Goal: Task Accomplishment & Management: Manage account settings

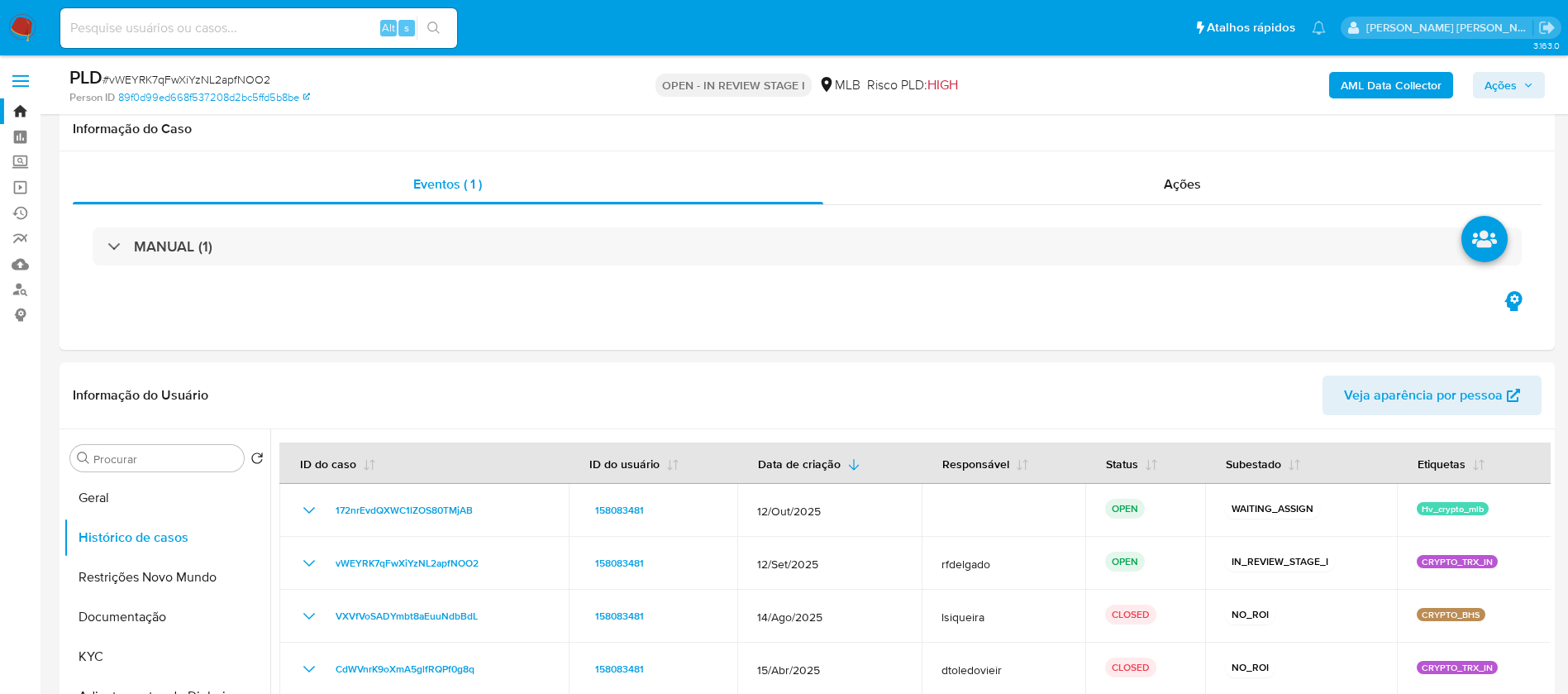
select select "10"
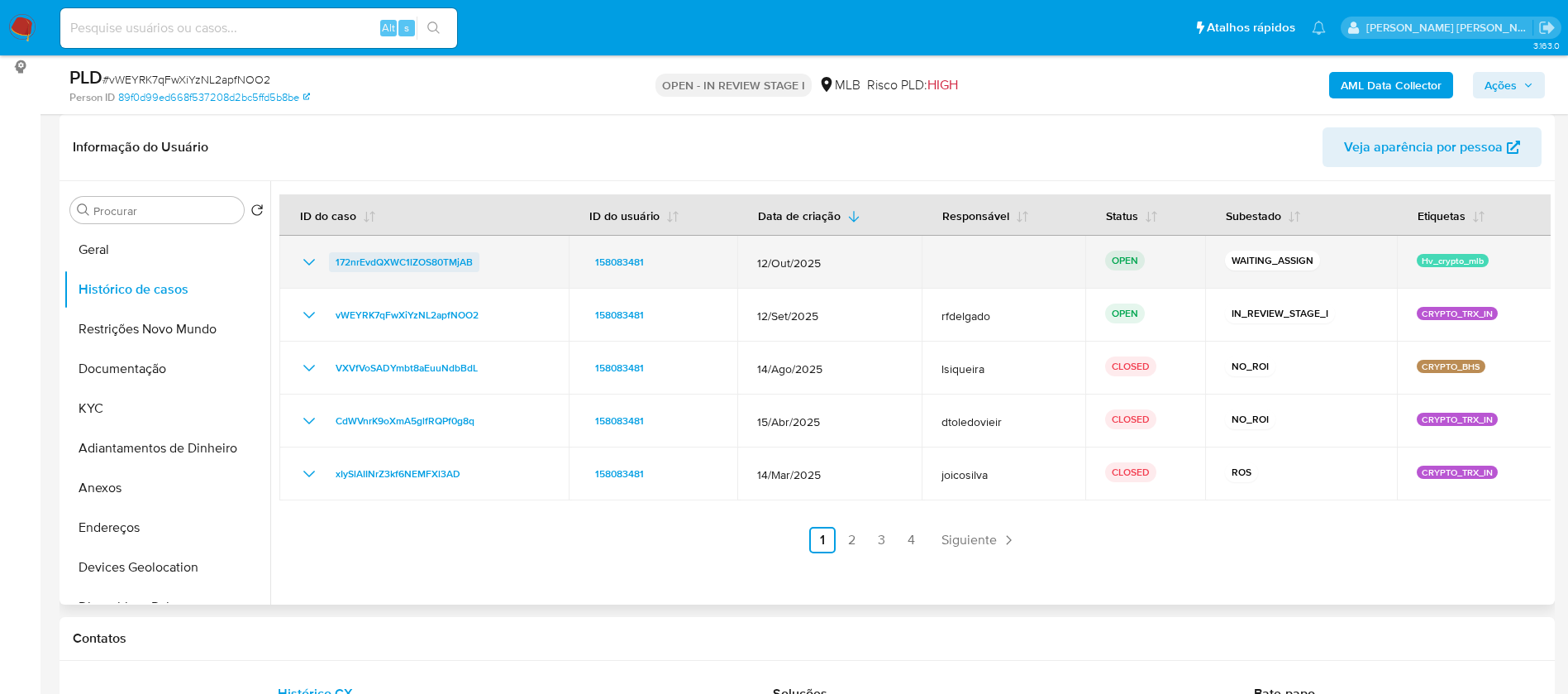
drag, startPoint x: 484, startPoint y: 262, endPoint x: 336, endPoint y: 259, distance: 148.0
click at [336, 259] on div "172nrEvdQXWC1lZOS80TMjAB" at bounding box center [424, 262] width 250 height 20
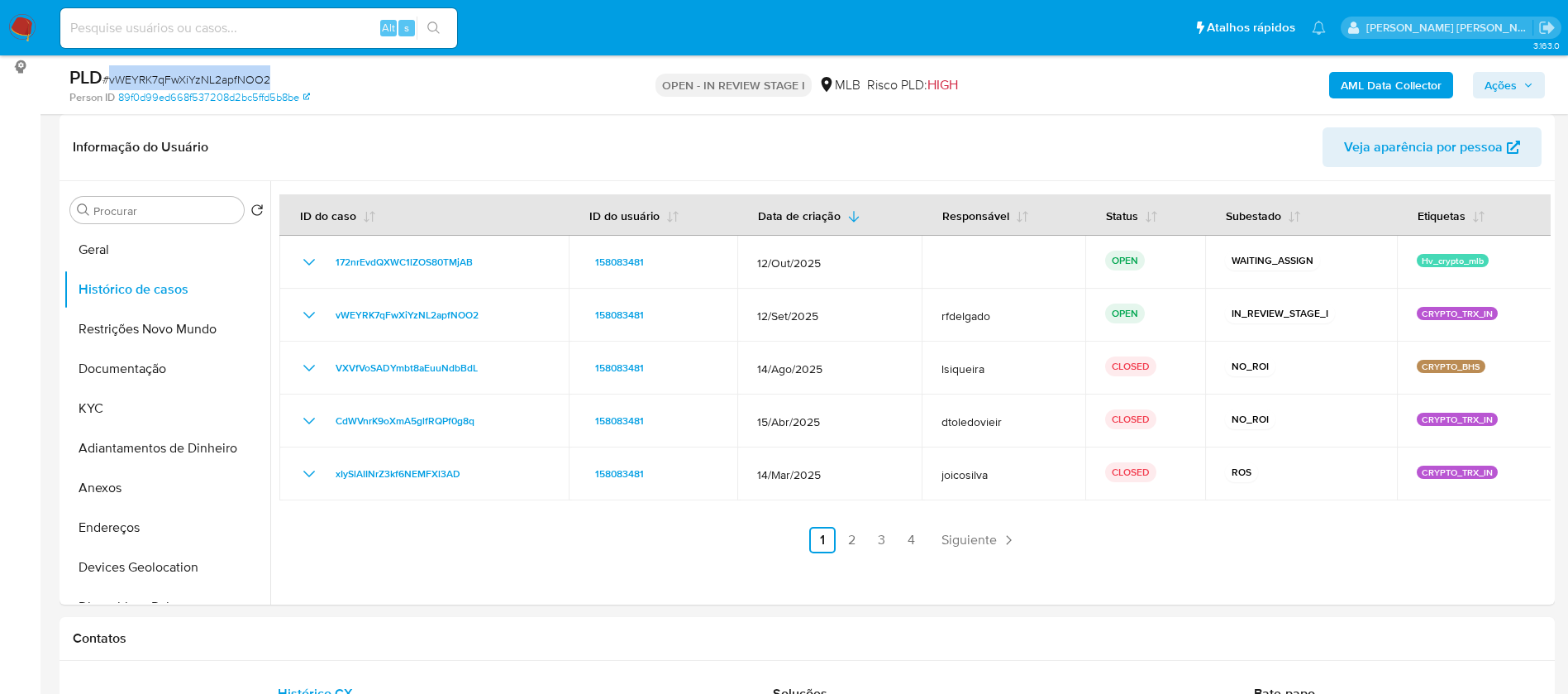
drag, startPoint x: 278, startPoint y: 74, endPoint x: 107, endPoint y: 76, distance: 171.0
click at [107, 76] on div "PLD # vWEYRK7qFwXiYzNL2apfNOO2" at bounding box center [312, 77] width 486 height 24
copy span "vWEYRK7qFwXiYzNL2apfNOO2"
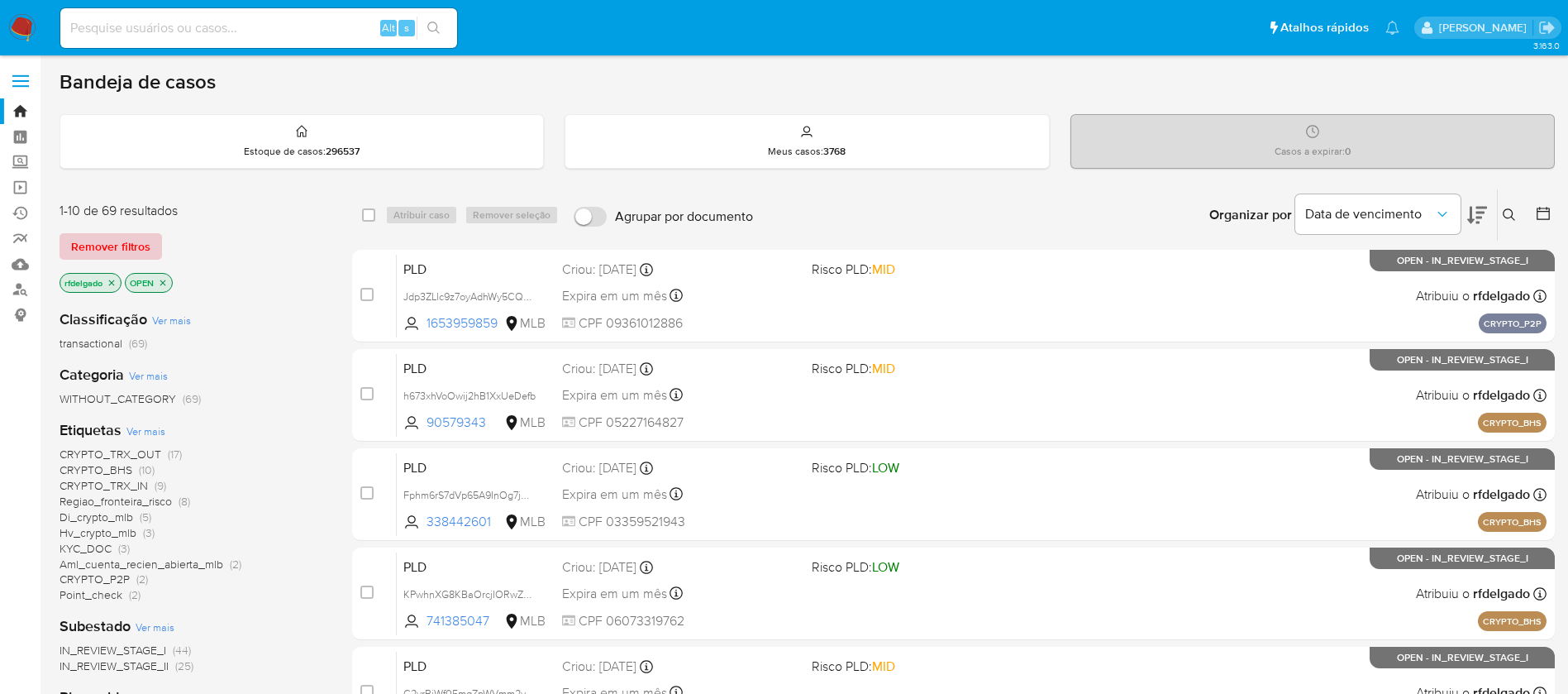
click at [144, 243] on span "Remover filtros" at bounding box center [111, 246] width 79 height 24
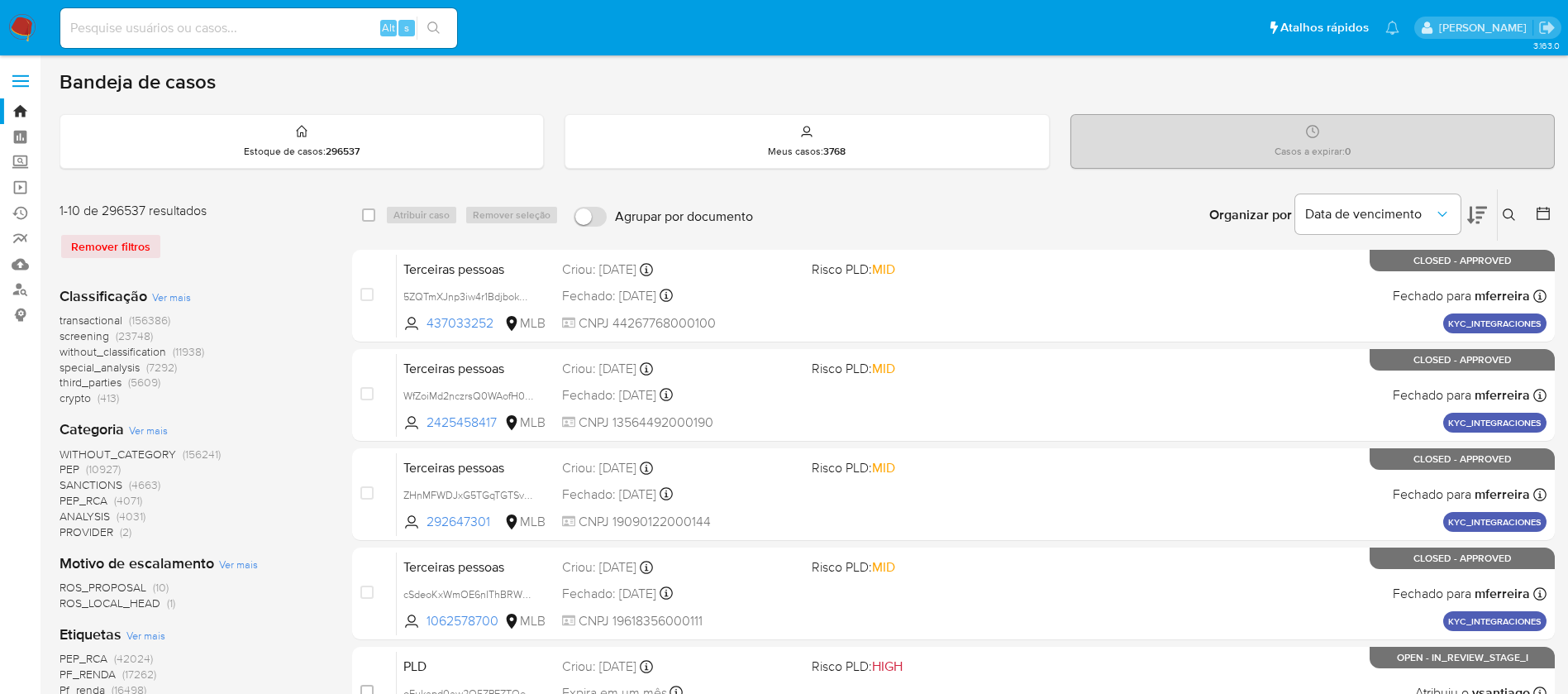
click at [1503, 202] on div "Insira a ID do usuário ou caso Procurar Remover filtros" at bounding box center [1511, 215] width 28 height 51
click at [1512, 212] on icon at bounding box center [1509, 214] width 12 height 12
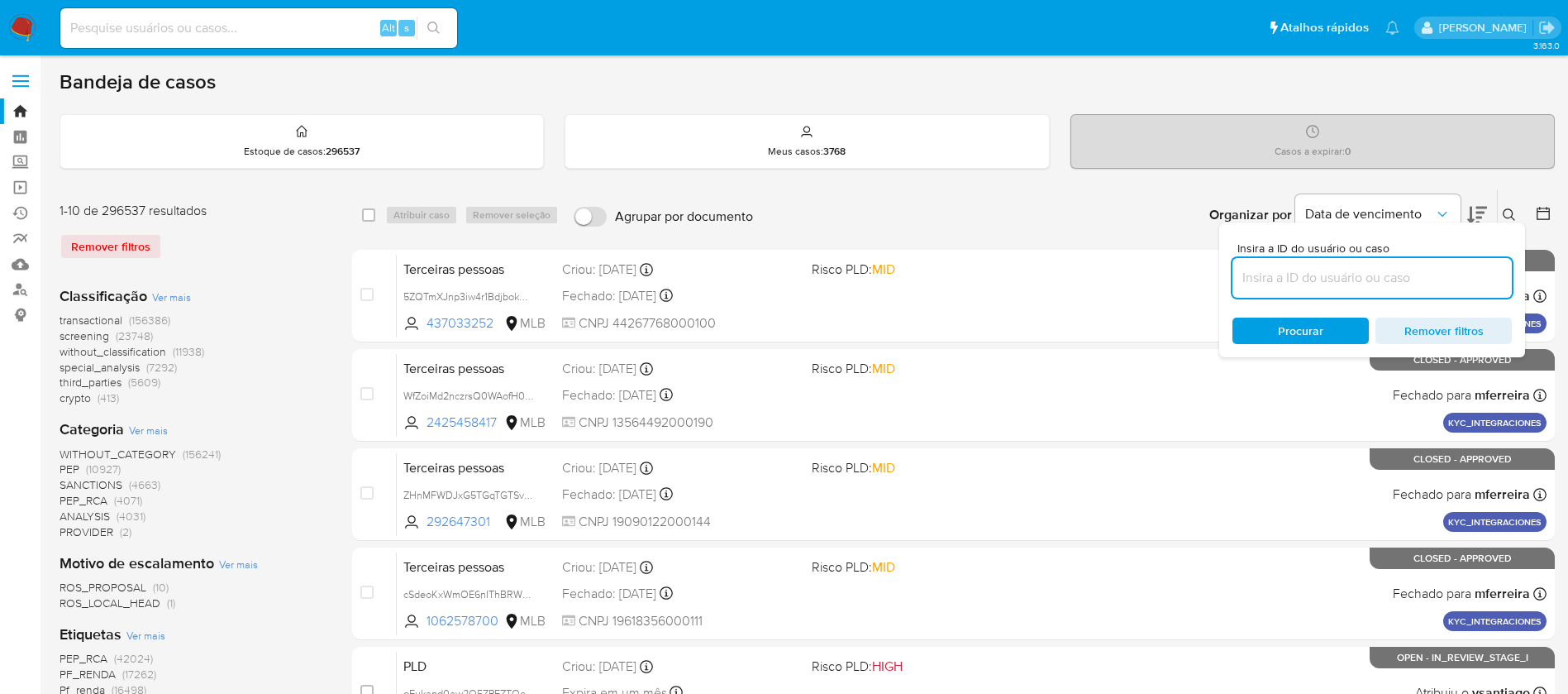
click at [1375, 285] on input at bounding box center [1371, 278] width 279 height 22
type input "172nrEvdQXWC1lZOS80TMjAB"
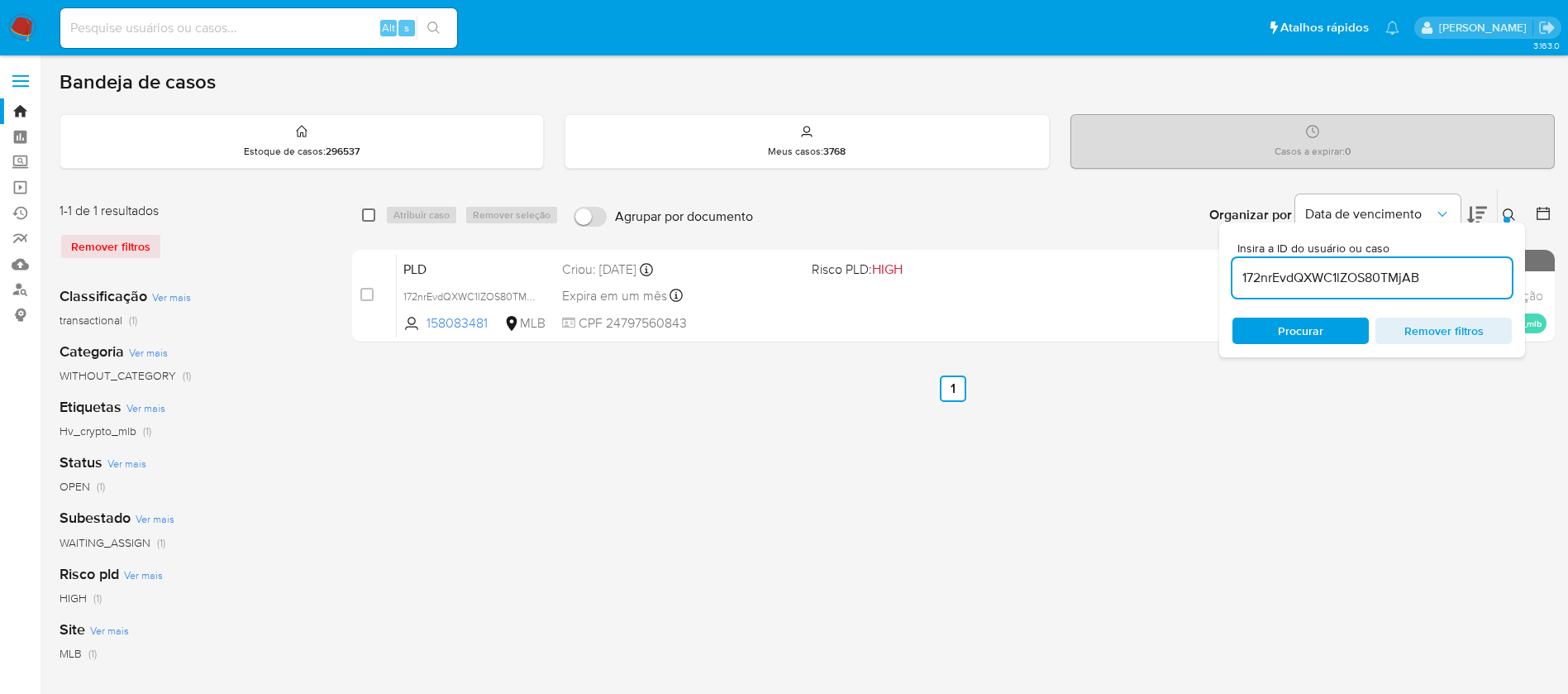
click at [366, 214] on input "checkbox" at bounding box center [368, 214] width 13 height 13
checkbox input "true"
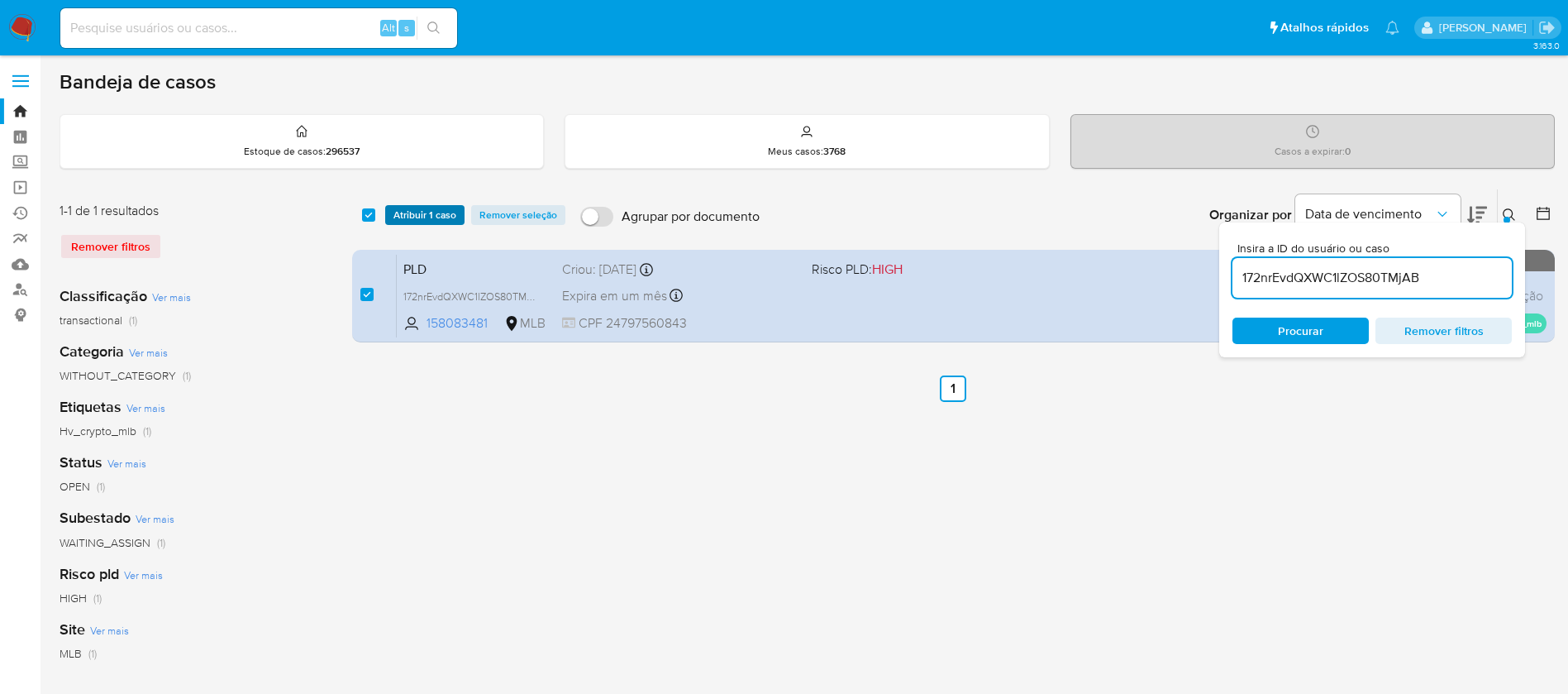
click at [417, 215] on span "Atribuir 1 caso" at bounding box center [425, 214] width 63 height 17
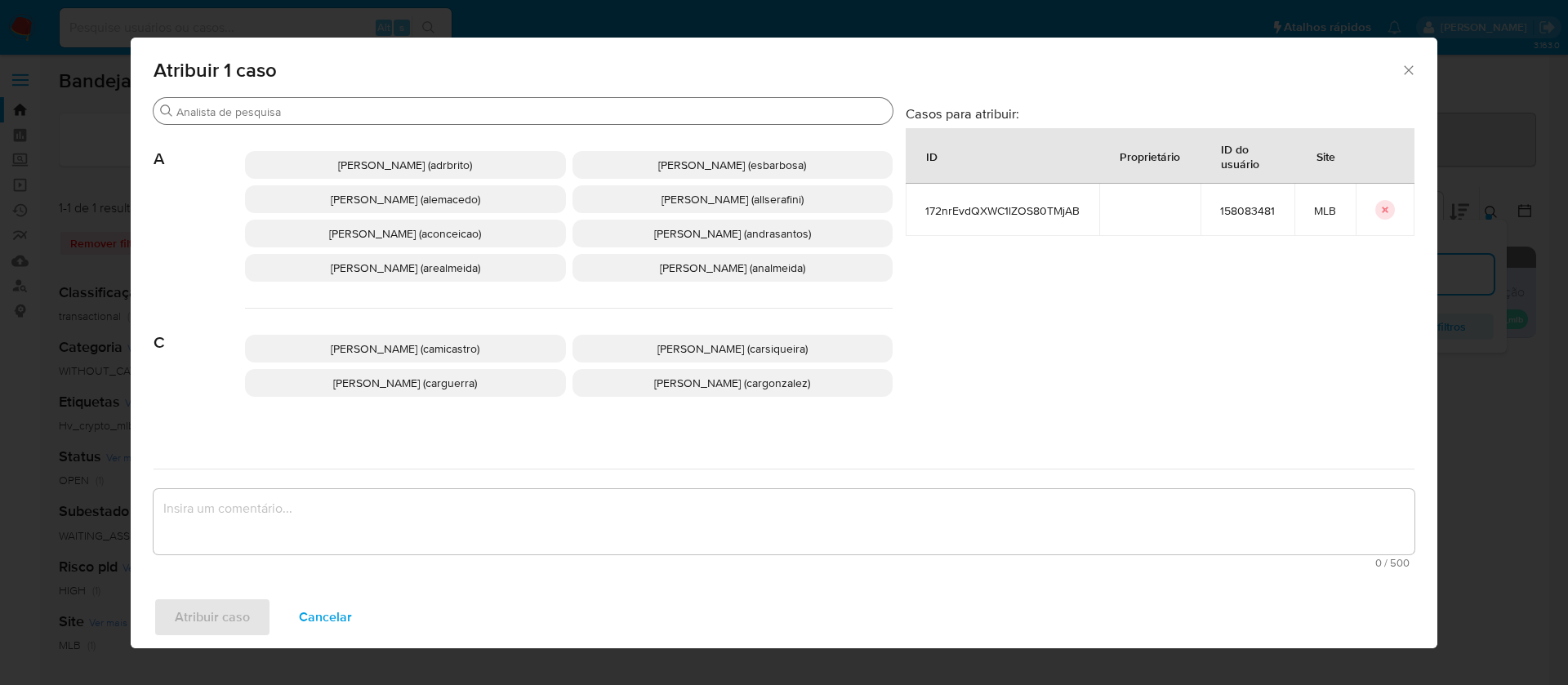
click at [510, 107] on input "Buscar" at bounding box center [531, 112] width 710 height 15
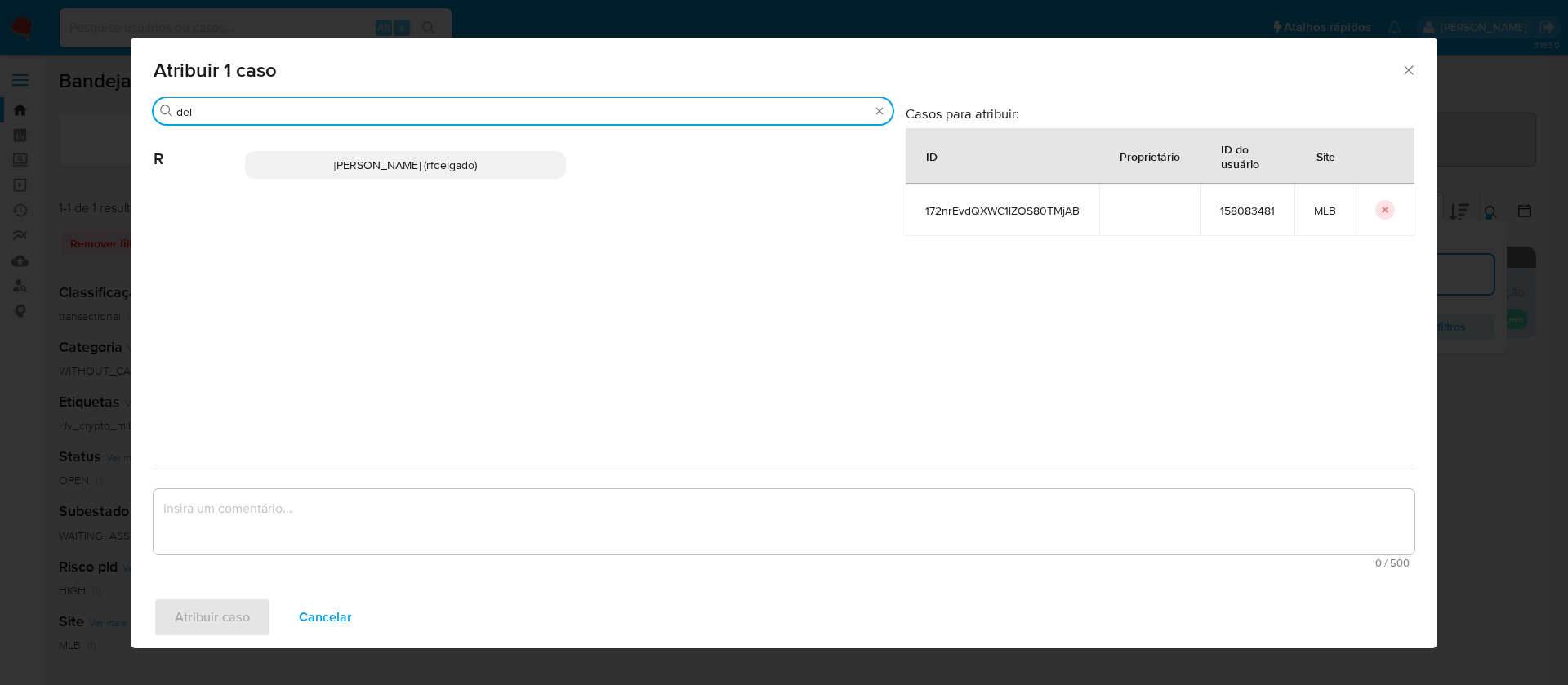
type input "del"
click at [473, 170] on span "Renata De Freitas Delgado (rfdelgado)" at bounding box center [406, 164] width 143 height 16
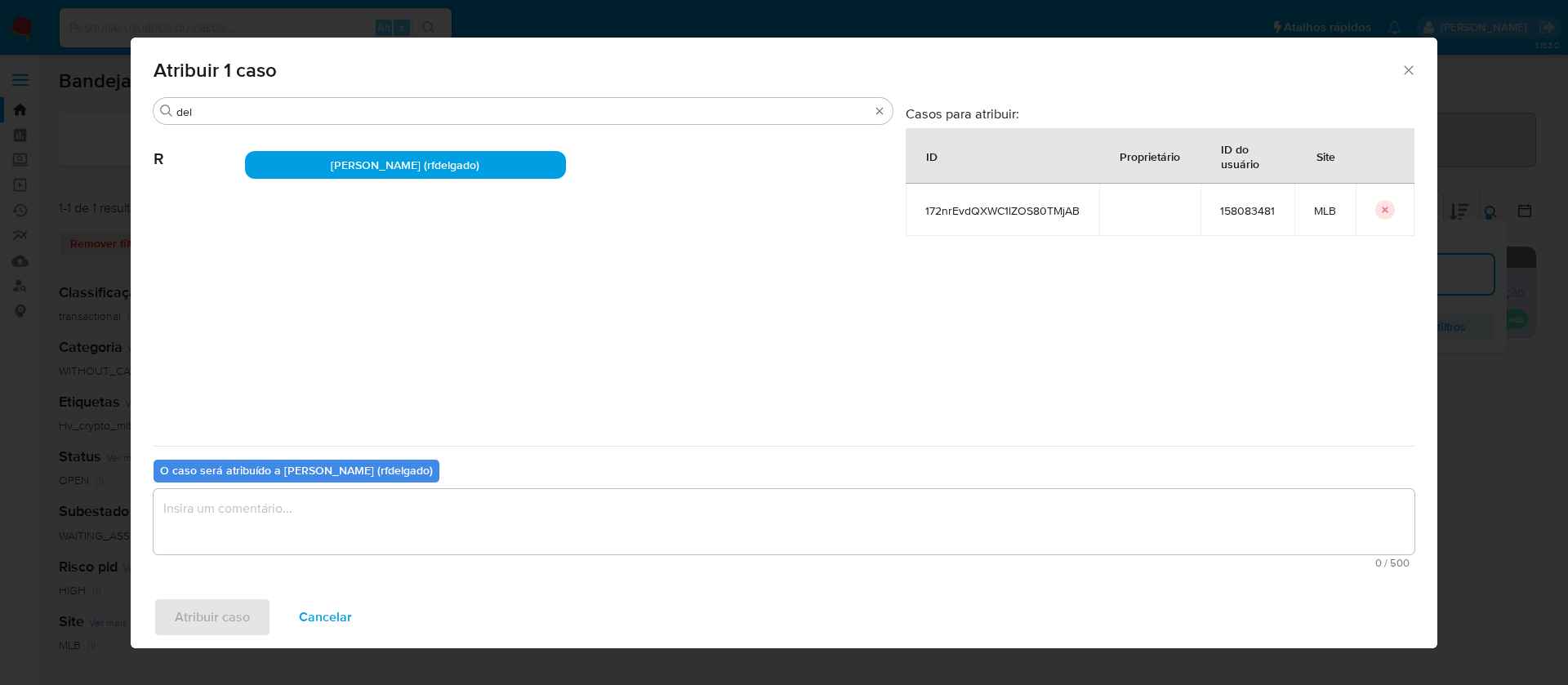
click at [719, 535] on textarea "assign-modal" at bounding box center [784, 522] width 1261 height 65
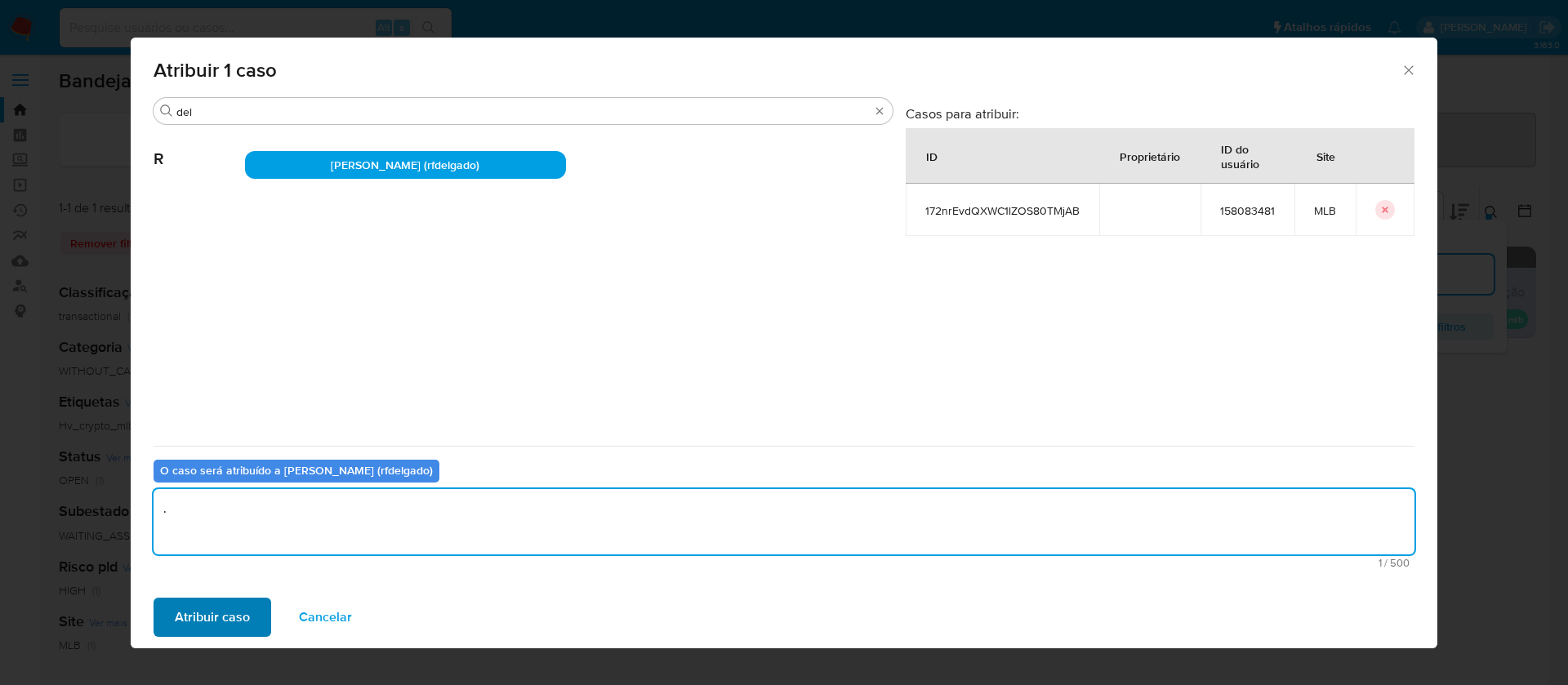
type textarea "."
click at [217, 610] on span "Atribuir caso" at bounding box center [211, 617] width 75 height 36
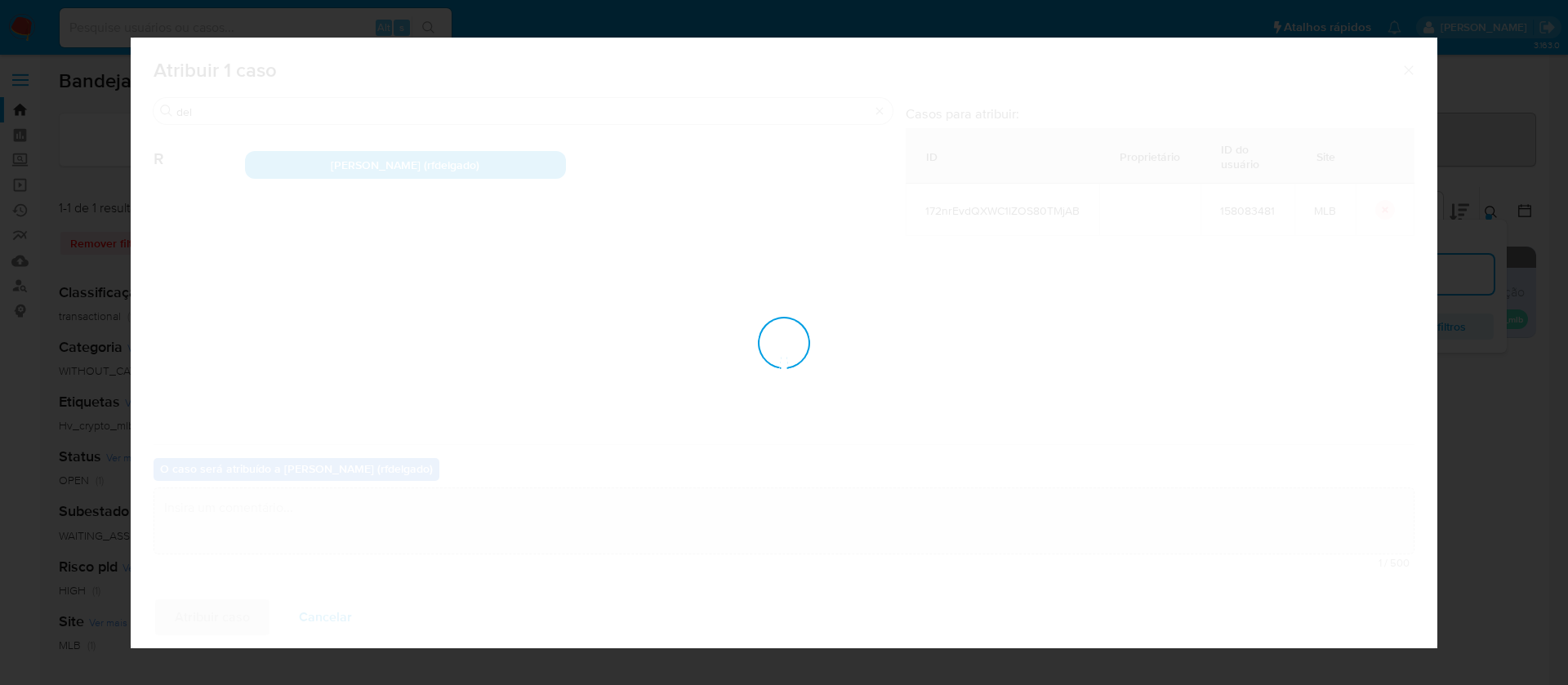
checkbox input "false"
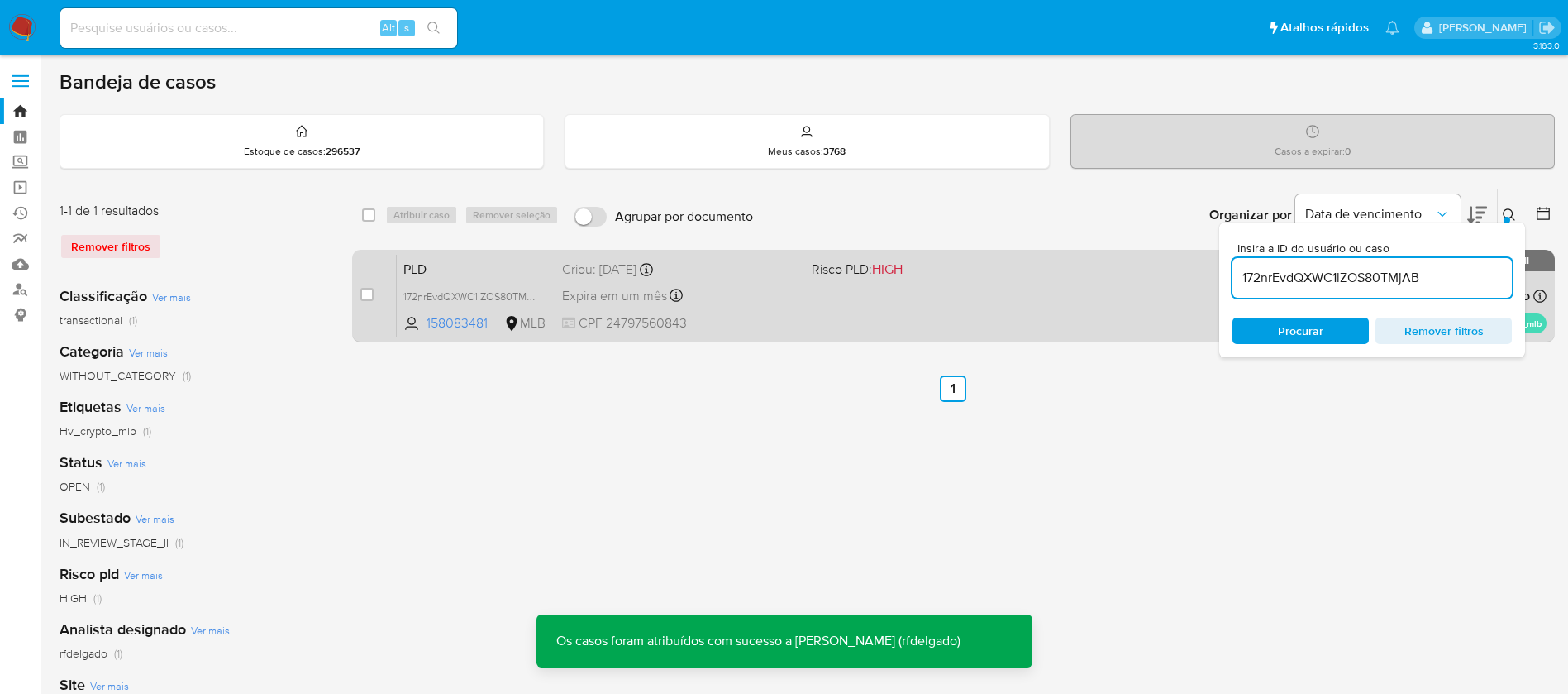
click at [968, 316] on div "PLD 172nrEvdQXWC1lZOS80TMjAB 158083481 MLB Risco PLD: HIGH Criou: 12/10/2025 Cr…" at bounding box center [971, 296] width 1149 height 84
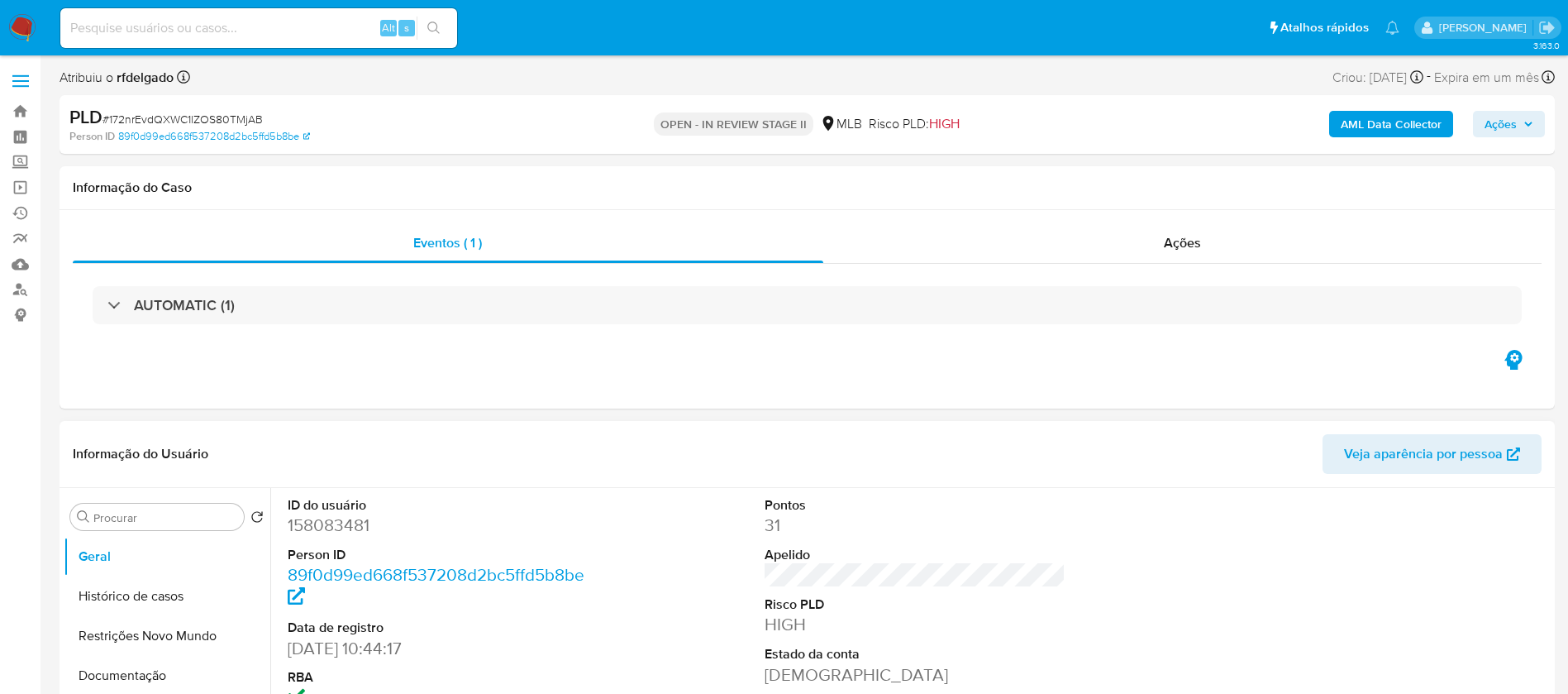
select select "10"
click at [794, 488] on div "Pontos 31 Apelido Risco PLD HIGH Estado da conta Ativa" at bounding box center [915, 627] width 318 height 280
click at [1504, 120] on span "Ações" at bounding box center [1500, 124] width 32 height 26
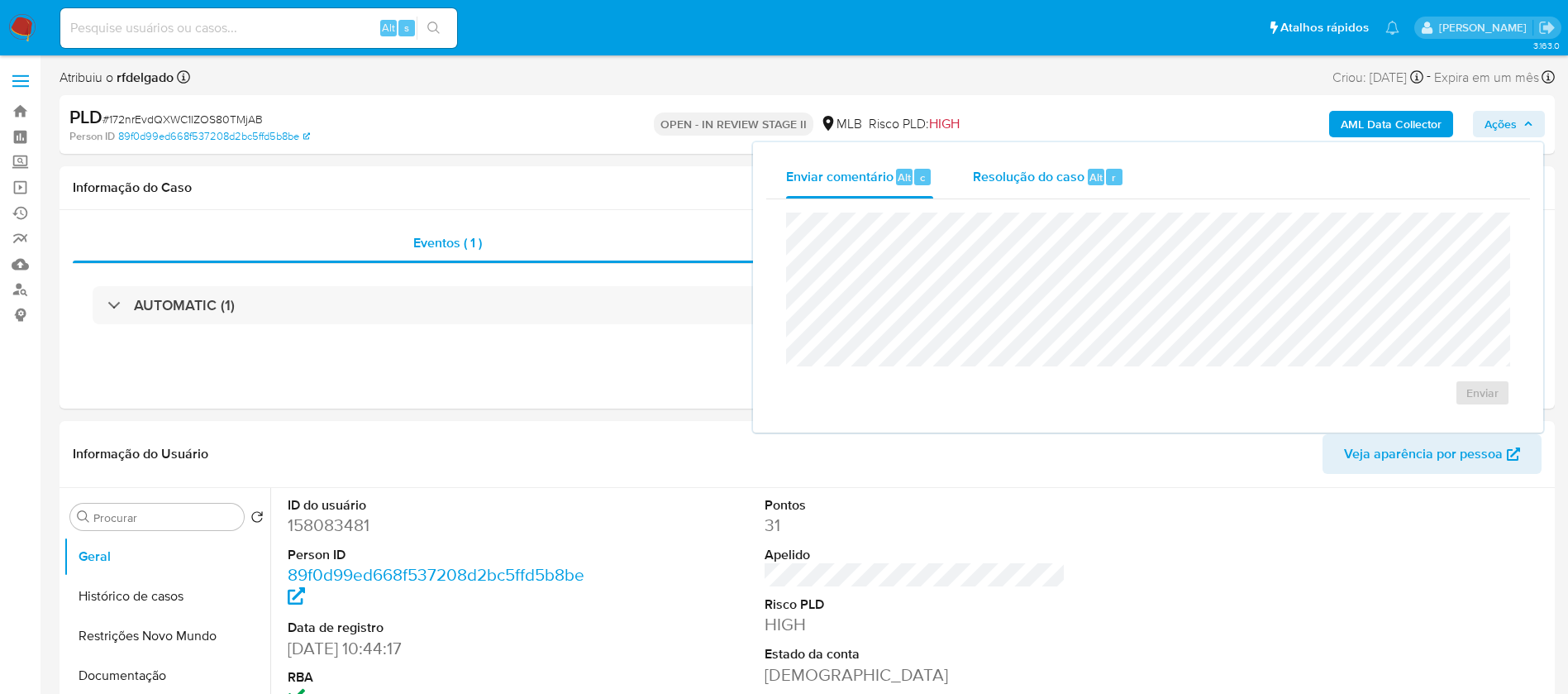
click at [1057, 178] on span "Resolução do caso" at bounding box center [1029, 177] width 111 height 19
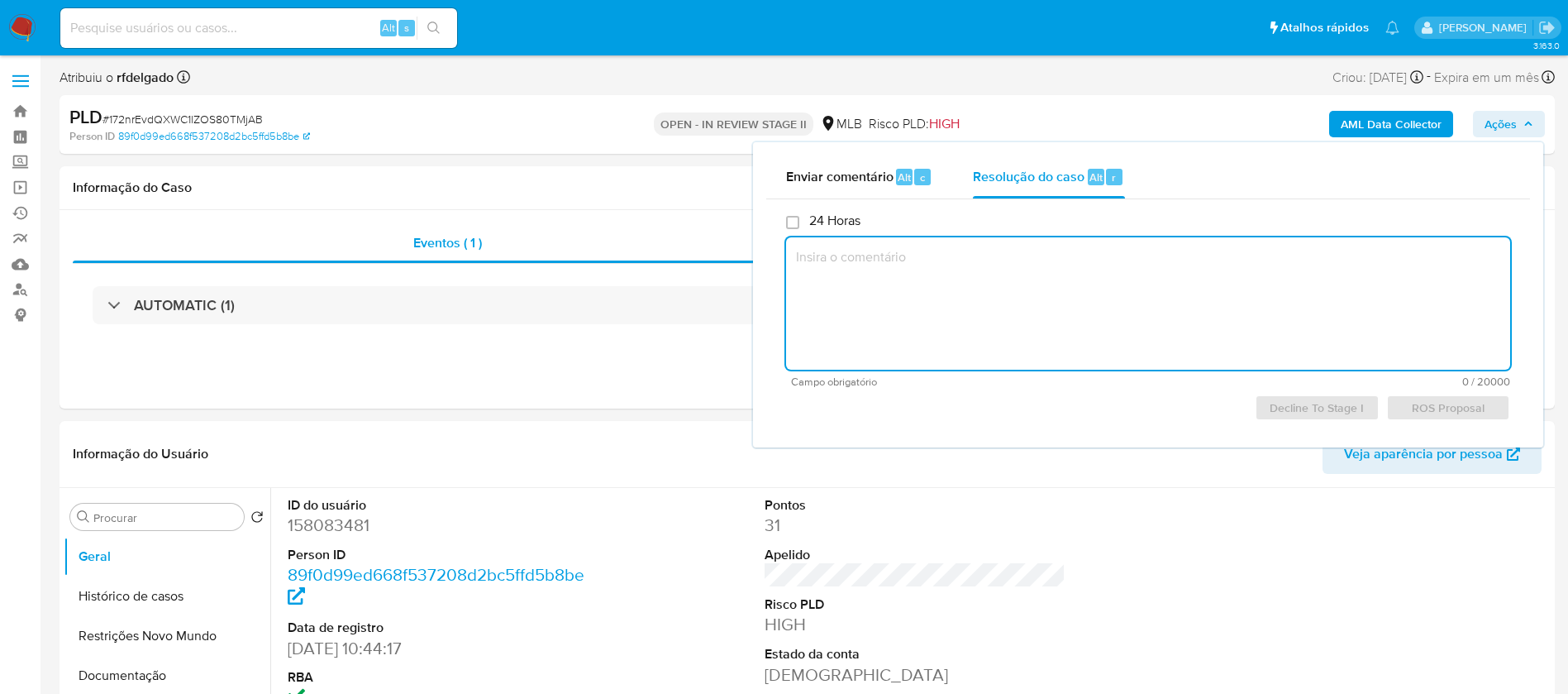
click at [1090, 250] on textarea at bounding box center [1148, 304] width 724 height 132
paste textarea "Cliente analisado recentemente, caso tip7VyPUYVsk5fwqTe6S2qdZ. Mediante ao expo…"
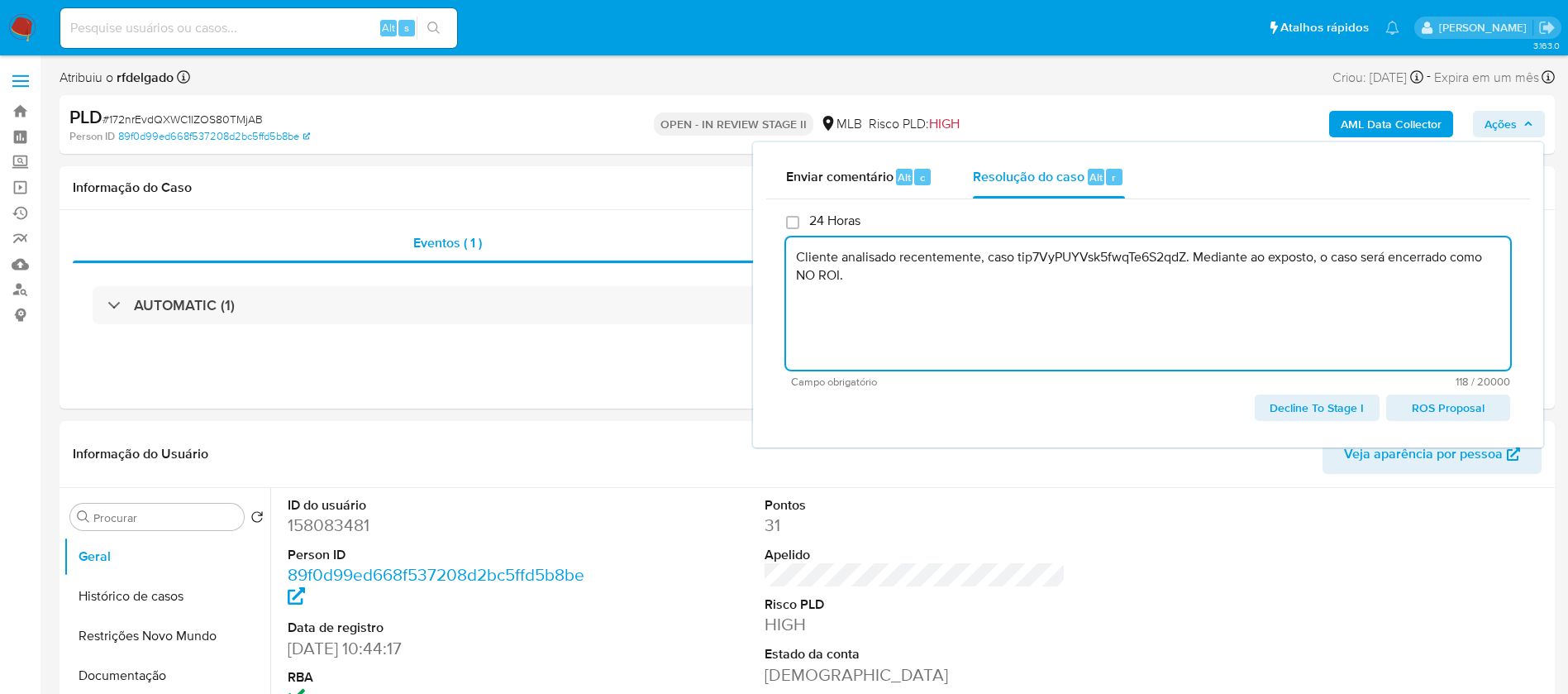
drag, startPoint x: 1035, startPoint y: 256, endPoint x: 1189, endPoint y: 248, distance: 154.2
click at [1189, 248] on textarea "Cliente analisado recentemente, caso tip7VyPUYVsk5fwqTe6S2qdZ. Mediante ao expo…" at bounding box center [1148, 304] width 724 height 132
paste textarea "vWEYRK7qFwXiYzNL2apfNOO2"
drag, startPoint x: 931, startPoint y: 280, endPoint x: 759, endPoint y: 253, distance: 174.1
click at [759, 253] on div "Enviar comentário Alt c Resolução do caso Alt r 24 Horas Cliente analisado rece…" at bounding box center [1148, 294] width 790 height 306
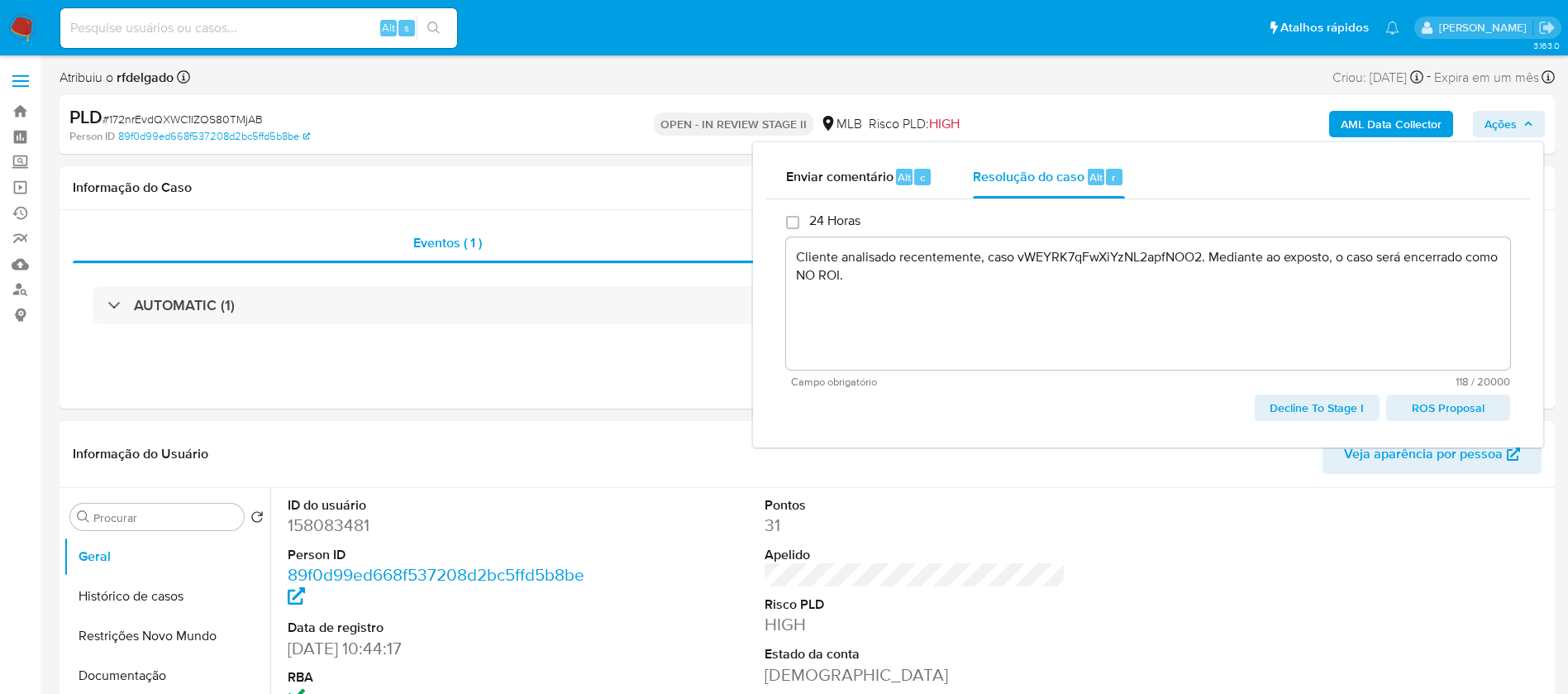
click at [1317, 408] on span "Decline To Stage I" at bounding box center [1317, 408] width 101 height 24
type textarea "Cliente analisado recentemente, caso vWEYRK7qFwXiYzNL2apfNOO2. Mediante ao expo…"
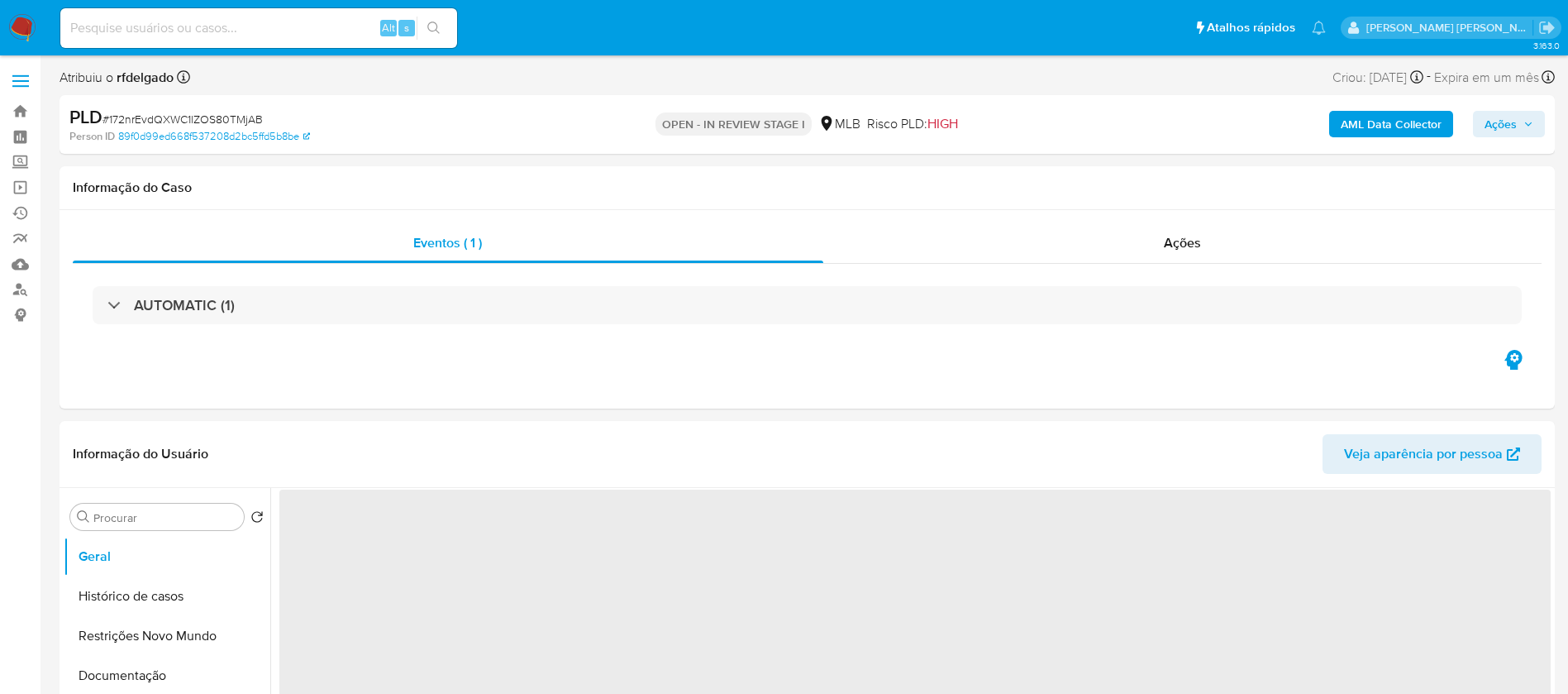
click at [1513, 124] on span "Ações" at bounding box center [1500, 124] width 32 height 26
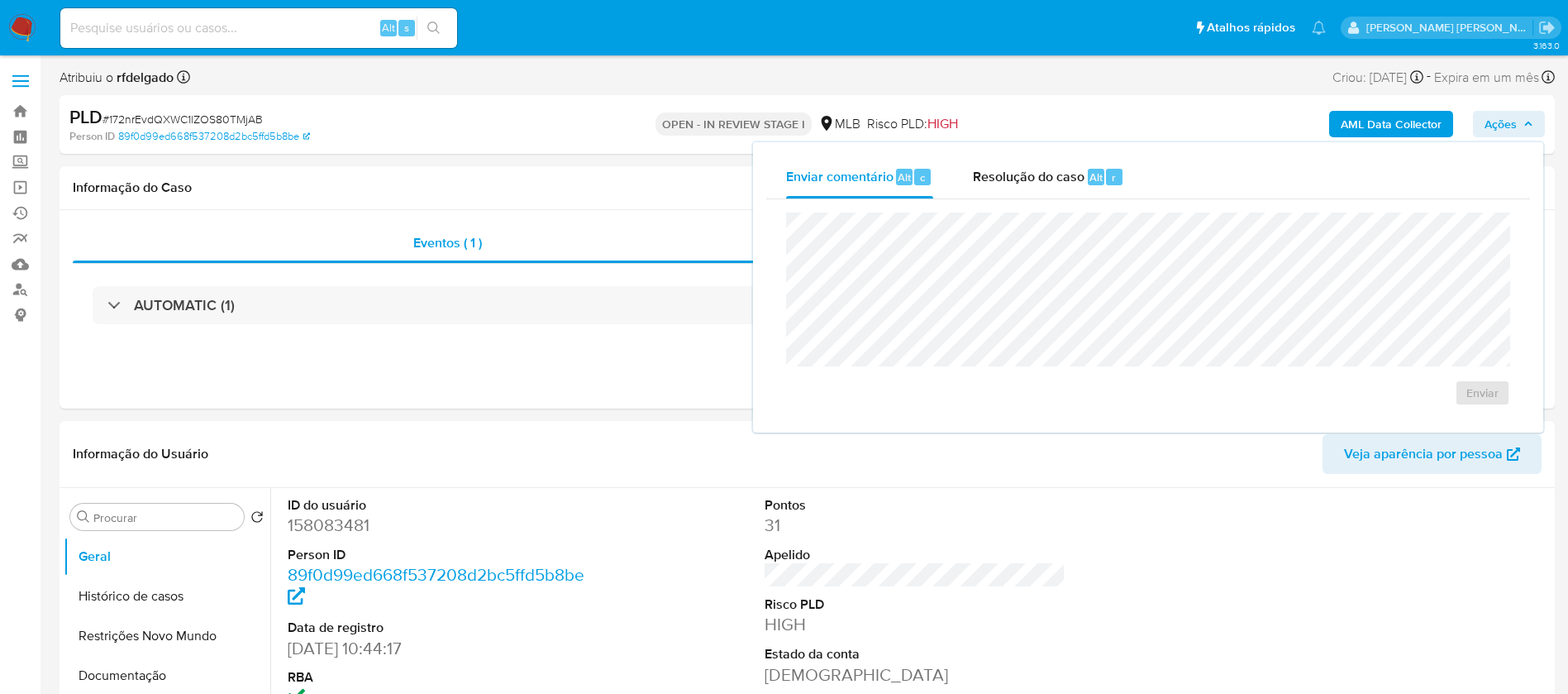
select select "10"
click at [985, 194] on div "Resolução do caso Alt r" at bounding box center [1049, 177] width 151 height 43
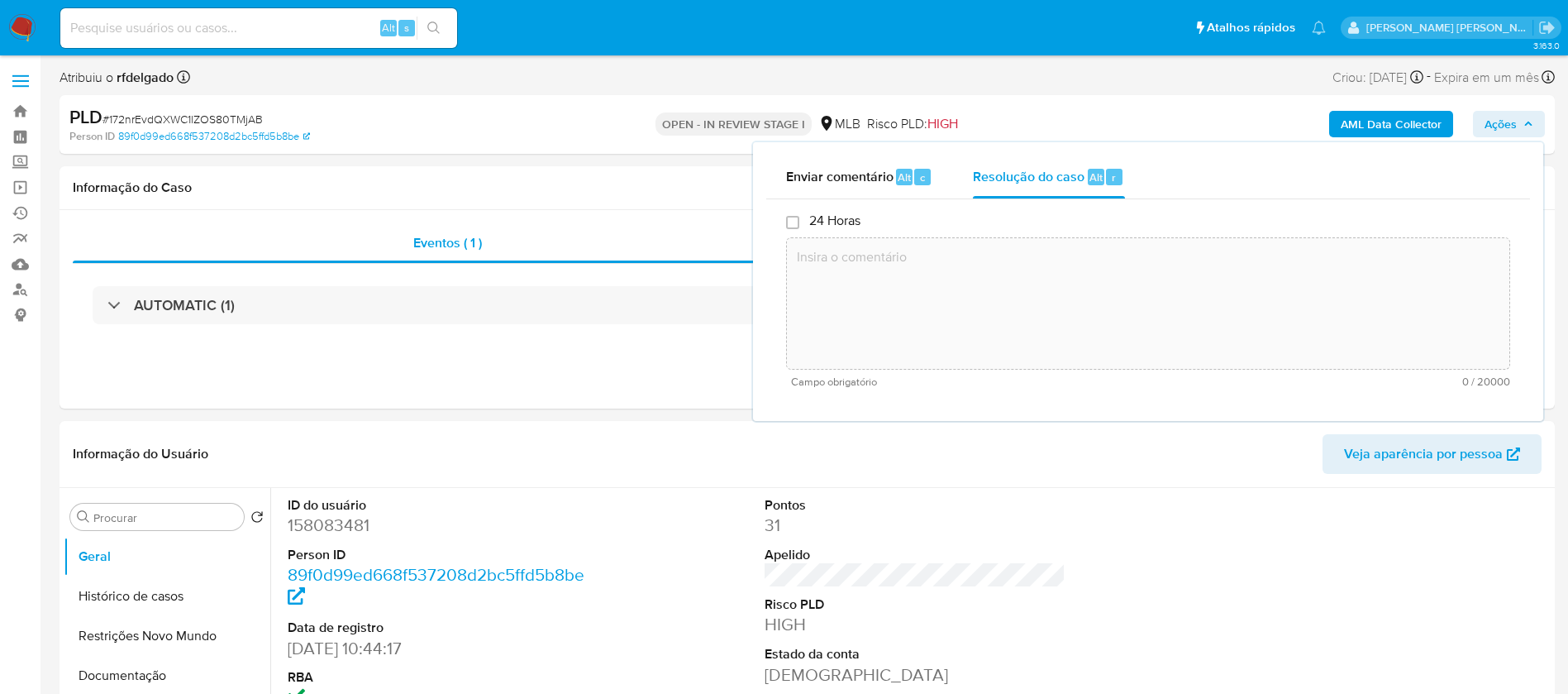
click at [1102, 270] on textarea at bounding box center [1148, 304] width 722 height 132
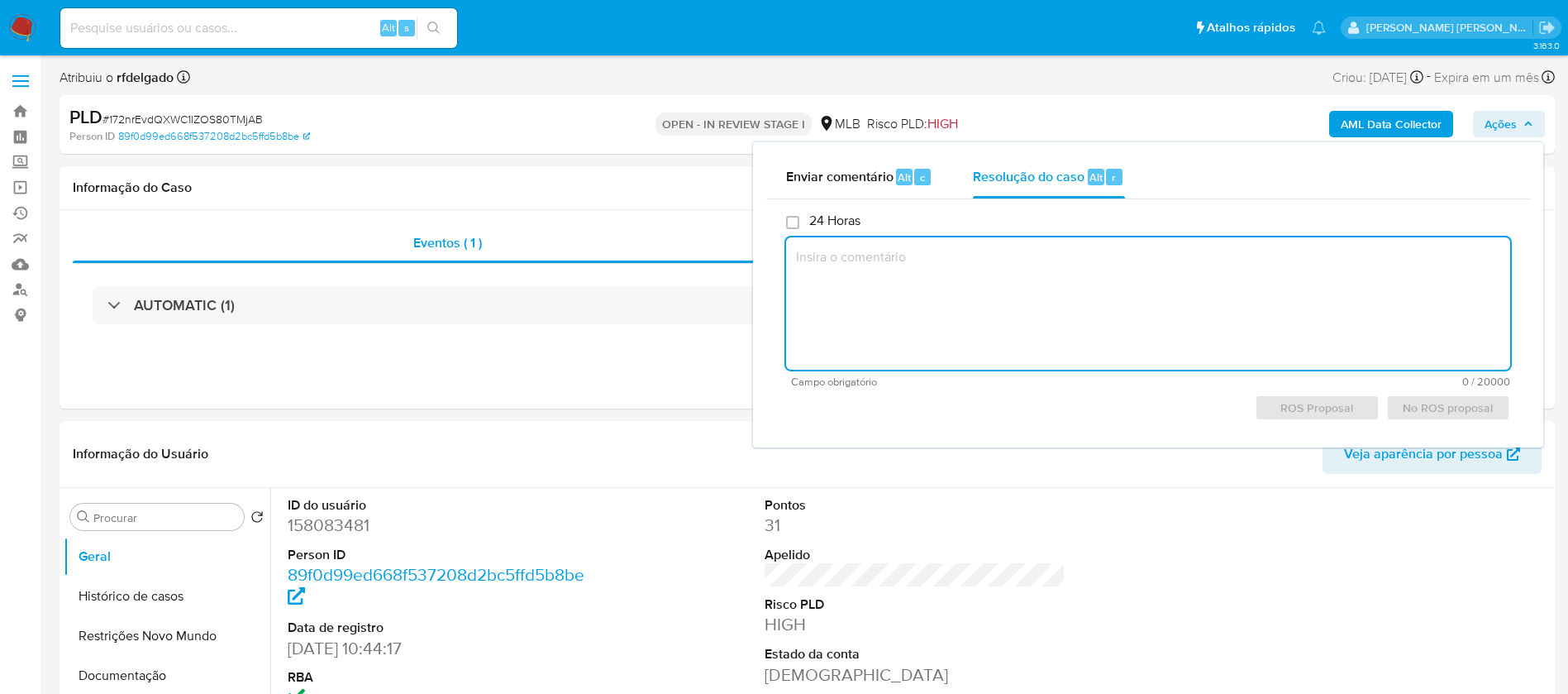
paste textarea "Cliente analisado recentemente, caso vWEYRK7qFwXiYzNL2apfNOO2. Mediante ao expo…"
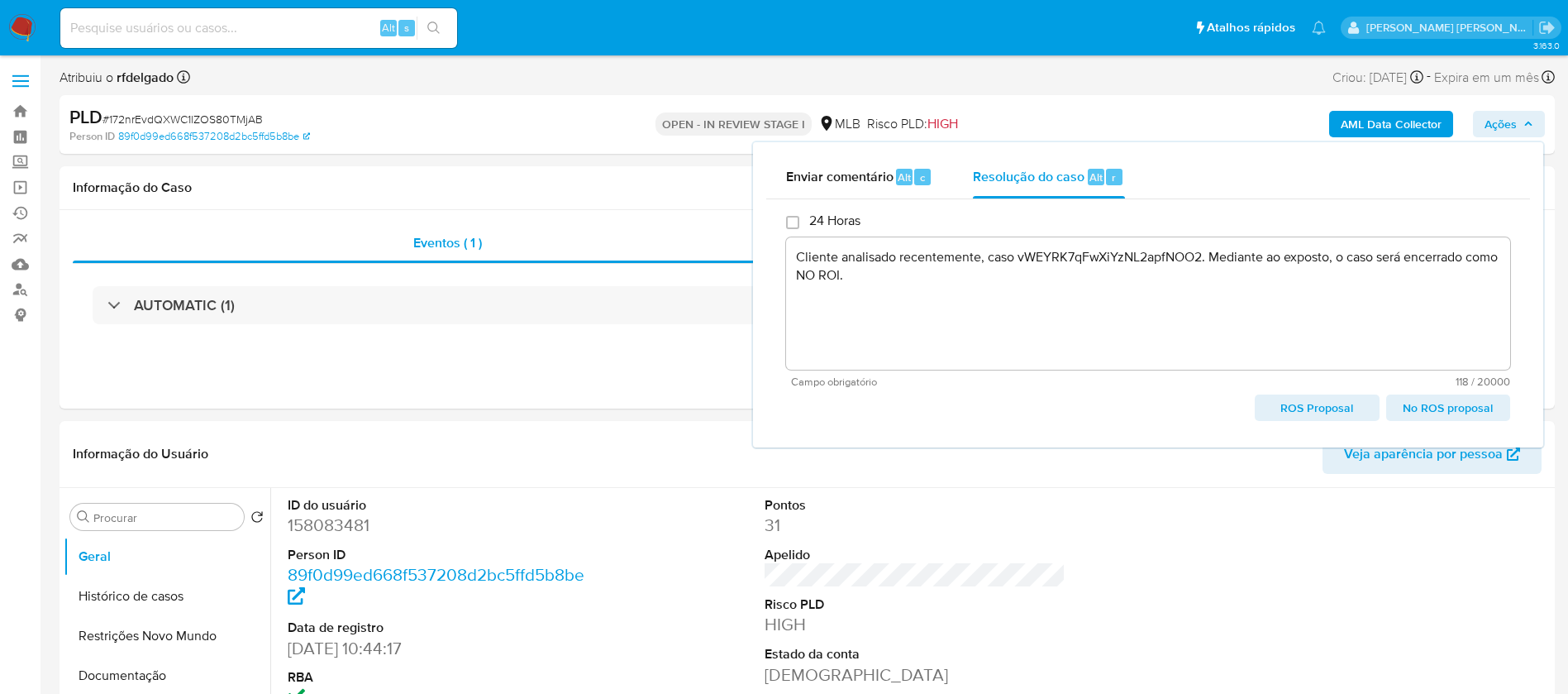
click at [1469, 414] on span "No ROS proposal" at bounding box center [1448, 408] width 101 height 24
type textarea "Cliente analisado recentemente, caso vWEYRK7qFwXiYzNL2apfNOO2. Mediante ao expo…"
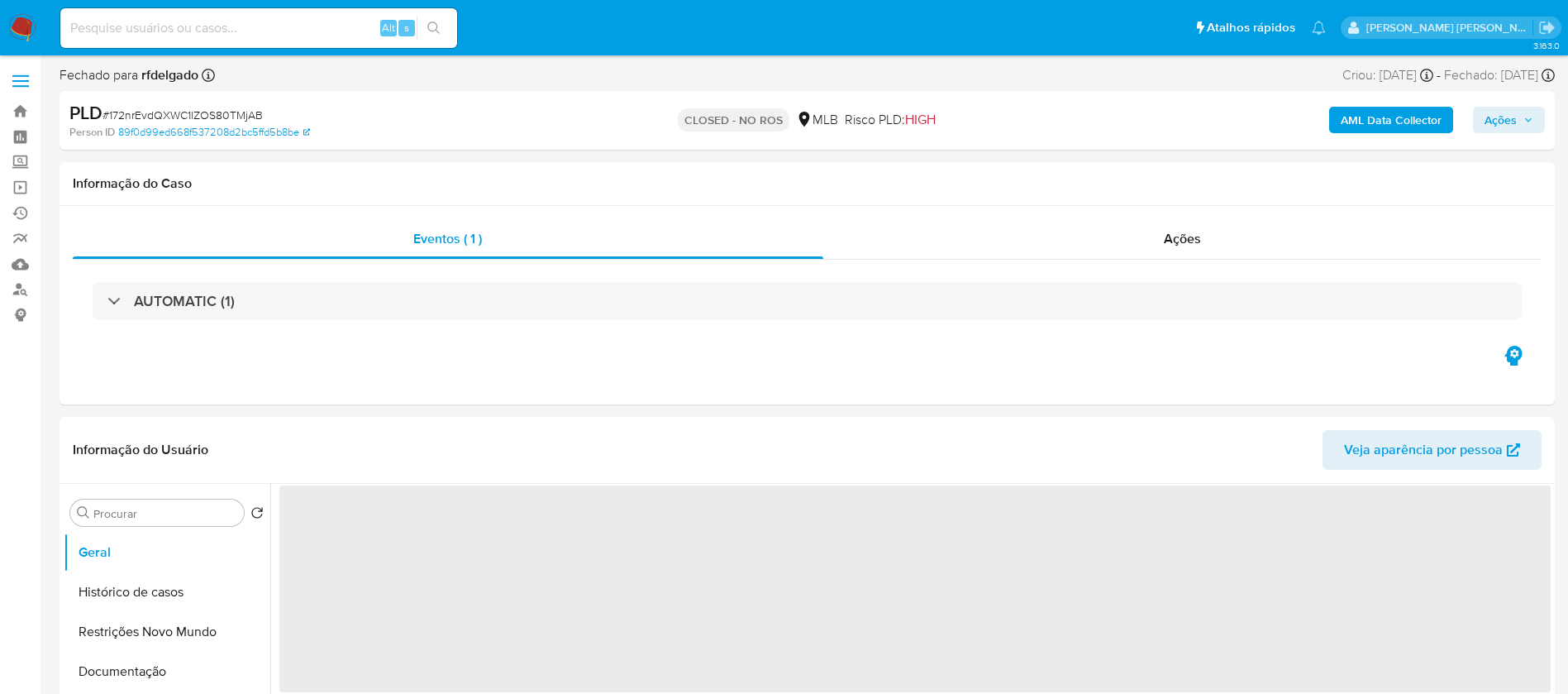
select select "10"
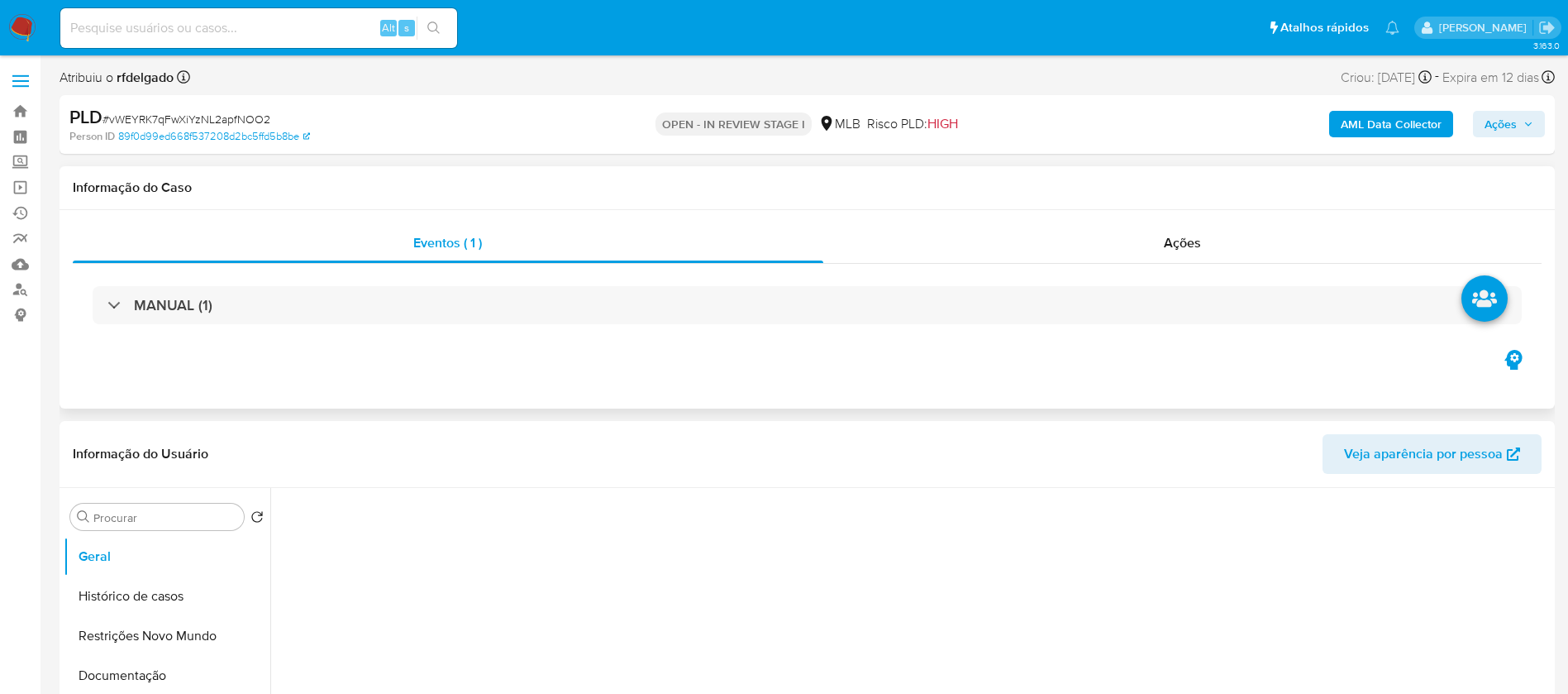
select select "10"
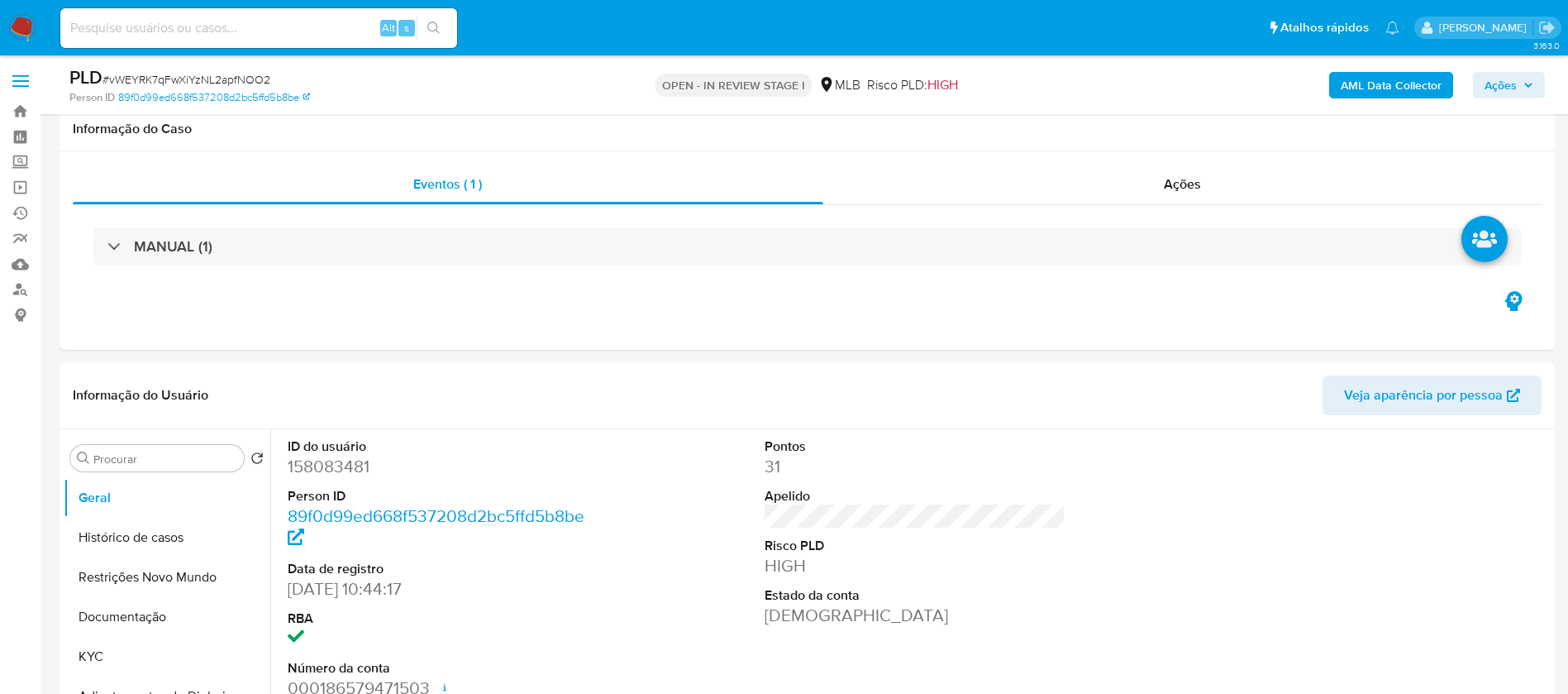
scroll to position [124, 0]
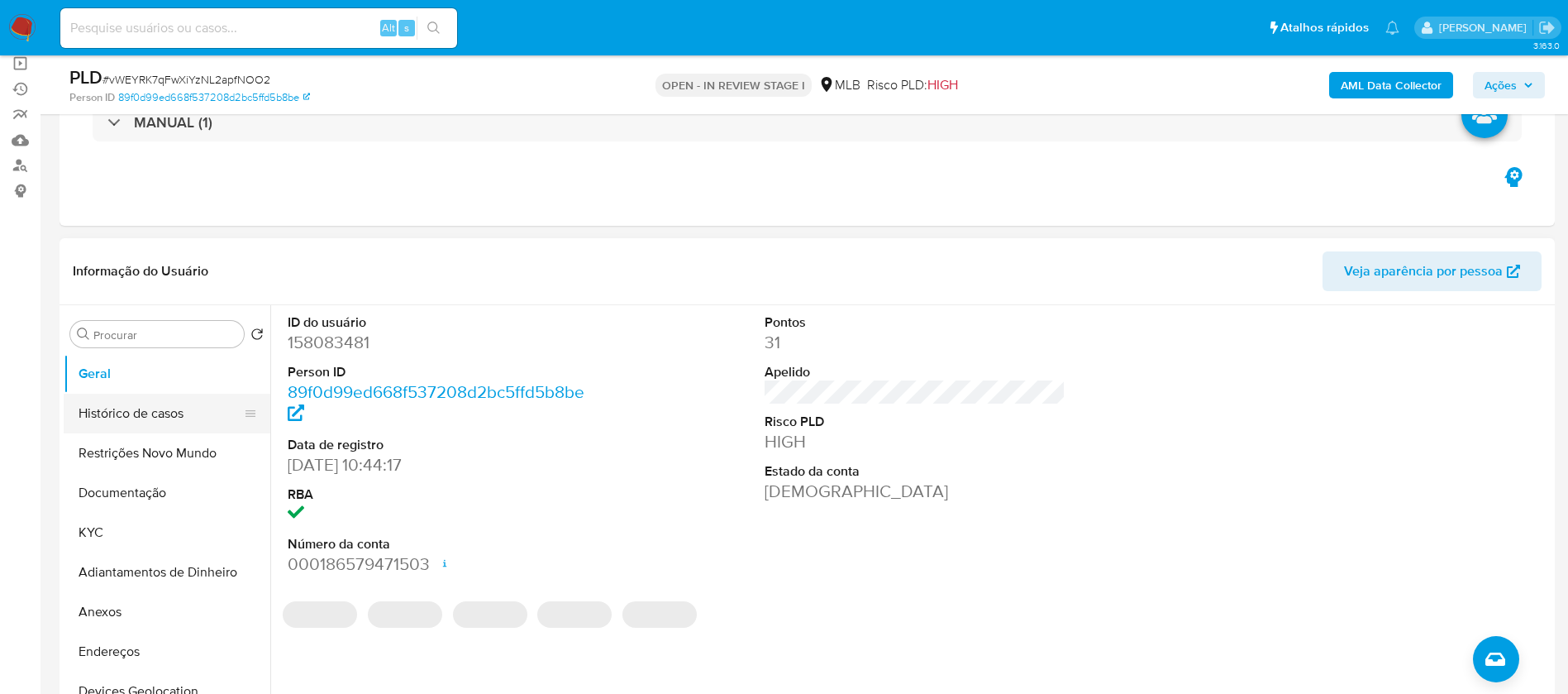
click at [147, 411] on button "Histórico de casos" at bounding box center [160, 414] width 193 height 40
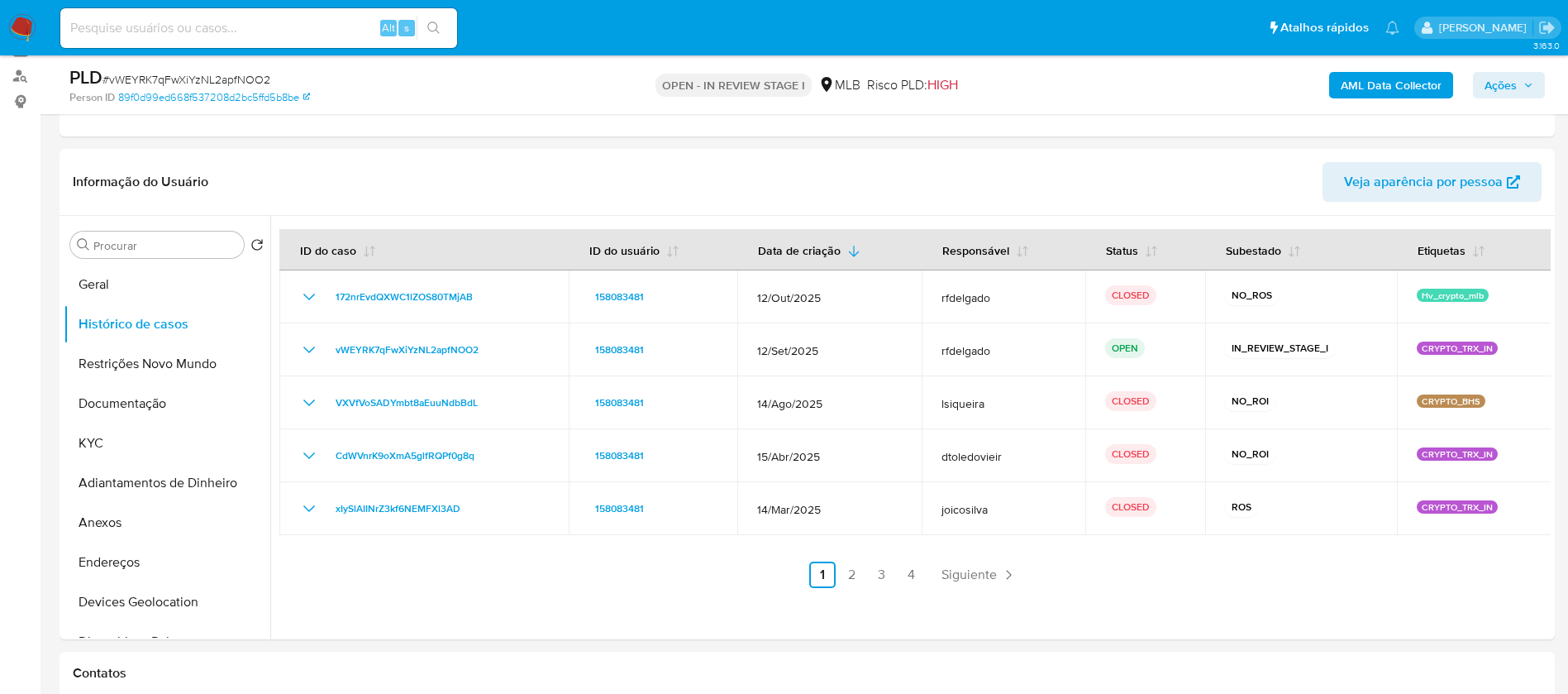
scroll to position [248, 0]
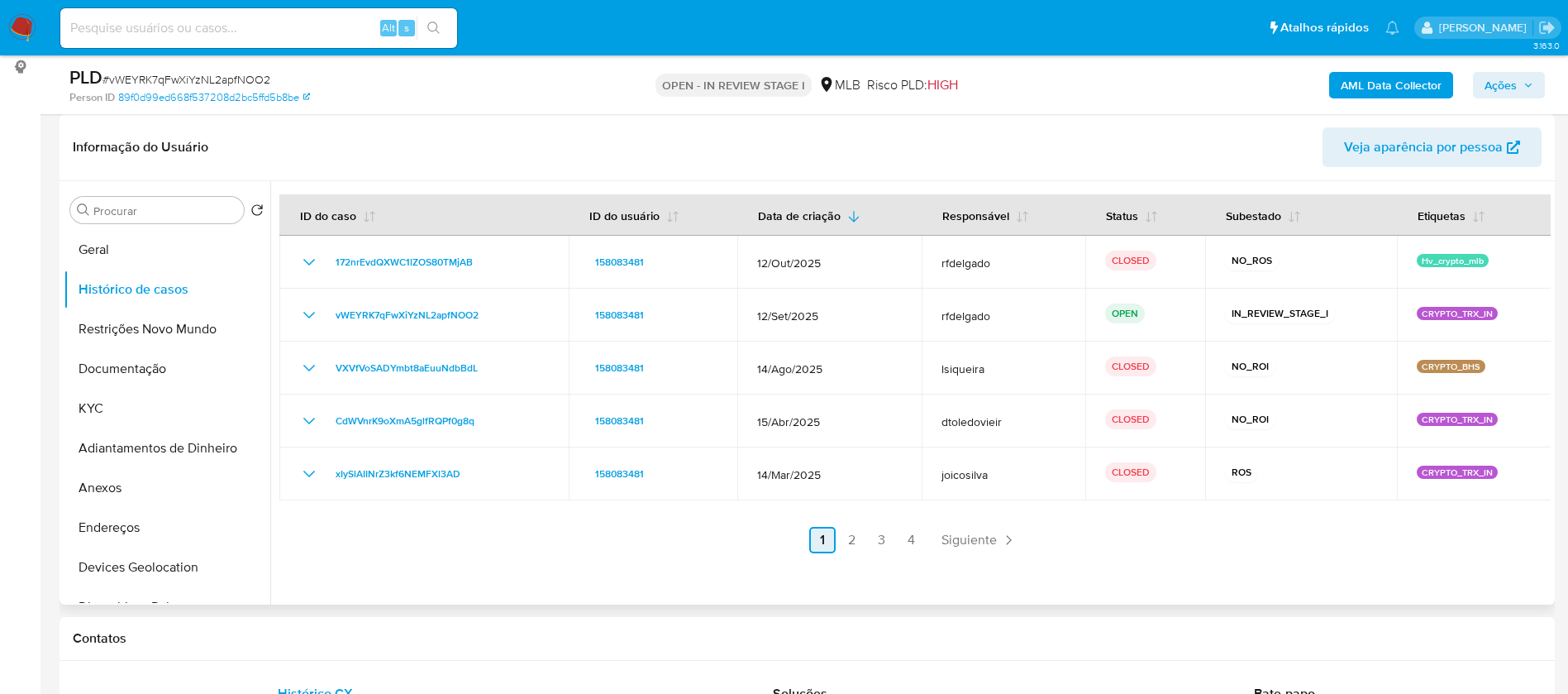
click at [853, 542] on link "2" at bounding box center [852, 540] width 26 height 26
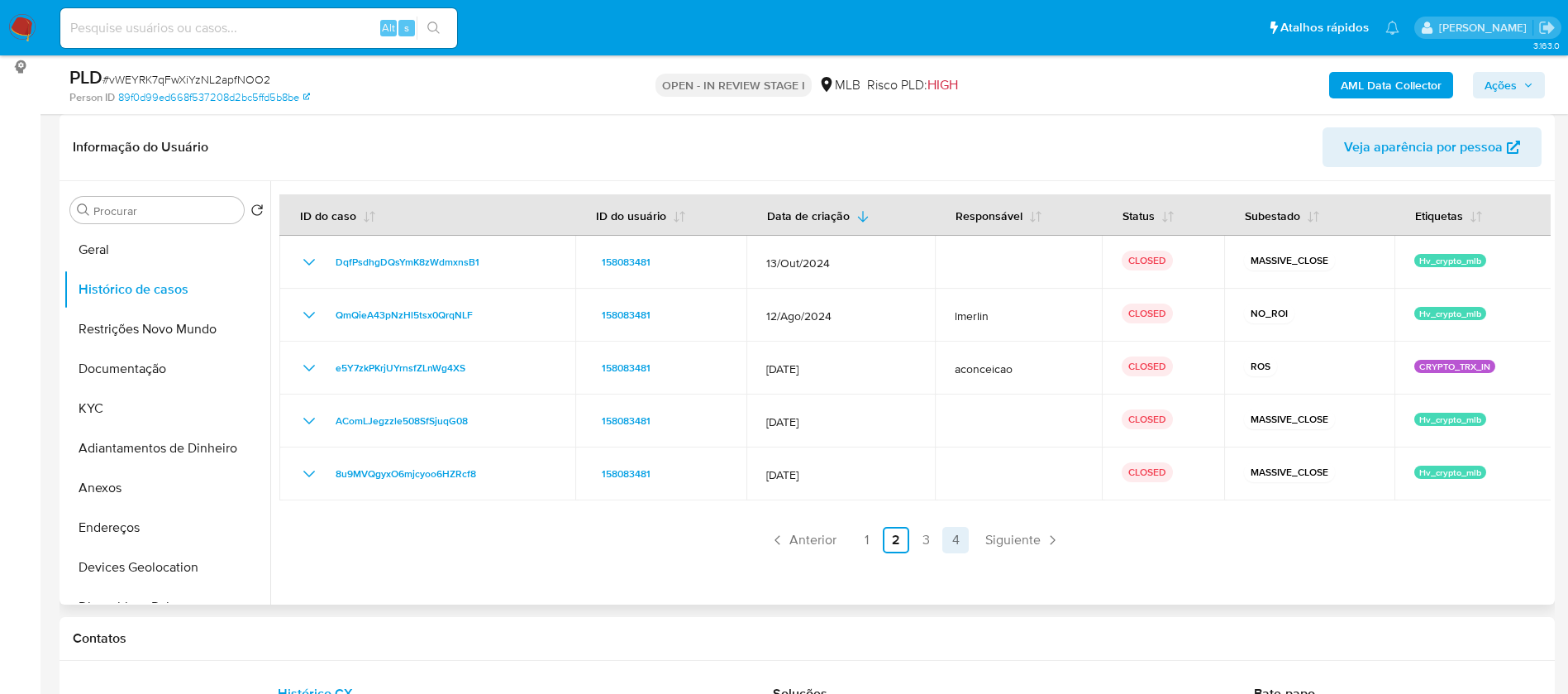
click at [959, 537] on link "4" at bounding box center [955, 540] width 26 height 26
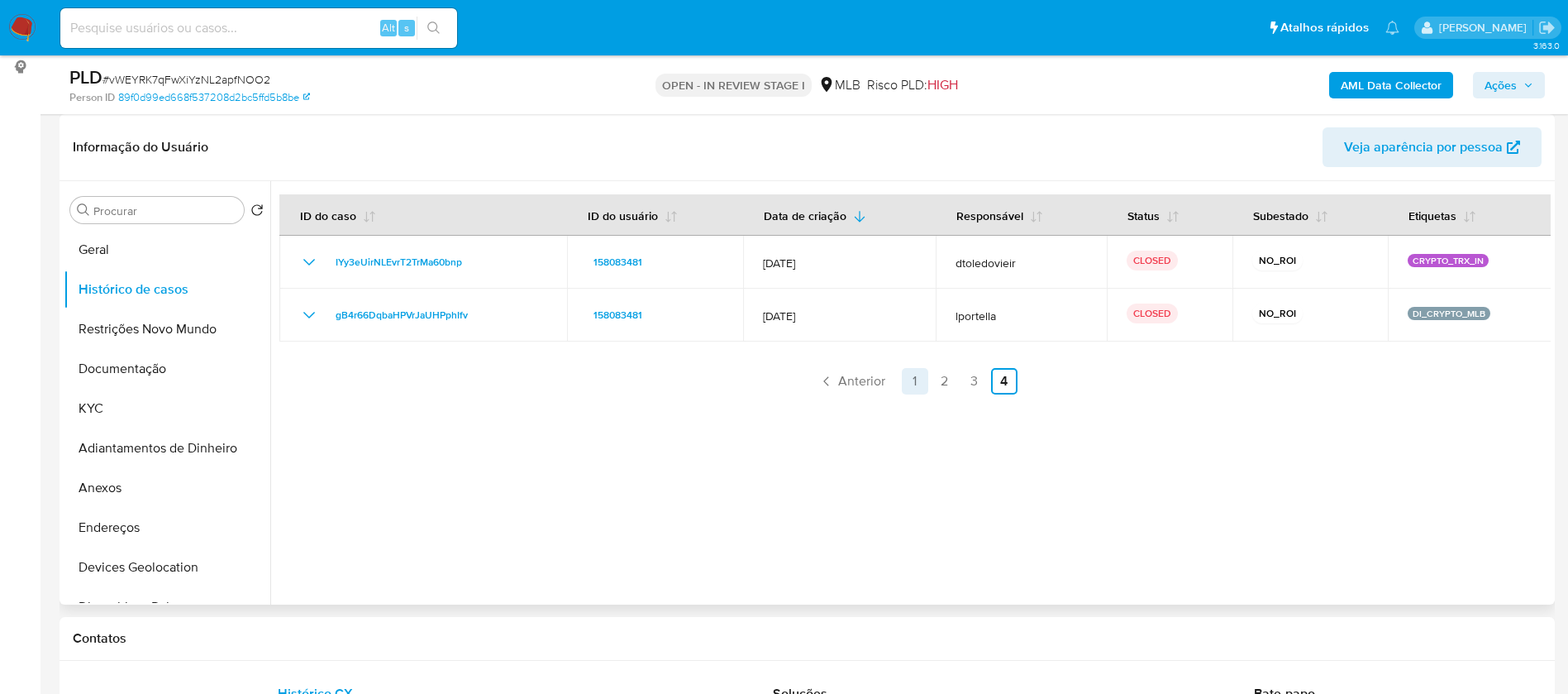
click at [914, 381] on link "1" at bounding box center [915, 381] width 26 height 26
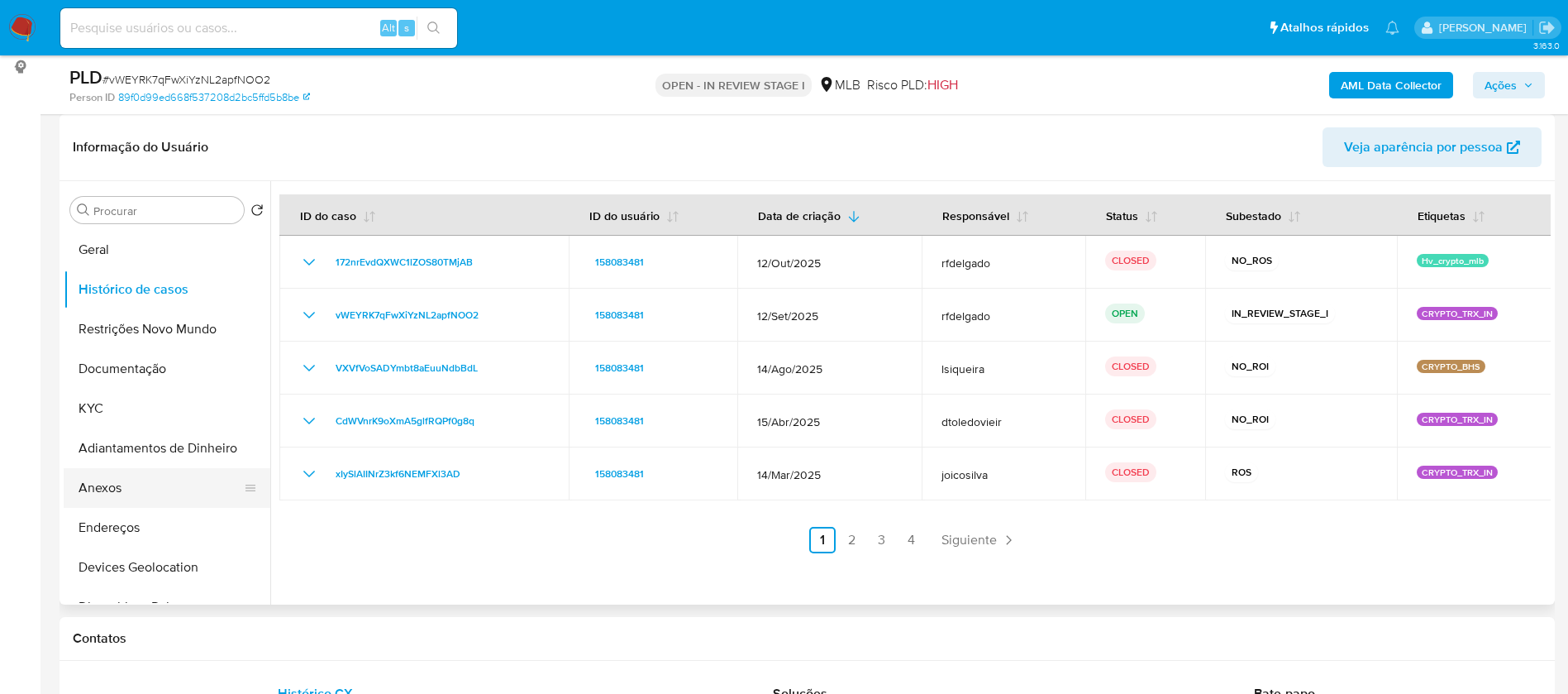
click at [142, 488] on button "Anexos" at bounding box center [160, 488] width 193 height 40
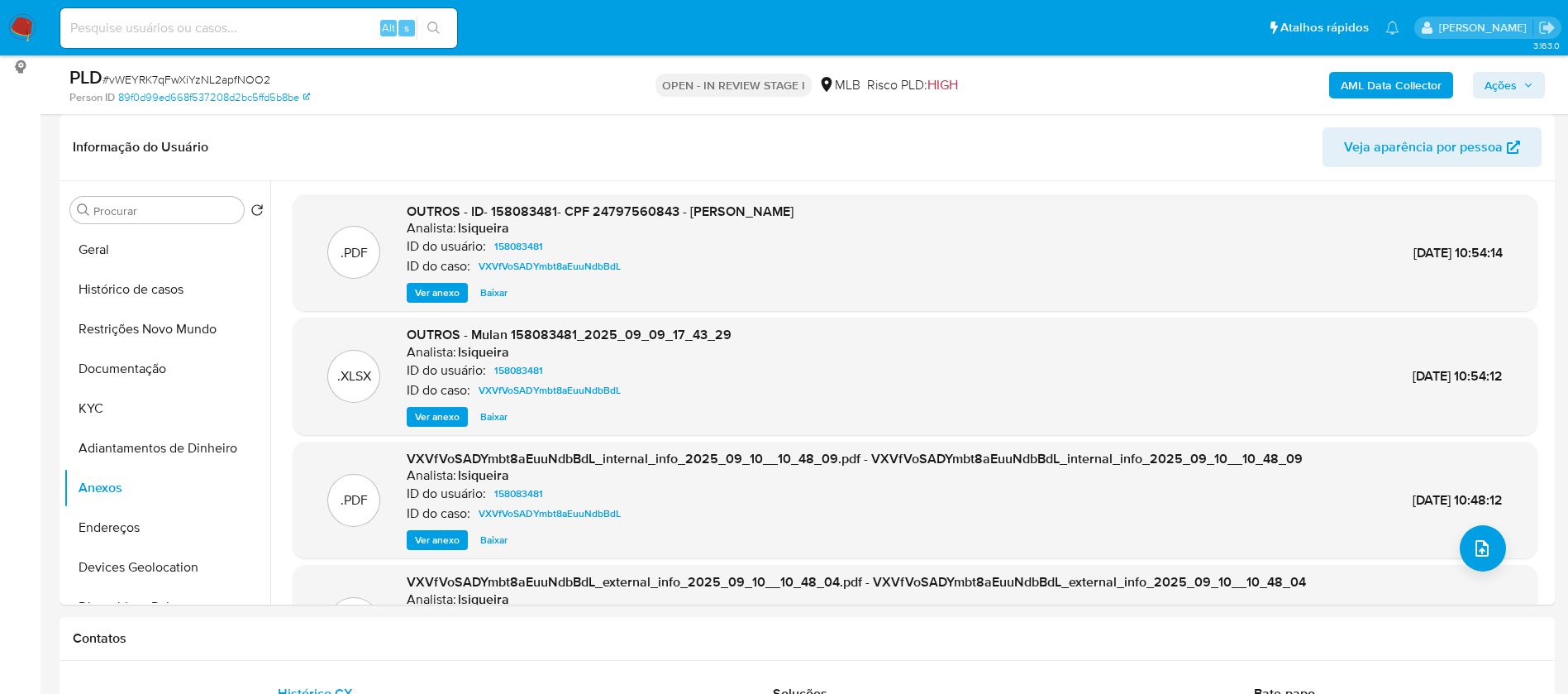
click at [444, 291] on span "Ver anexo" at bounding box center [437, 293] width 44 height 17
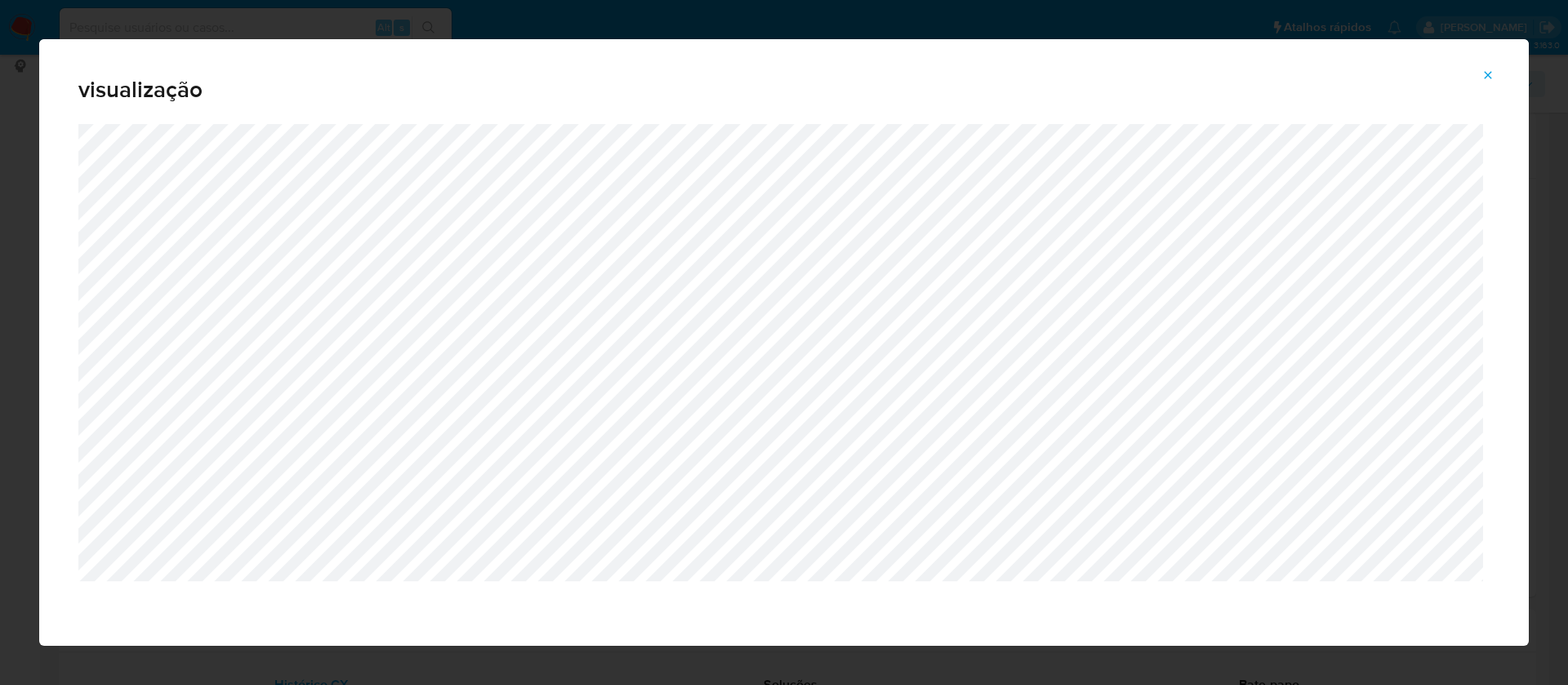
click at [1483, 73] on icon "Attachment preview" at bounding box center [1487, 75] width 13 height 13
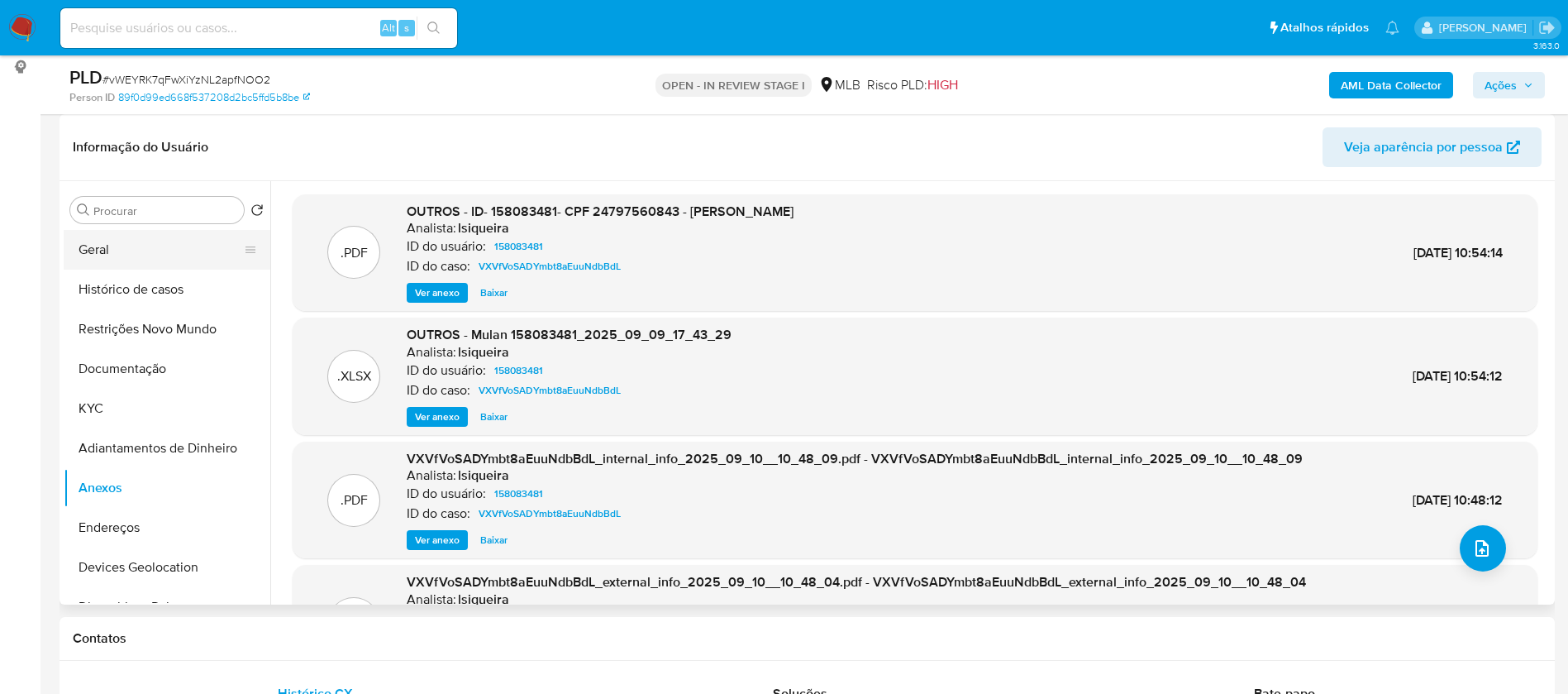
click at [144, 249] on button "Geral" at bounding box center [160, 250] width 193 height 40
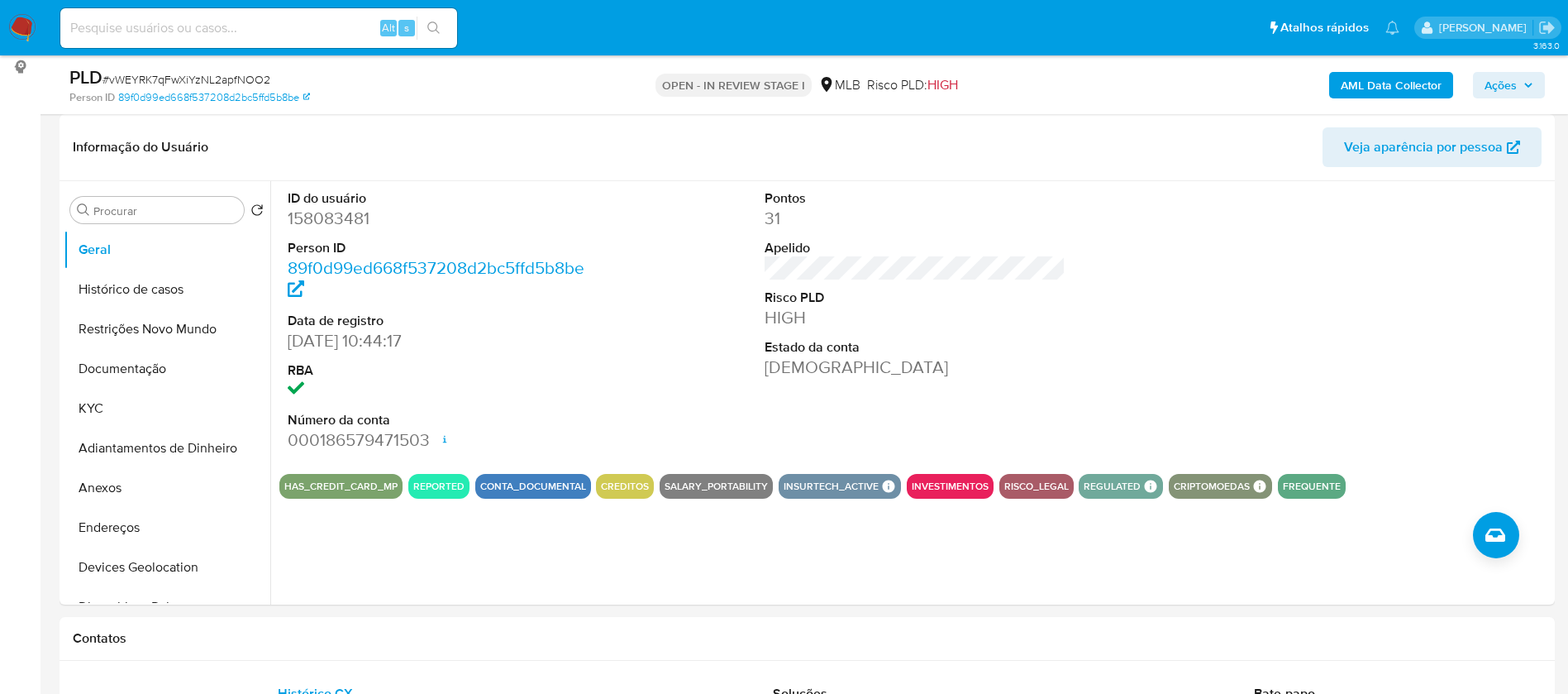
click at [291, 227] on dd "158083481" at bounding box center [439, 218] width 302 height 24
click at [291, 226] on dd "158083481" at bounding box center [439, 218] width 302 height 24
copy dd "158083481"
click at [104, 287] on button "Histórico de casos" at bounding box center [160, 290] width 193 height 40
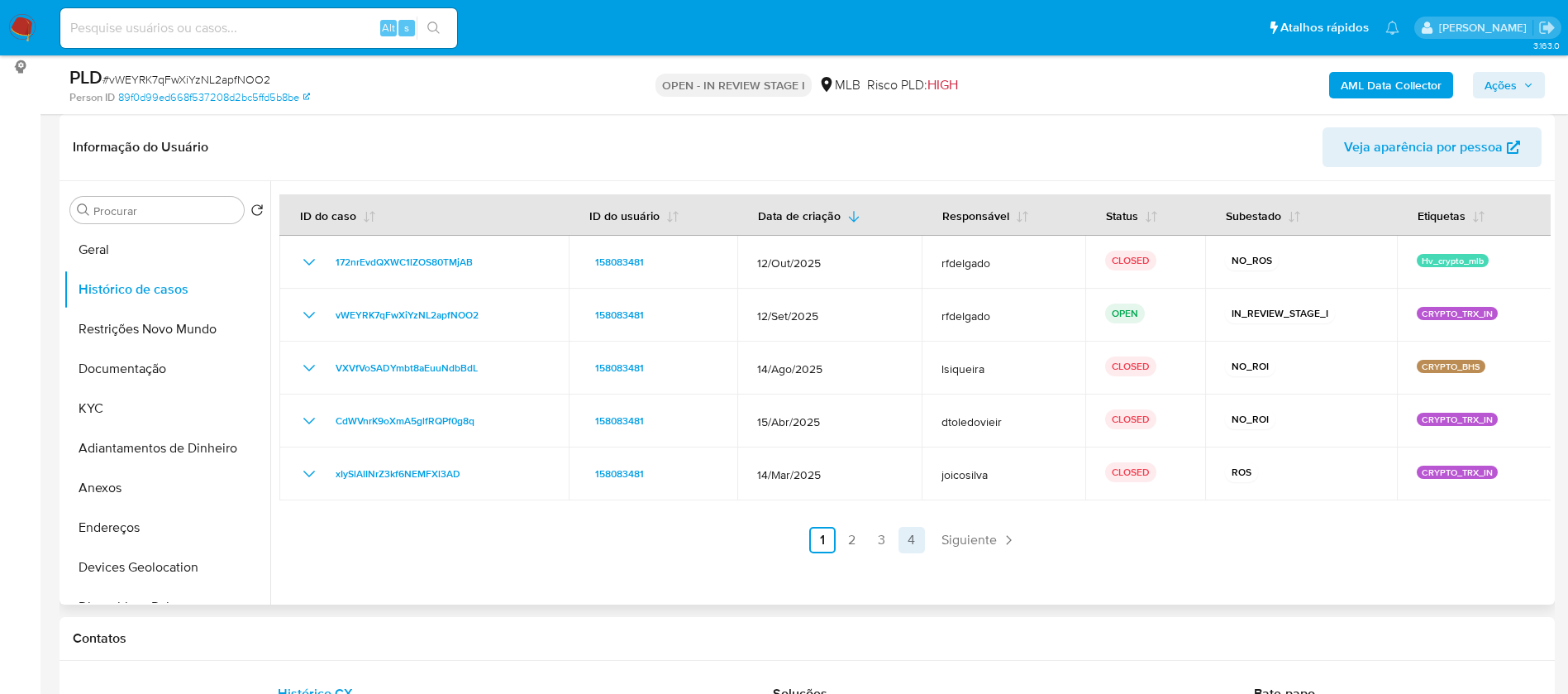
click at [913, 535] on link "4" at bounding box center [912, 540] width 26 height 26
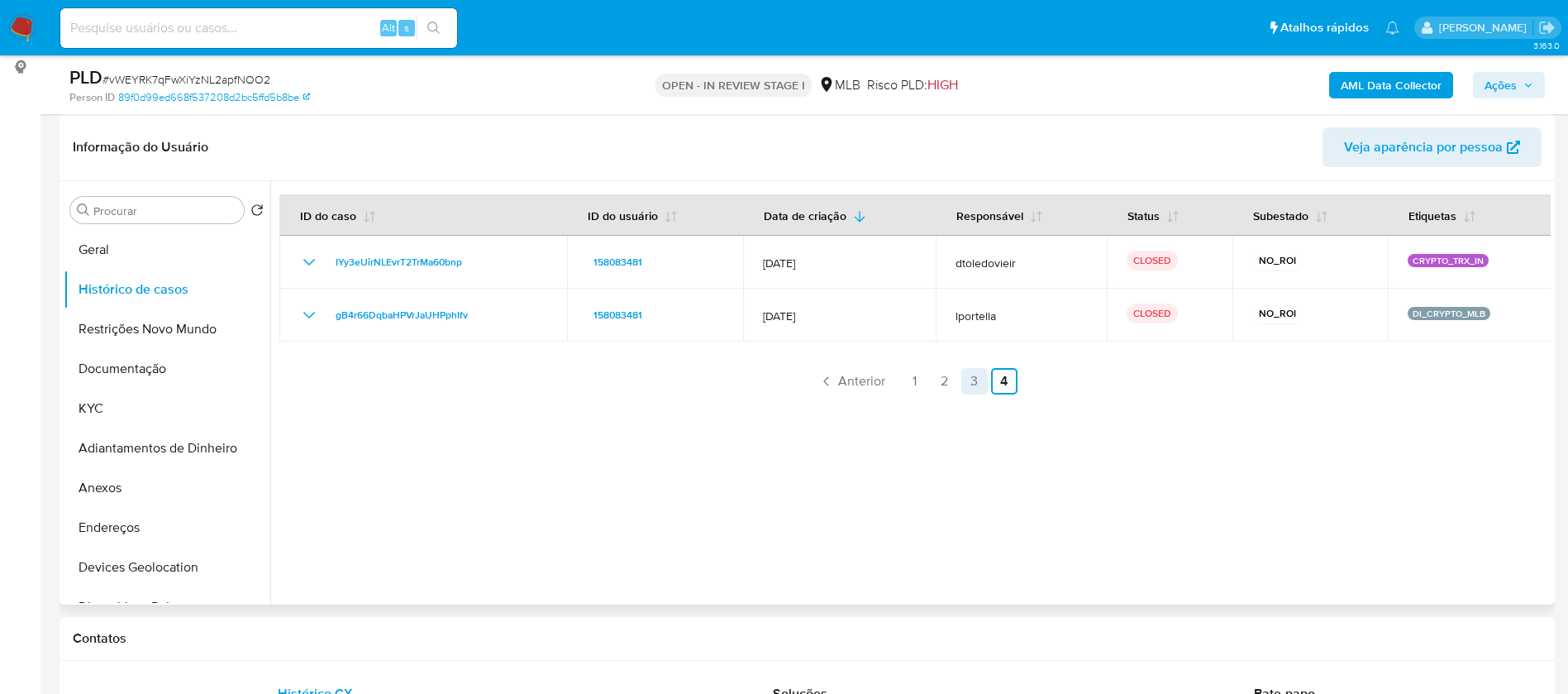
click at [969, 378] on link "3" at bounding box center [975, 381] width 26 height 26
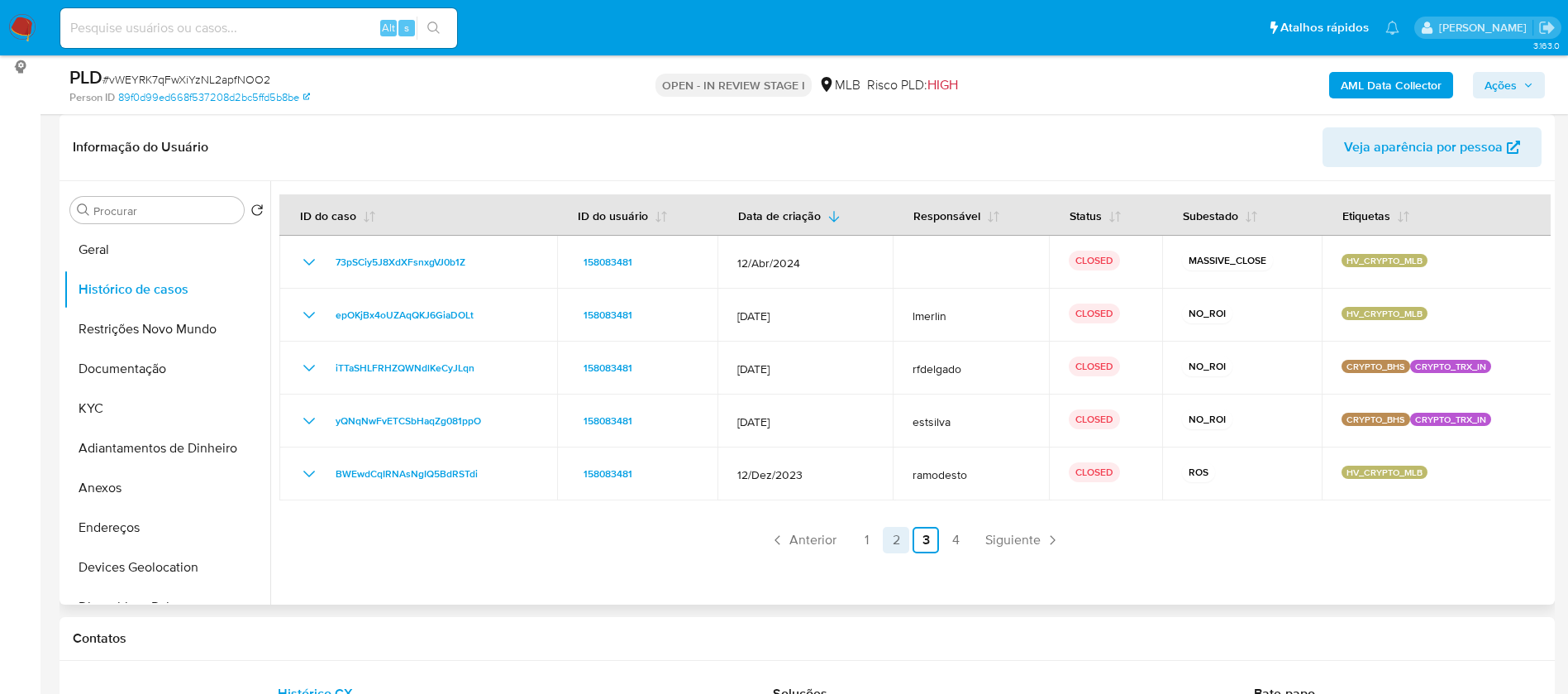
click at [896, 542] on link "2" at bounding box center [896, 540] width 26 height 26
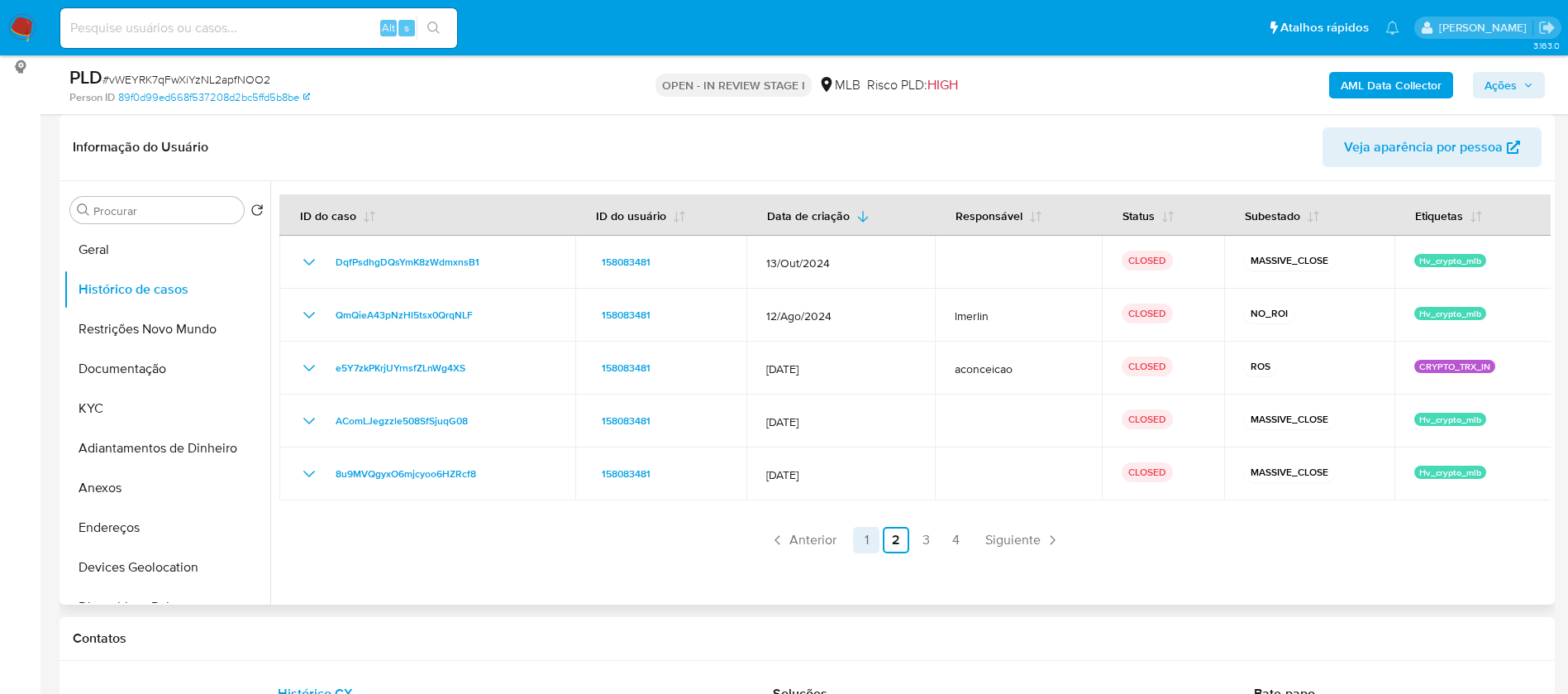
click at [861, 532] on link "1" at bounding box center [866, 540] width 26 height 26
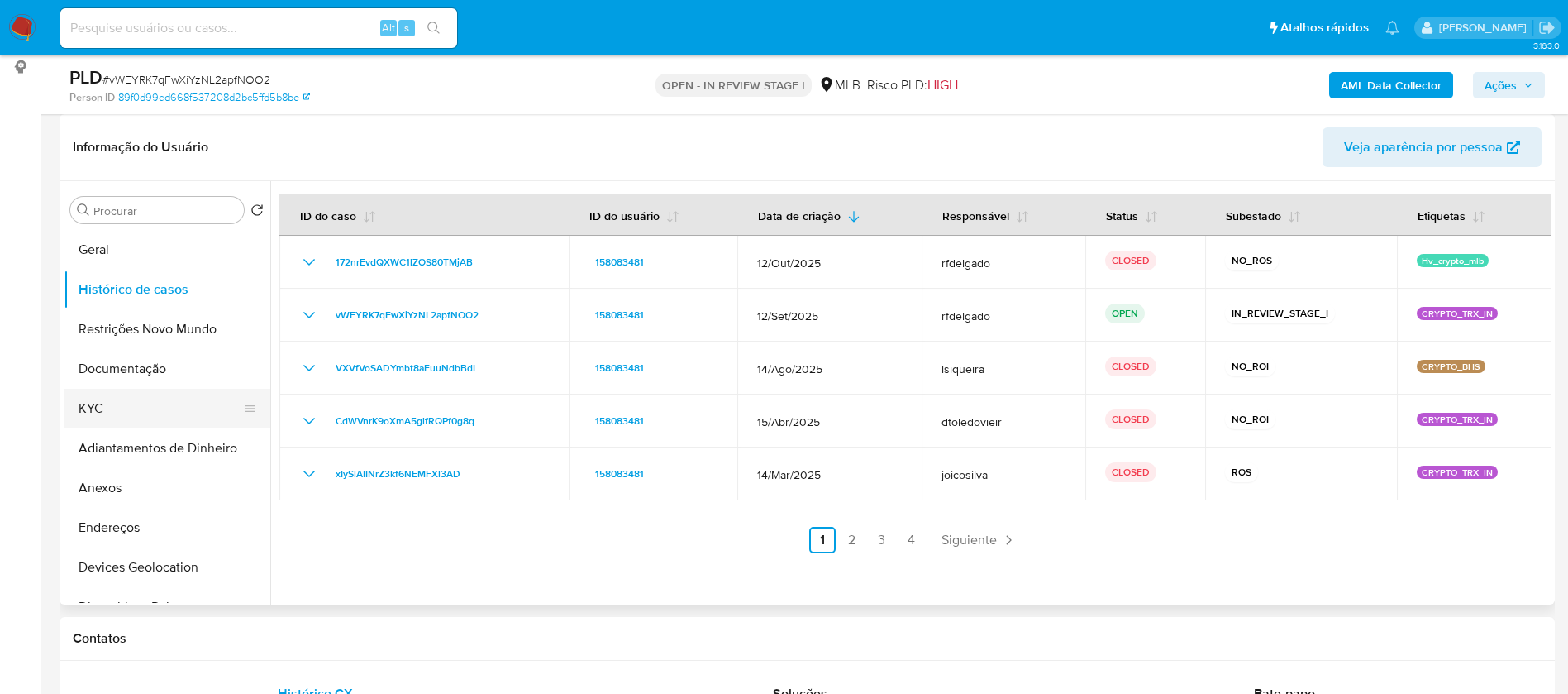
click at [137, 423] on button "KYC" at bounding box center [160, 408] width 193 height 40
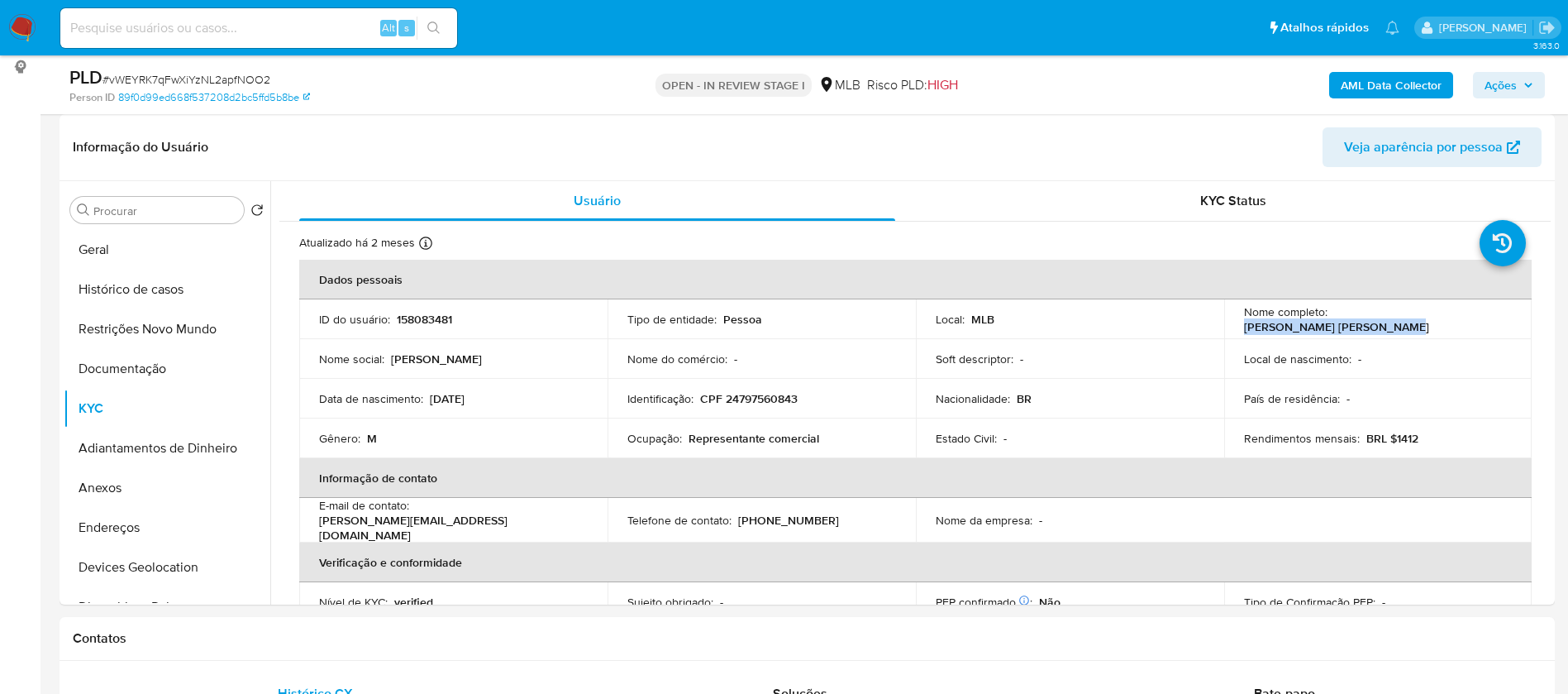
drag, startPoint x: 1469, startPoint y: 322, endPoint x: 1329, endPoint y: 318, distance: 140.1
click at [1329, 320] on p "Aldo Marcel Smejoff Sapiro" at bounding box center [1337, 327] width 185 height 15
copy p "Aldo Marcel Smejoff Sapiro"
click at [420, 313] on p "158083481" at bounding box center [425, 319] width 56 height 15
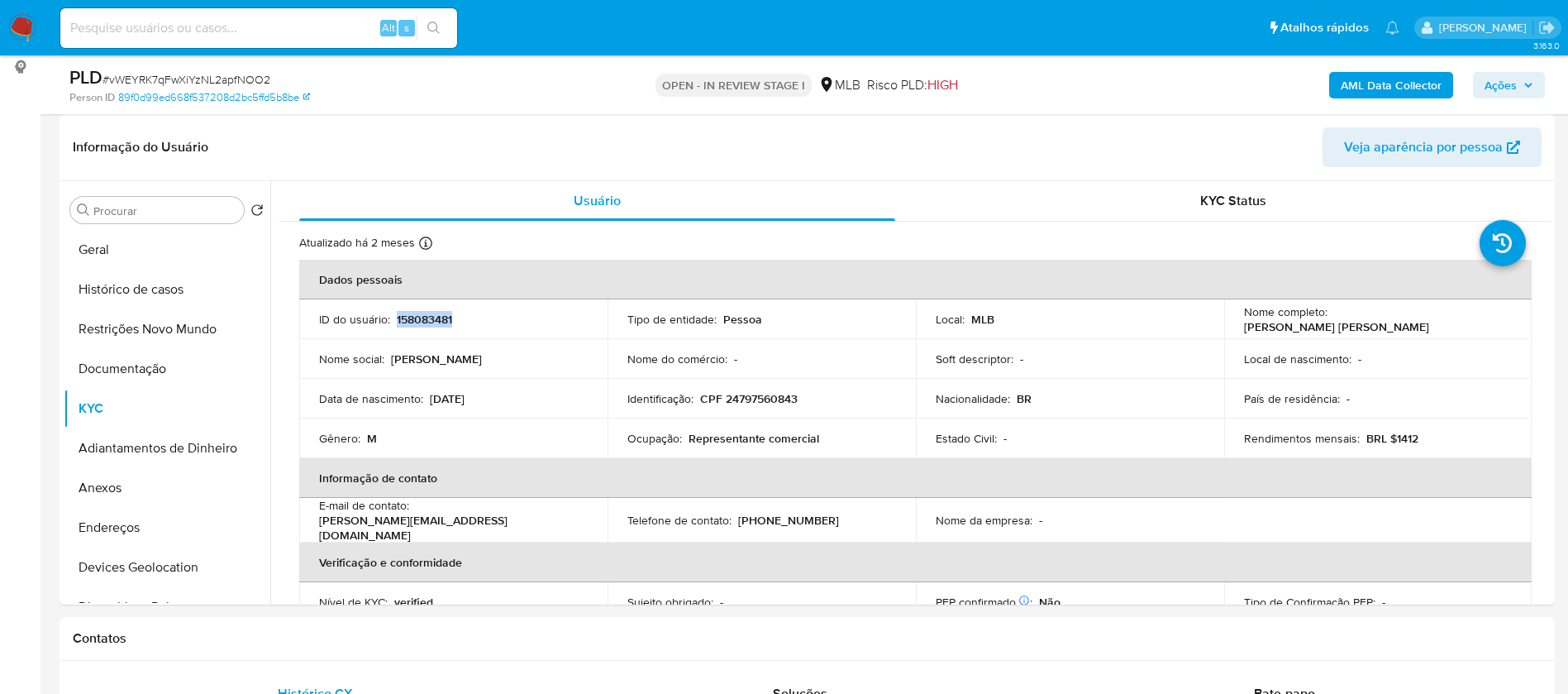
copy p "158083481"
click at [137, 248] on button "Geral" at bounding box center [160, 250] width 193 height 40
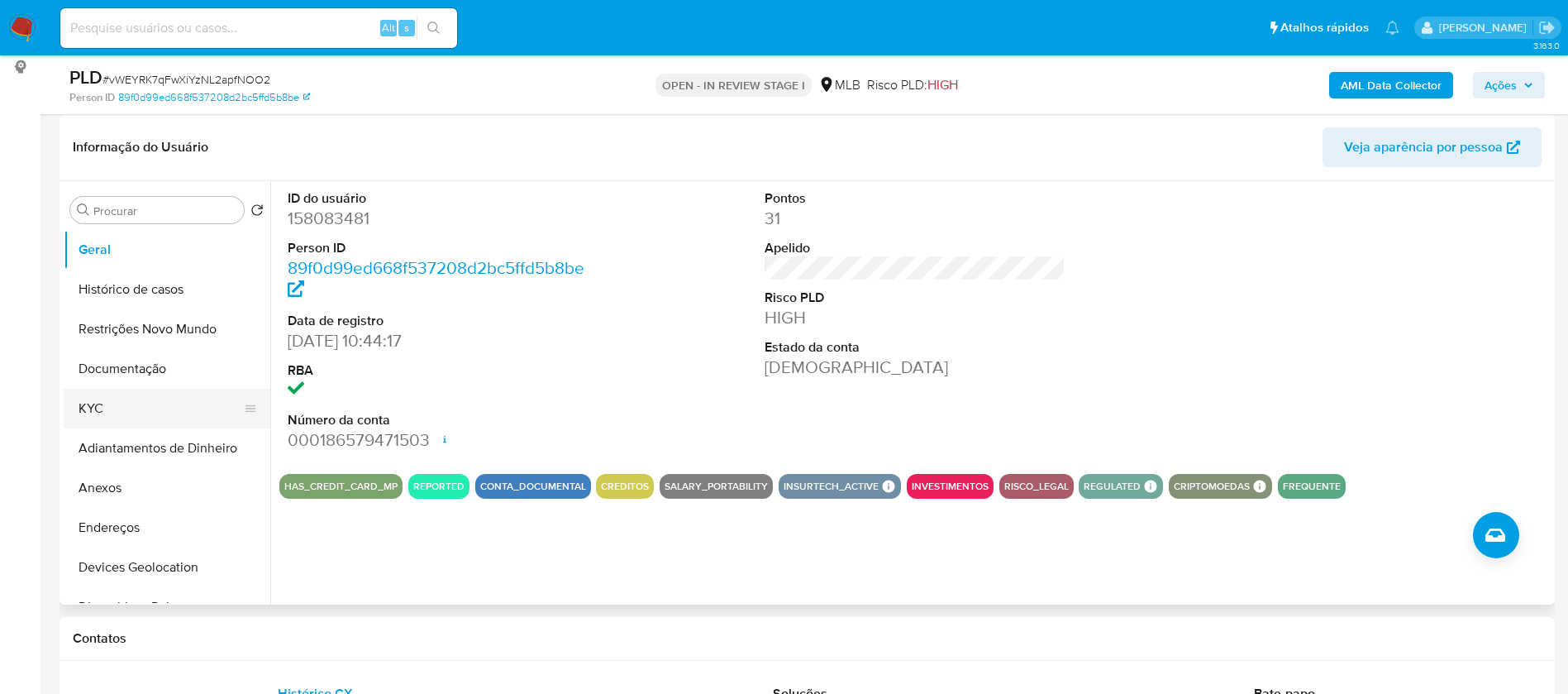
click at [83, 405] on button "KYC" at bounding box center [160, 408] width 193 height 40
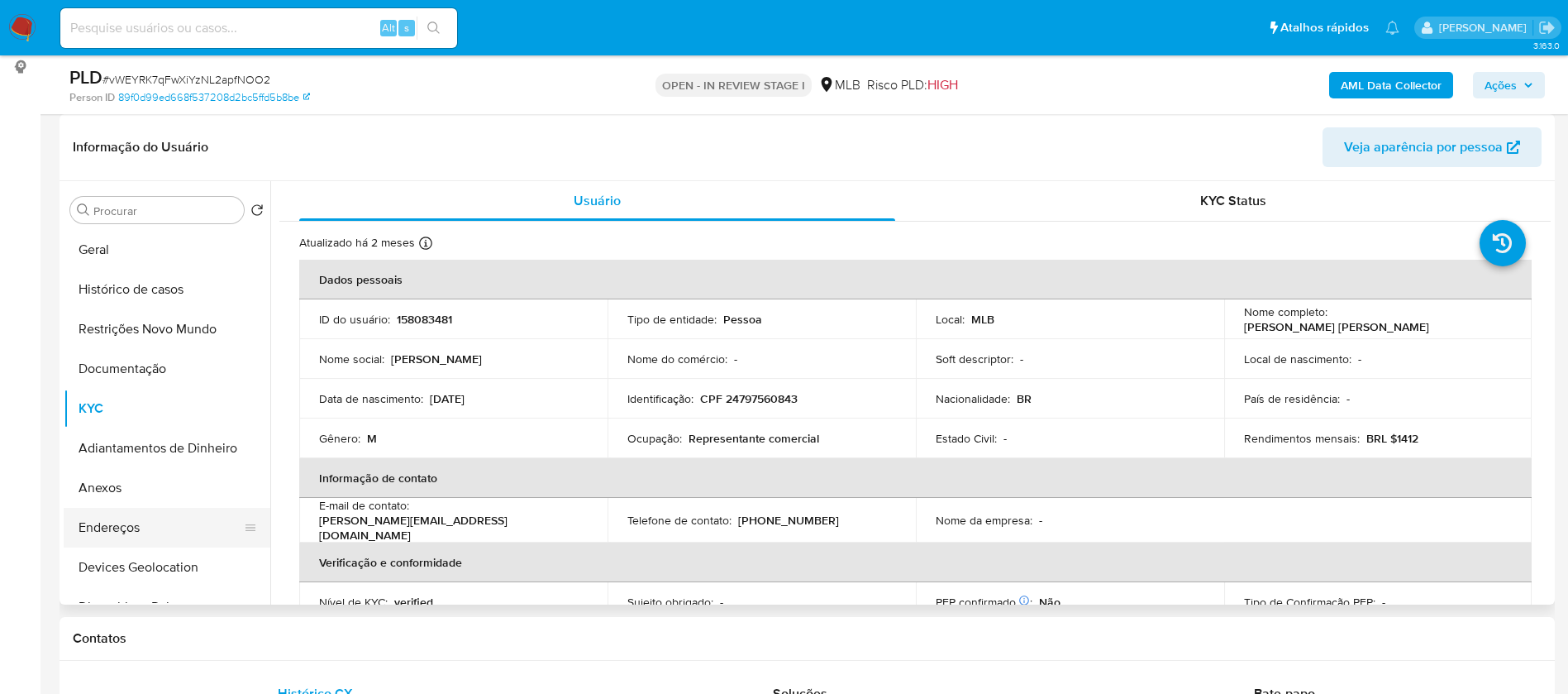
click at [78, 518] on button "Endereços" at bounding box center [160, 528] width 193 height 40
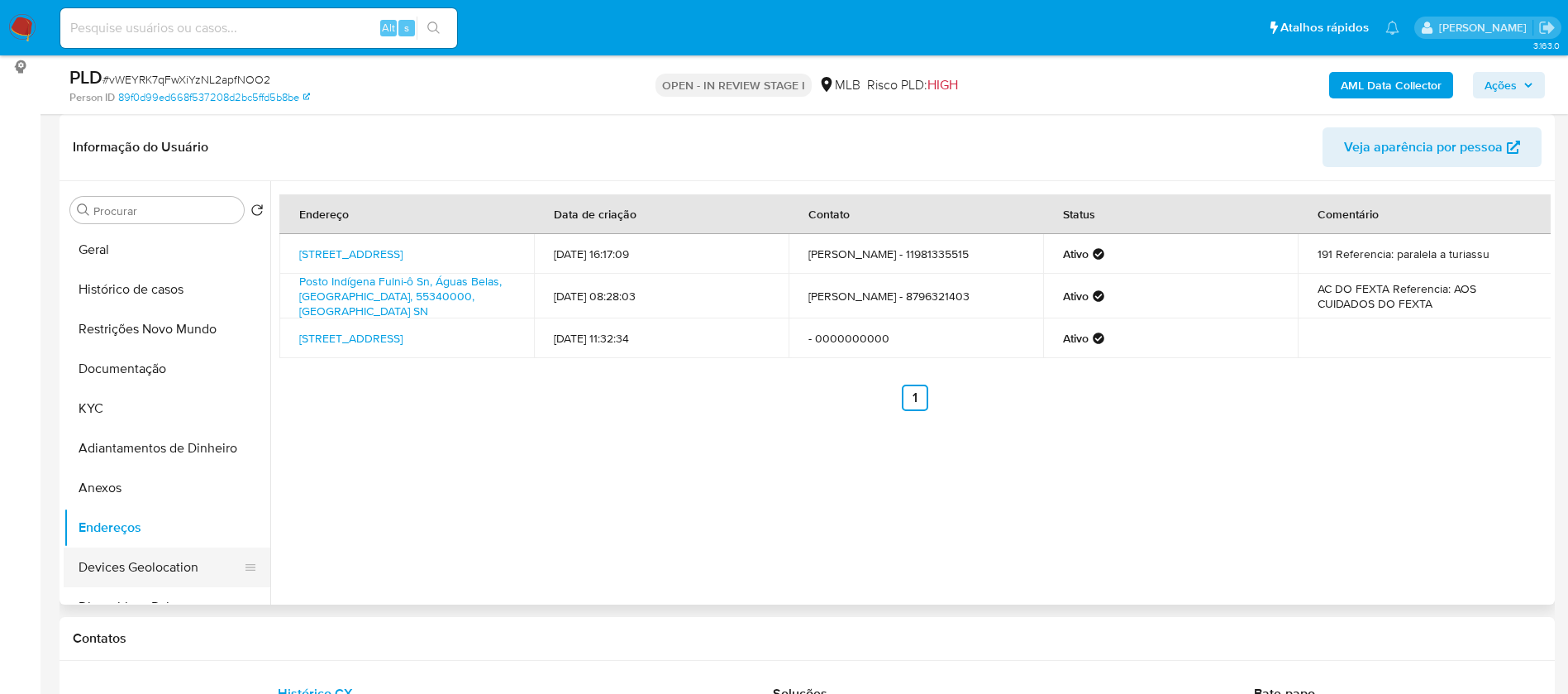
click at [138, 561] on button "Devices Geolocation" at bounding box center [160, 568] width 193 height 40
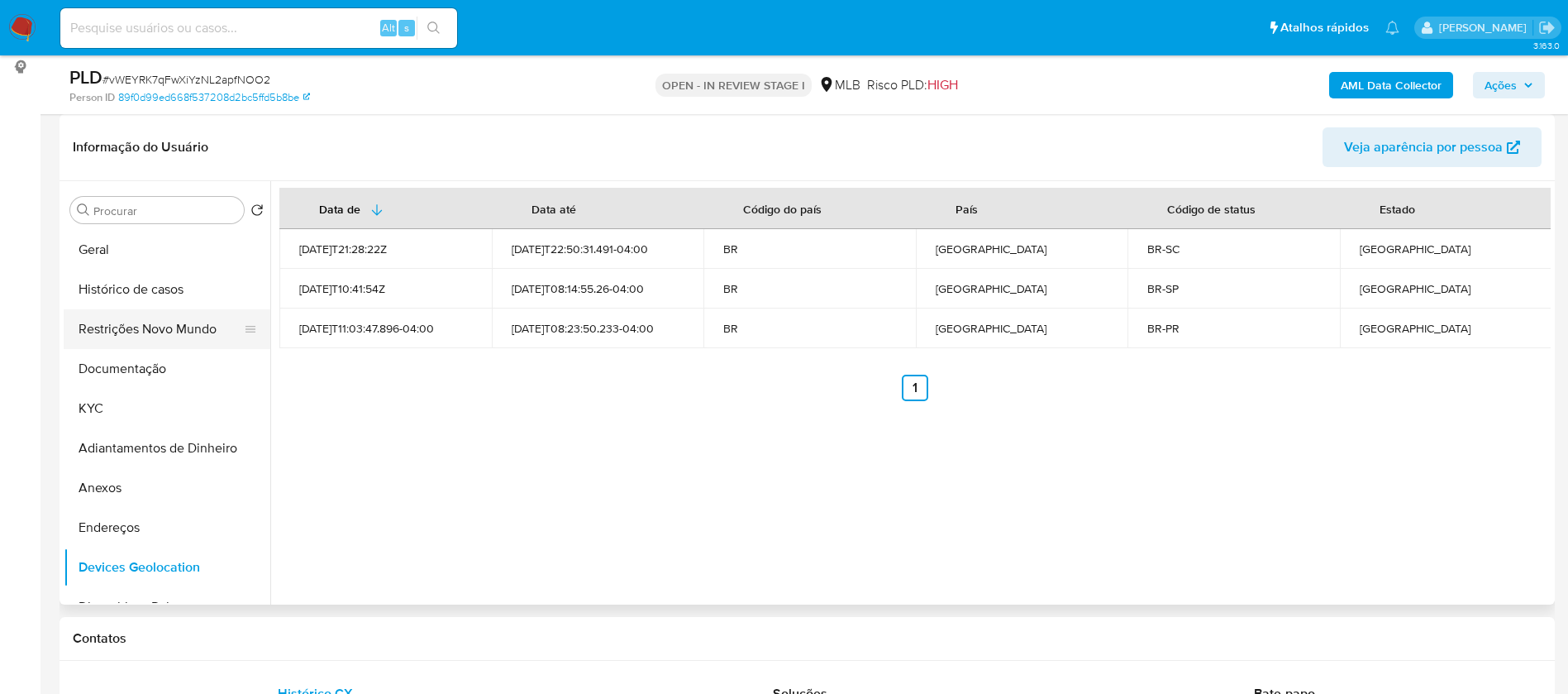
click at [171, 322] on button "Restrições Novo Mundo" at bounding box center [160, 329] width 193 height 40
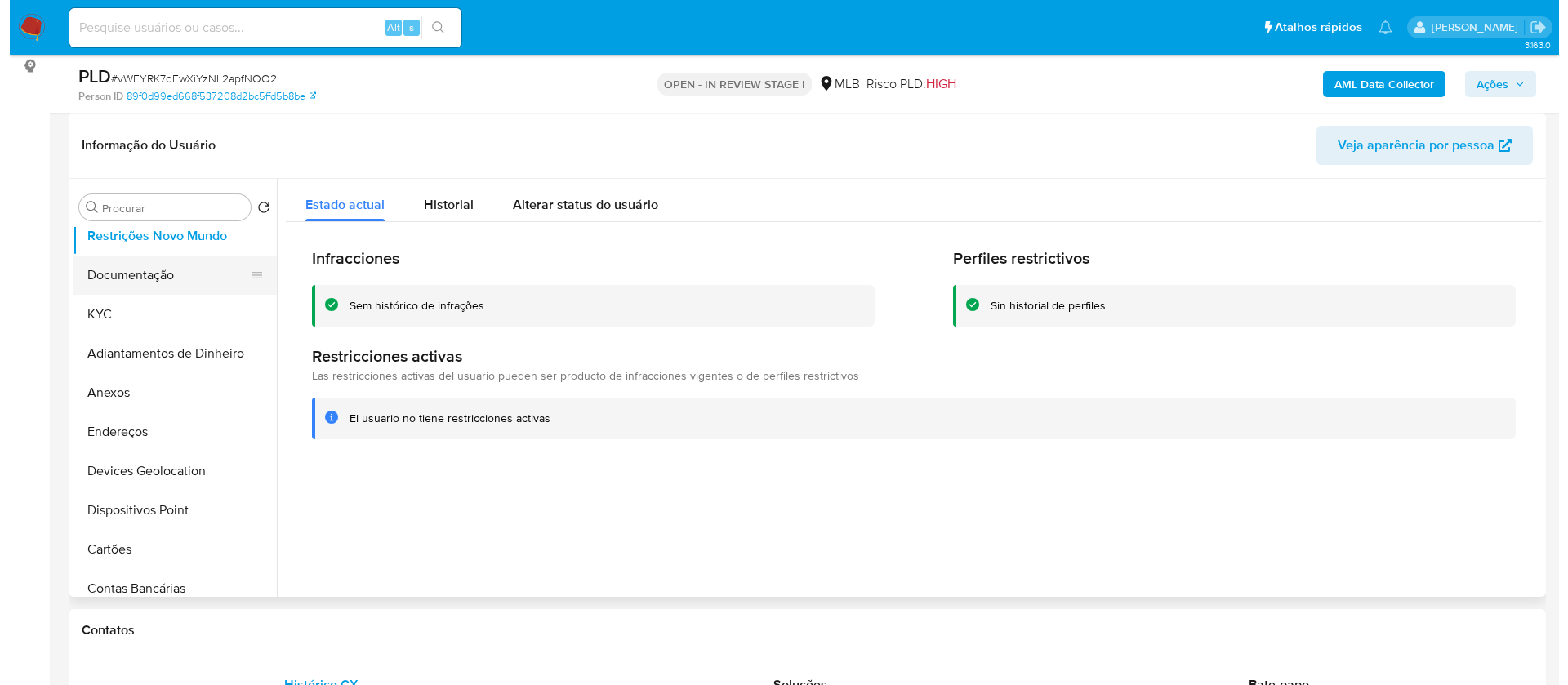
scroll to position [122, 0]
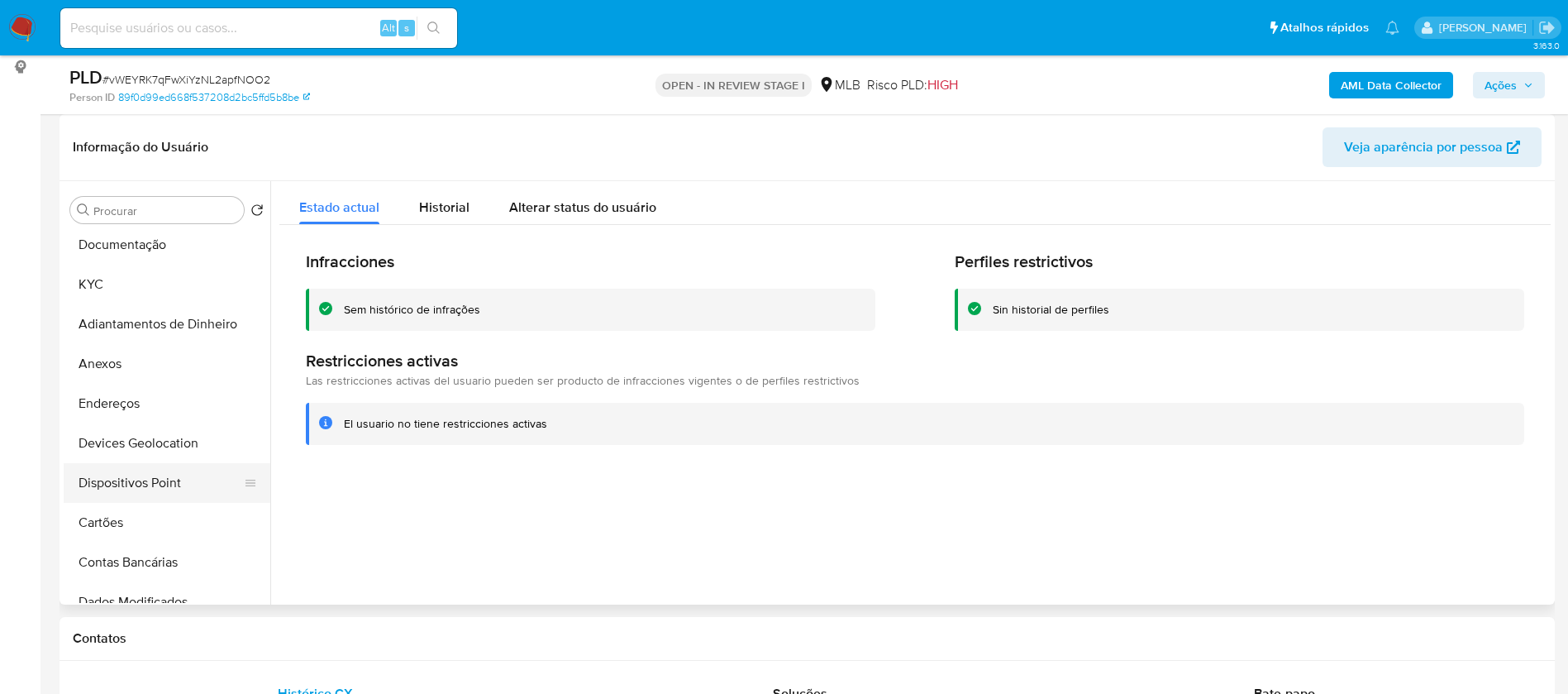
click at [172, 473] on button "Dispositivos Point" at bounding box center [160, 483] width 193 height 40
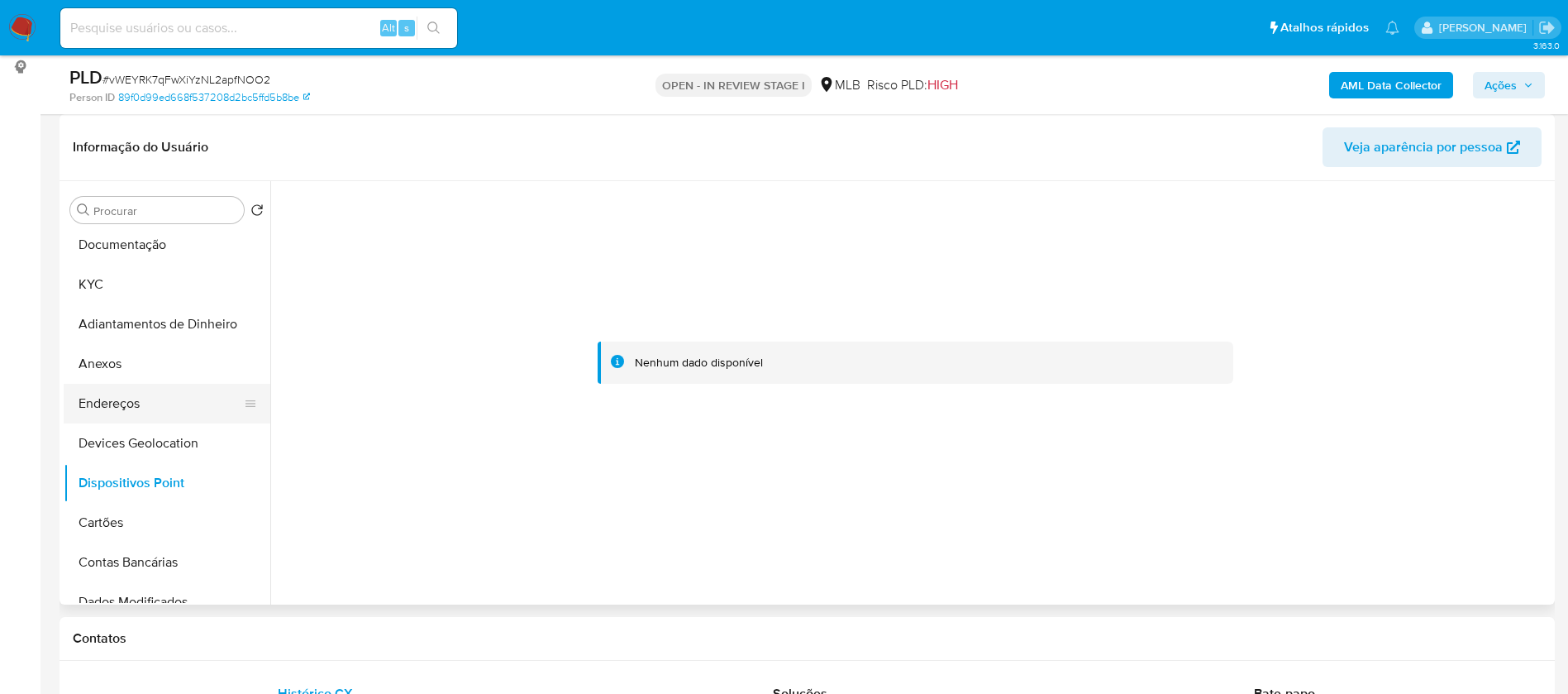
click at [157, 417] on button "Endereços" at bounding box center [160, 404] width 193 height 40
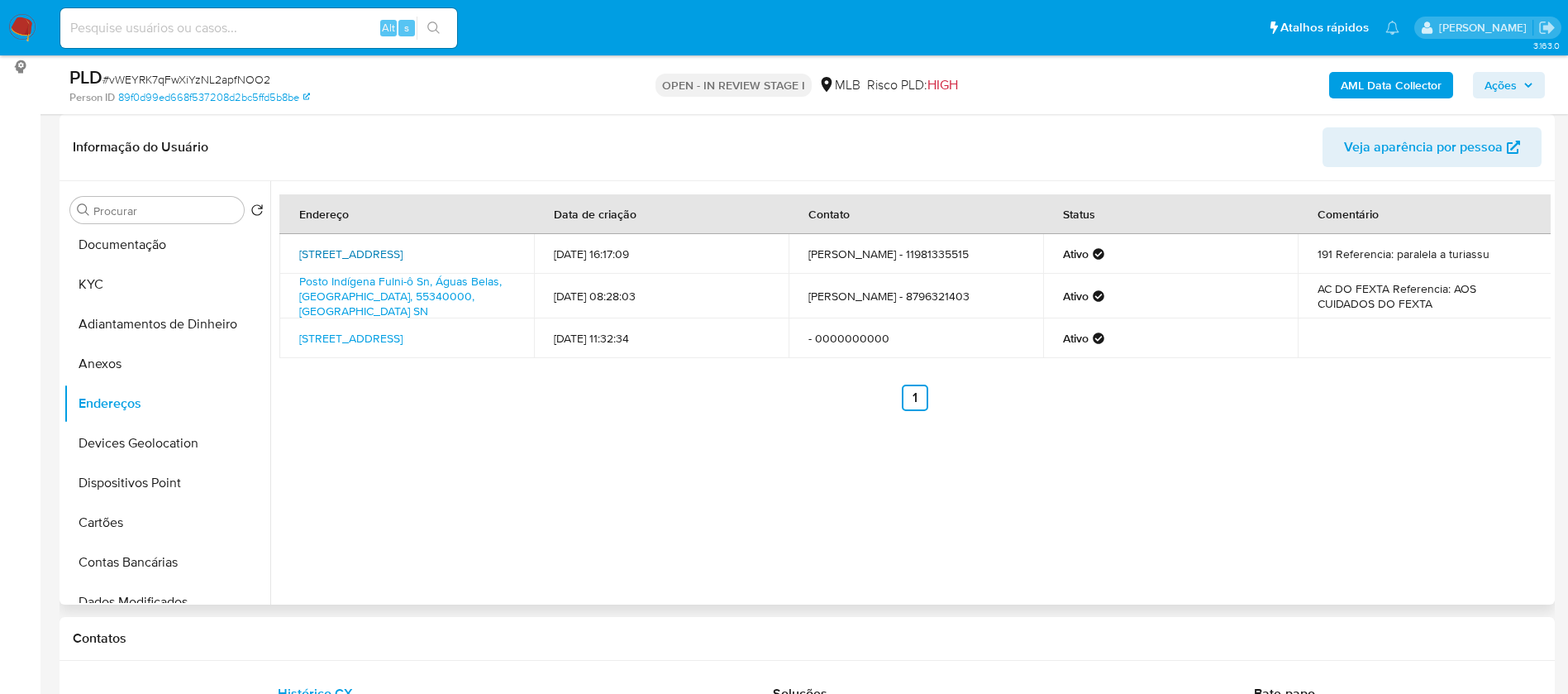
click at [403, 256] on link "Rua Paraguaçu 435, São Paulo, São Paulo, 05006011, Brasil 435" at bounding box center [351, 253] width 104 height 17
click at [1394, 82] on b "AML Data Collector" at bounding box center [1391, 85] width 101 height 26
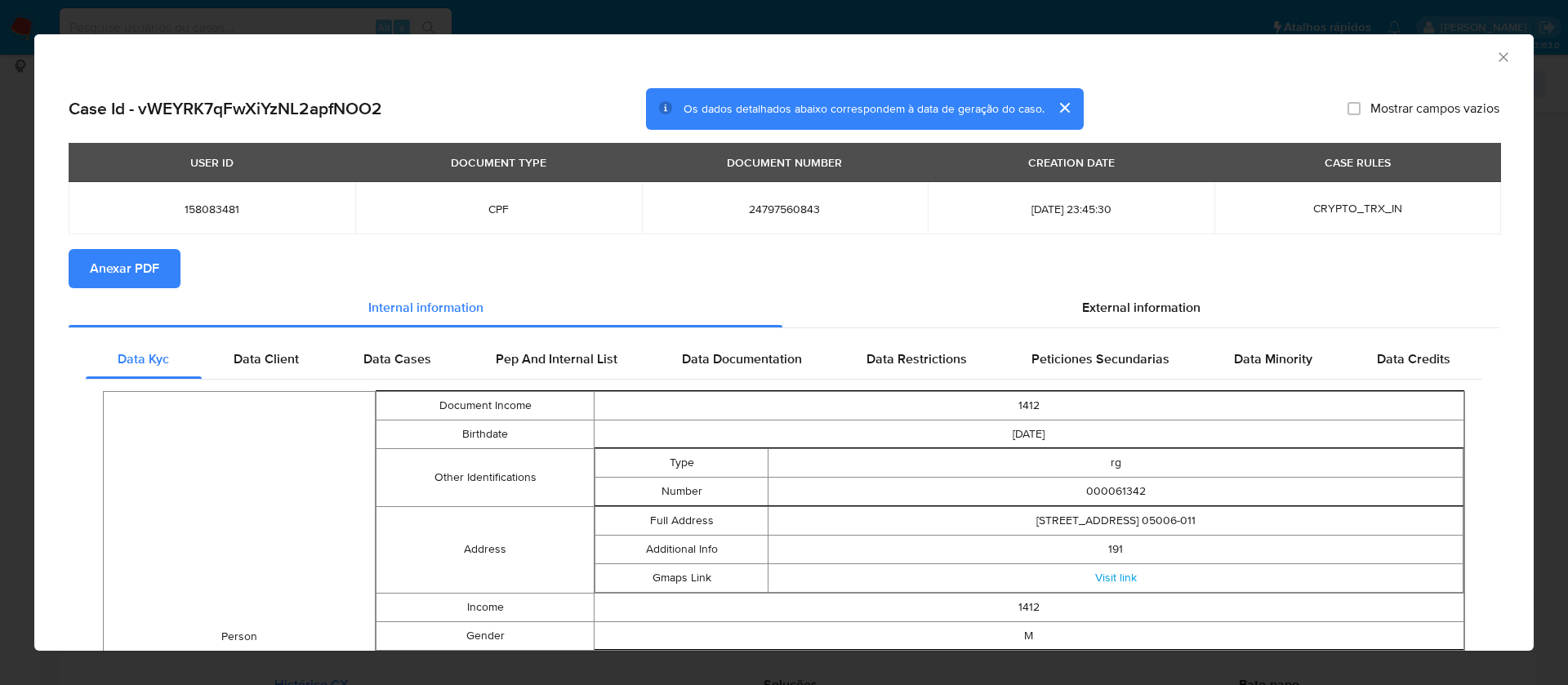
click at [107, 267] on span "Anexar PDF" at bounding box center [124, 269] width 70 height 36
drag, startPoint x: 1485, startPoint y: 54, endPoint x: 1475, endPoint y: 67, distance: 16.4
click at [1495, 54] on icon "Fechar a janela" at bounding box center [1503, 57] width 16 height 16
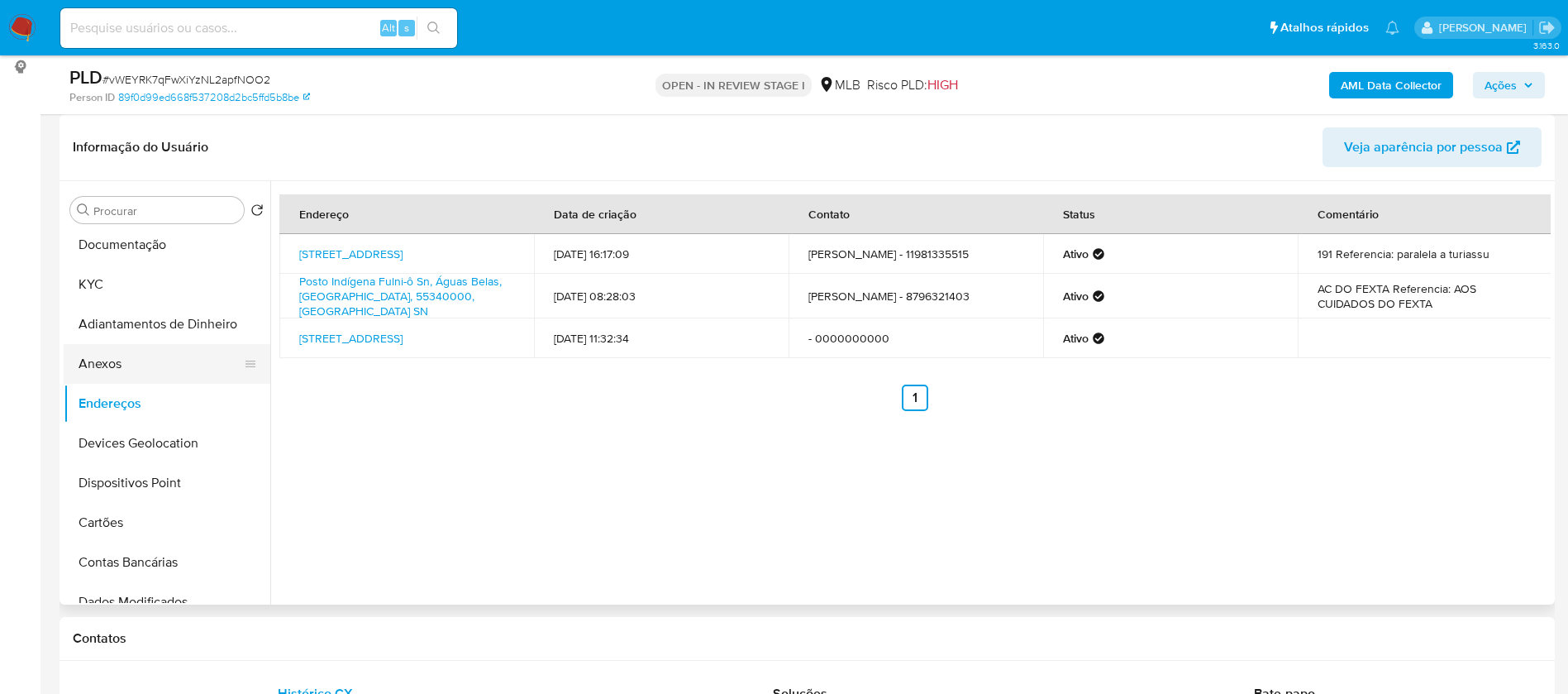
click at [148, 372] on button "Anexos" at bounding box center [160, 364] width 193 height 40
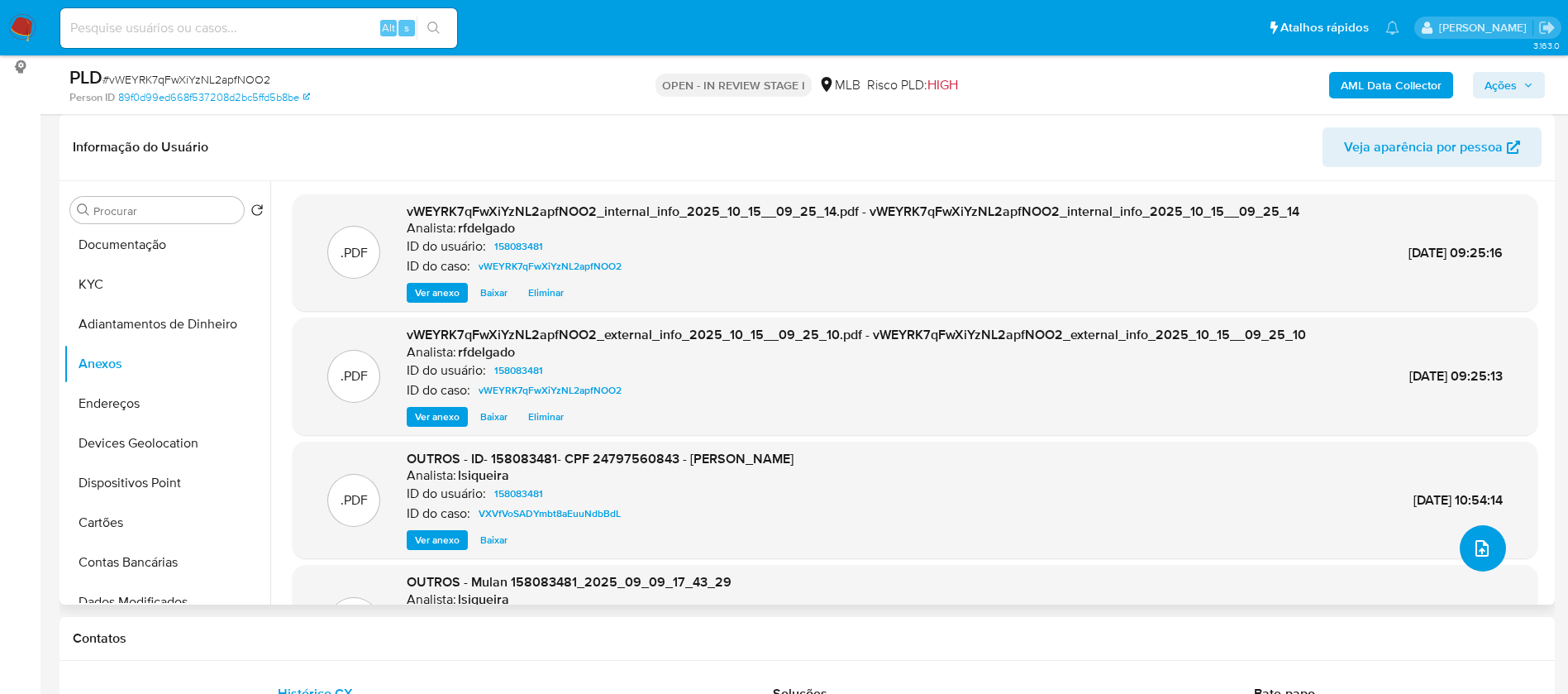
click at [1476, 547] on icon "upload-file" at bounding box center [1482, 548] width 13 height 17
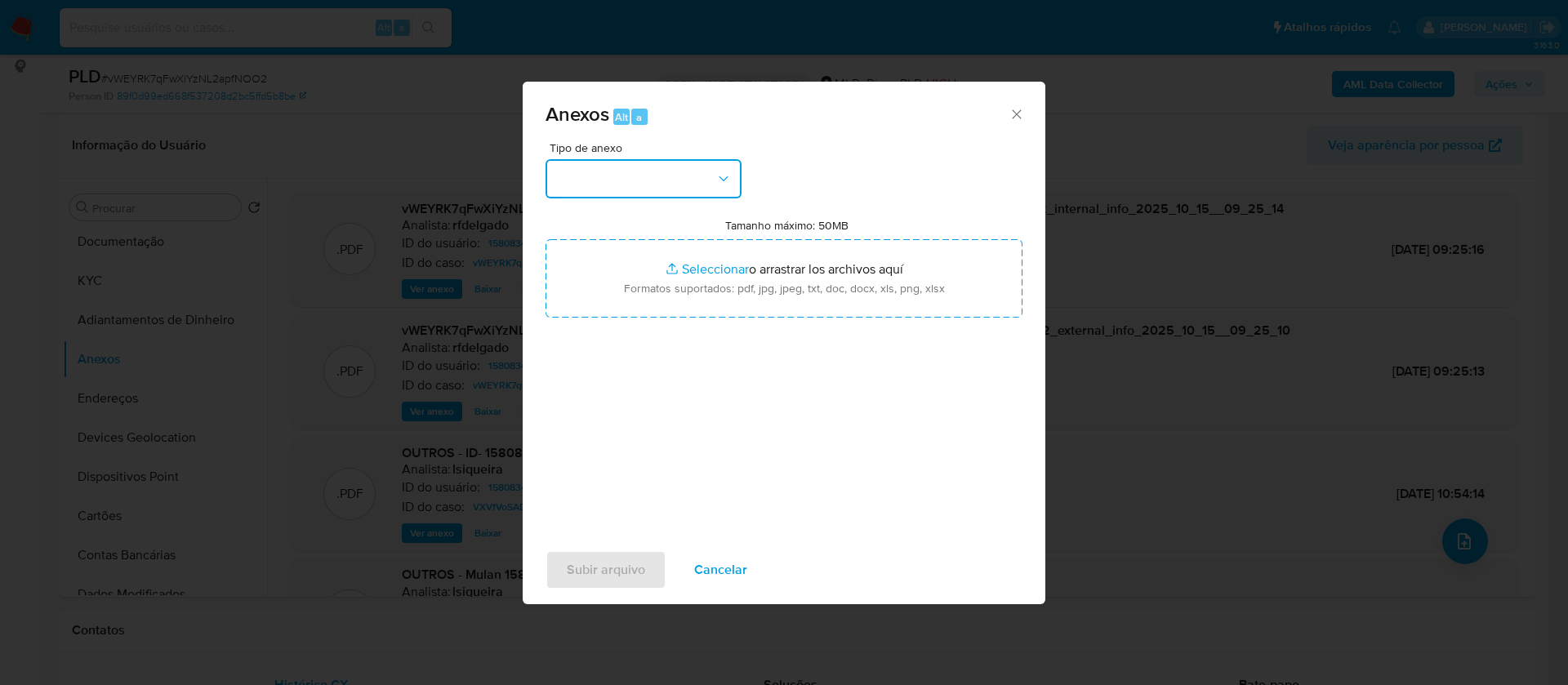
click at [701, 180] on button "button" at bounding box center [644, 179] width 196 height 40
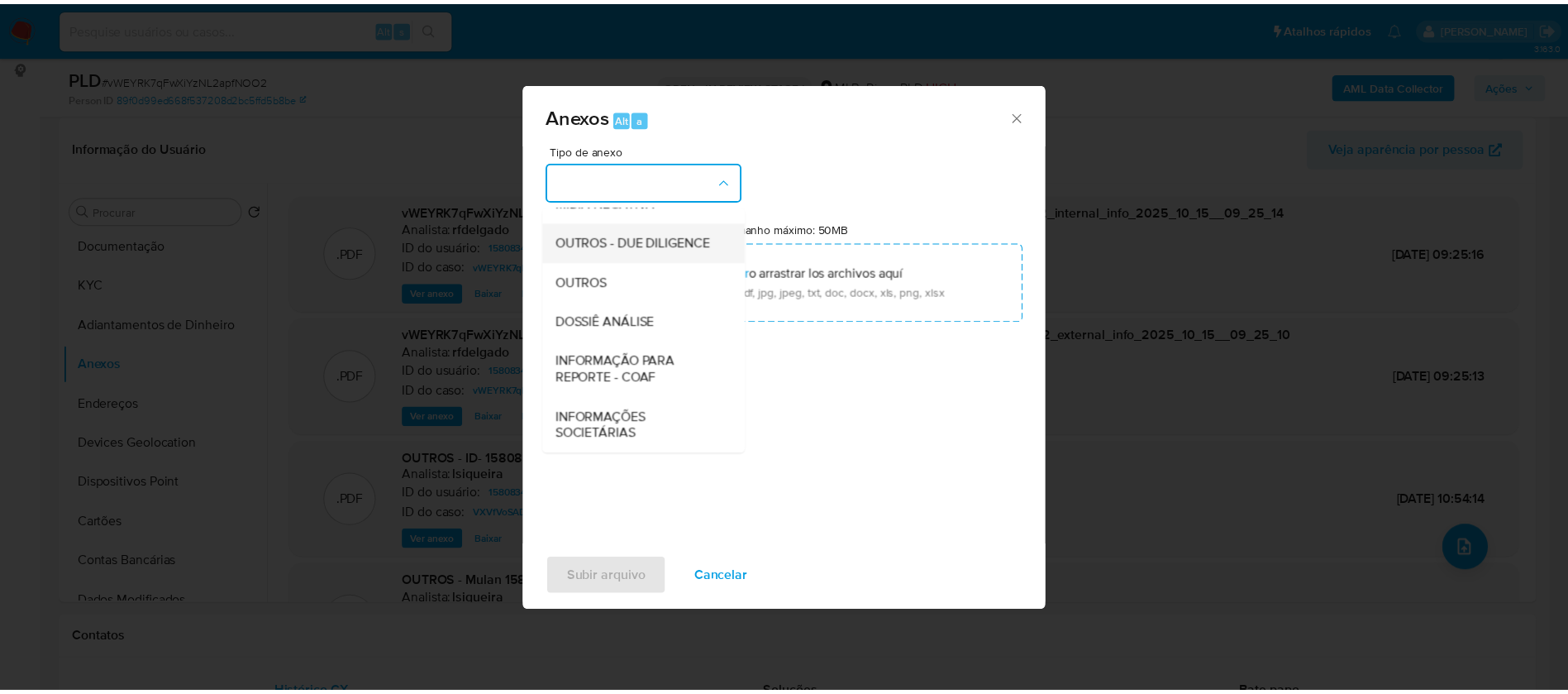
scroll to position [248, 0]
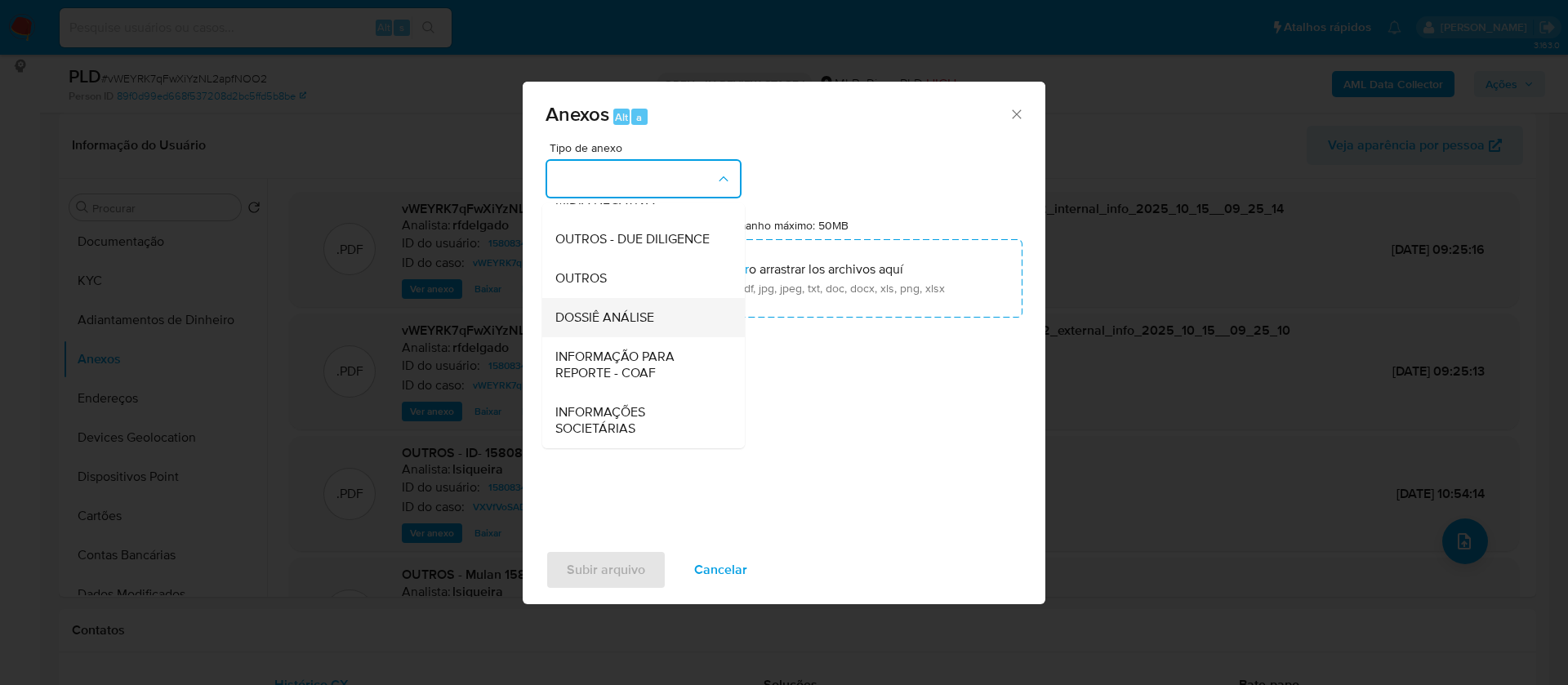
click at [628, 326] on span "DOSSIÊ ANÁLISE" at bounding box center [604, 317] width 99 height 16
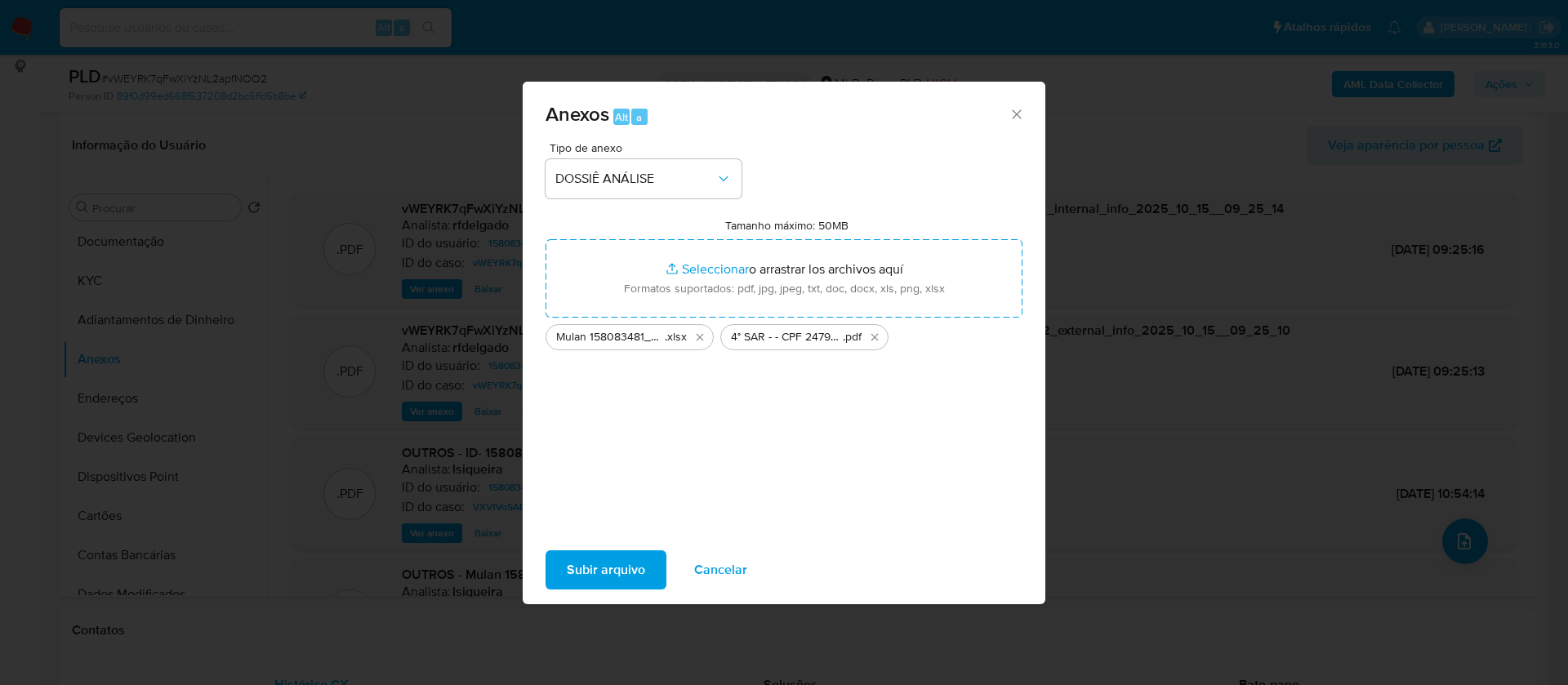
click at [634, 579] on span "Subir arquivo" at bounding box center [605, 570] width 78 height 36
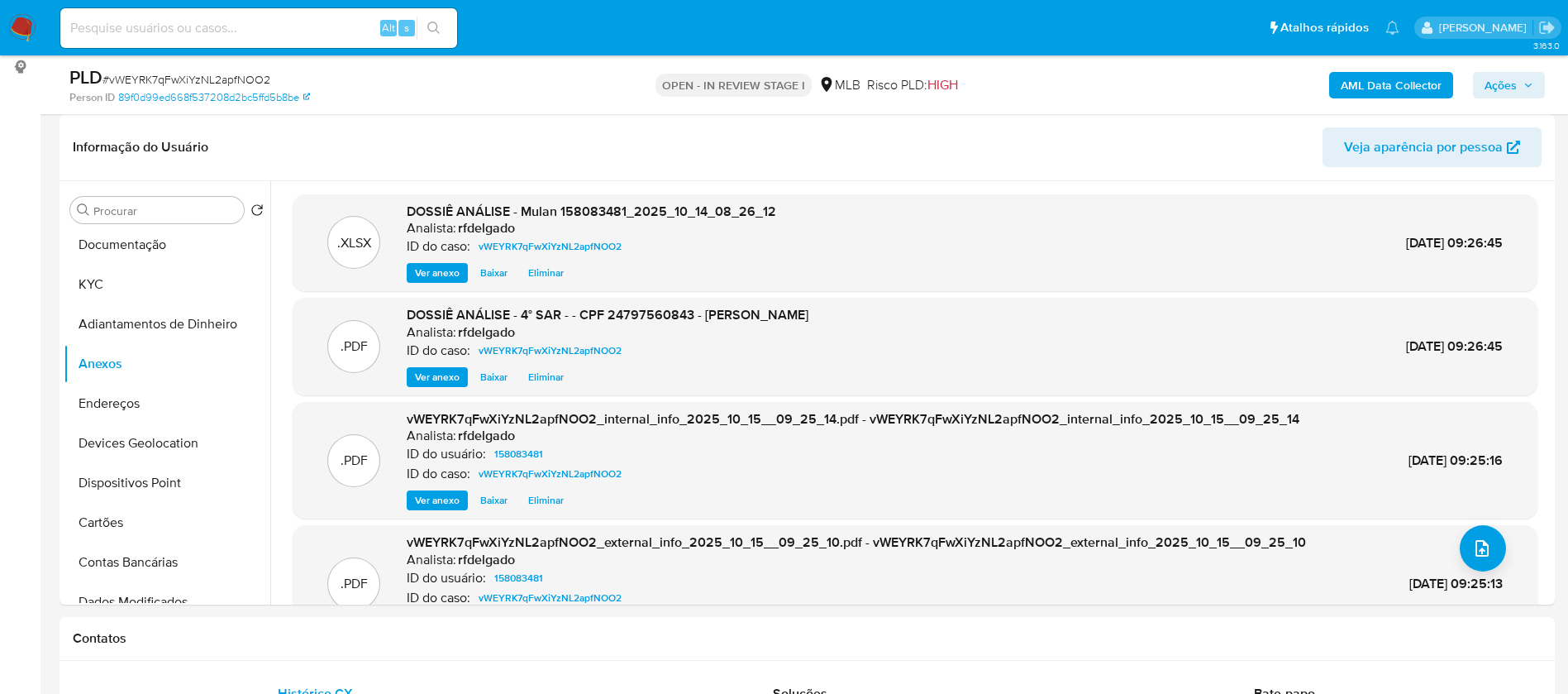
click at [1513, 91] on span "Ações" at bounding box center [1500, 85] width 32 height 26
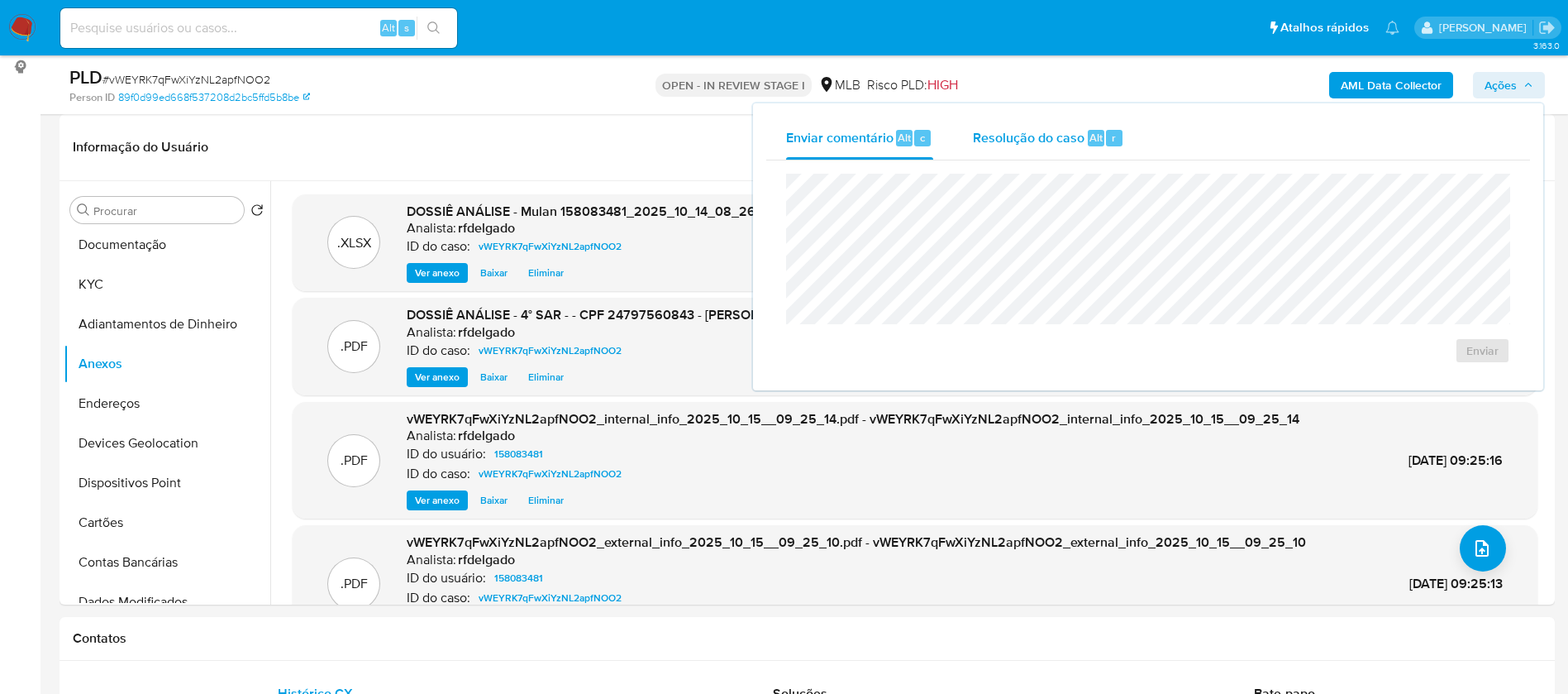
click at [1014, 133] on span "Resolução do caso" at bounding box center [1029, 137] width 111 height 19
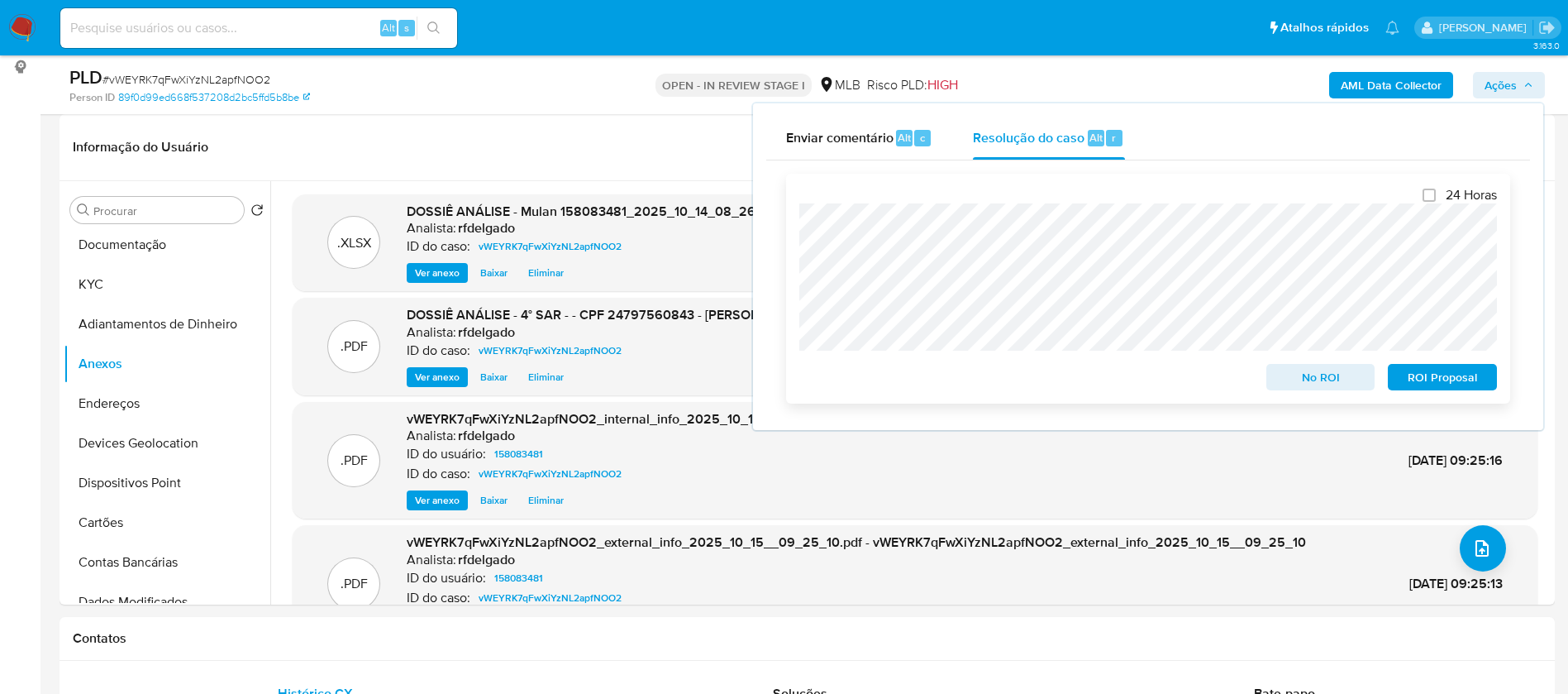
click at [1483, 382] on span "ROI Proposal" at bounding box center [1442, 377] width 86 height 24
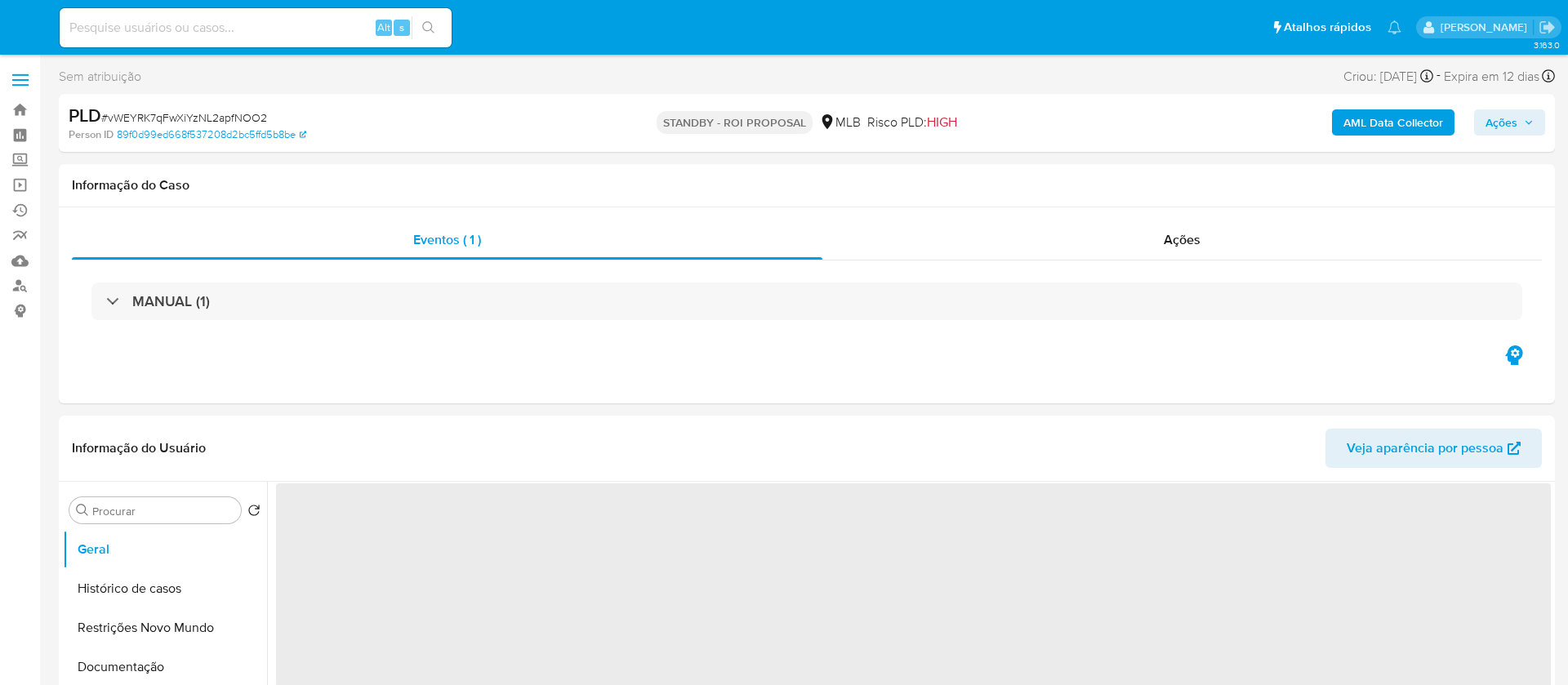
select select "10"
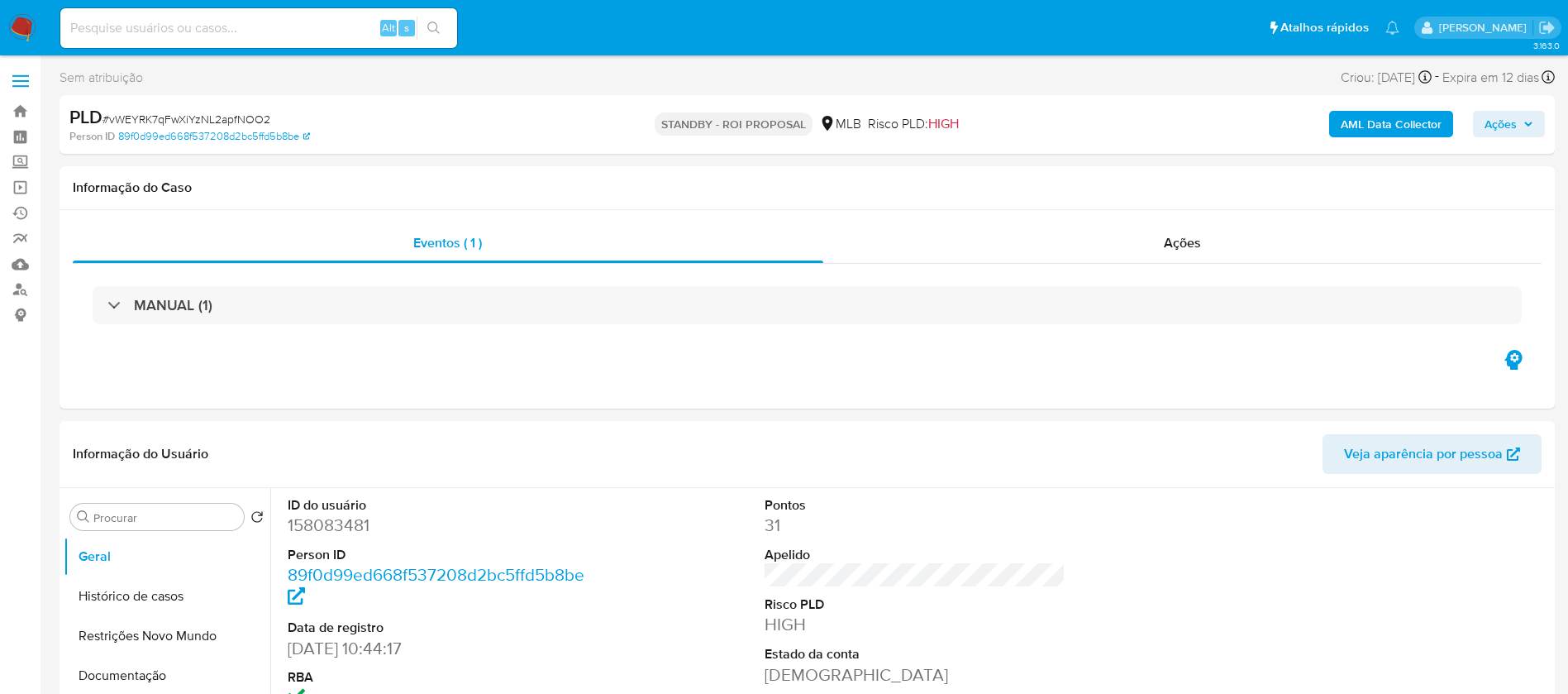
click at [317, 40] on div "Alt s" at bounding box center [258, 28] width 397 height 40
click at [322, 25] on input at bounding box center [258, 28] width 397 height 22
paste input "XOOHls6qFjgCBCmnQH2RbSNz"
type input "XOOHls6qFjgCBCmnQH2RbSNz"
click at [427, 24] on icon "search-icon" at bounding box center [433, 28] width 13 height 13
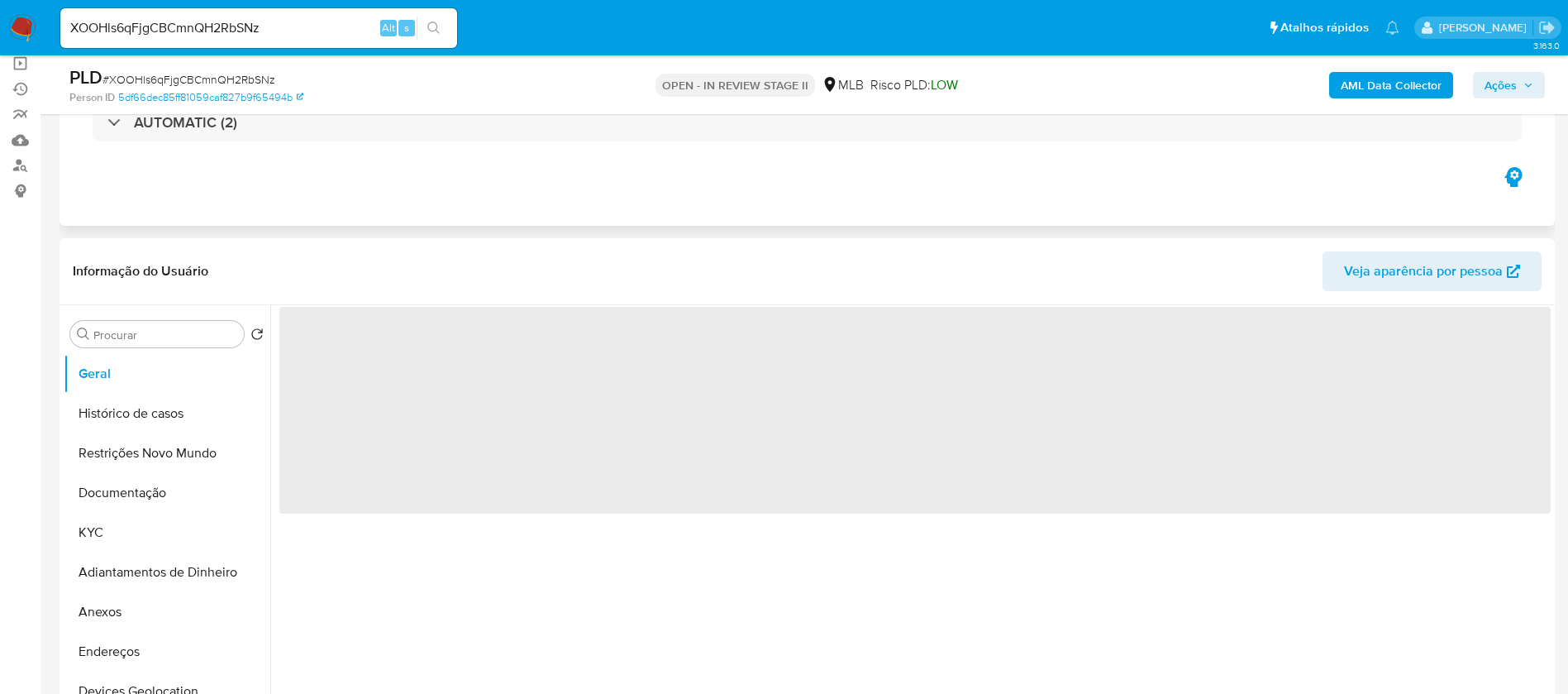
select select "10"
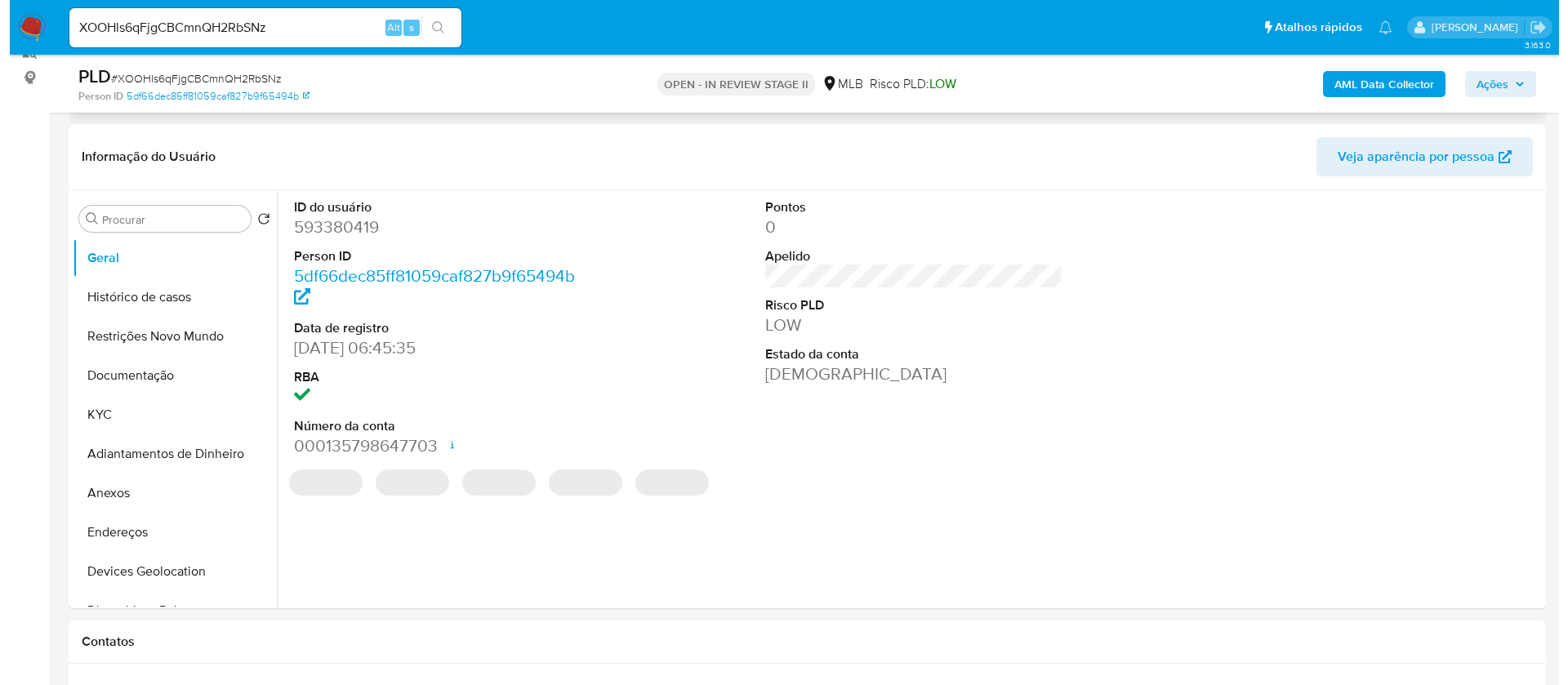
scroll to position [245, 0]
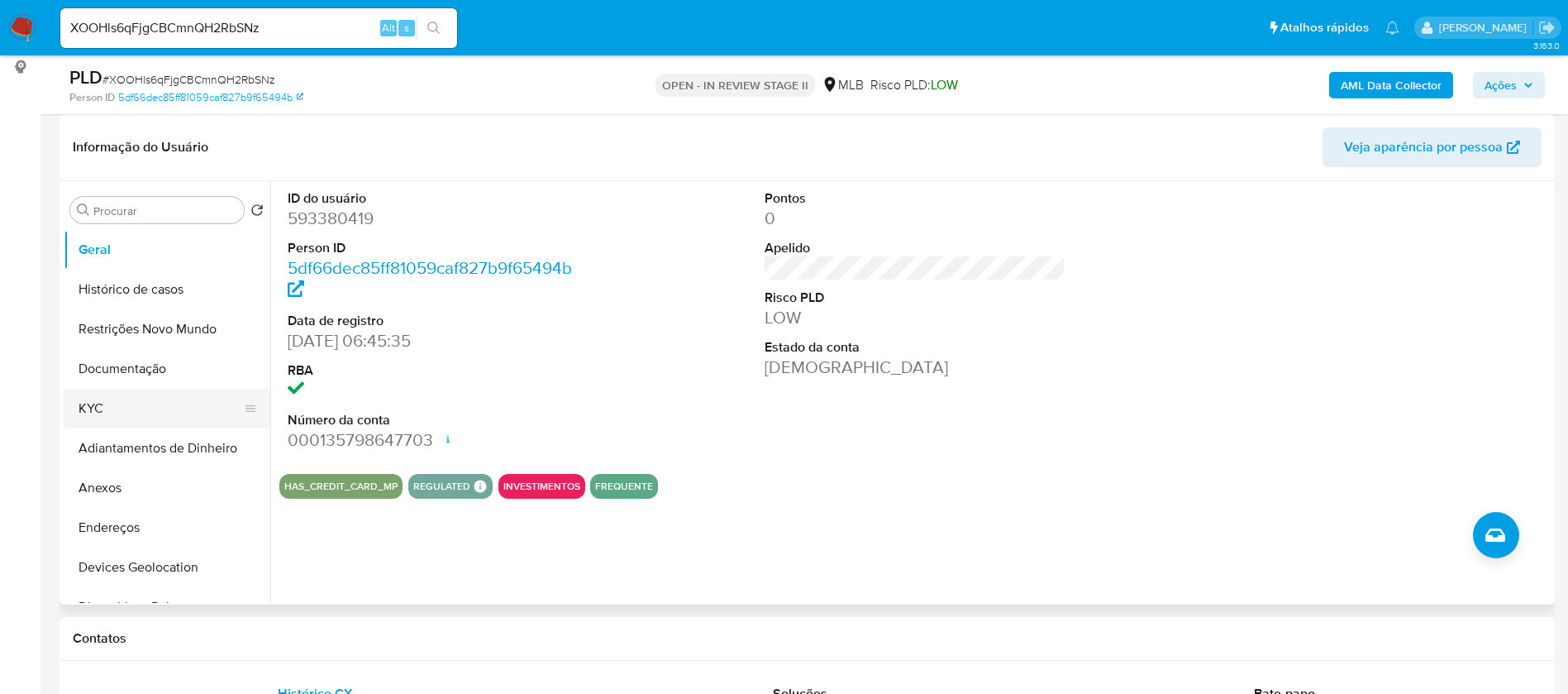
click at [131, 409] on button "KYC" at bounding box center [160, 408] width 193 height 40
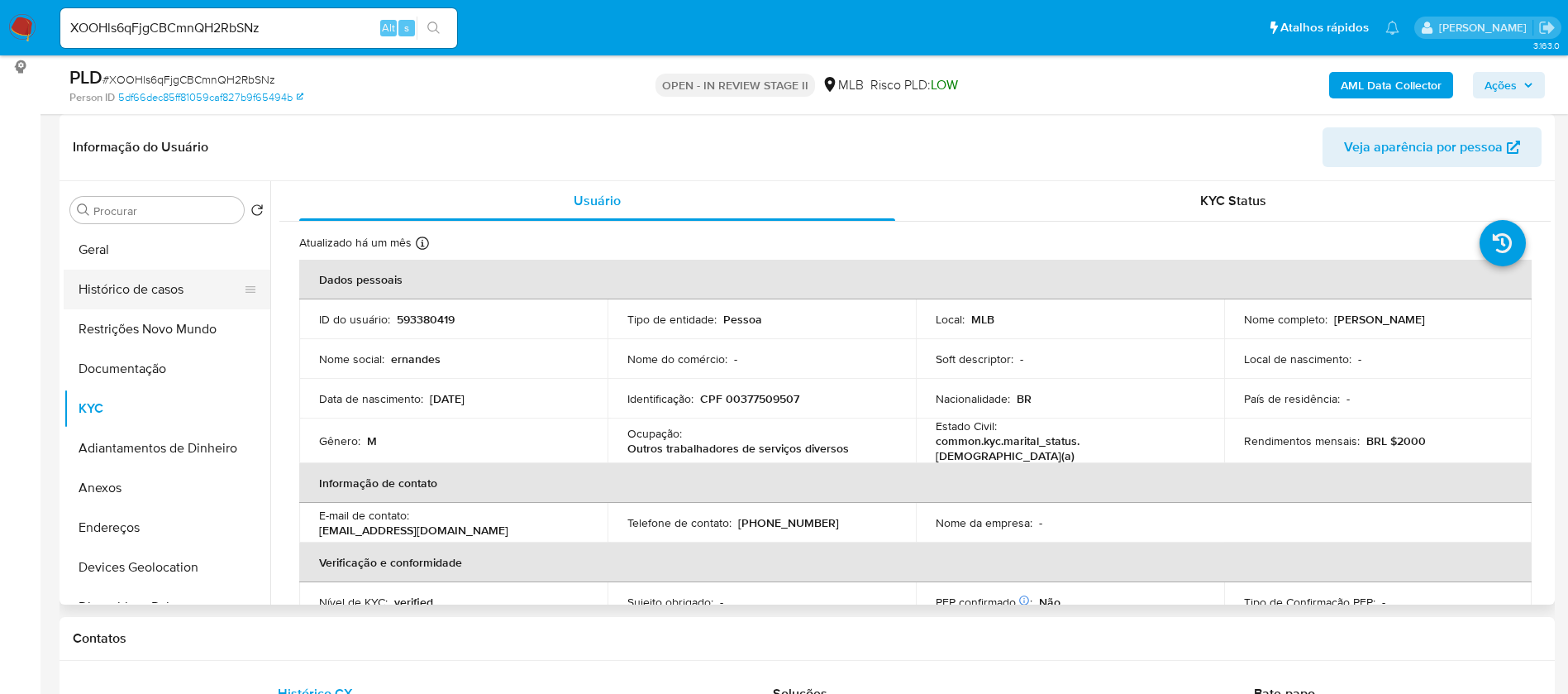
click at [174, 280] on button "Histórico de casos" at bounding box center [160, 290] width 193 height 40
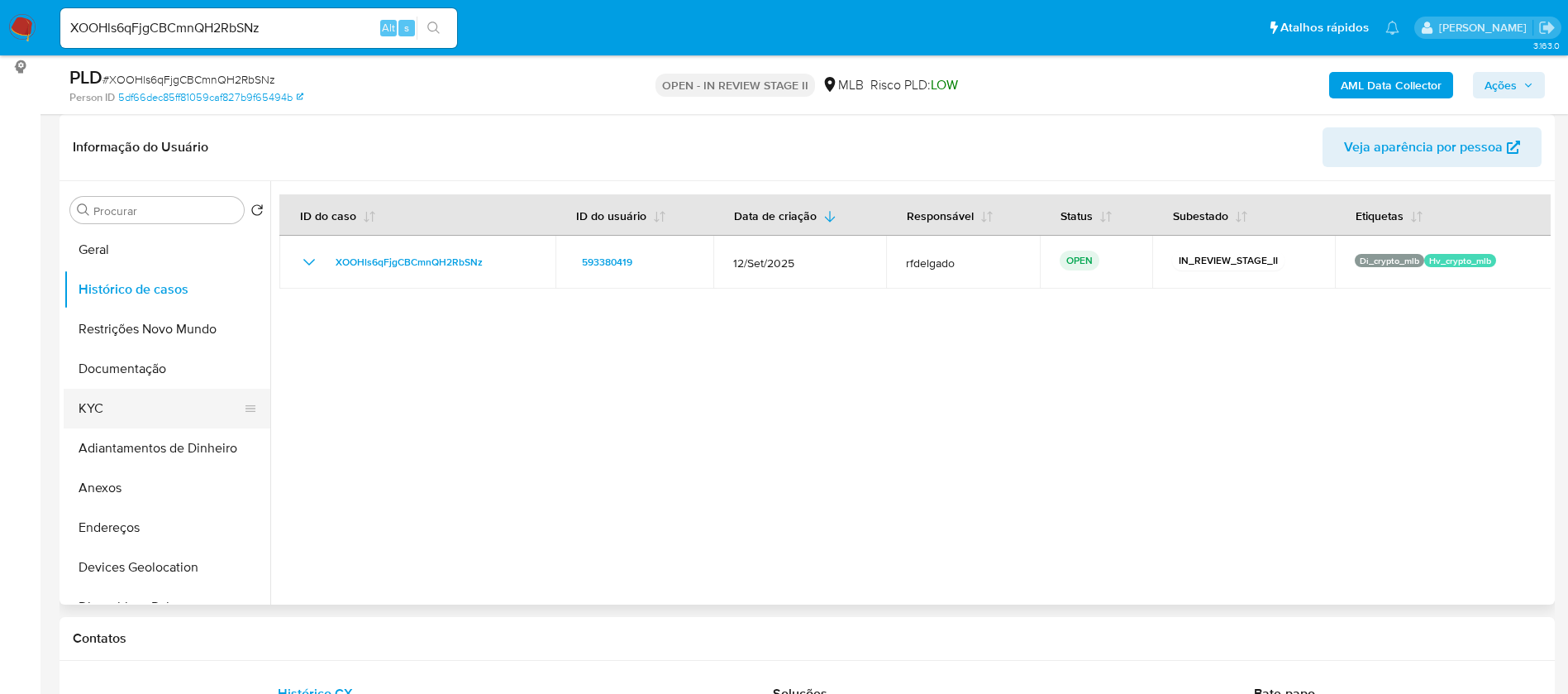
click at [151, 400] on button "KYC" at bounding box center [160, 408] width 193 height 40
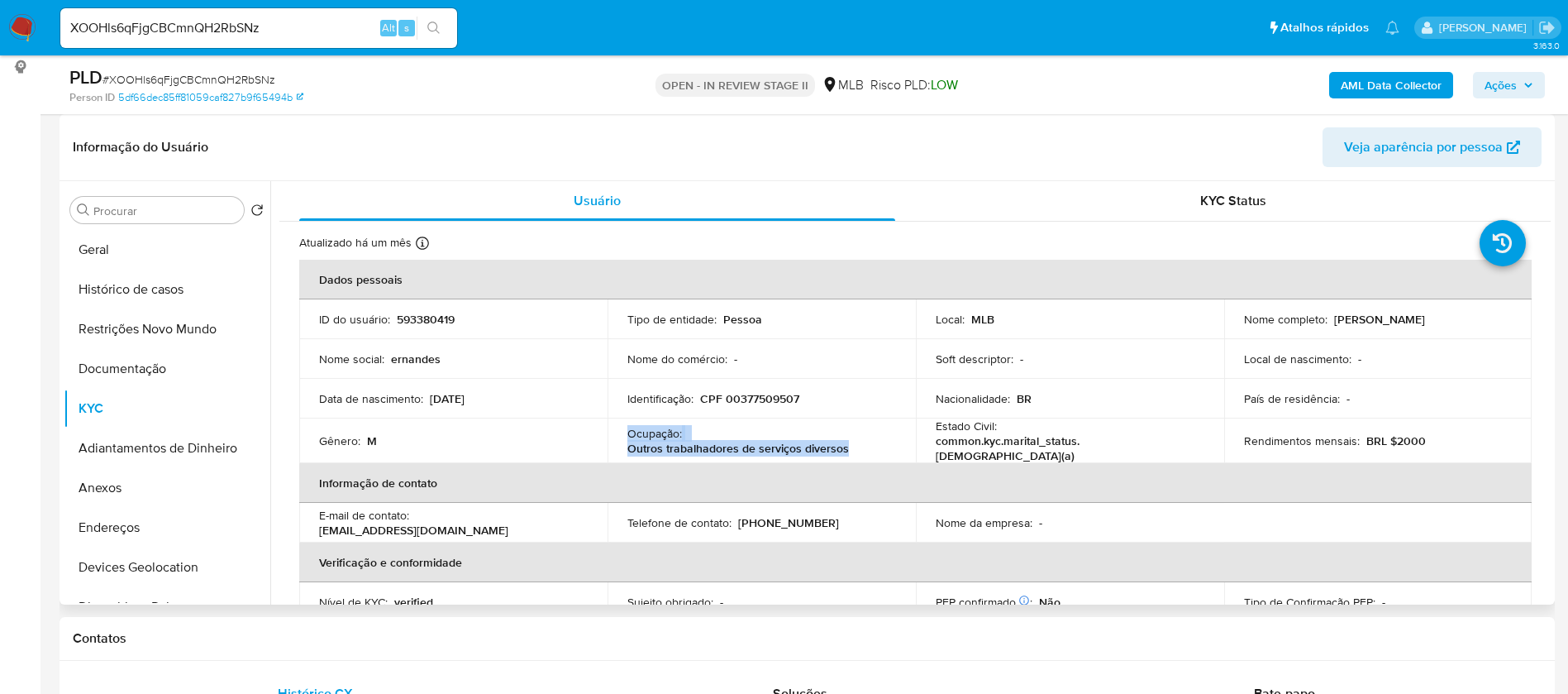
drag, startPoint x: 849, startPoint y: 448, endPoint x: 622, endPoint y: 428, distance: 227.9
click at [622, 428] on td "Ocupação : Outros trabalhadores de serviços diversos" at bounding box center [761, 441] width 308 height 44
copy div "Ocupação : Outros trabalhadores de serviços diversos"
click at [146, 365] on button "Documentação" at bounding box center [160, 369] width 193 height 40
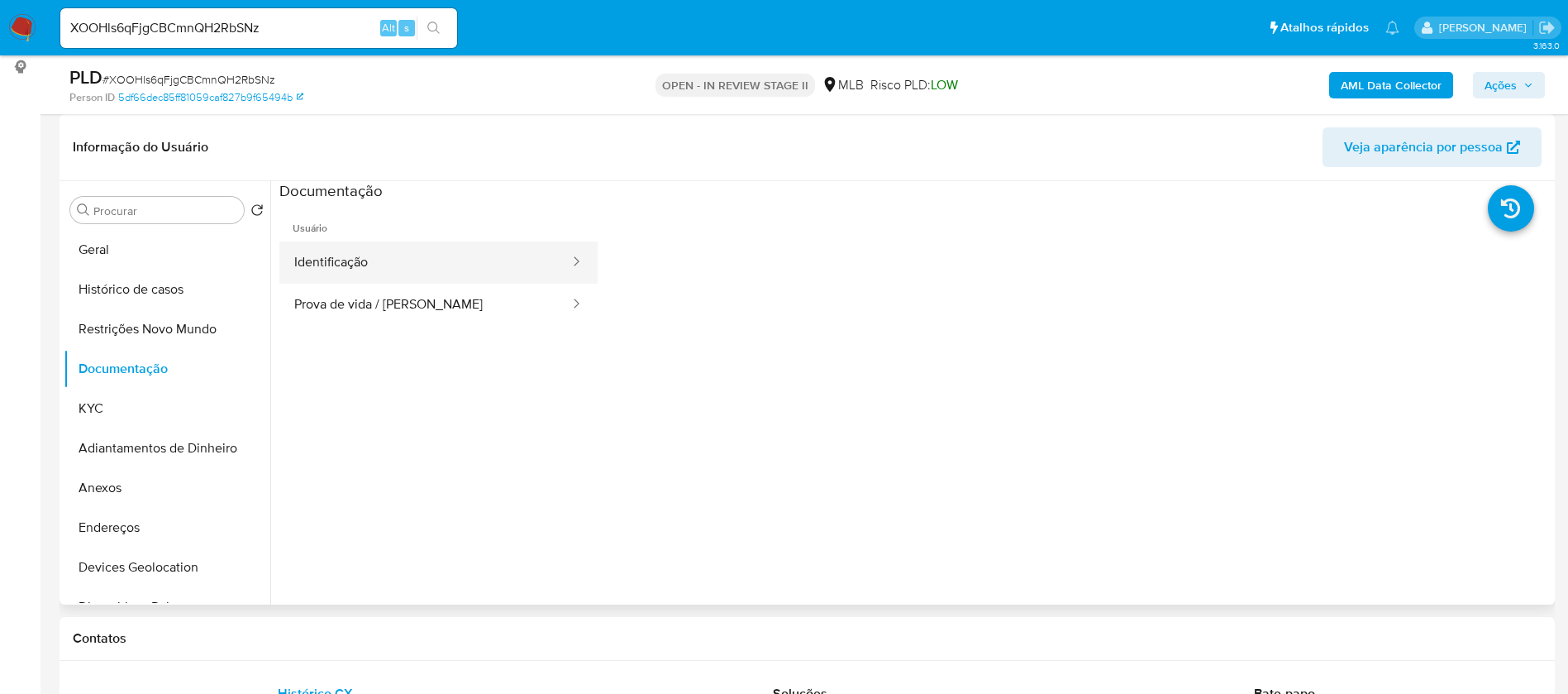
click at [472, 258] on button "Identificação" at bounding box center [425, 262] width 291 height 42
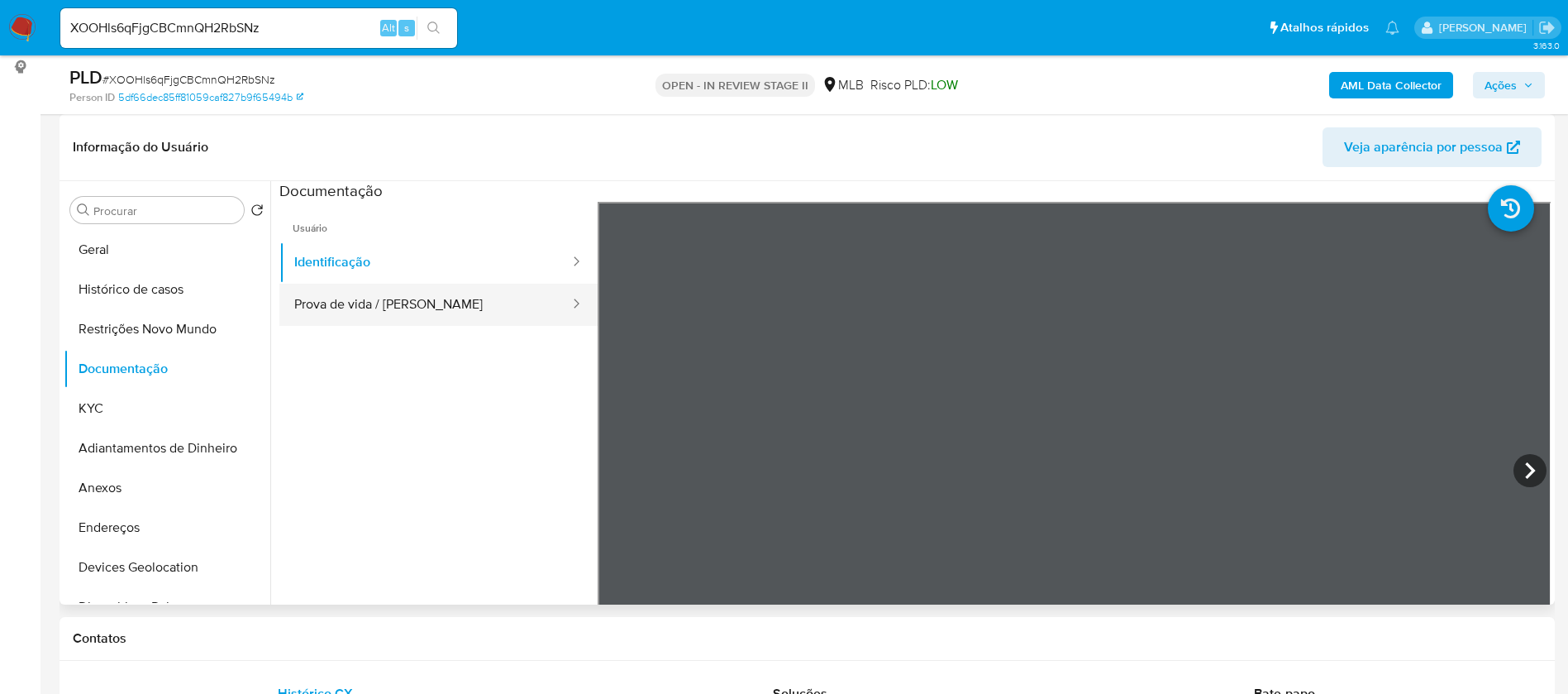
click at [475, 305] on button "Prova de vida / Selfie" at bounding box center [425, 305] width 291 height 42
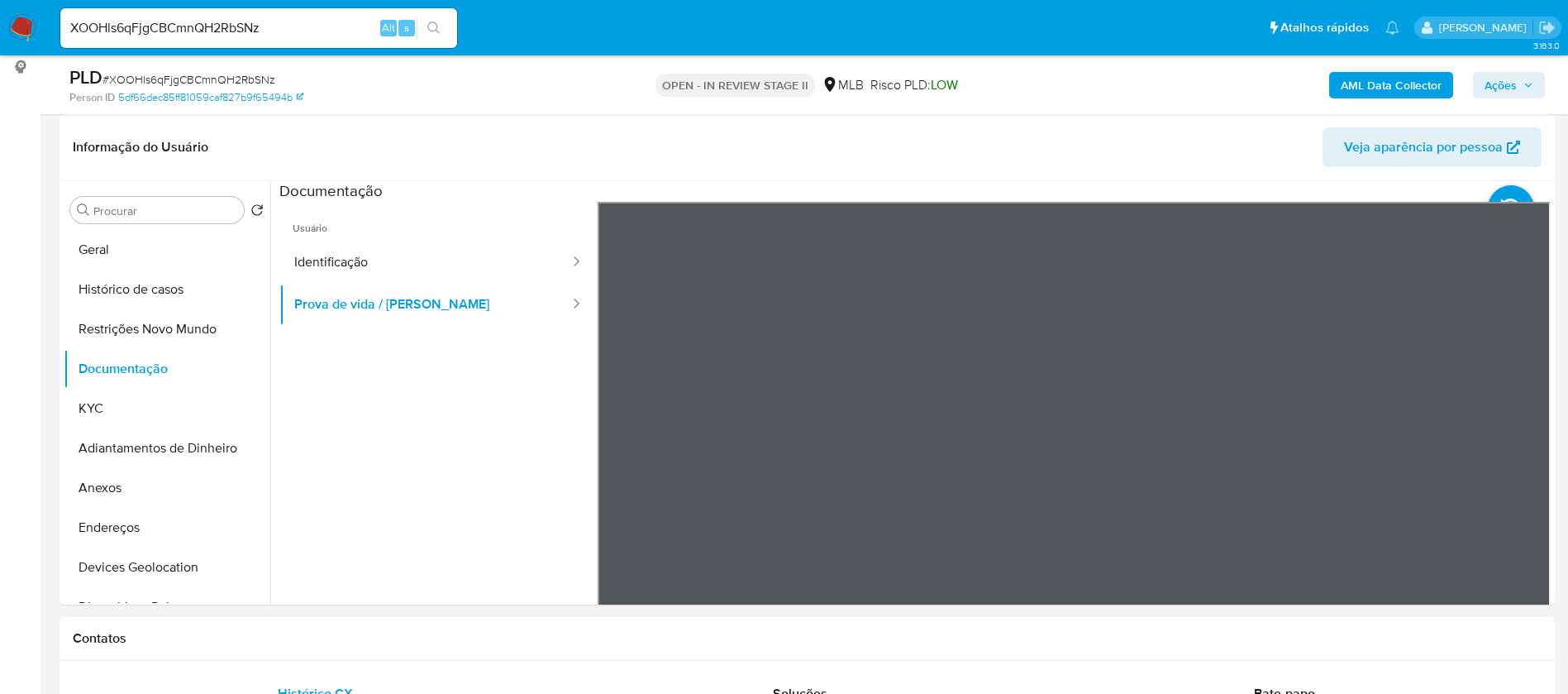
click at [1372, 83] on b "AML Data Collector" at bounding box center [1391, 85] width 101 height 26
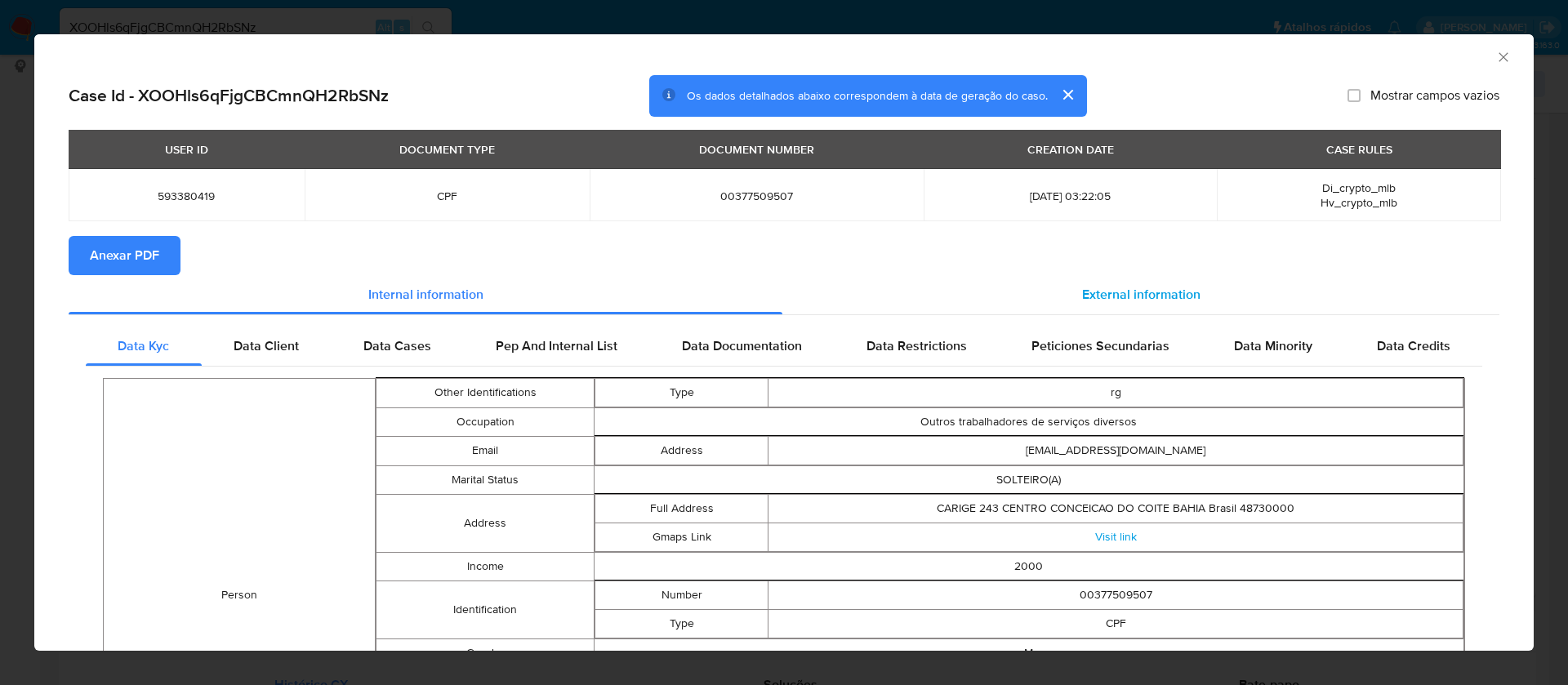
click at [1083, 275] on div "External information" at bounding box center [1141, 295] width 717 height 40
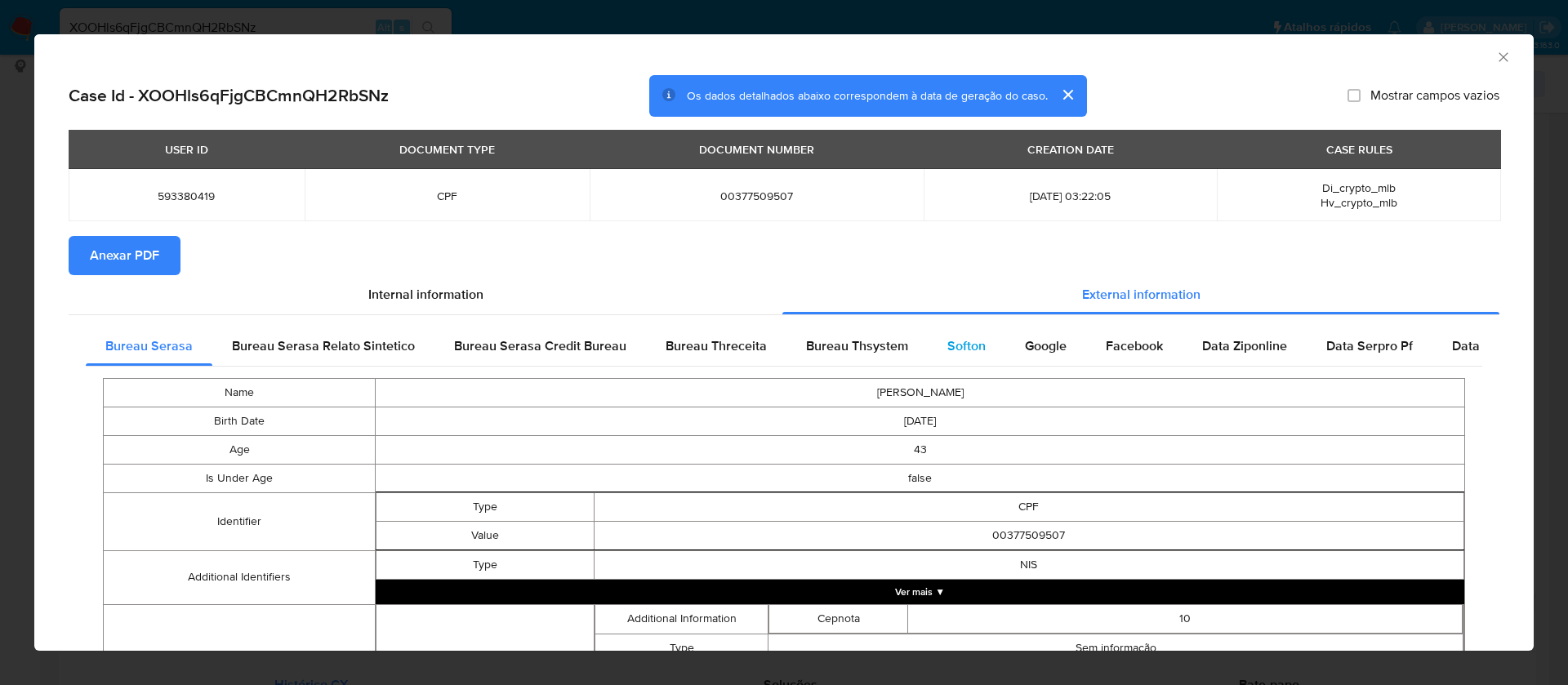
click at [971, 341] on span "Softon" at bounding box center [966, 346] width 39 height 19
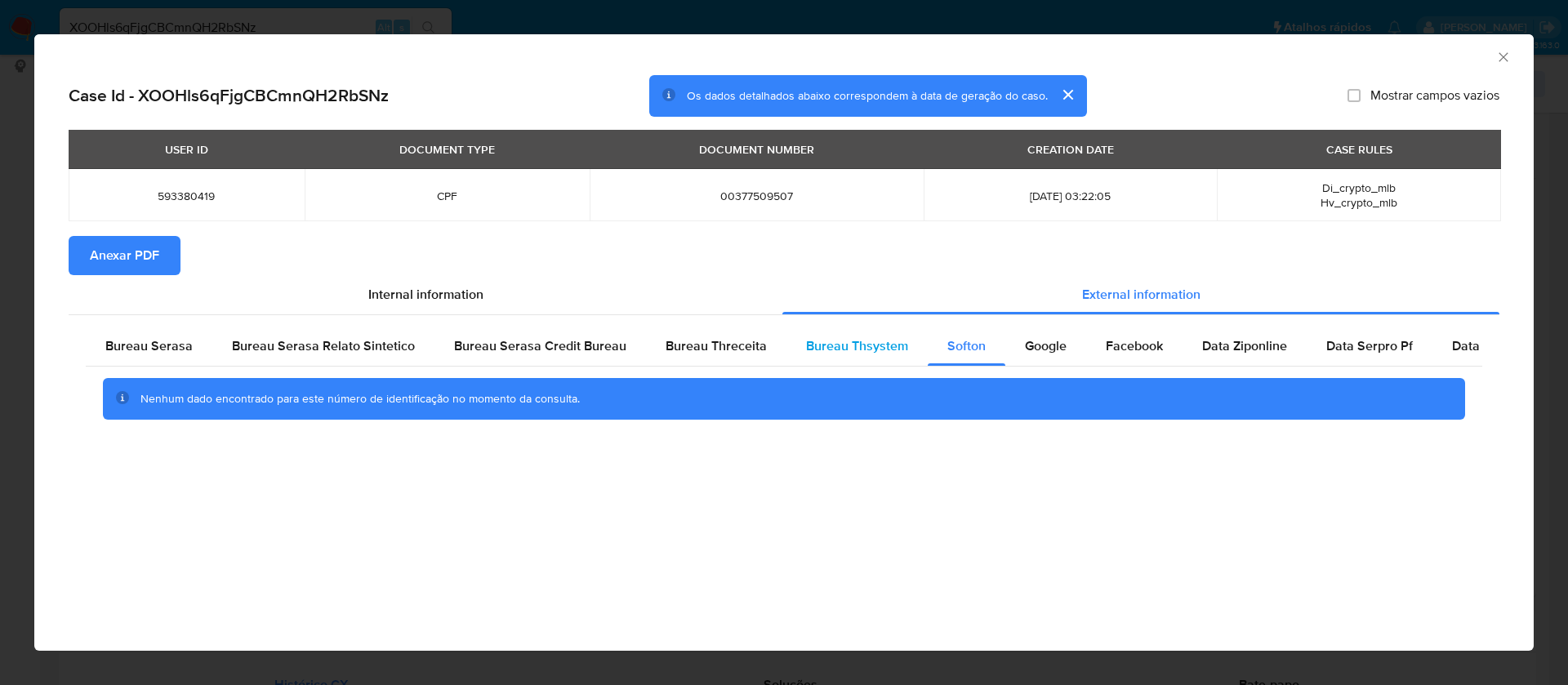
click at [863, 339] on span "Bureau Thsystem" at bounding box center [857, 346] width 102 height 19
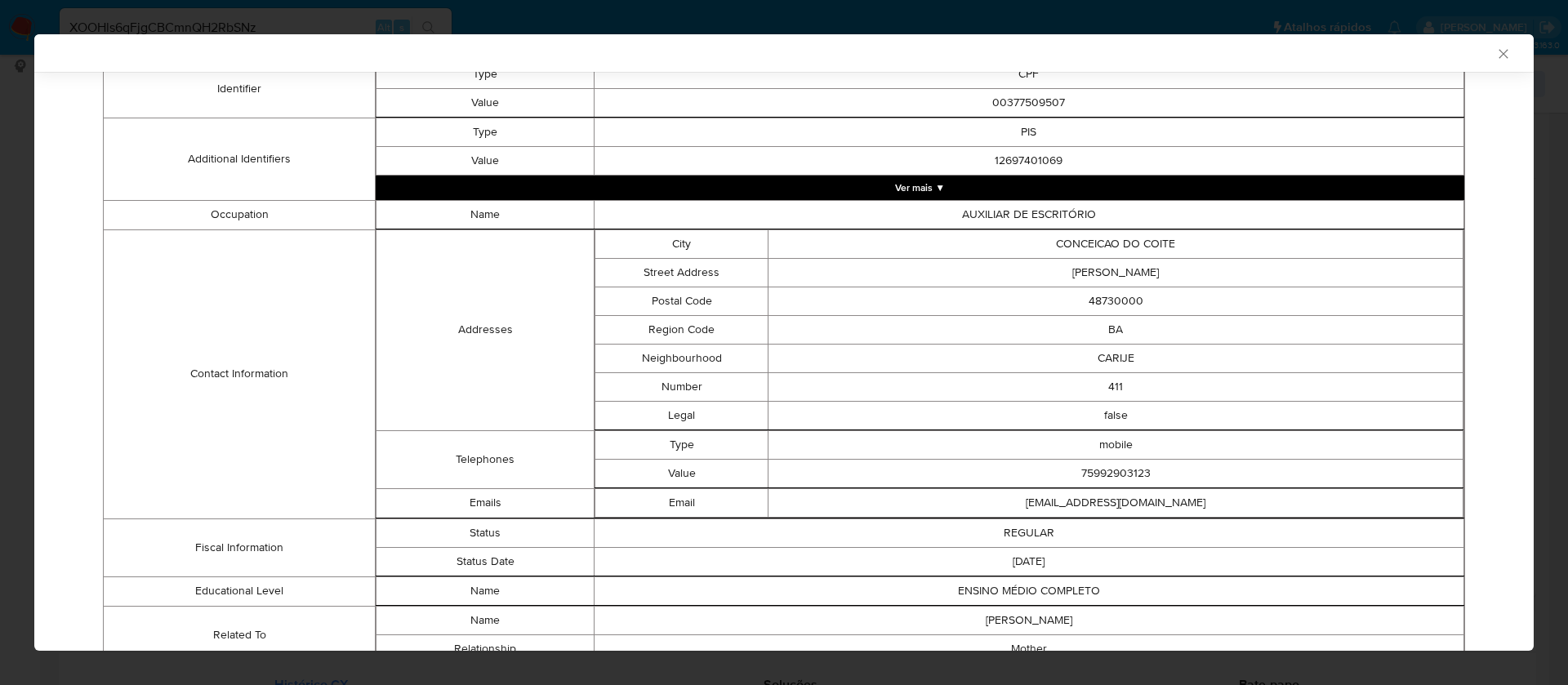
scroll to position [731, 0]
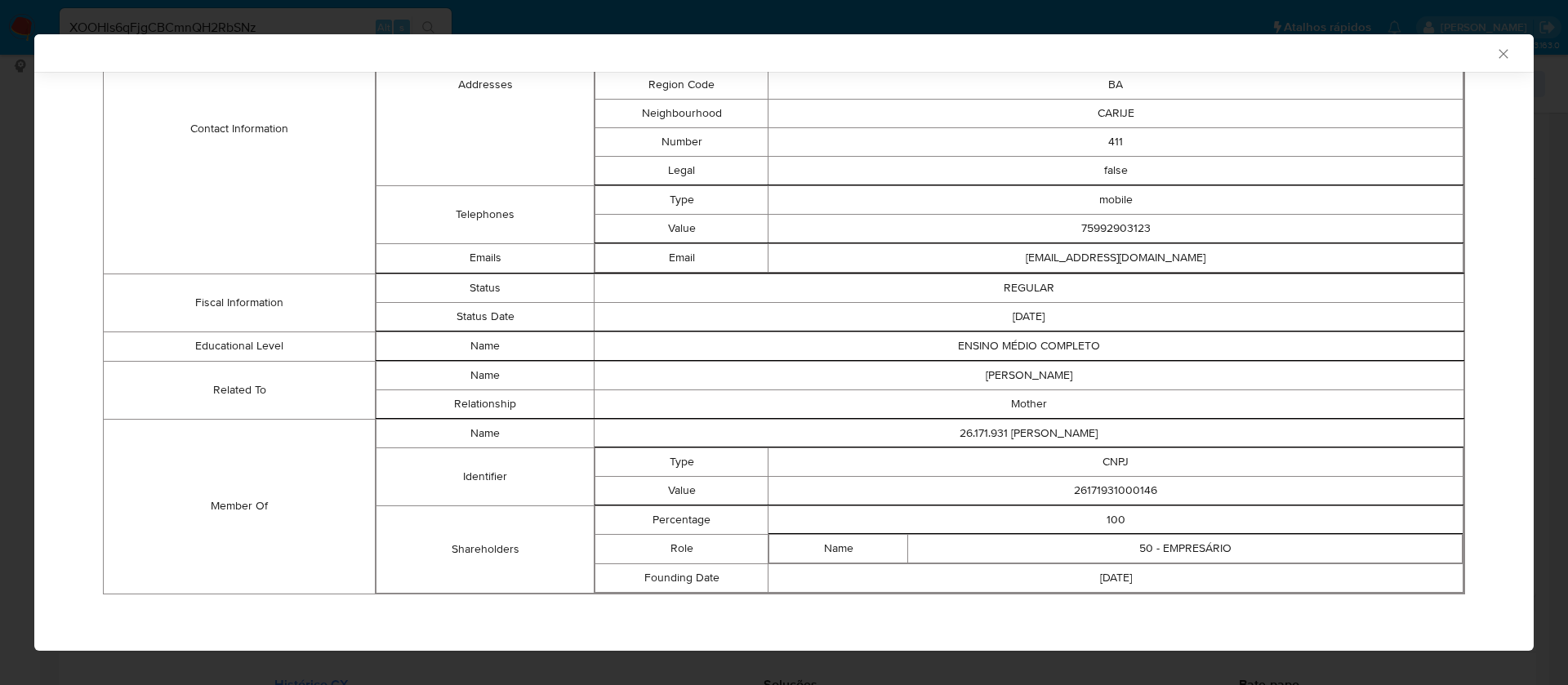
click at [1123, 493] on td "26171931000146" at bounding box center [1116, 490] width 695 height 28
click at [1123, 492] on td "26171931000146" at bounding box center [1116, 490] width 695 height 28
copy td "26171931000146"
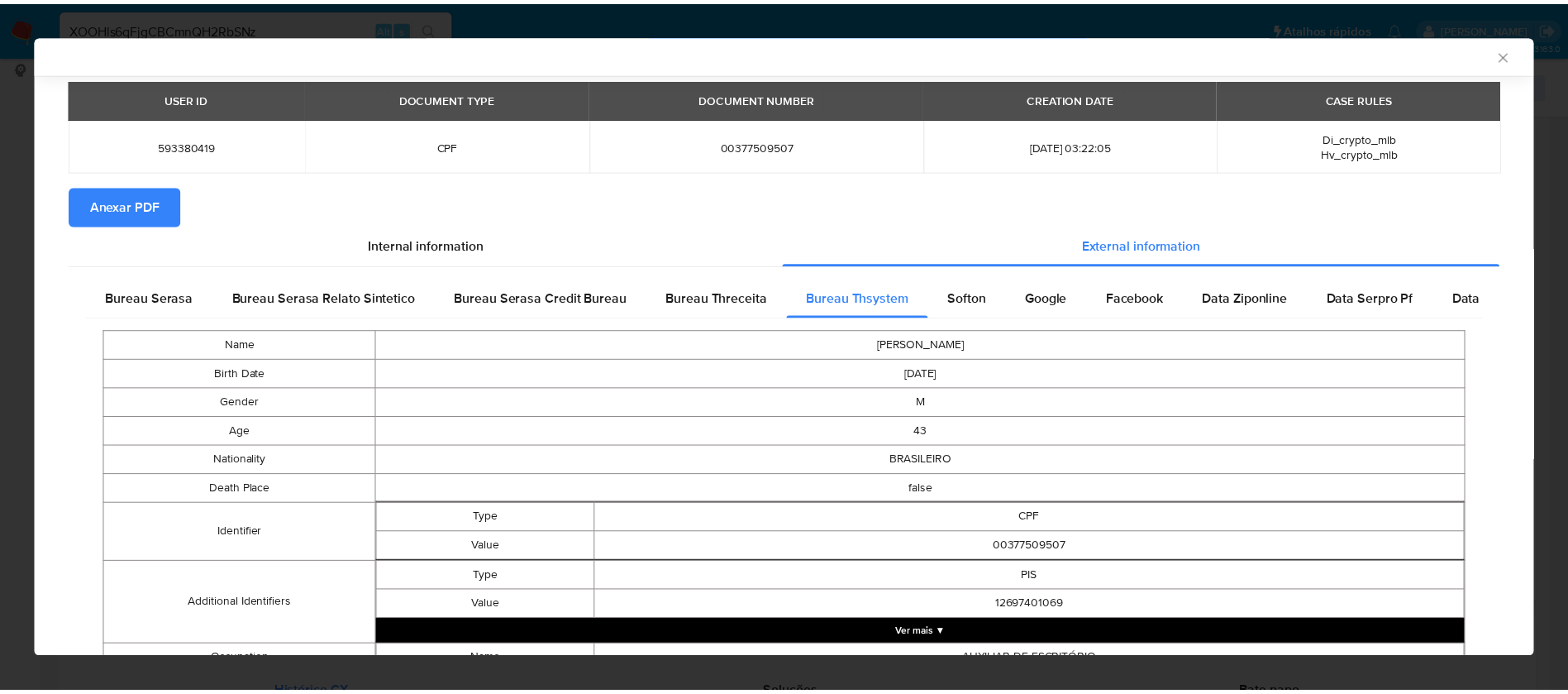
scroll to position [0, 0]
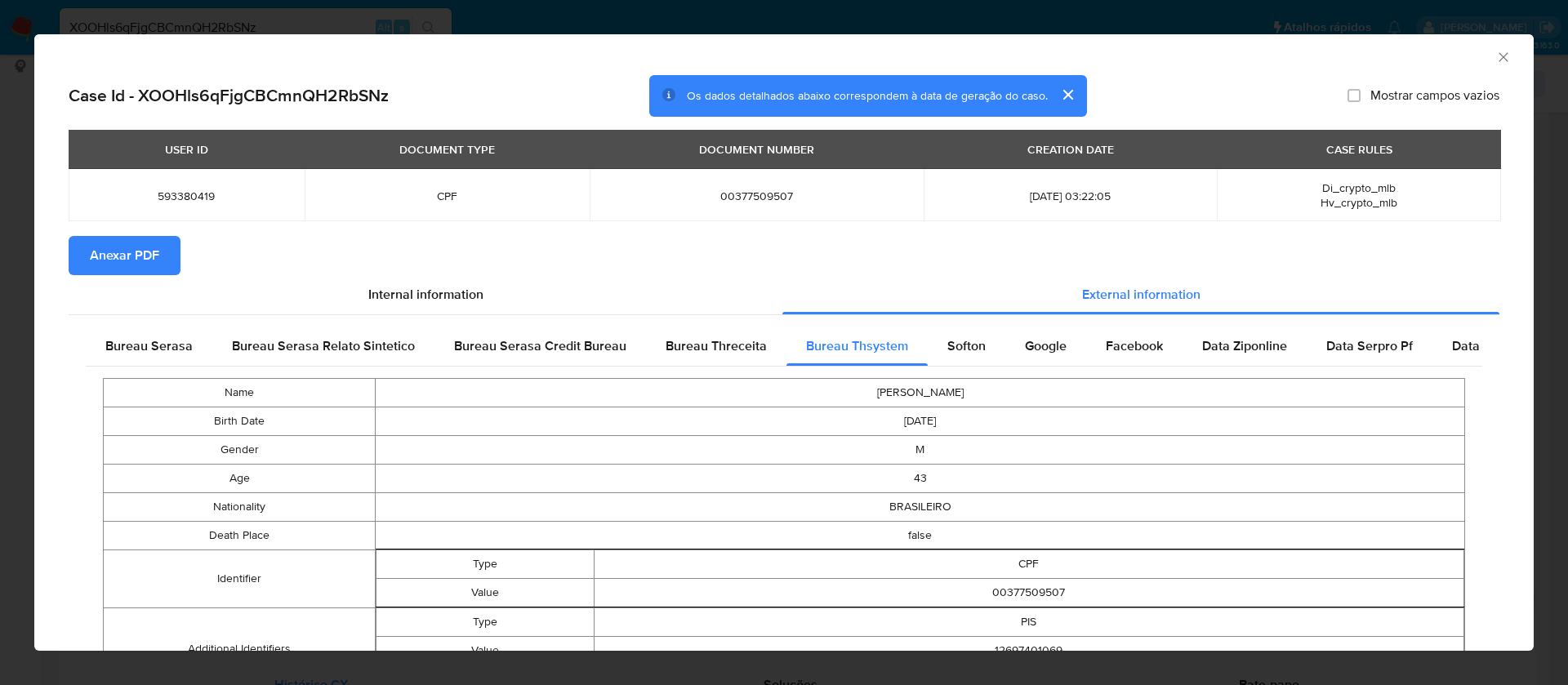
click at [131, 245] on span "Anexar PDF" at bounding box center [124, 255] width 70 height 36
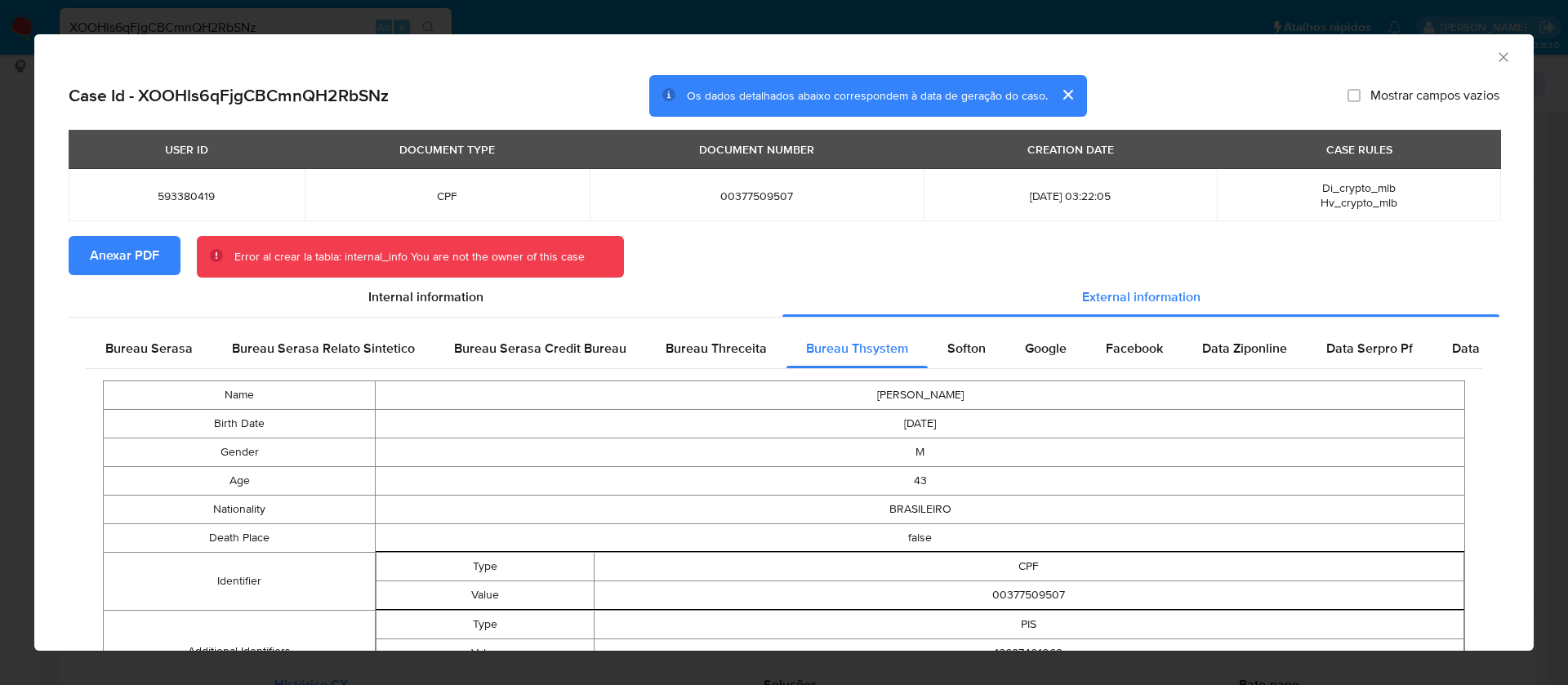
click at [1495, 59] on icon "Fechar a janela" at bounding box center [1503, 57] width 16 height 16
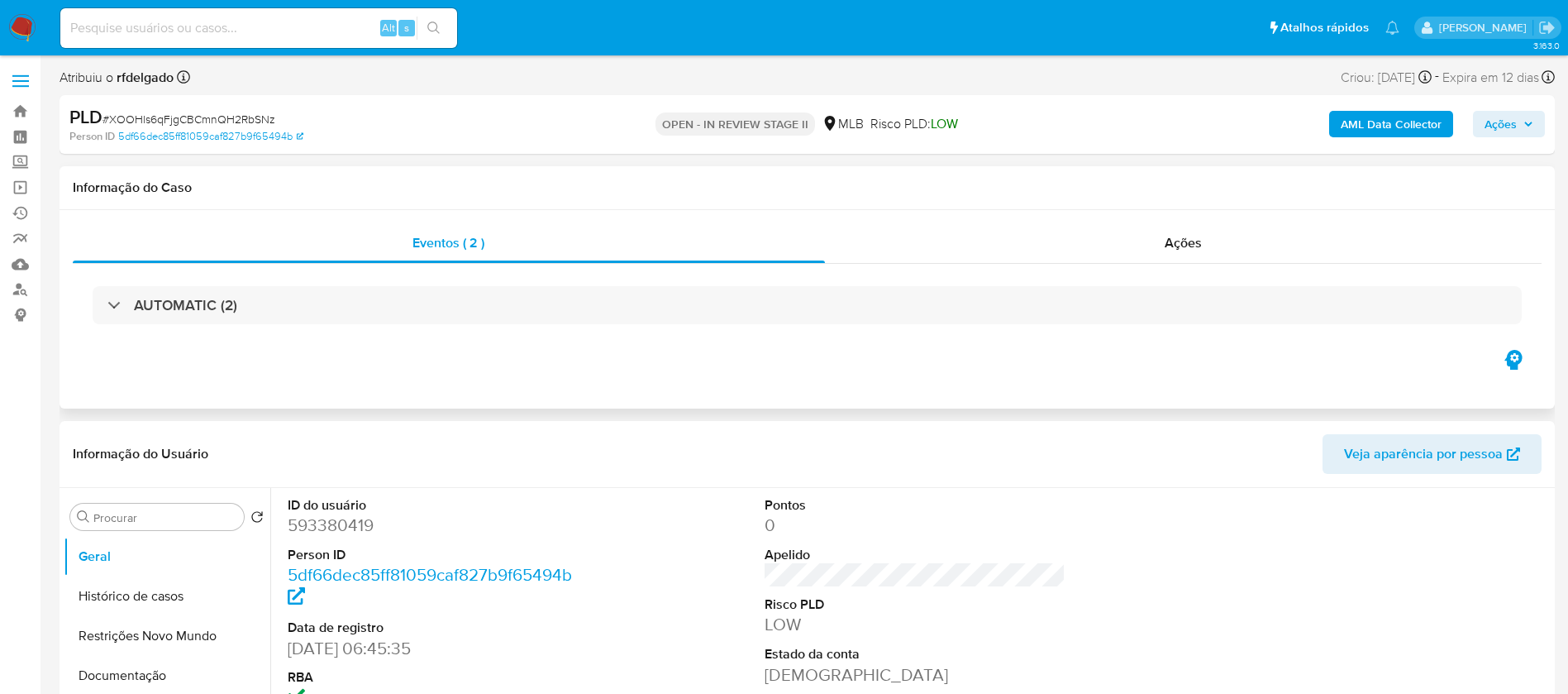
select select "10"
click at [1393, 124] on b "AML Data Collector" at bounding box center [1391, 124] width 101 height 26
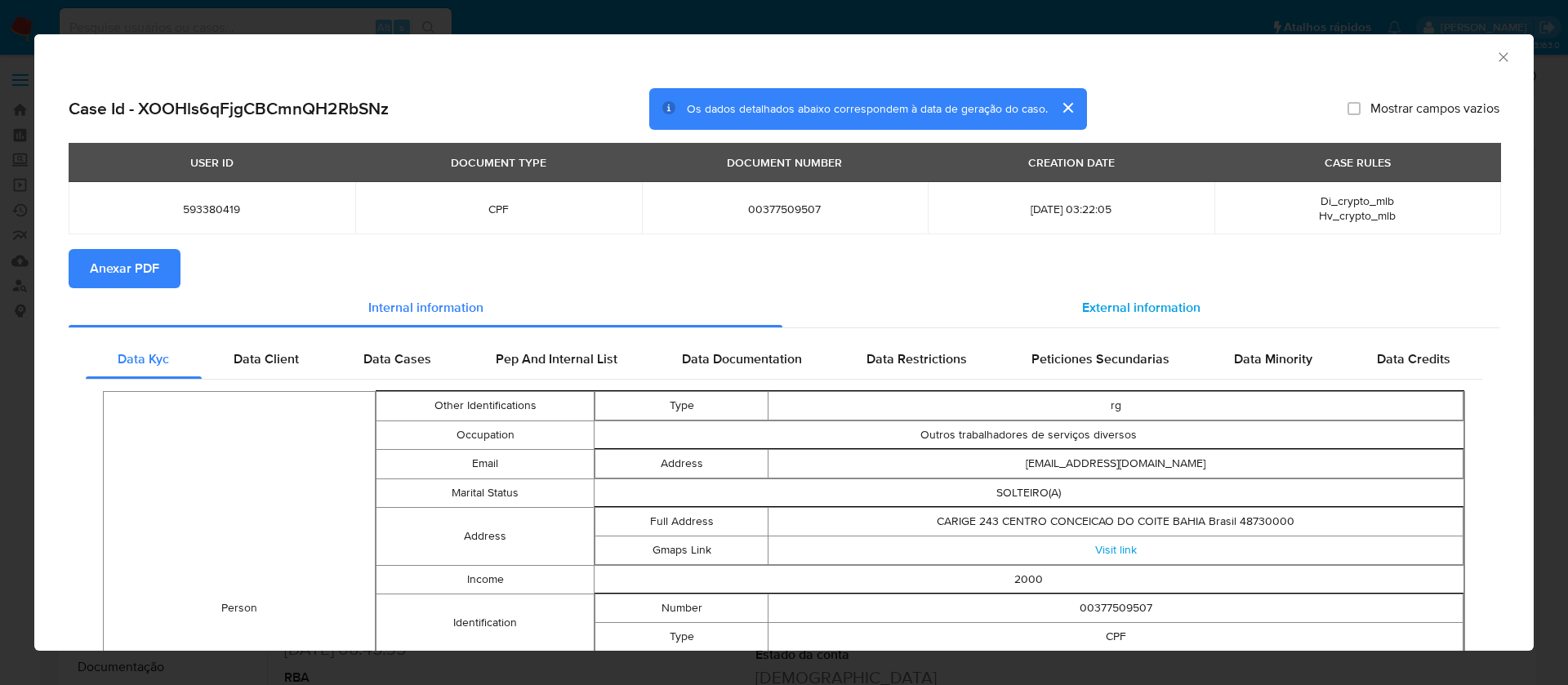
click at [1084, 317] on div "External information" at bounding box center [1141, 308] width 717 height 40
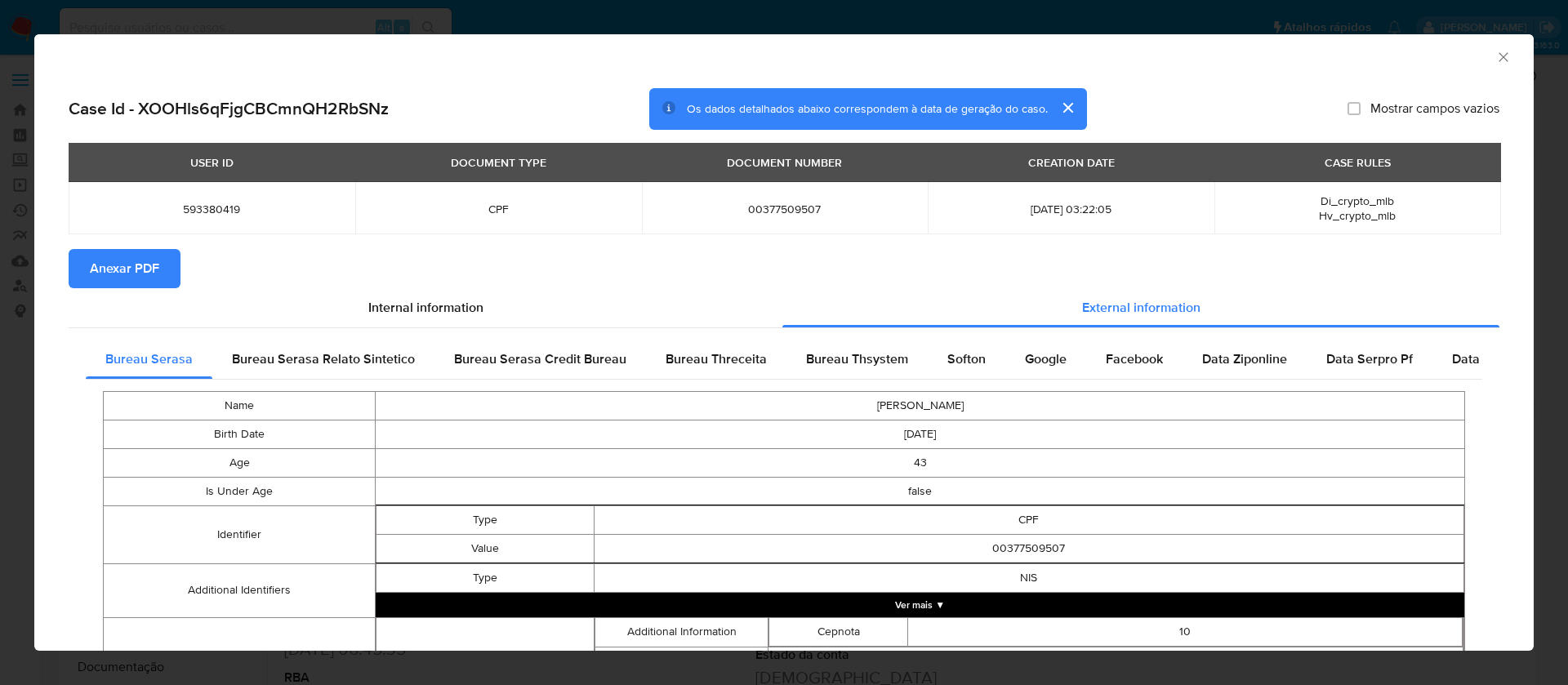
click at [156, 263] on span "Anexar PDF" at bounding box center [124, 269] width 70 height 36
click at [1495, 50] on icon "Fechar a janela" at bounding box center [1503, 57] width 16 height 16
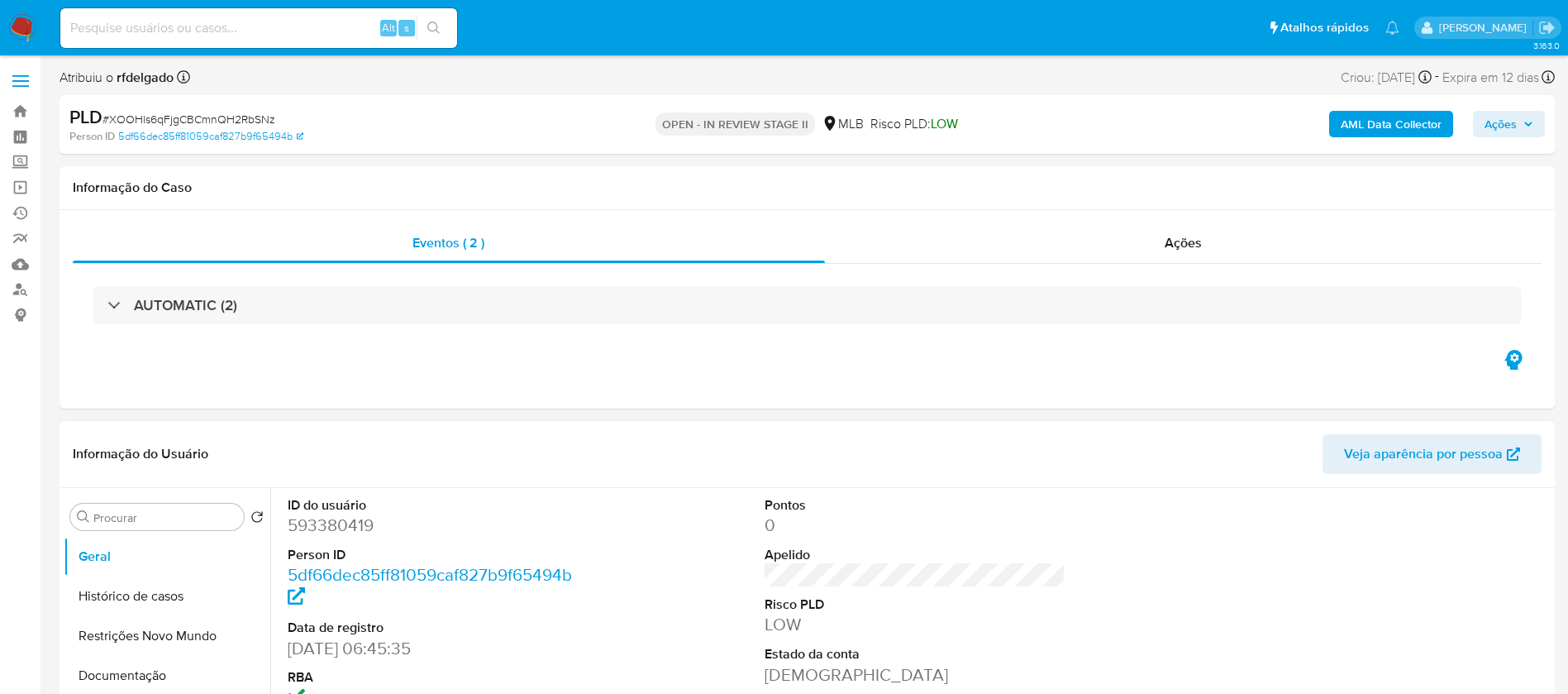
click at [355, 525] on dd "593380419" at bounding box center [439, 525] width 302 height 24
copy dd "593380419"
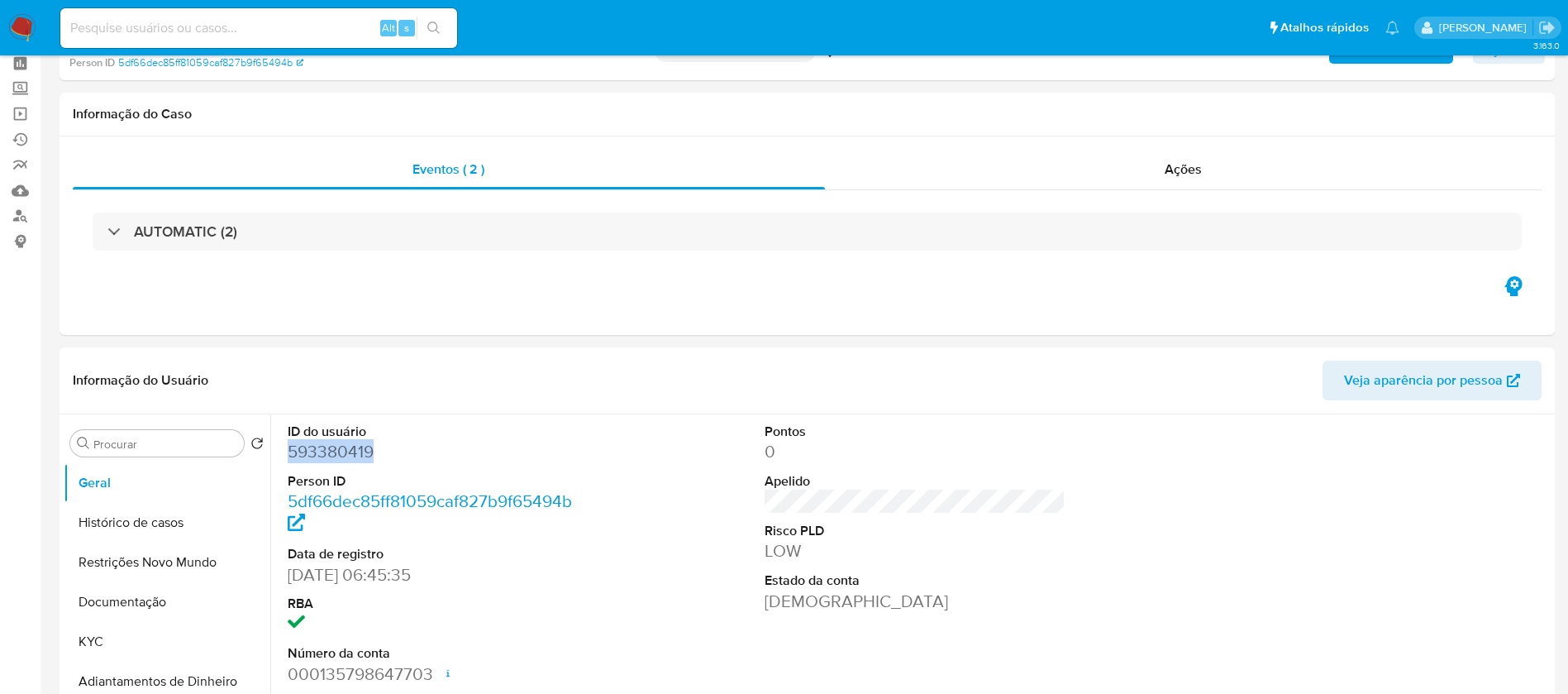
scroll to position [124, 0]
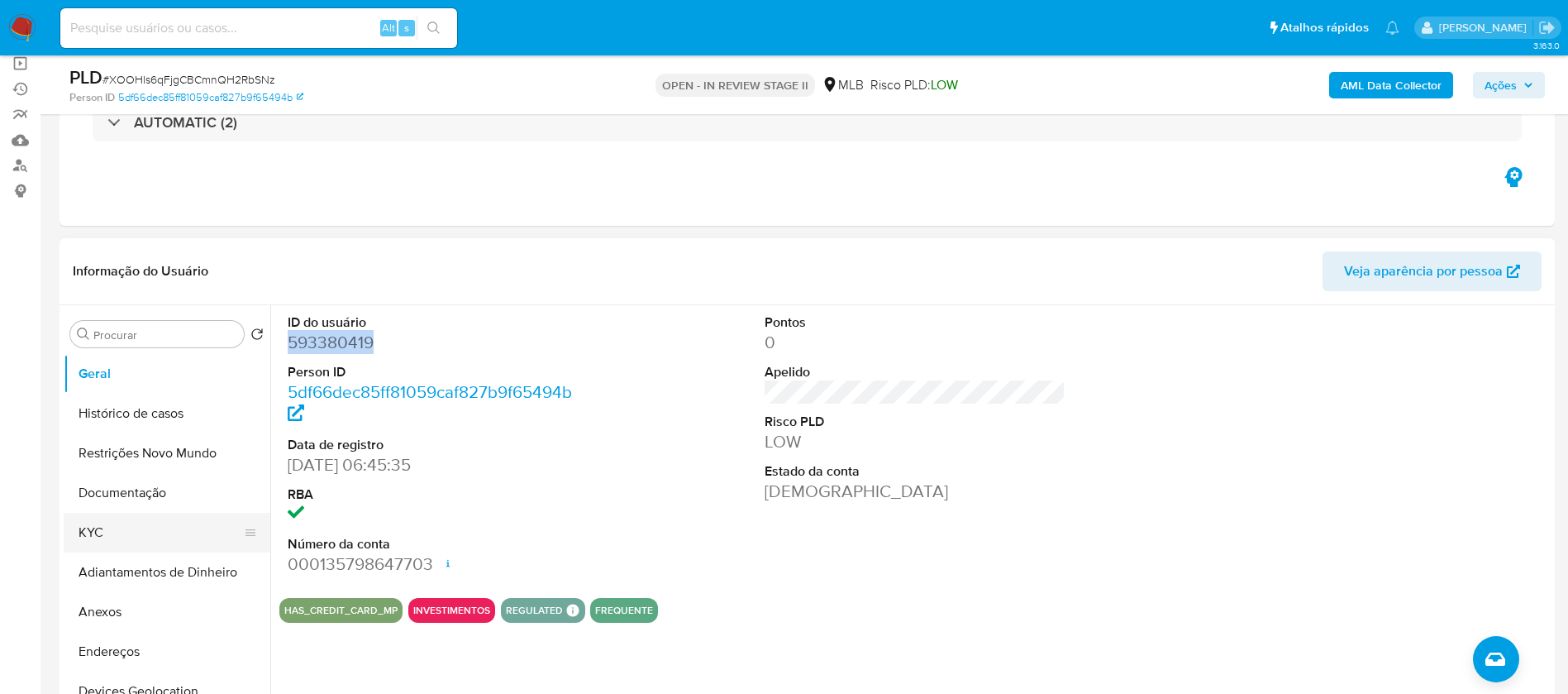
click at [144, 527] on button "KYC" at bounding box center [160, 533] width 193 height 40
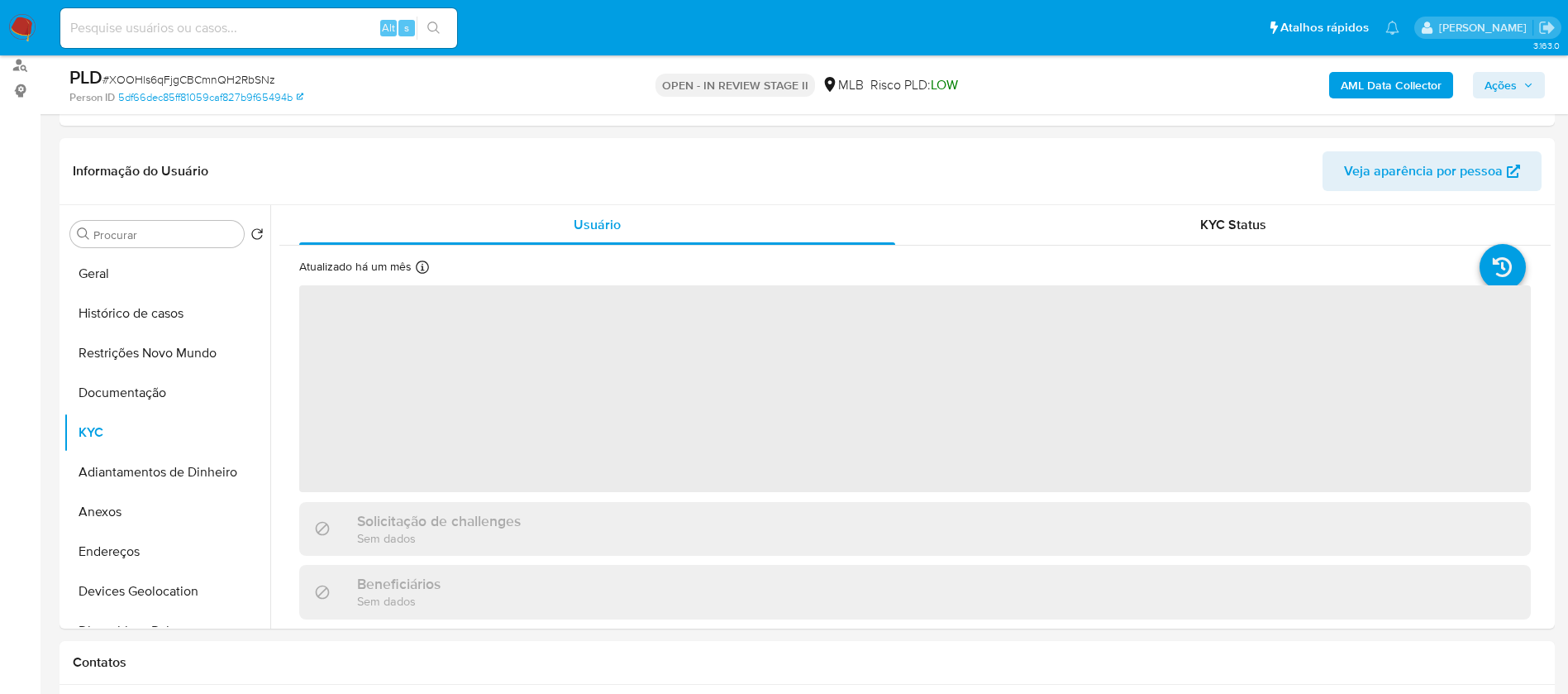
scroll to position [248, 0]
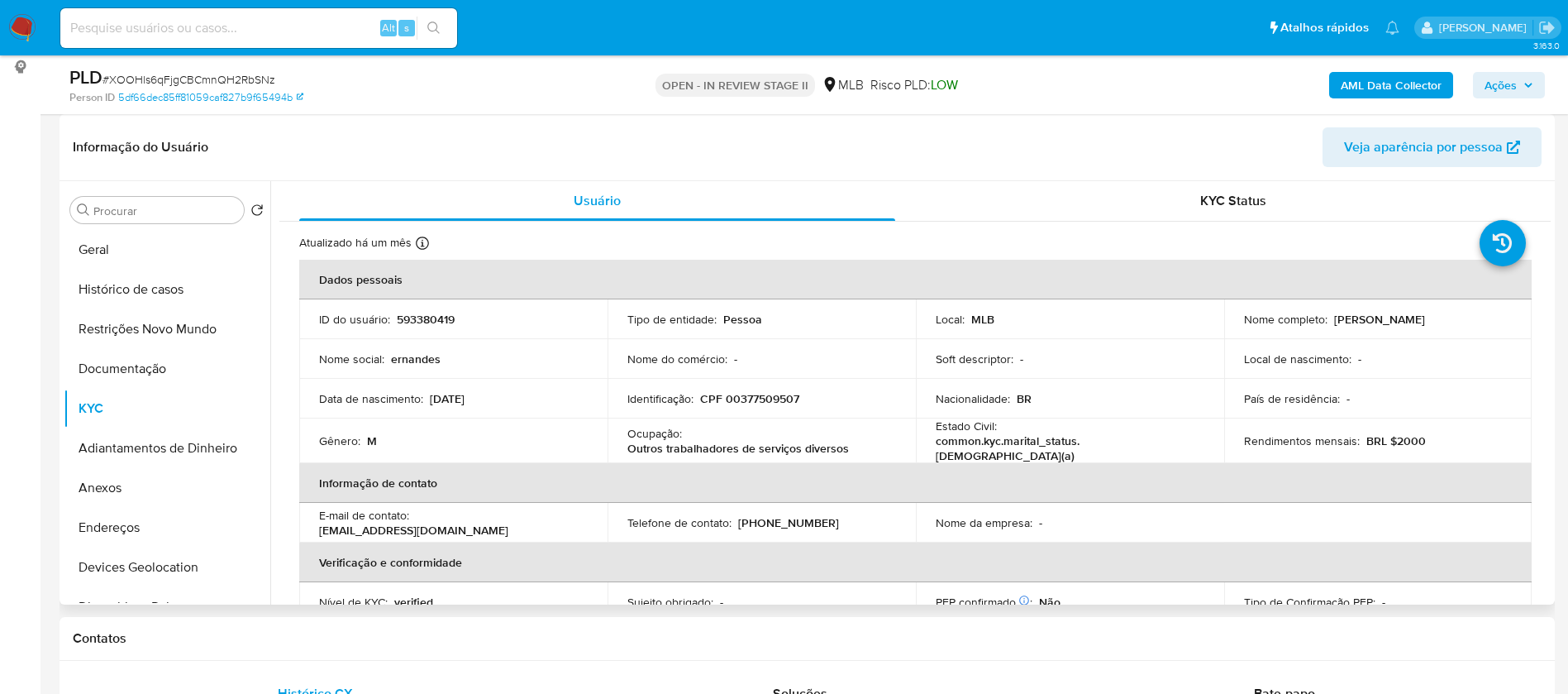
drag, startPoint x: 1477, startPoint y: 319, endPoint x: 1330, endPoint y: 322, distance: 147.0
click at [1330, 322] on div "Nome completo : Ernandes Moura de Oliveira" at bounding box center [1378, 319] width 269 height 15
copy p "Ernandes Moura de Oliveira"
click at [421, 316] on p "593380419" at bounding box center [426, 319] width 57 height 15
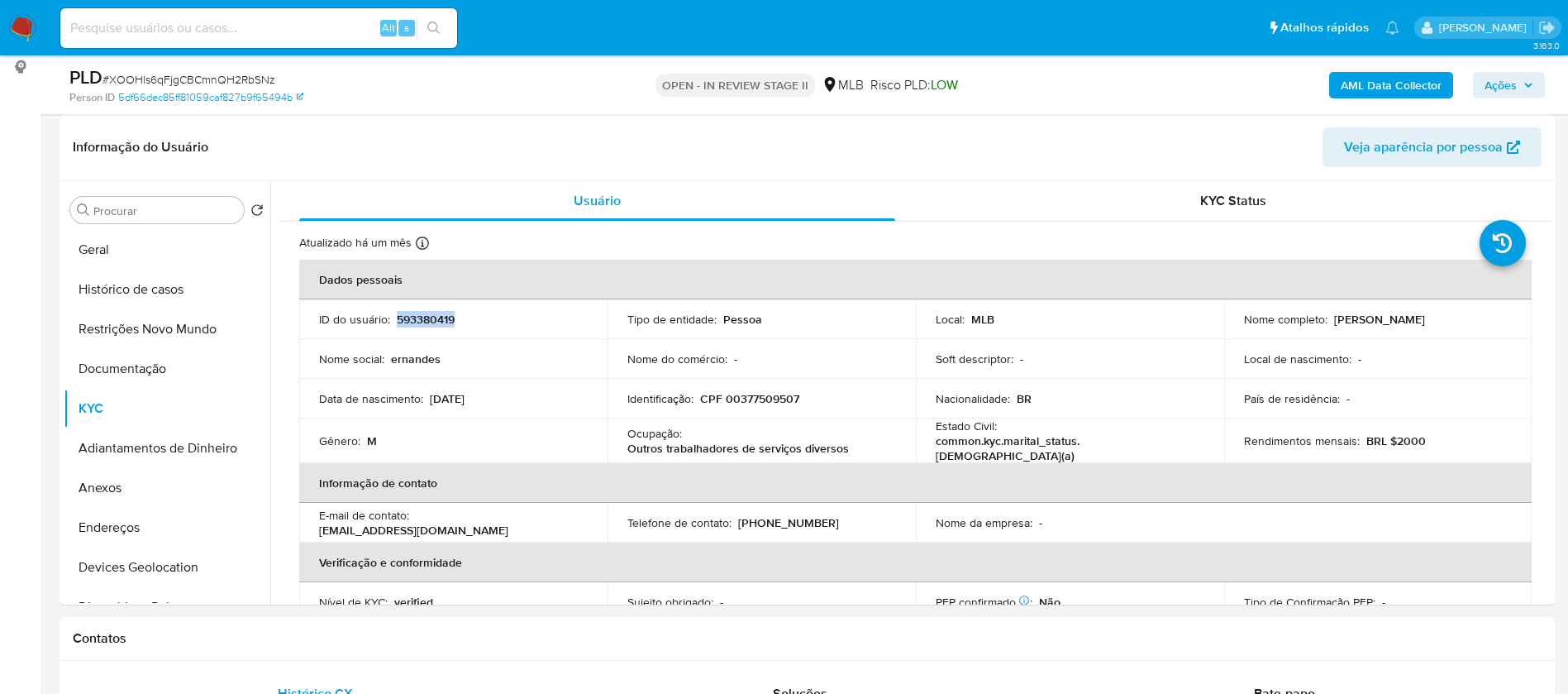
copy p "593380419"
click at [108, 243] on button "Geral" at bounding box center [160, 250] width 193 height 40
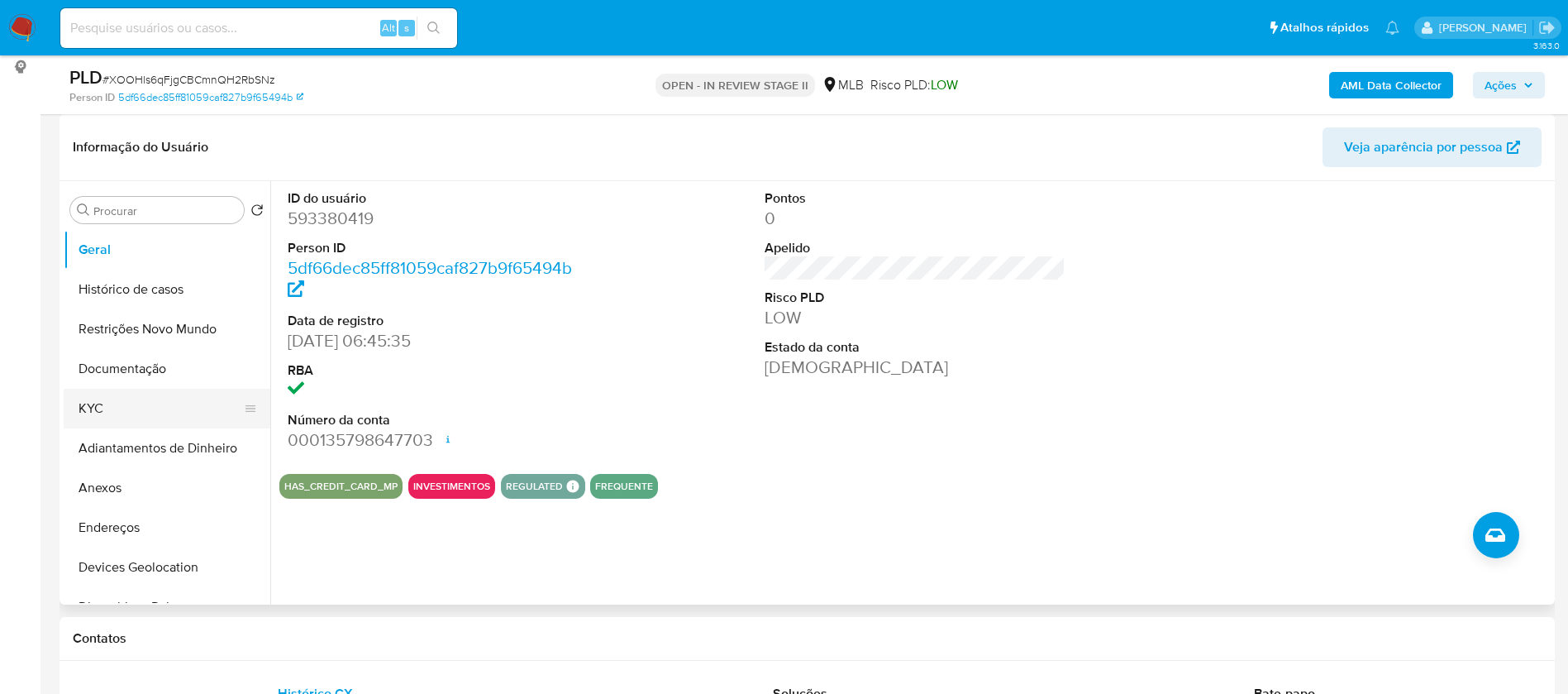
click at [124, 390] on button "KYC" at bounding box center [160, 408] width 193 height 40
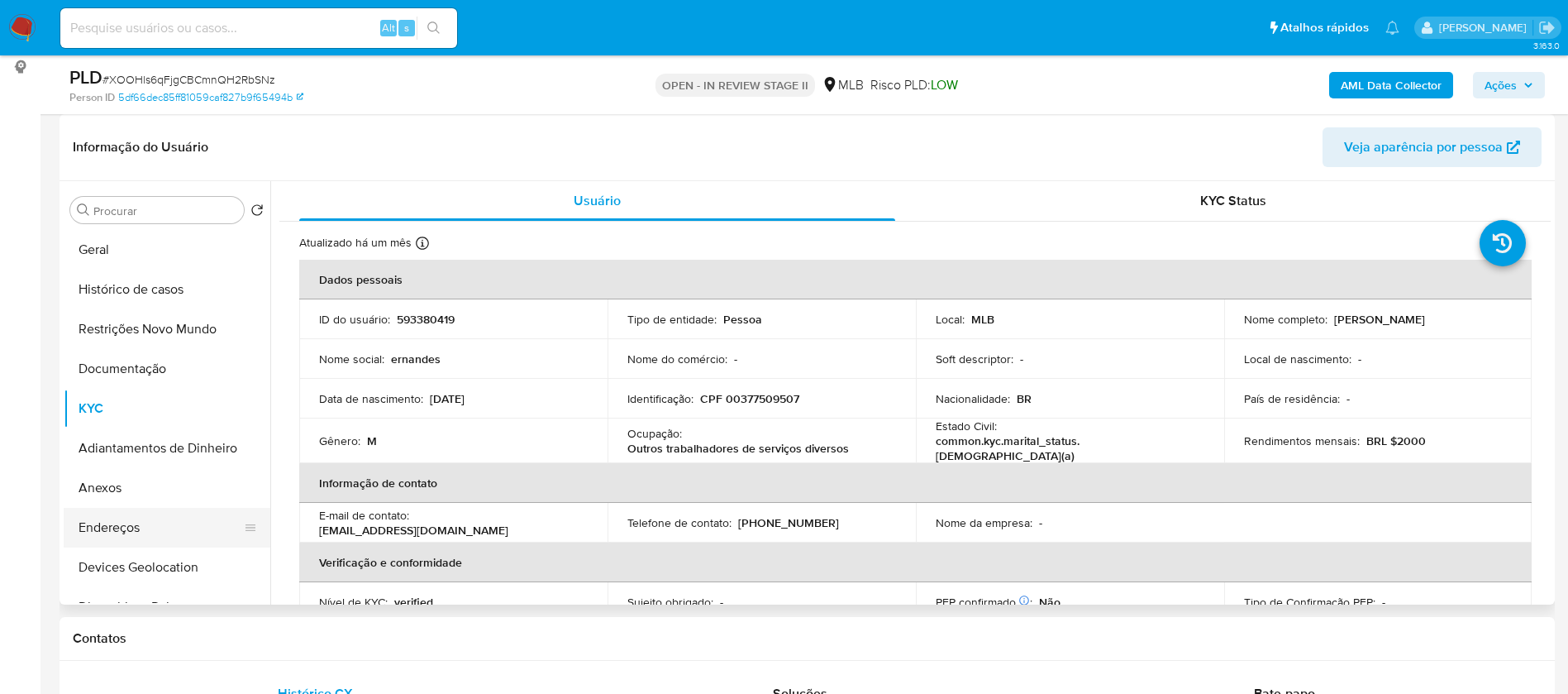
click at [161, 528] on button "Endereços" at bounding box center [160, 528] width 193 height 40
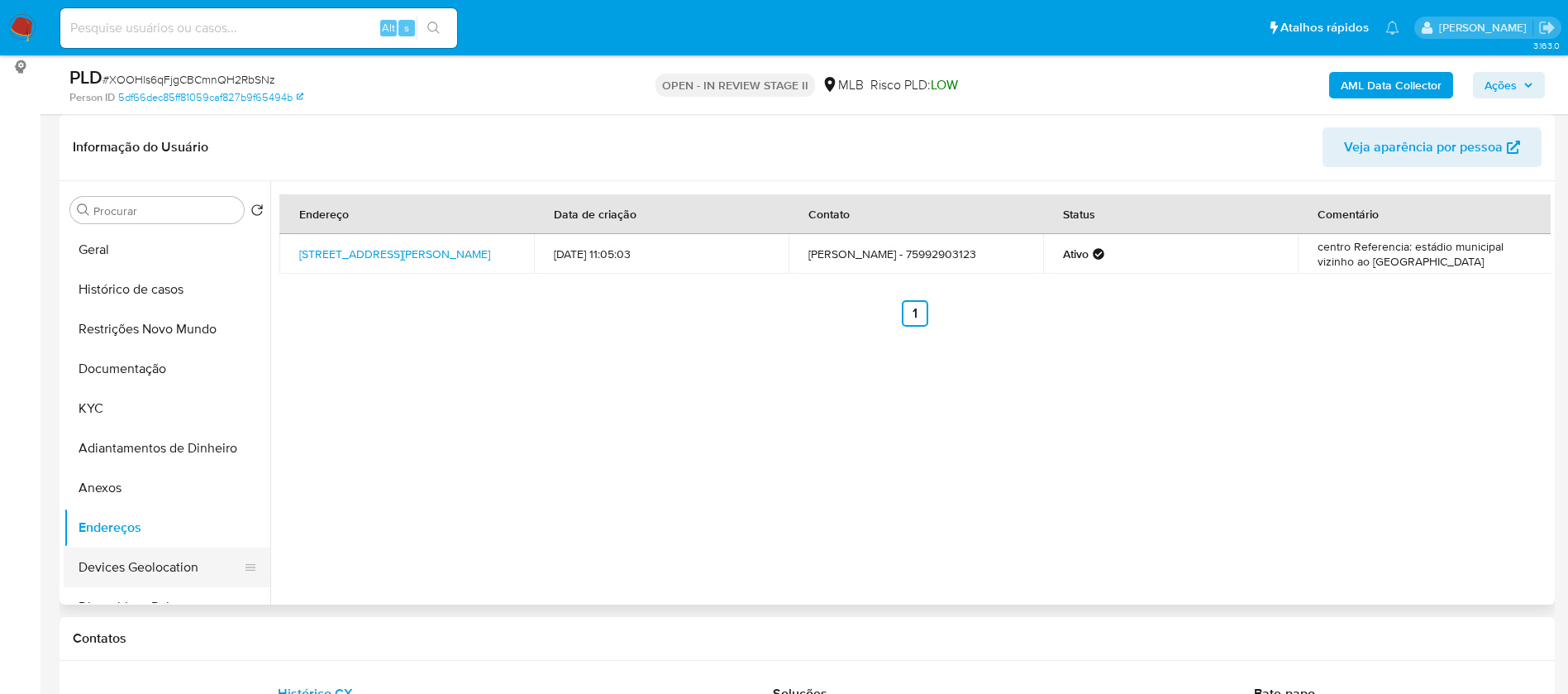
click at [119, 575] on button "Devices Geolocation" at bounding box center [160, 568] width 193 height 40
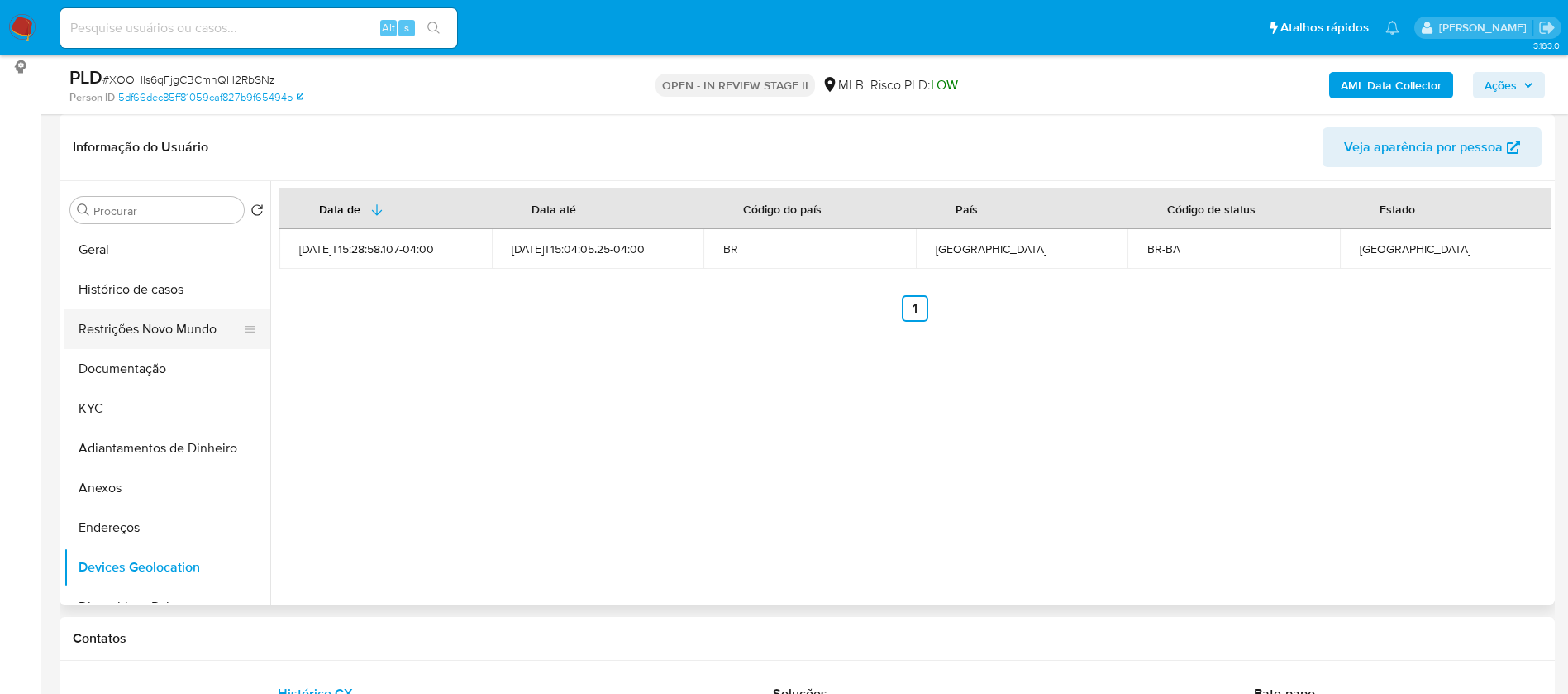
click at [177, 331] on button "Restrições Novo Mundo" at bounding box center [160, 329] width 193 height 40
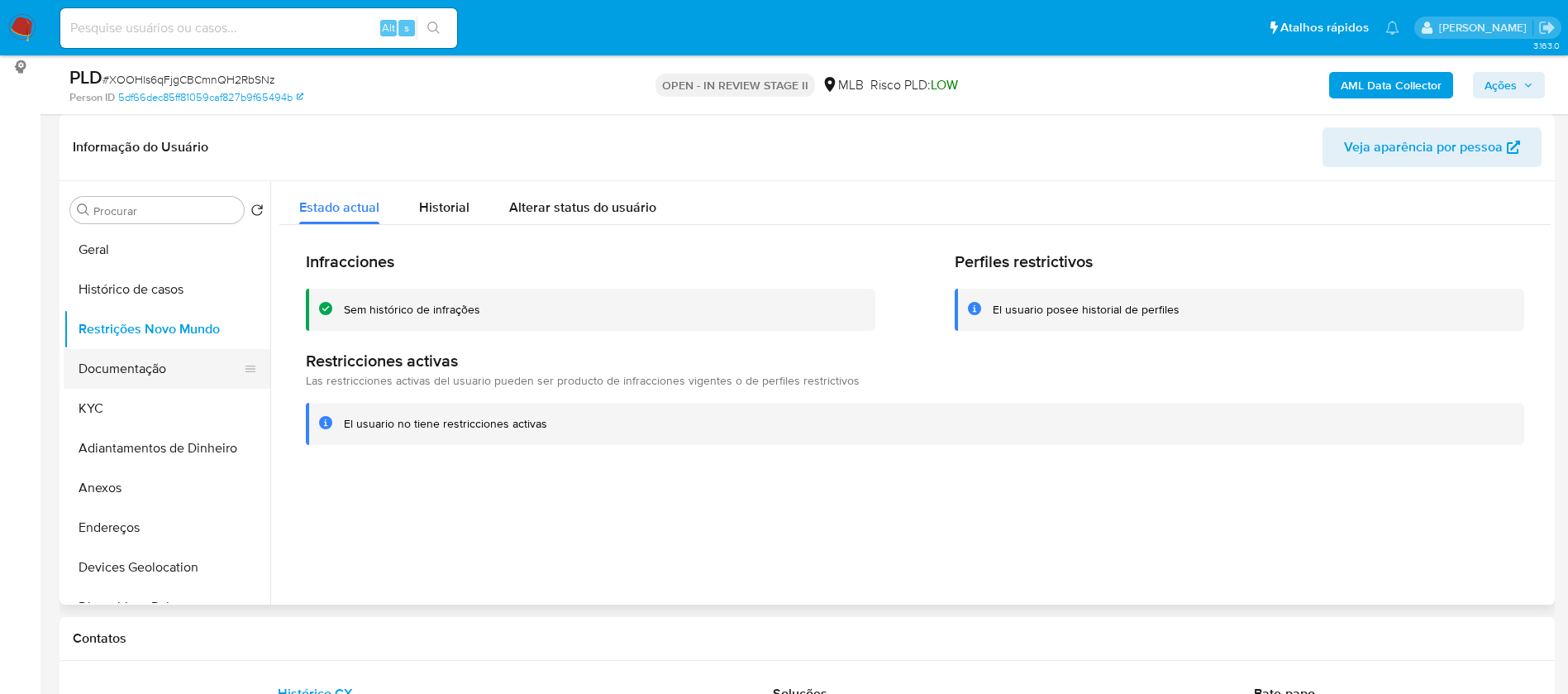
scroll to position [124, 0]
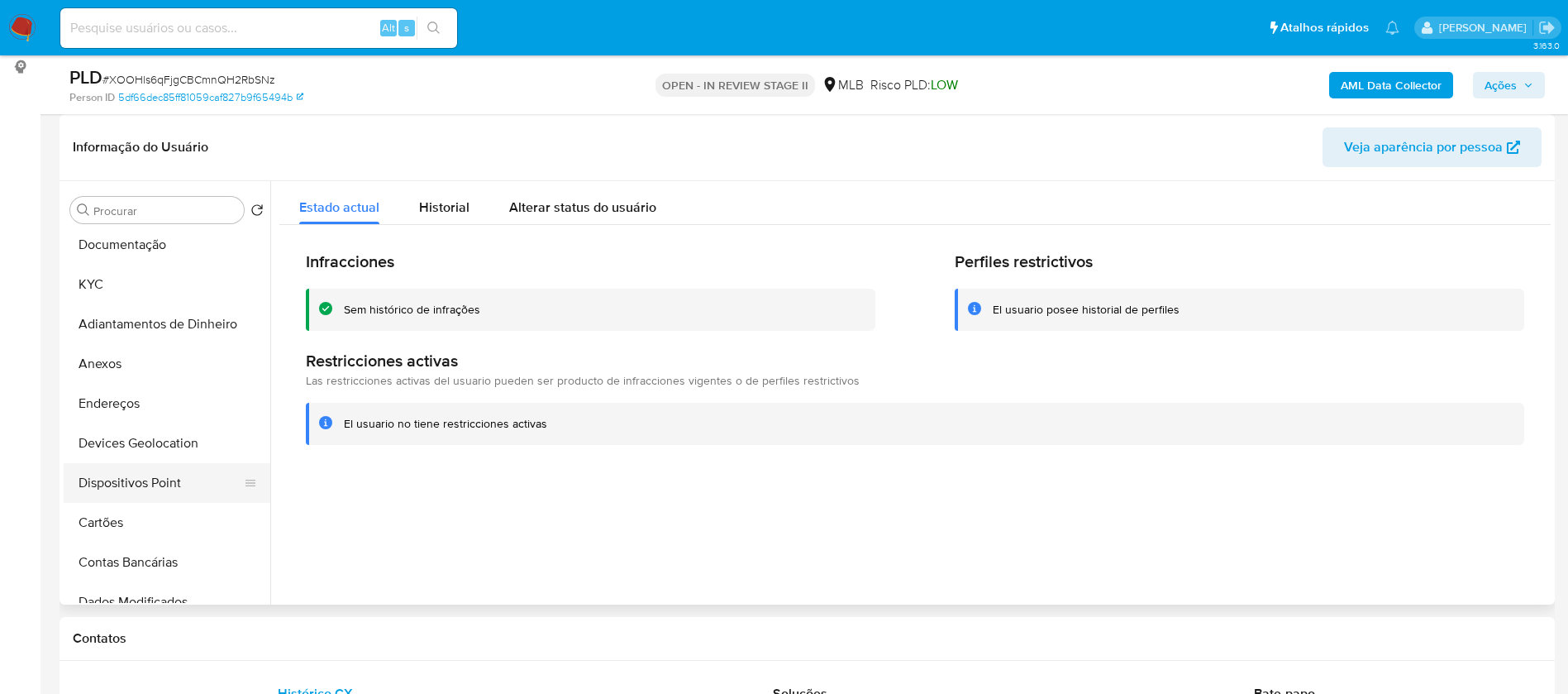
click at [146, 475] on button "Dispositivos Point" at bounding box center [160, 483] width 193 height 40
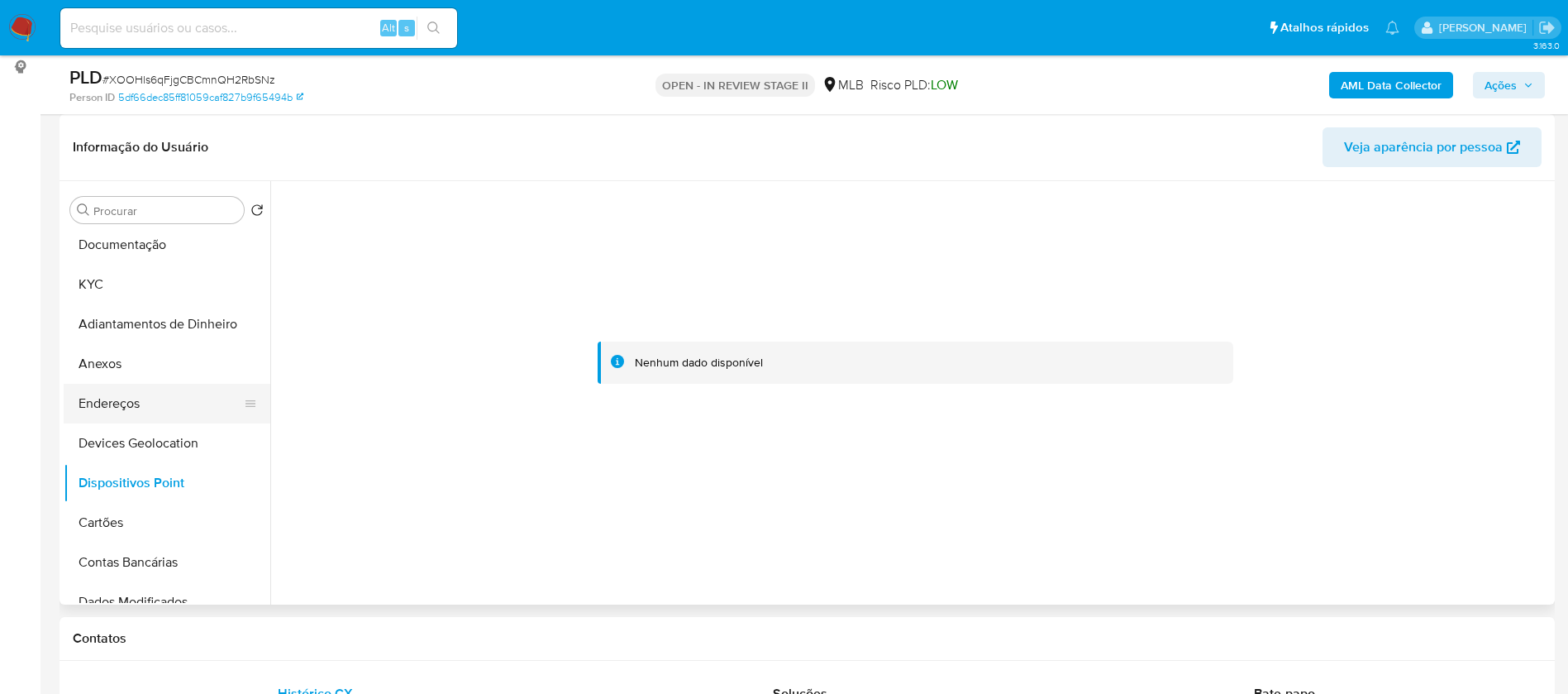
click at [130, 401] on button "Endereços" at bounding box center [160, 404] width 193 height 40
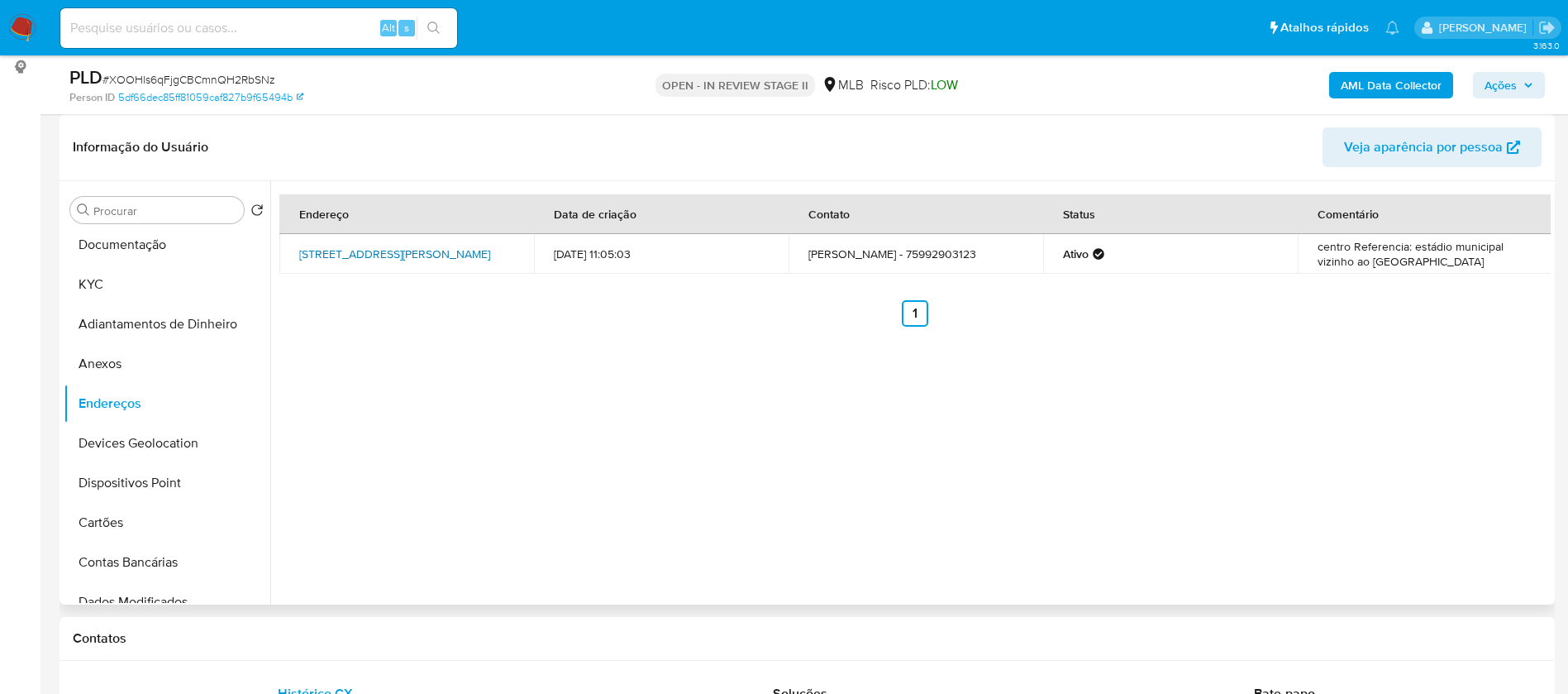
click at [453, 246] on link "Rua Lafaiete Coutinho 17, Conceição Do Coité, Bahia, 48730000, Brasil 17" at bounding box center [394, 253] width 191 height 17
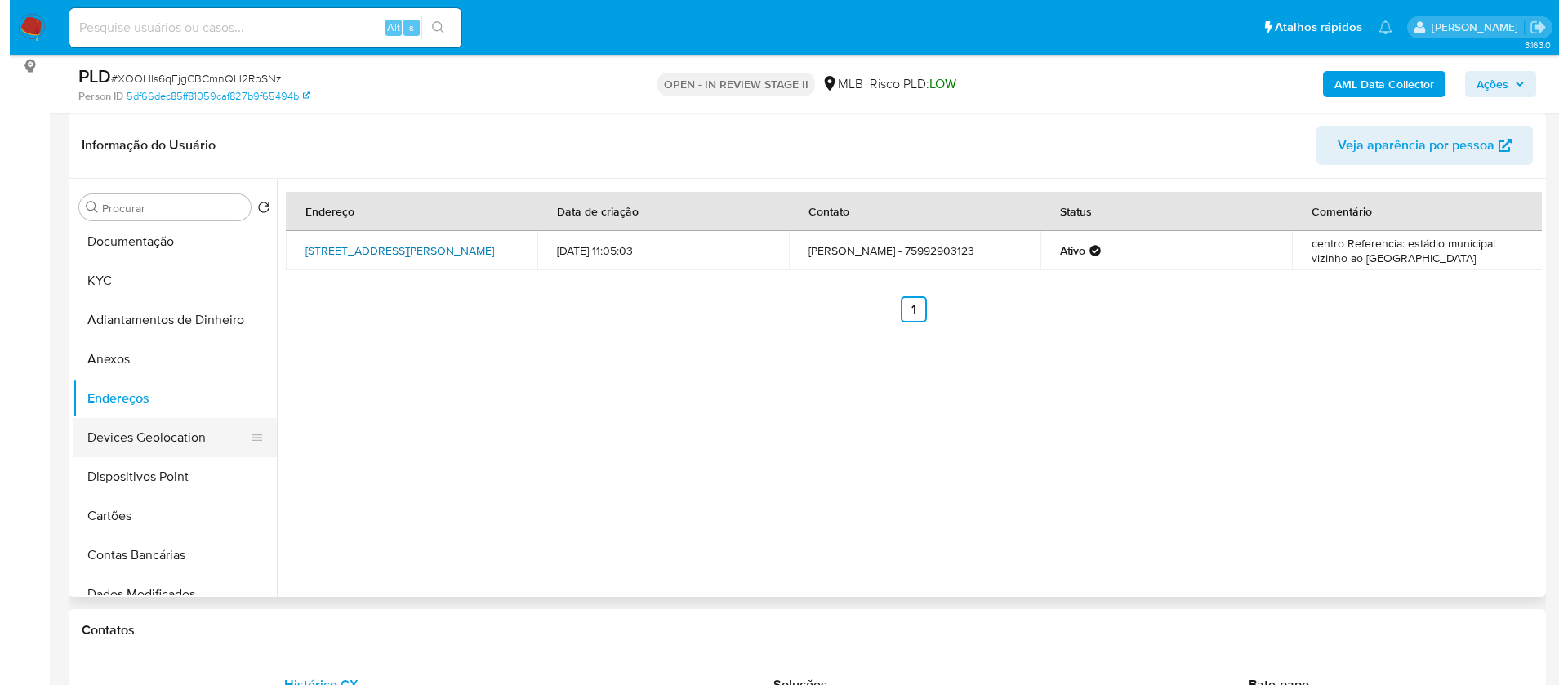
scroll to position [0, 0]
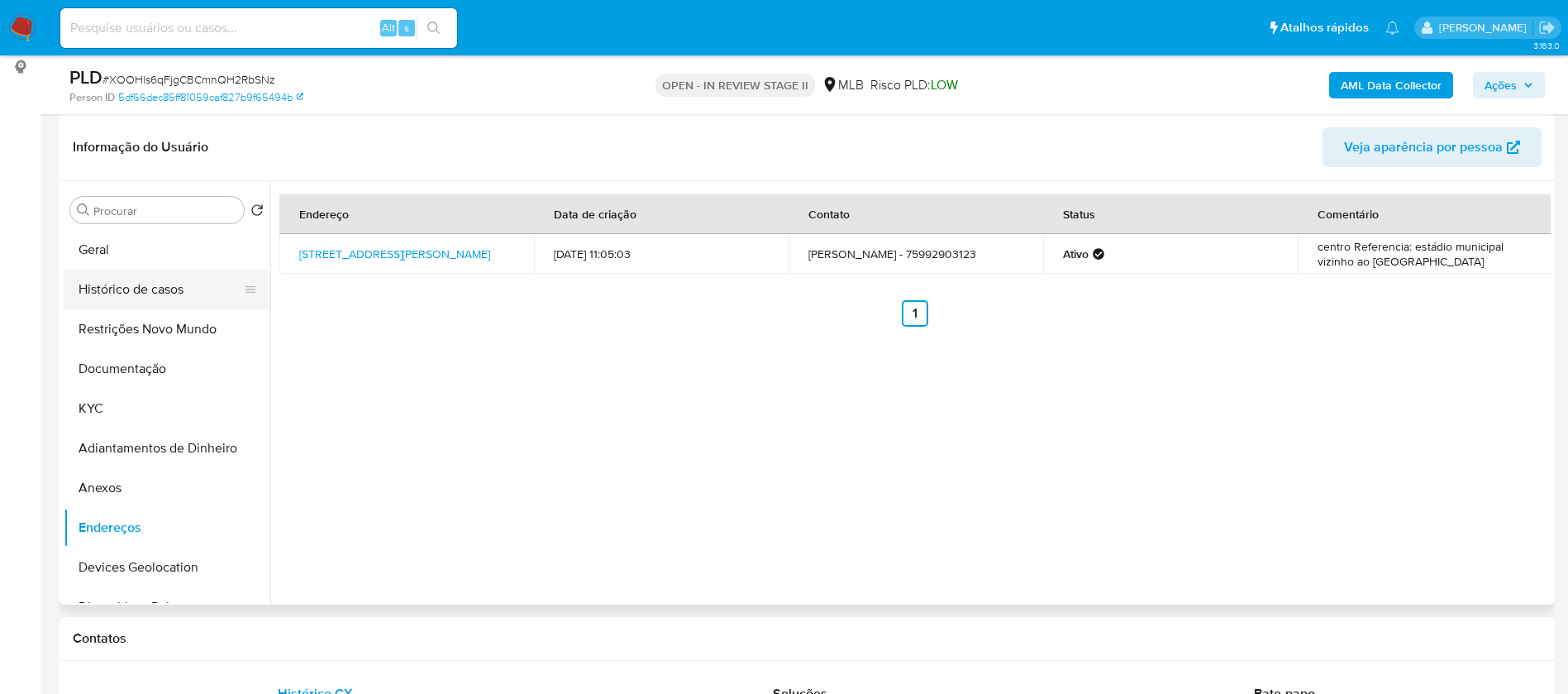
click at [145, 281] on button "Histórico de casos" at bounding box center [160, 290] width 193 height 40
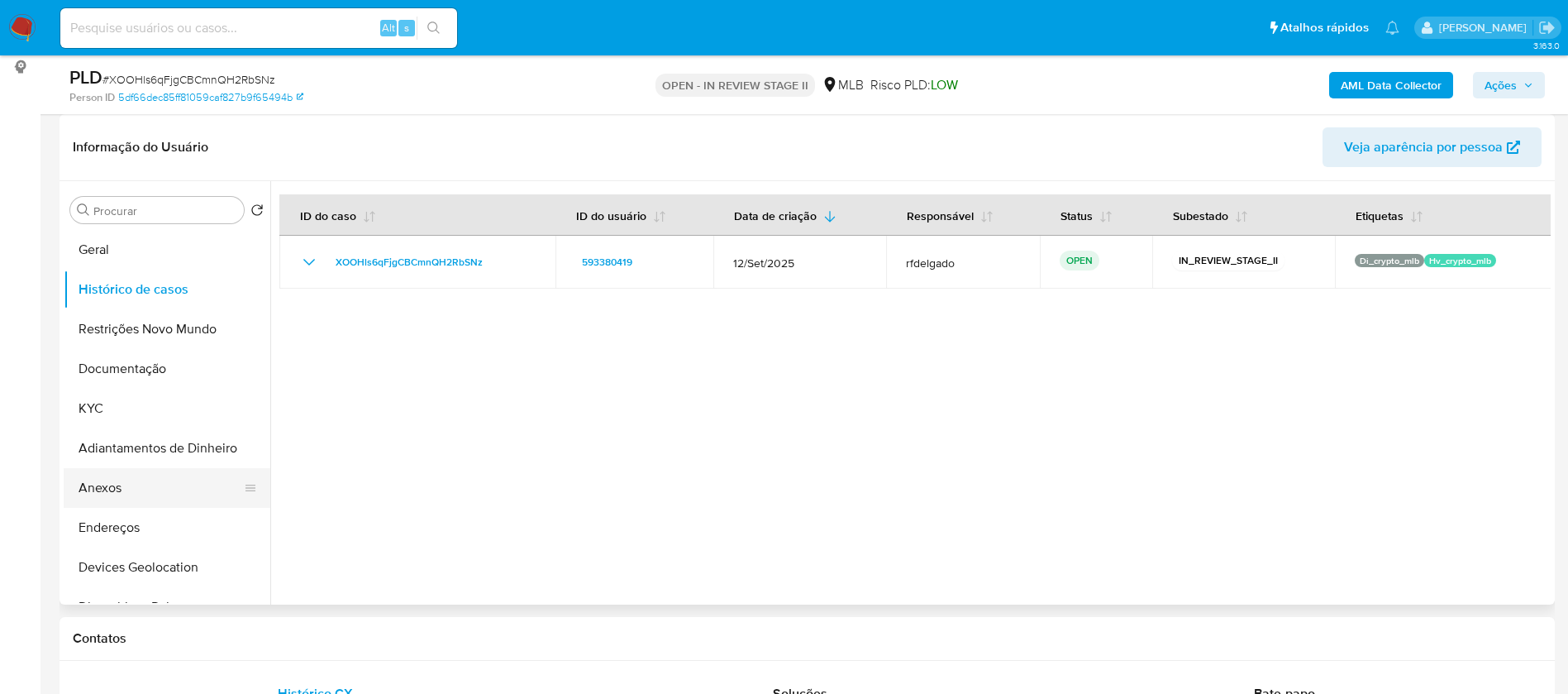
click at [124, 488] on button "Anexos" at bounding box center [160, 488] width 193 height 40
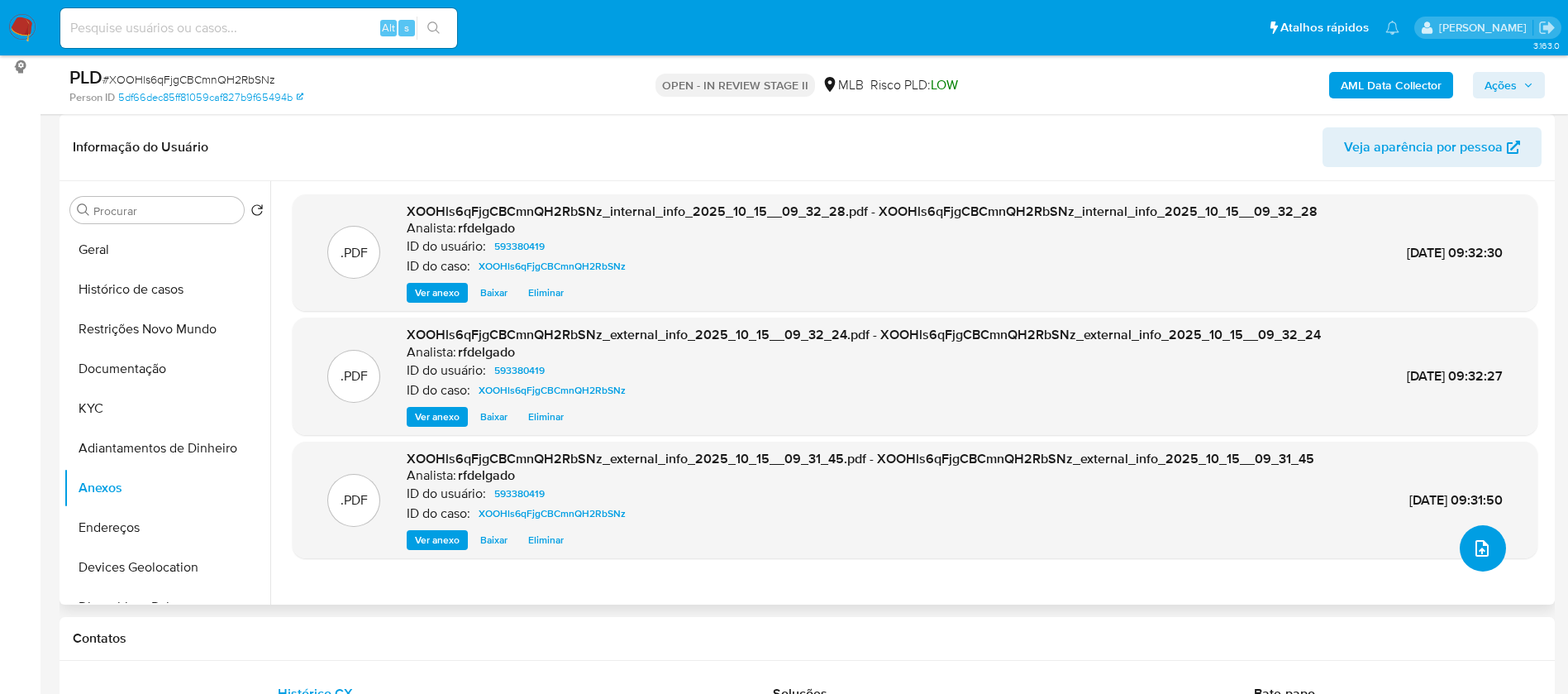
click at [1478, 555] on icon "upload-file" at bounding box center [1482, 548] width 20 height 20
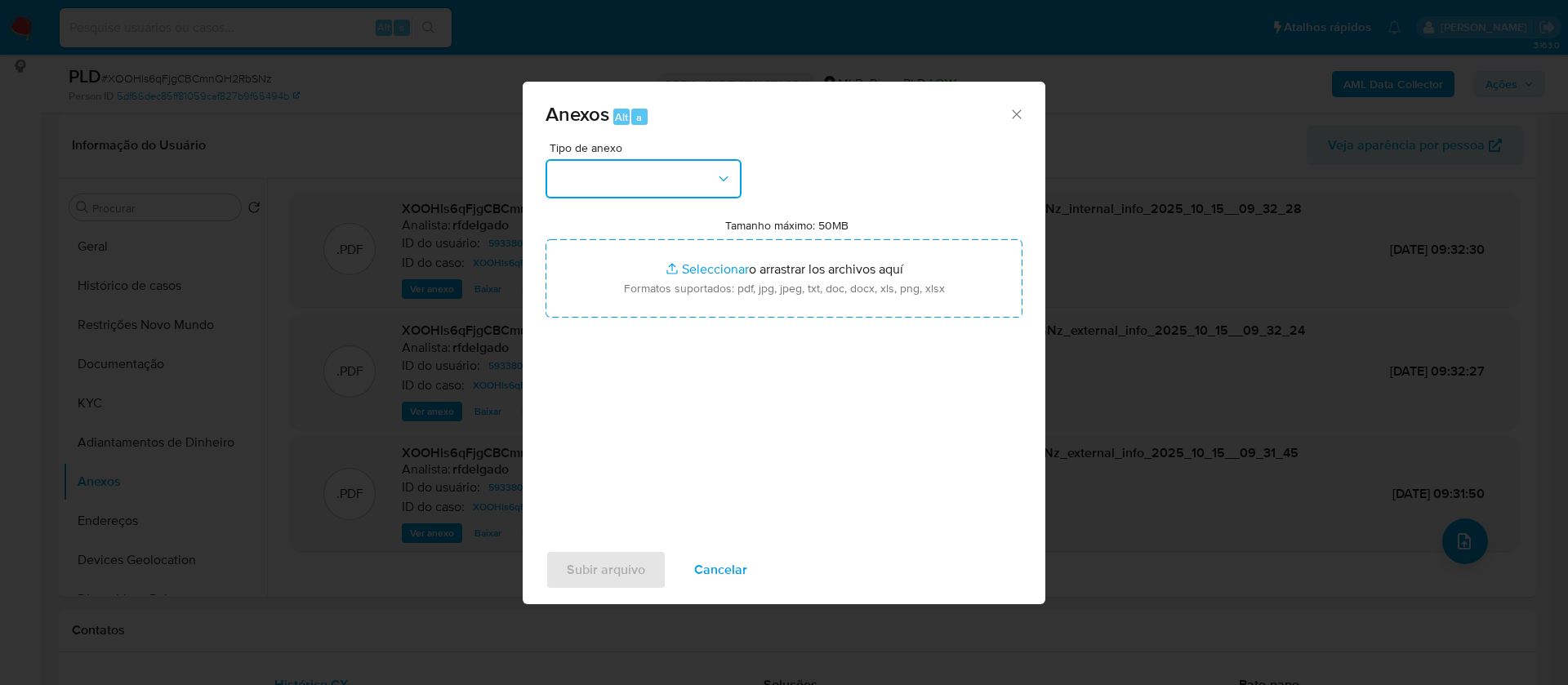
drag, startPoint x: 694, startPoint y: 171, endPoint x: 694, endPoint y: 192, distance: 21.0
click at [694, 171] on button "button" at bounding box center [644, 179] width 196 height 40
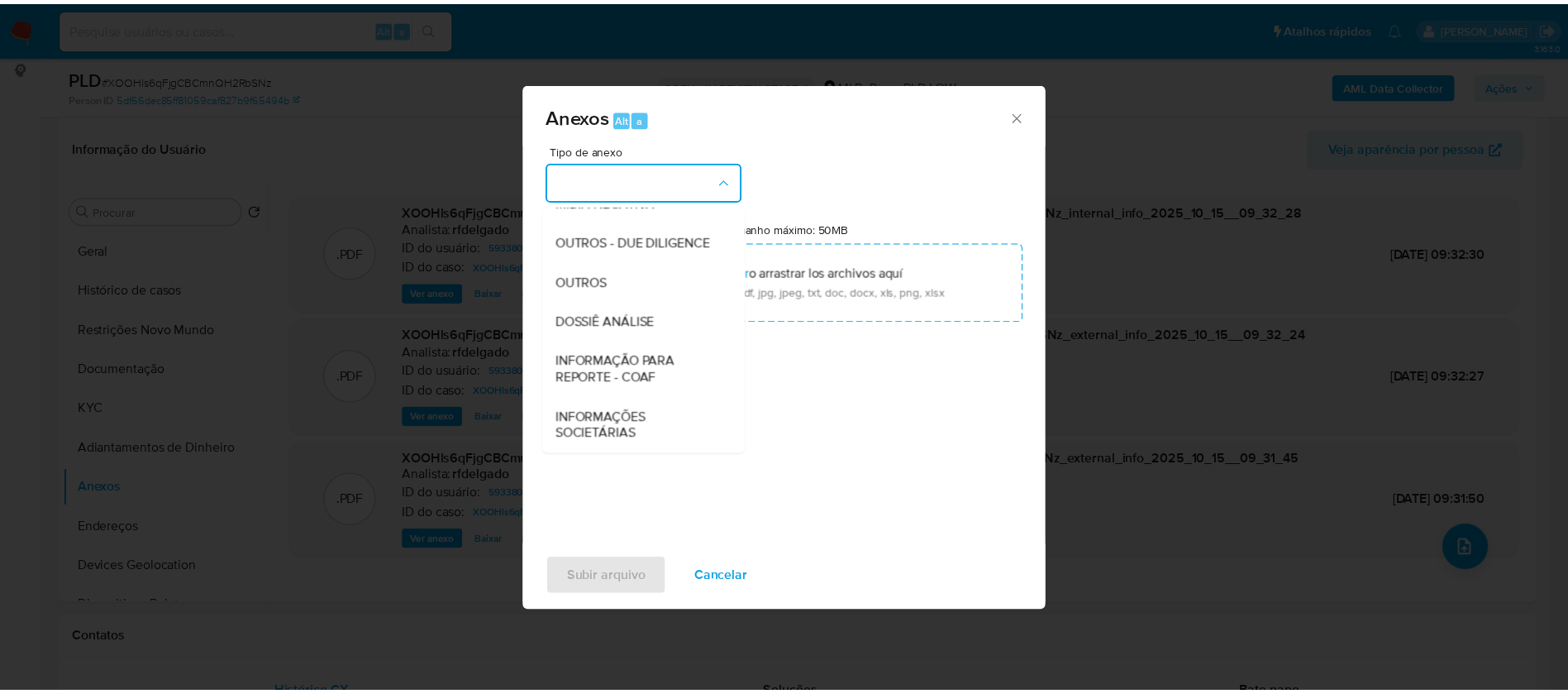
scroll to position [255, 0]
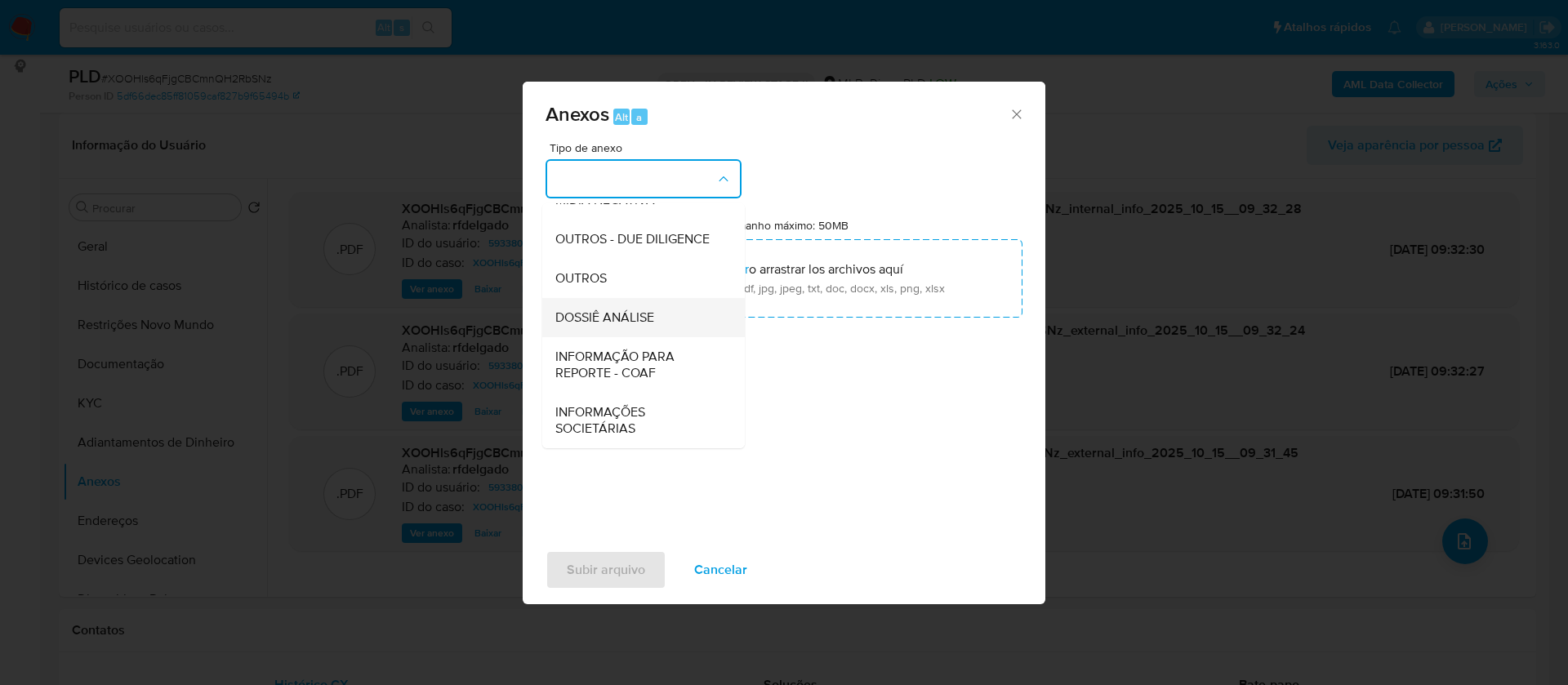
click at [645, 306] on div "DOSSIÊ ANÁLISE" at bounding box center [639, 318] width 167 height 40
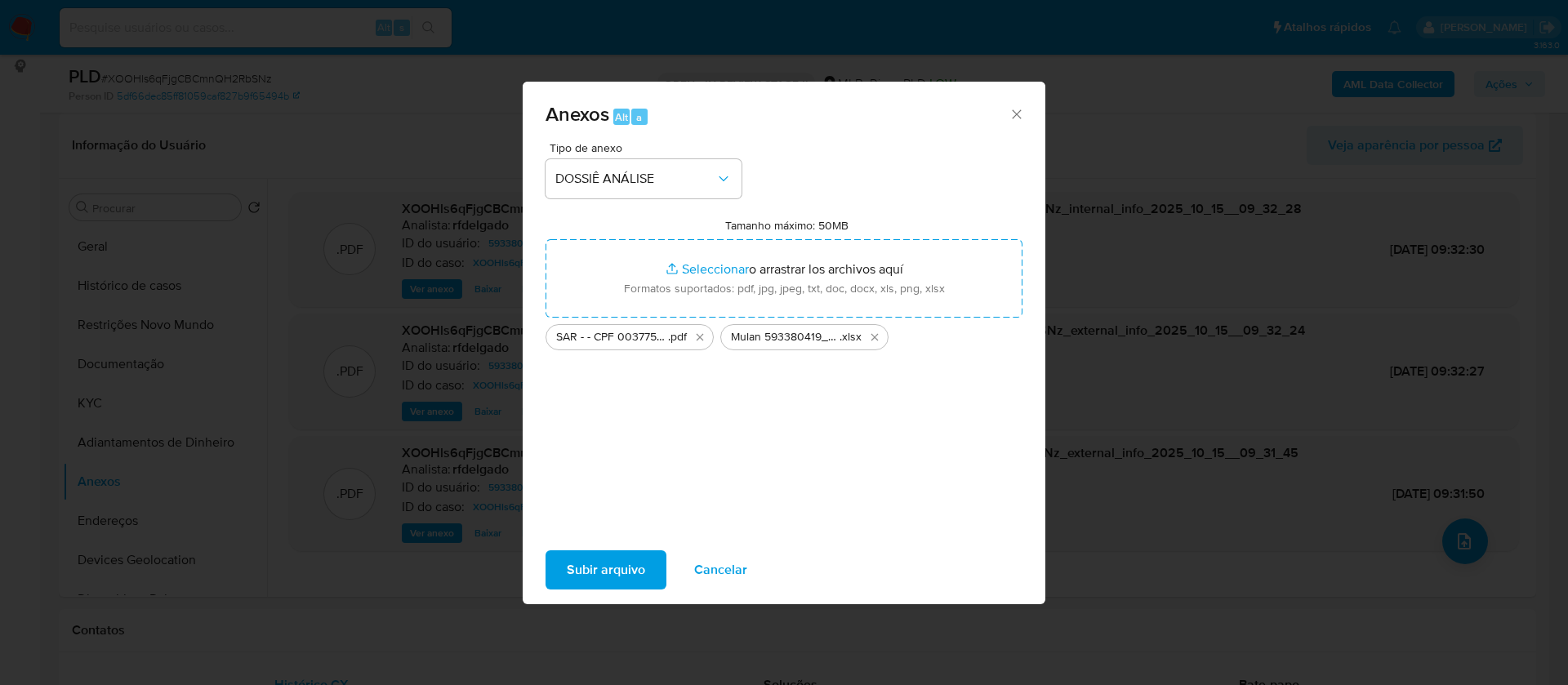
click at [591, 583] on span "Subir arquivo" at bounding box center [605, 570] width 78 height 36
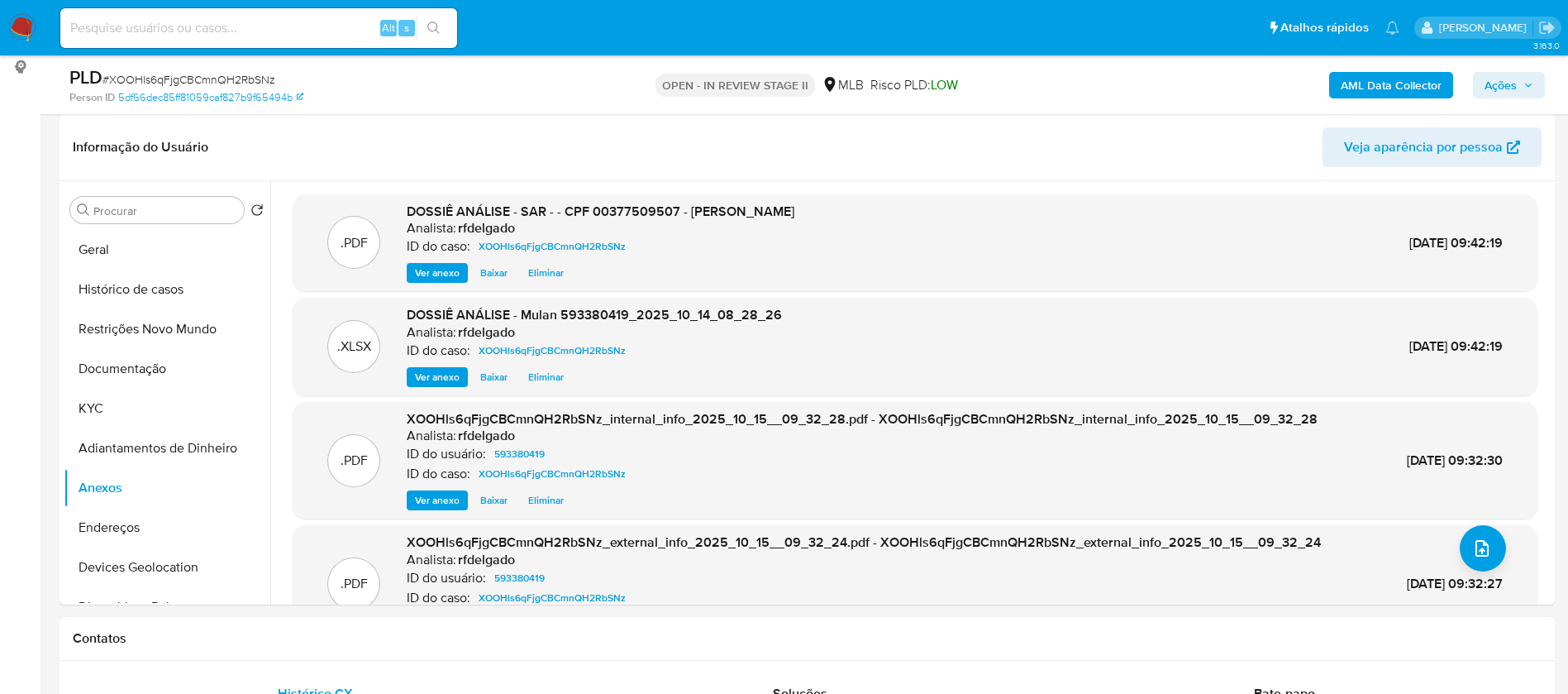
click at [1515, 80] on span "Ações" at bounding box center [1500, 85] width 32 height 26
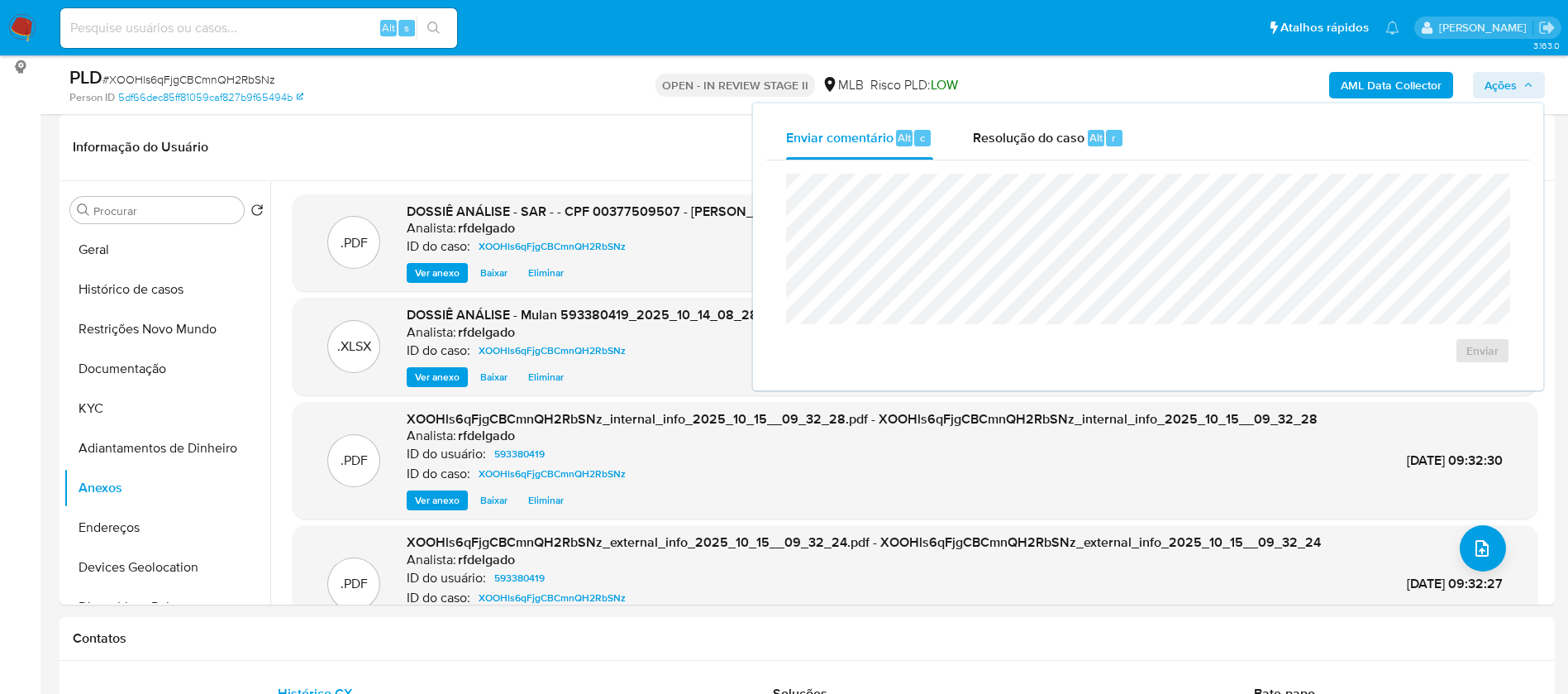
drag, startPoint x: 1018, startPoint y: 138, endPoint x: 1037, endPoint y: 161, distance: 29.8
click at [1018, 137] on span "Resolução do caso" at bounding box center [1029, 137] width 111 height 19
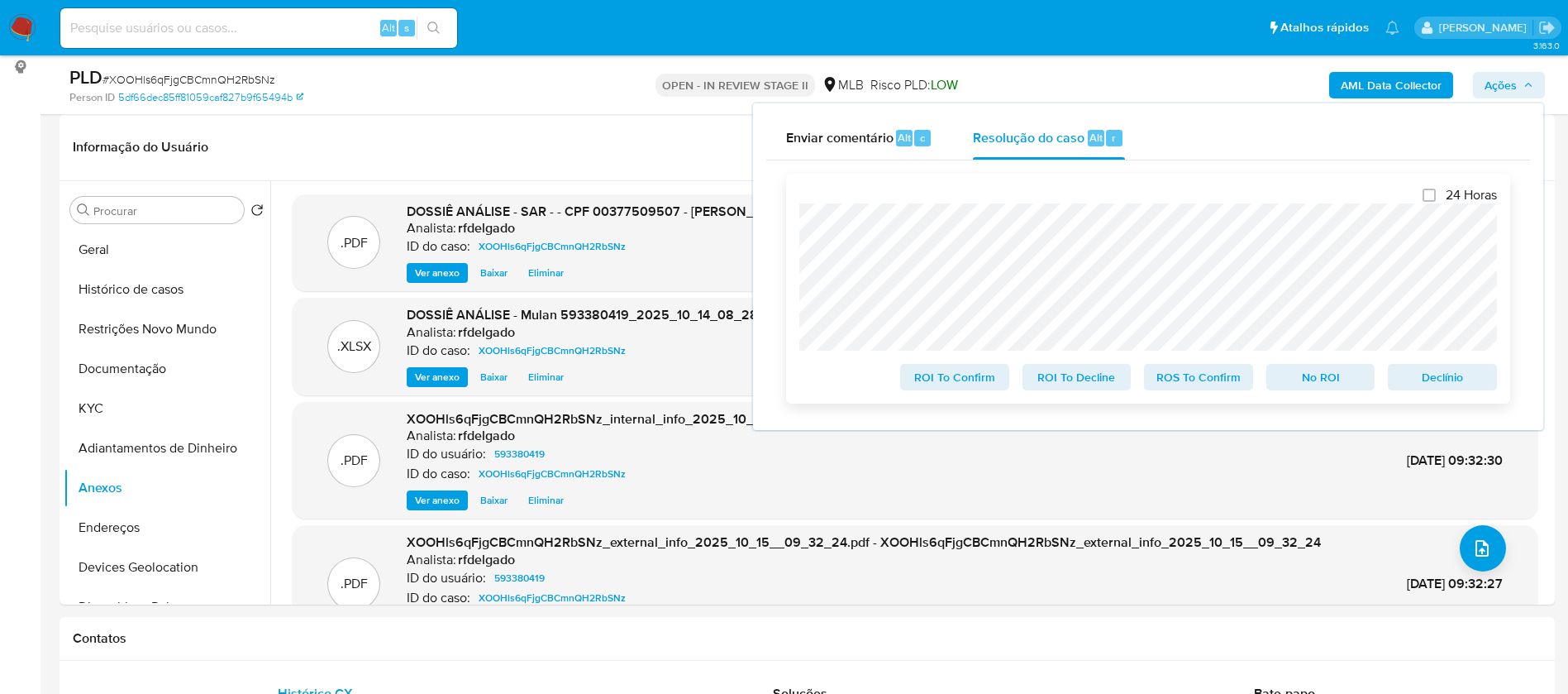
click at [1299, 377] on span "No ROI" at bounding box center [1321, 377] width 86 height 24
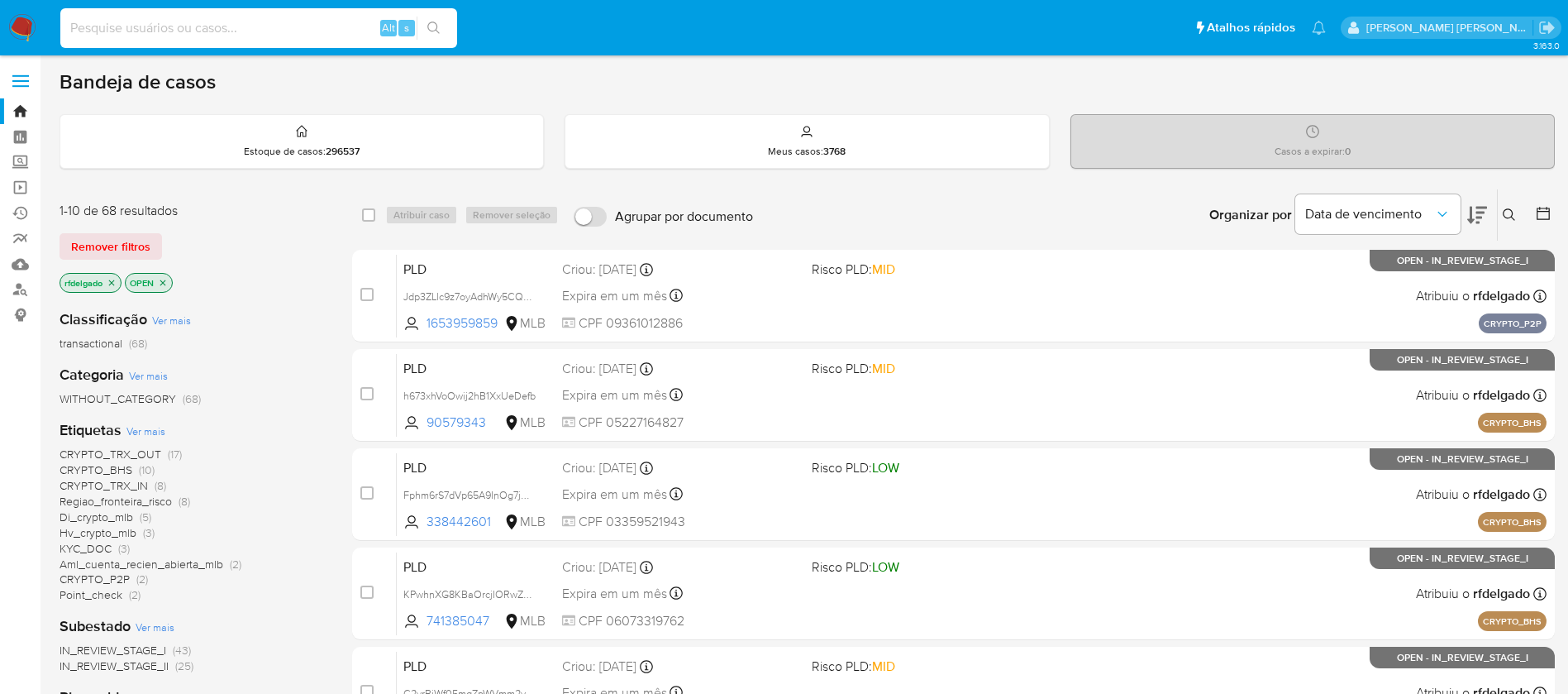
click at [306, 20] on input at bounding box center [258, 28] width 397 height 22
paste input "2071185533"
type input "2071185533"
click at [439, 22] on icon "search-icon" at bounding box center [433, 28] width 13 height 13
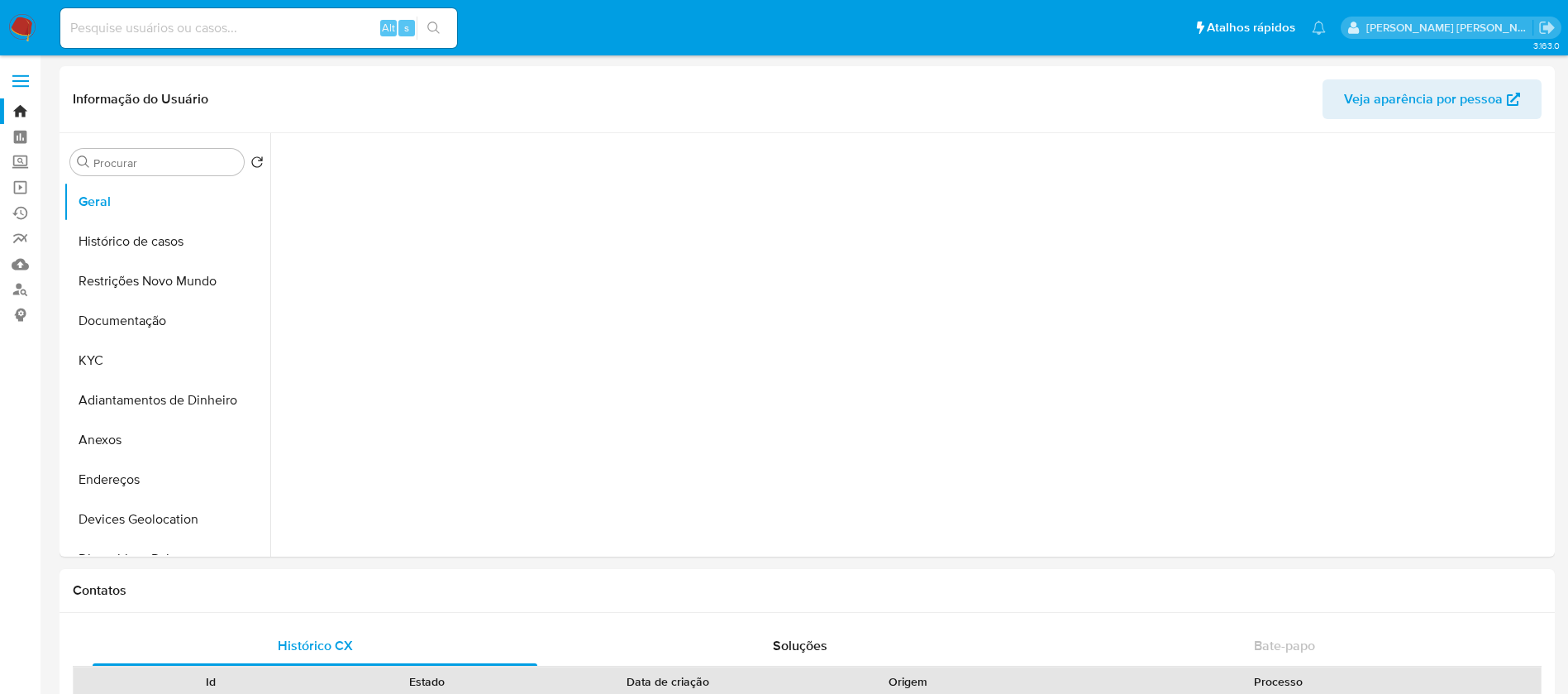
select select "10"
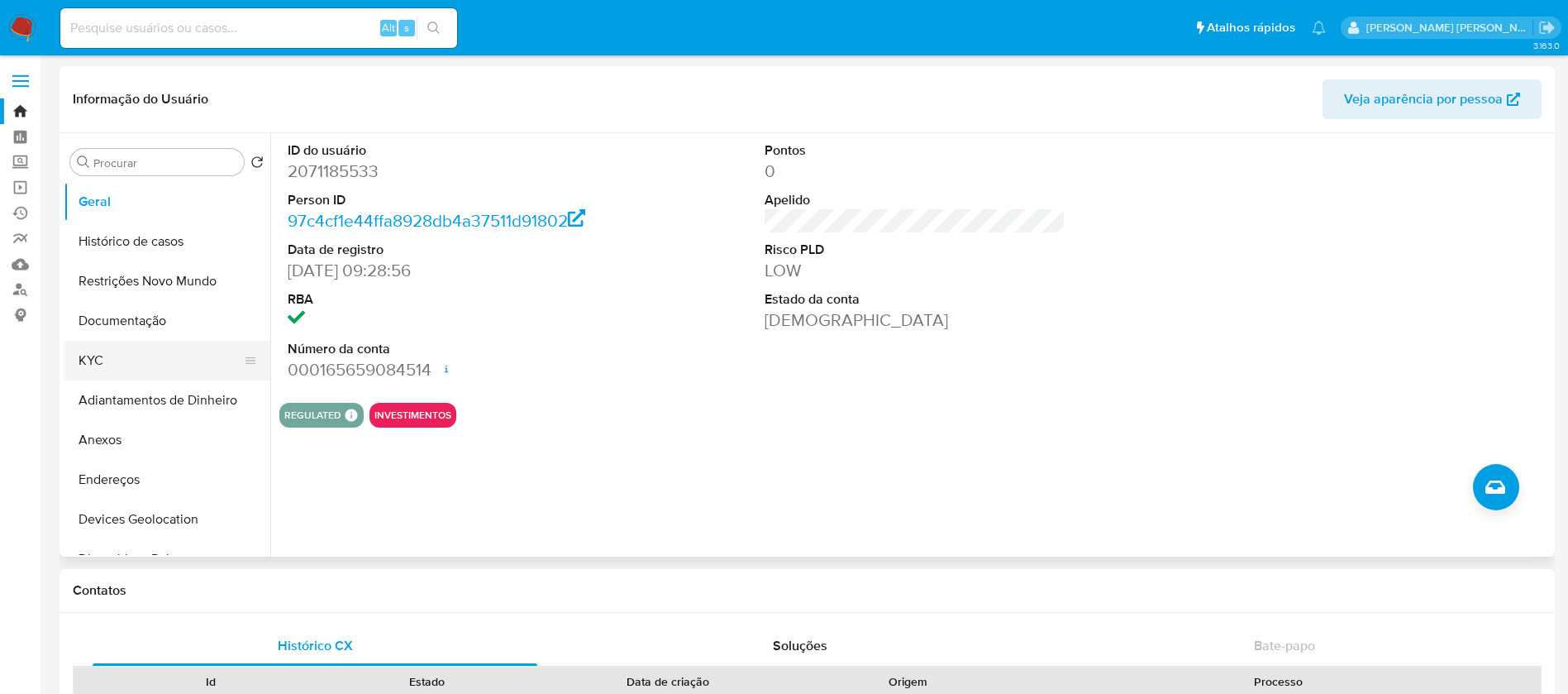
click at [118, 350] on button "KYC" at bounding box center [160, 360] width 193 height 40
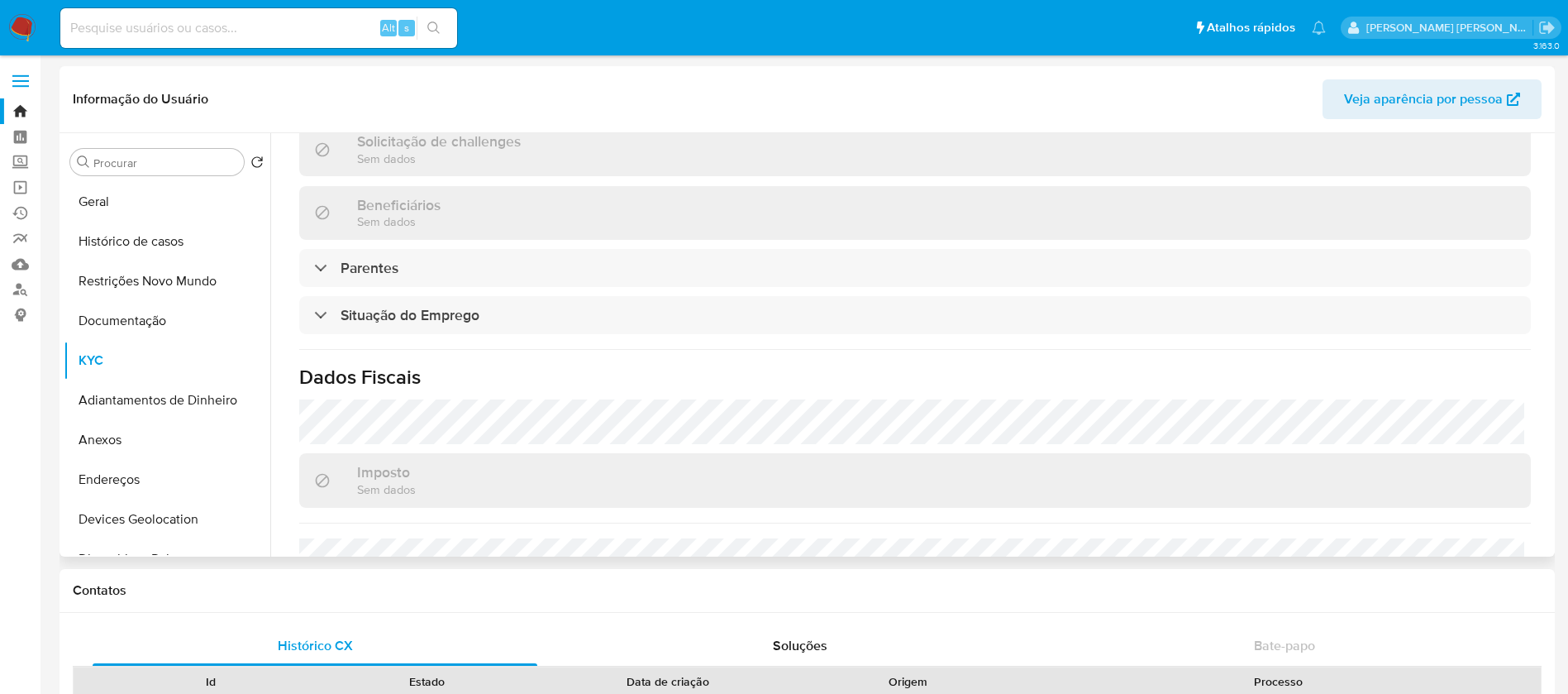
scroll to position [704, 0]
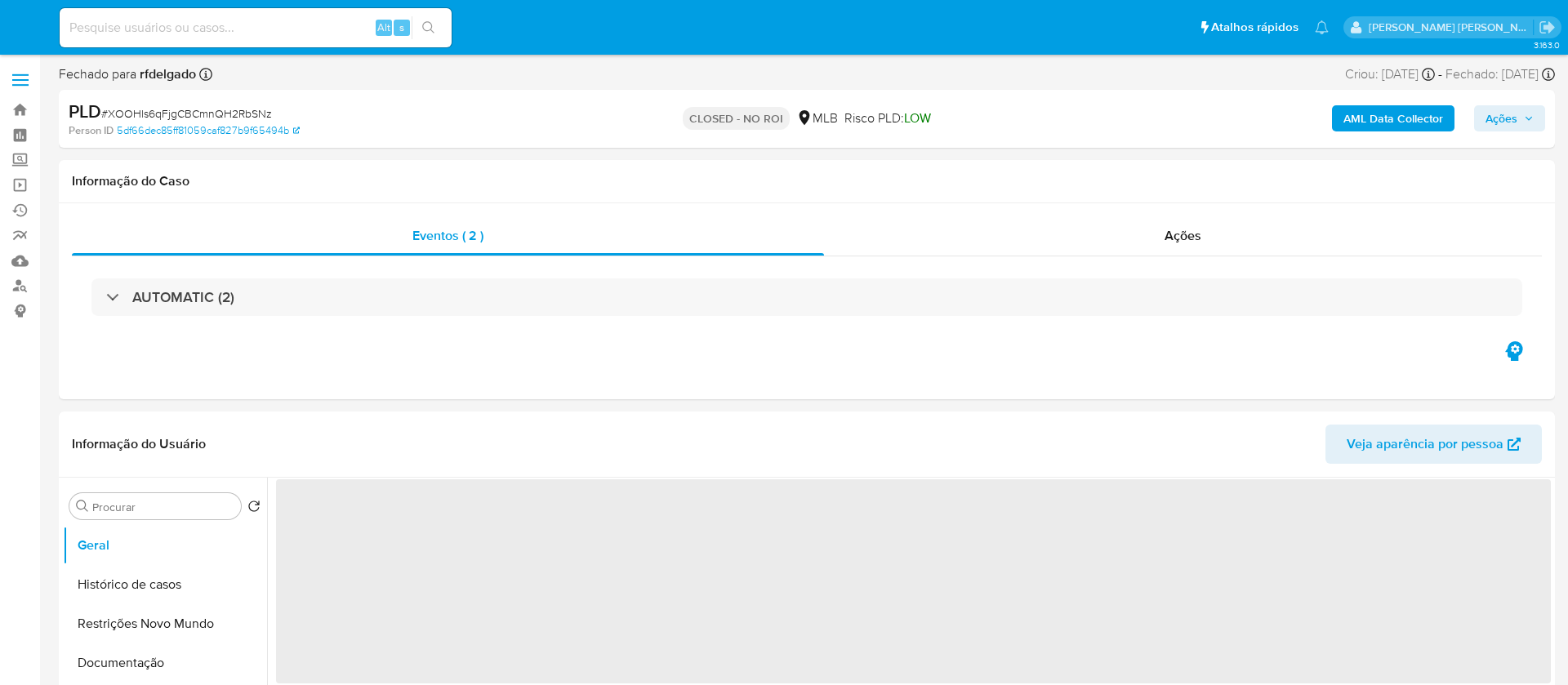
select select "10"
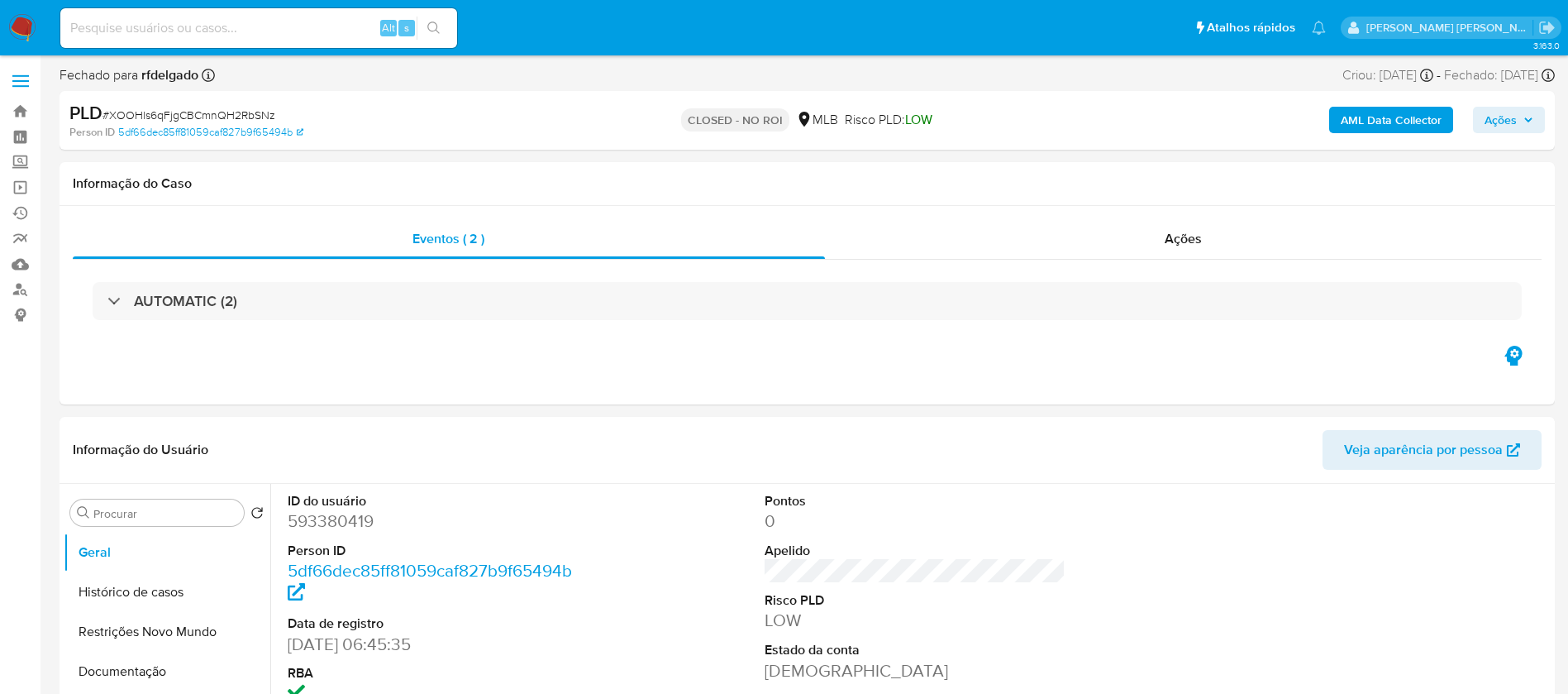
click at [298, 24] on input at bounding box center [258, 28] width 397 height 22
paste input "oIBYO09dA0DGO260HVNOYlSU"
type input "oIBYO09dA0DGO260HVNOYlSU"
click at [438, 29] on icon "search-icon" at bounding box center [433, 28] width 13 height 13
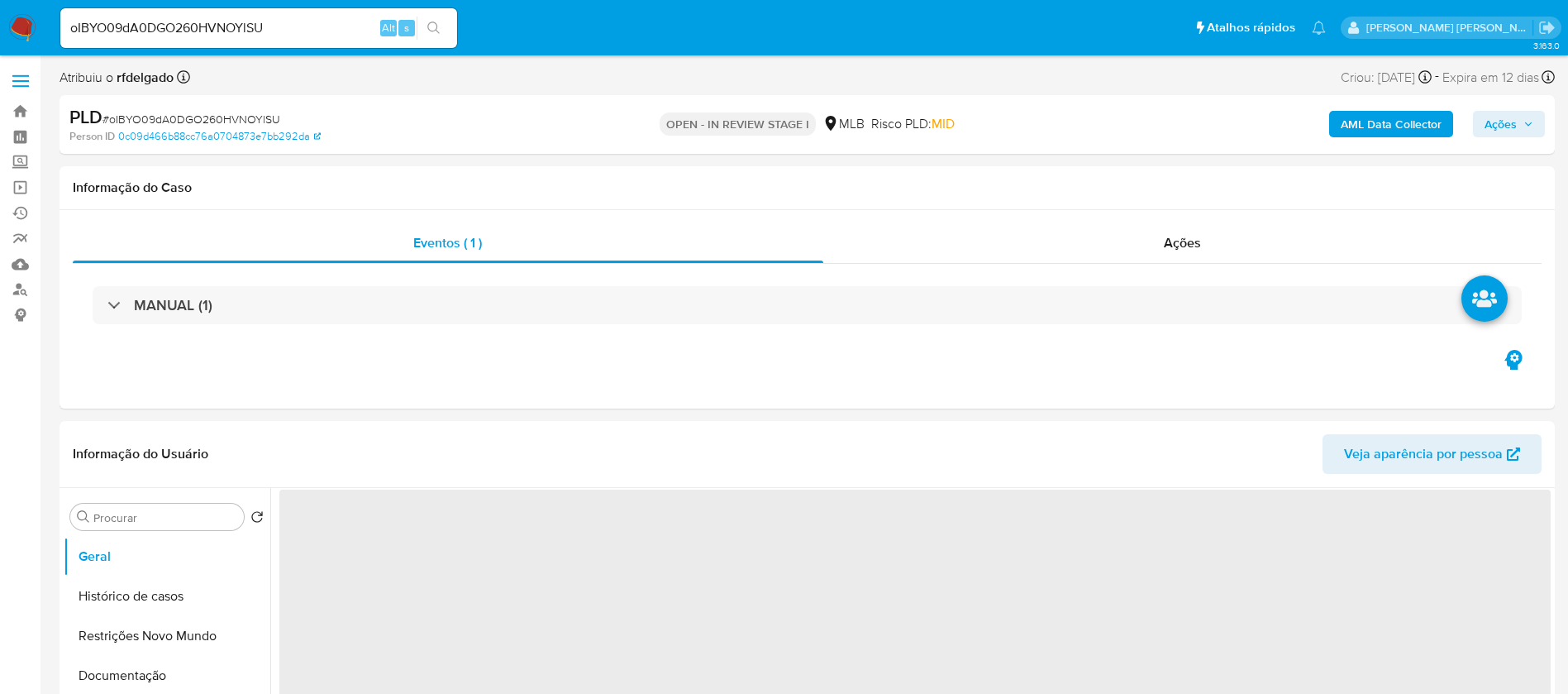
select select "10"
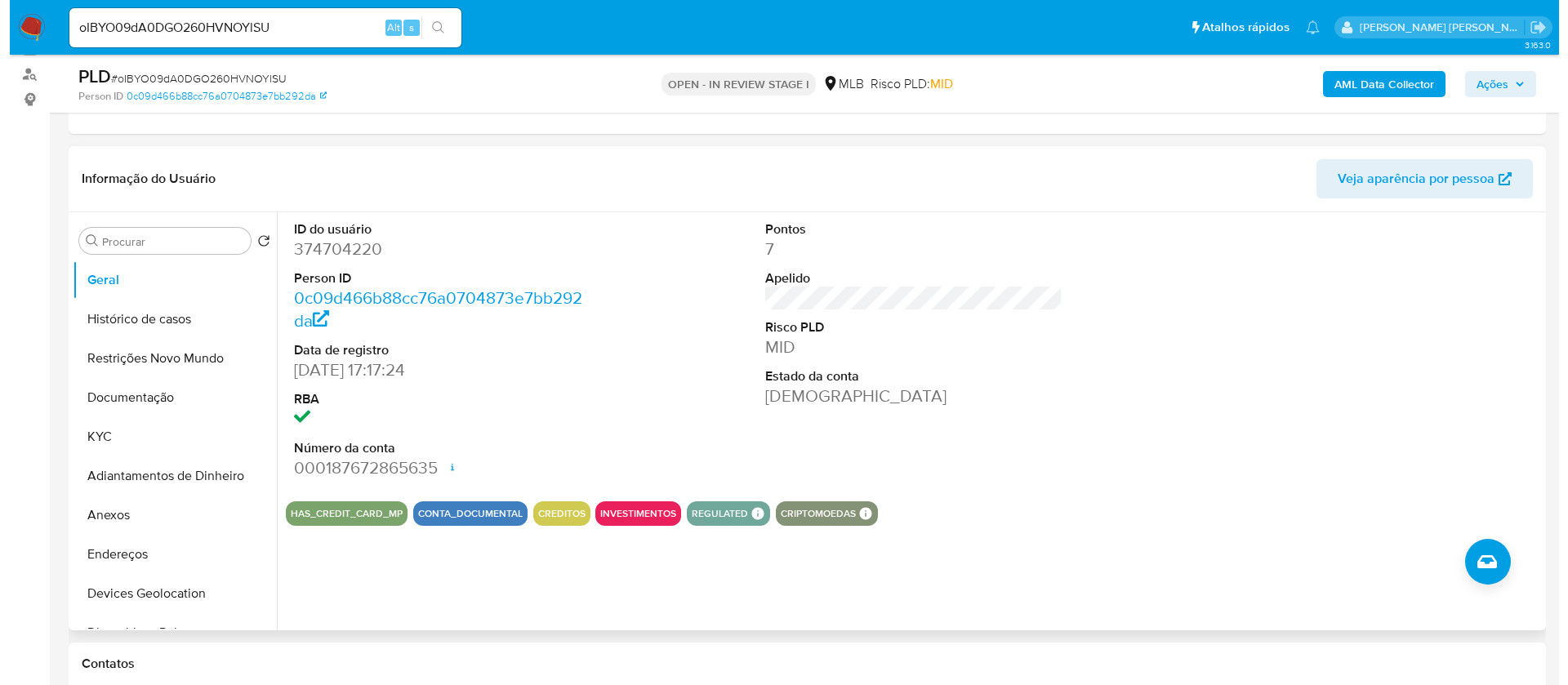
scroll to position [245, 0]
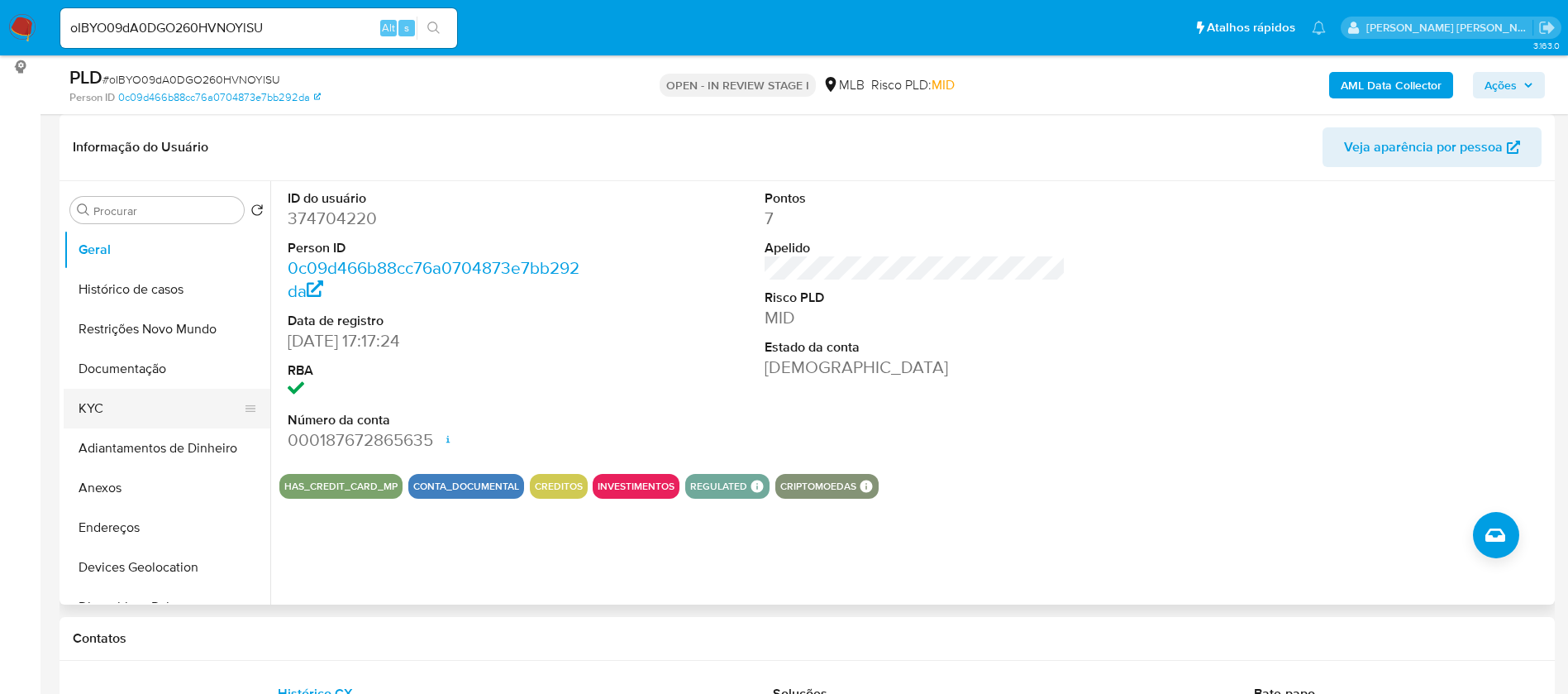
click at [156, 412] on button "KYC" at bounding box center [160, 408] width 193 height 40
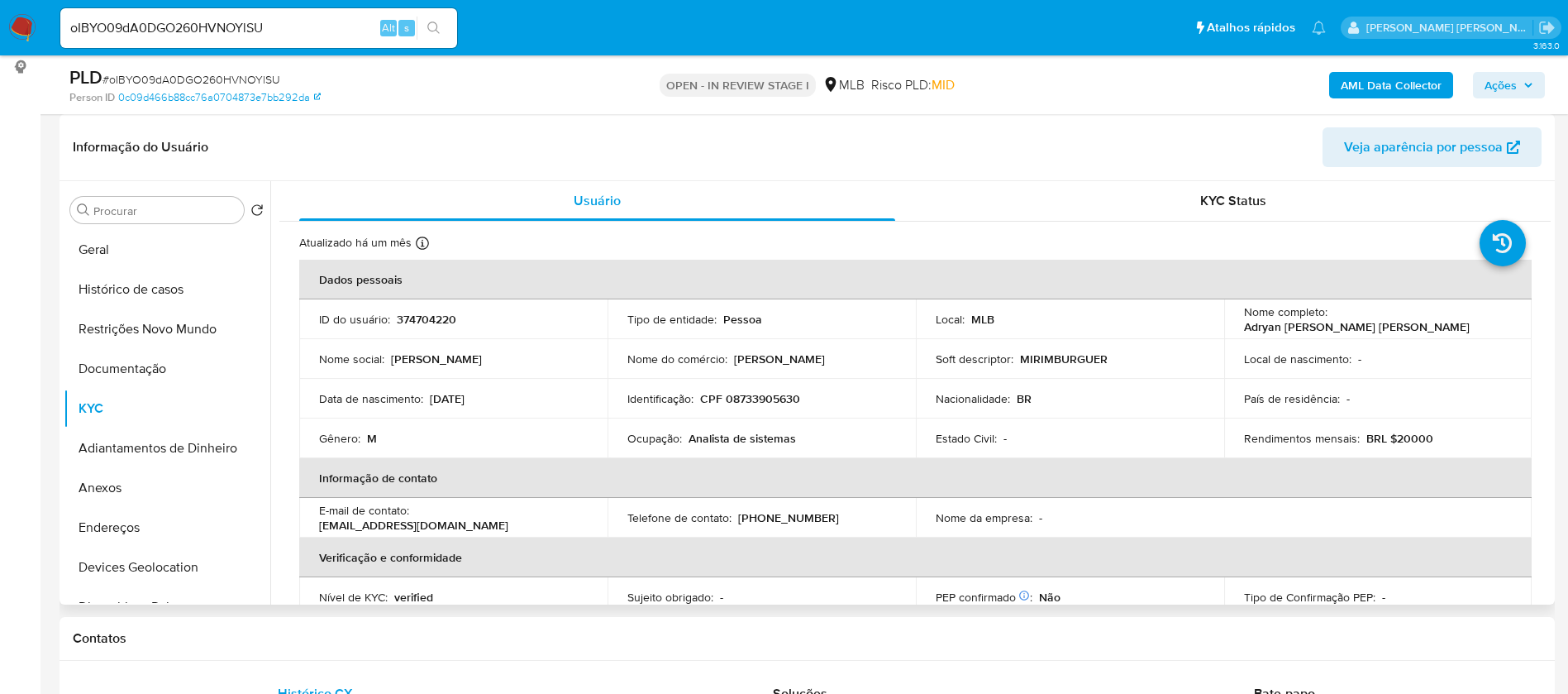
click at [688, 438] on p "Analista de sistemas" at bounding box center [741, 438] width 107 height 15
copy div "Ocupação : Analista de sistemas"
click at [1056, 363] on p "MIRIMBURGUER" at bounding box center [1063, 359] width 88 height 15
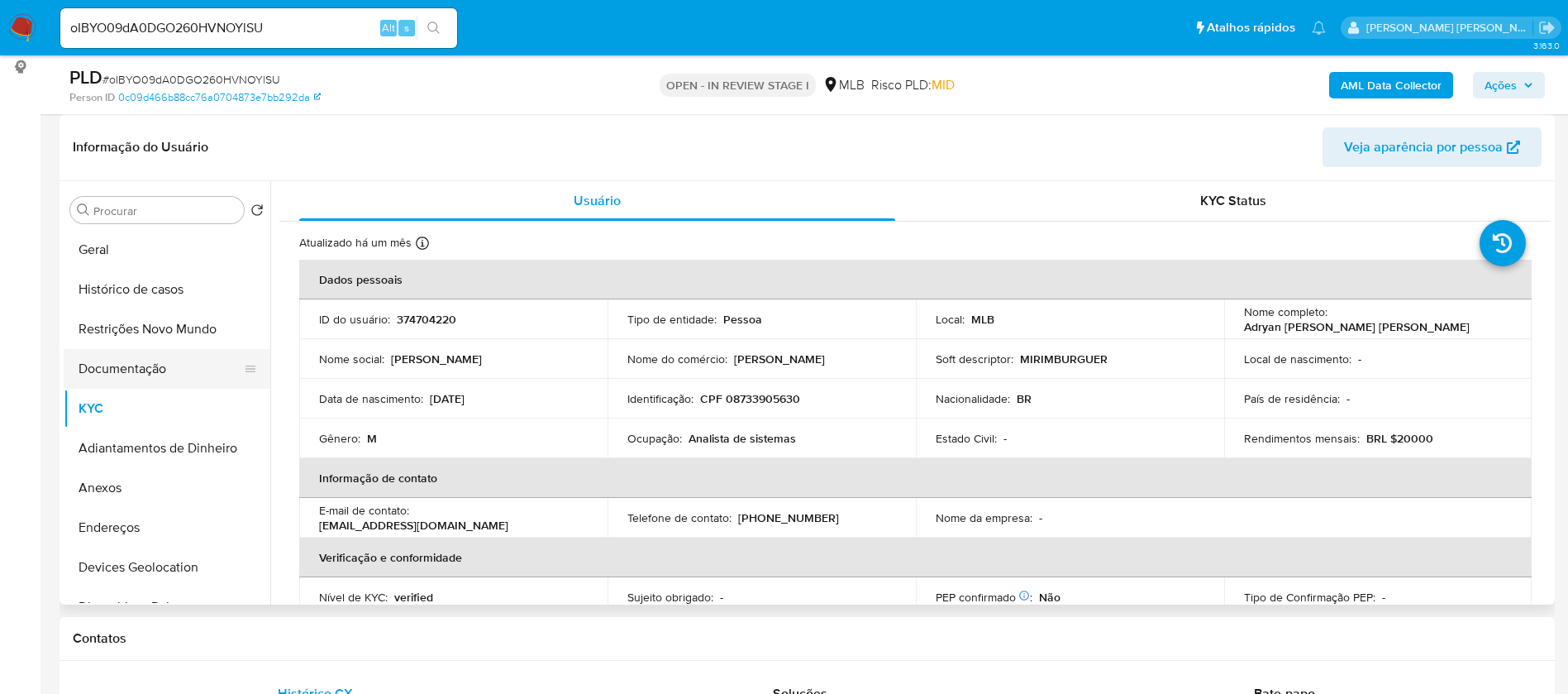
click at [173, 357] on button "Documentação" at bounding box center [160, 369] width 193 height 40
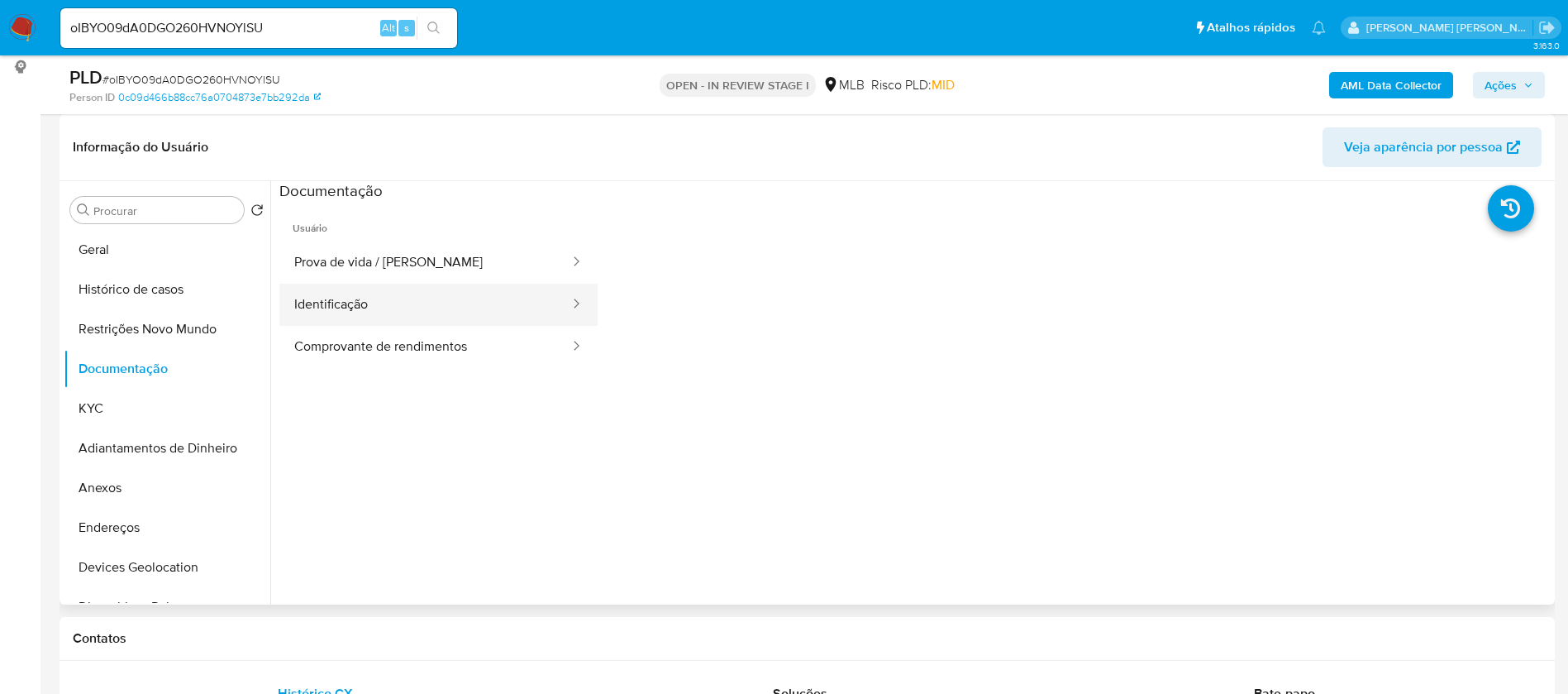
click at [410, 320] on button "Identificação" at bounding box center [425, 305] width 291 height 42
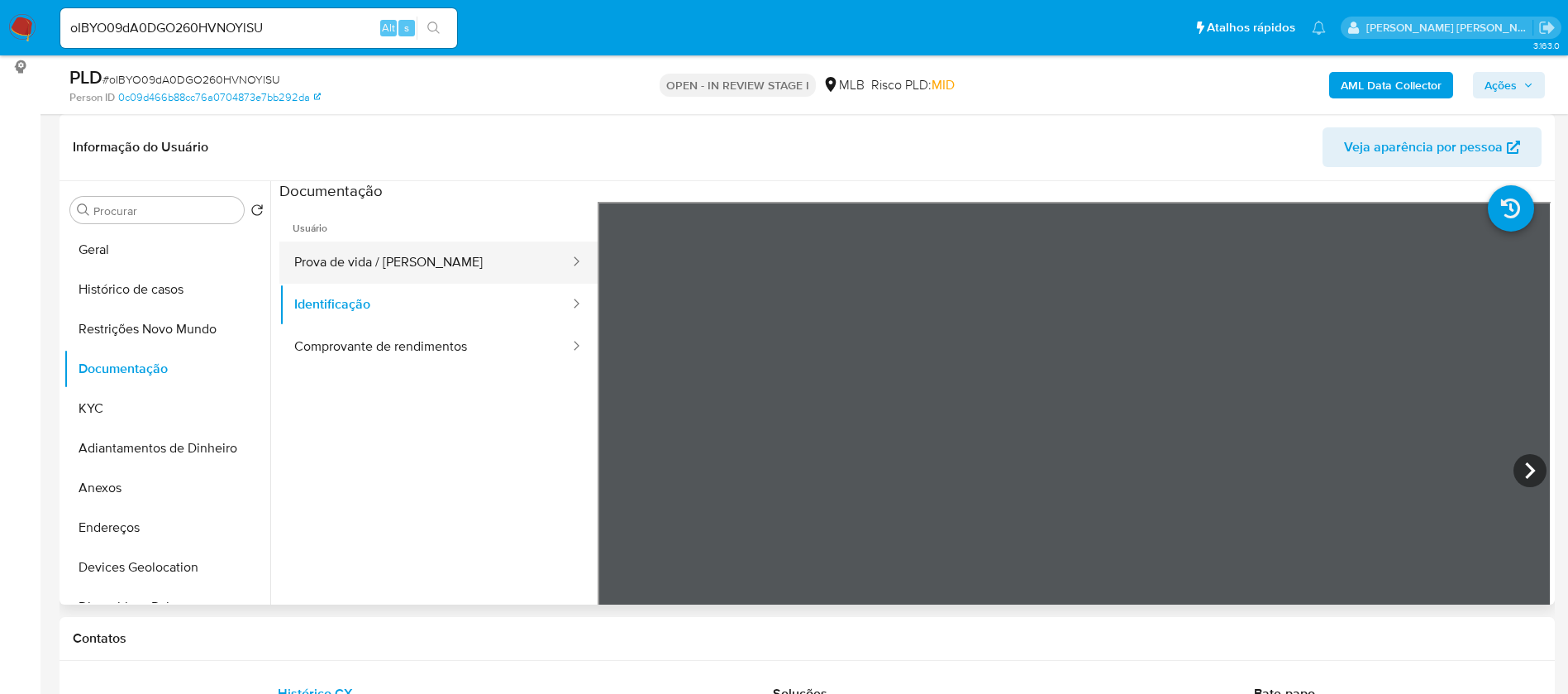
click at [444, 247] on button "Prova de vida / [PERSON_NAME]" at bounding box center [425, 262] width 291 height 42
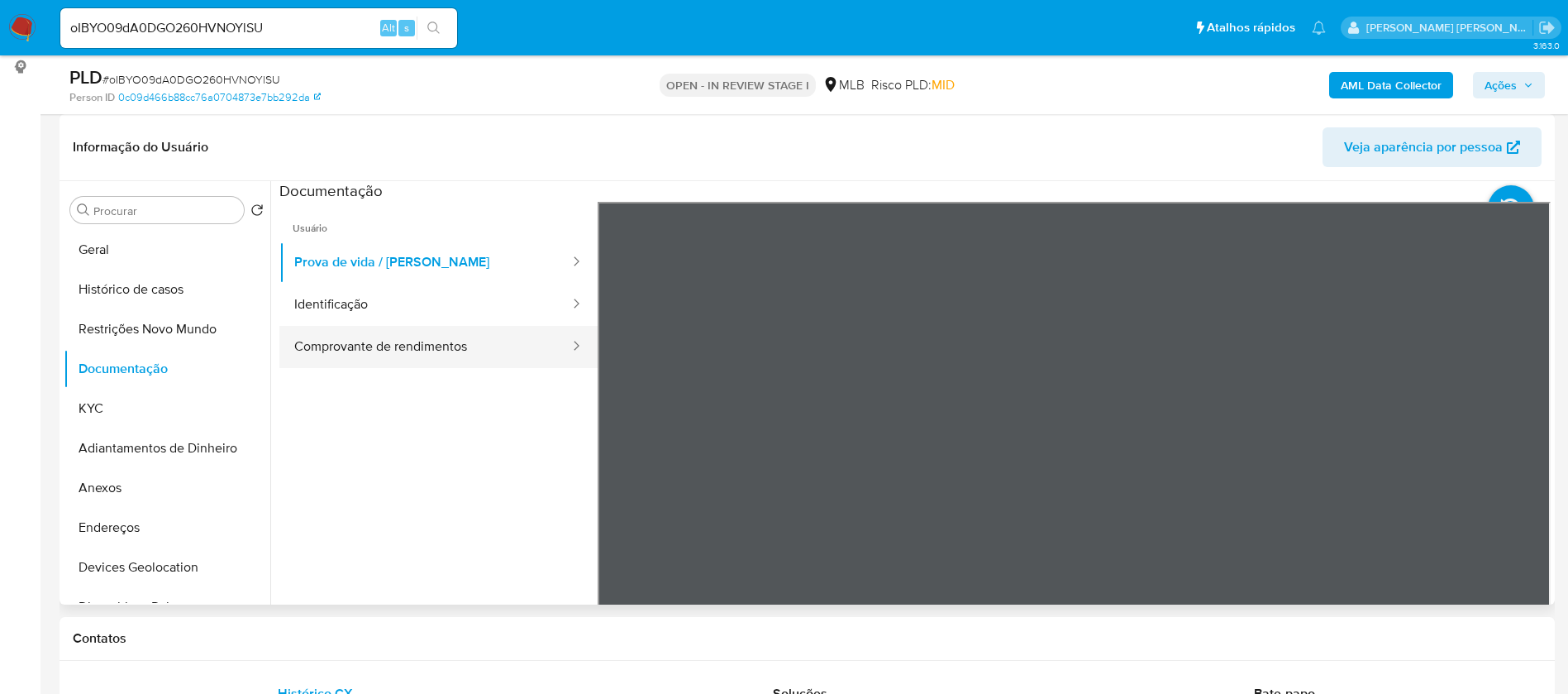
click at [432, 353] on button "Comprovante de rendimentos" at bounding box center [425, 347] width 291 height 42
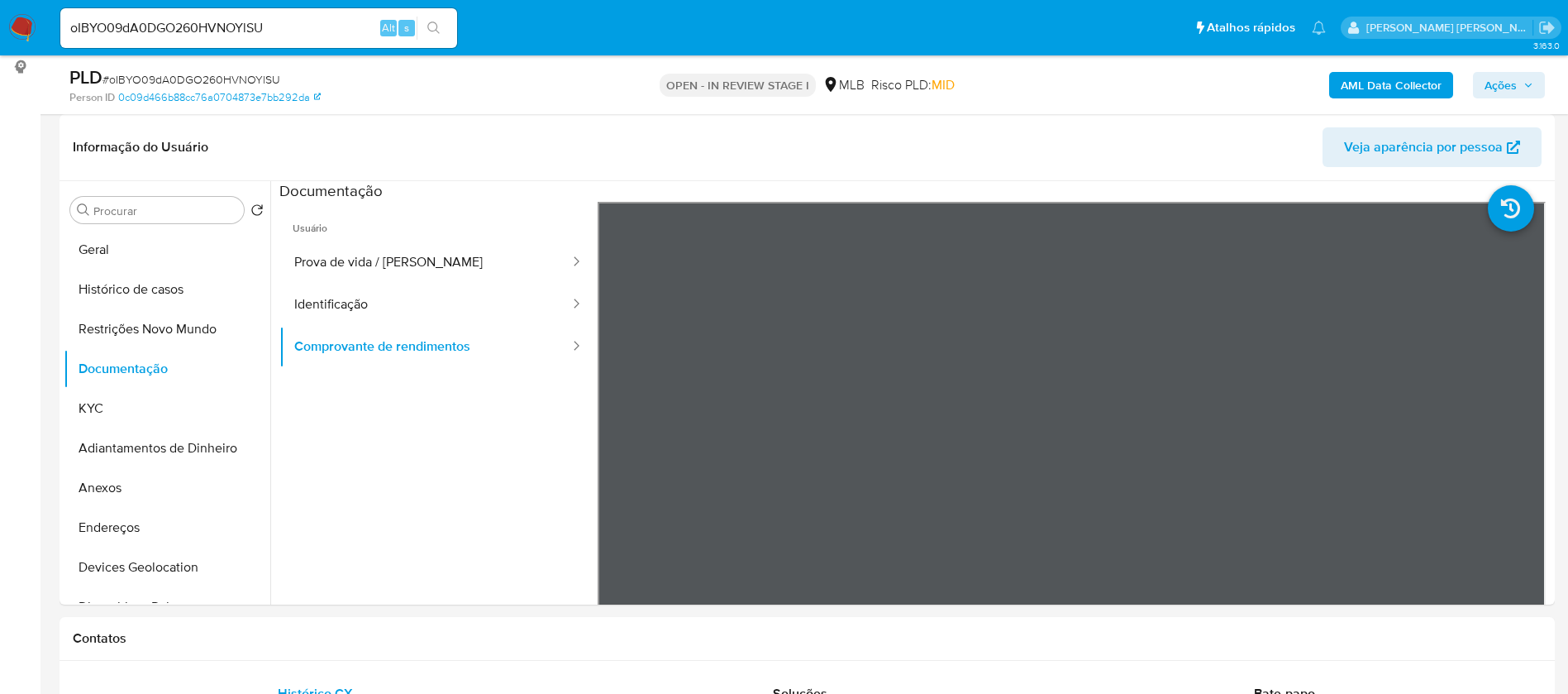
click at [1403, 91] on b "AML Data Collector" at bounding box center [1391, 85] width 101 height 26
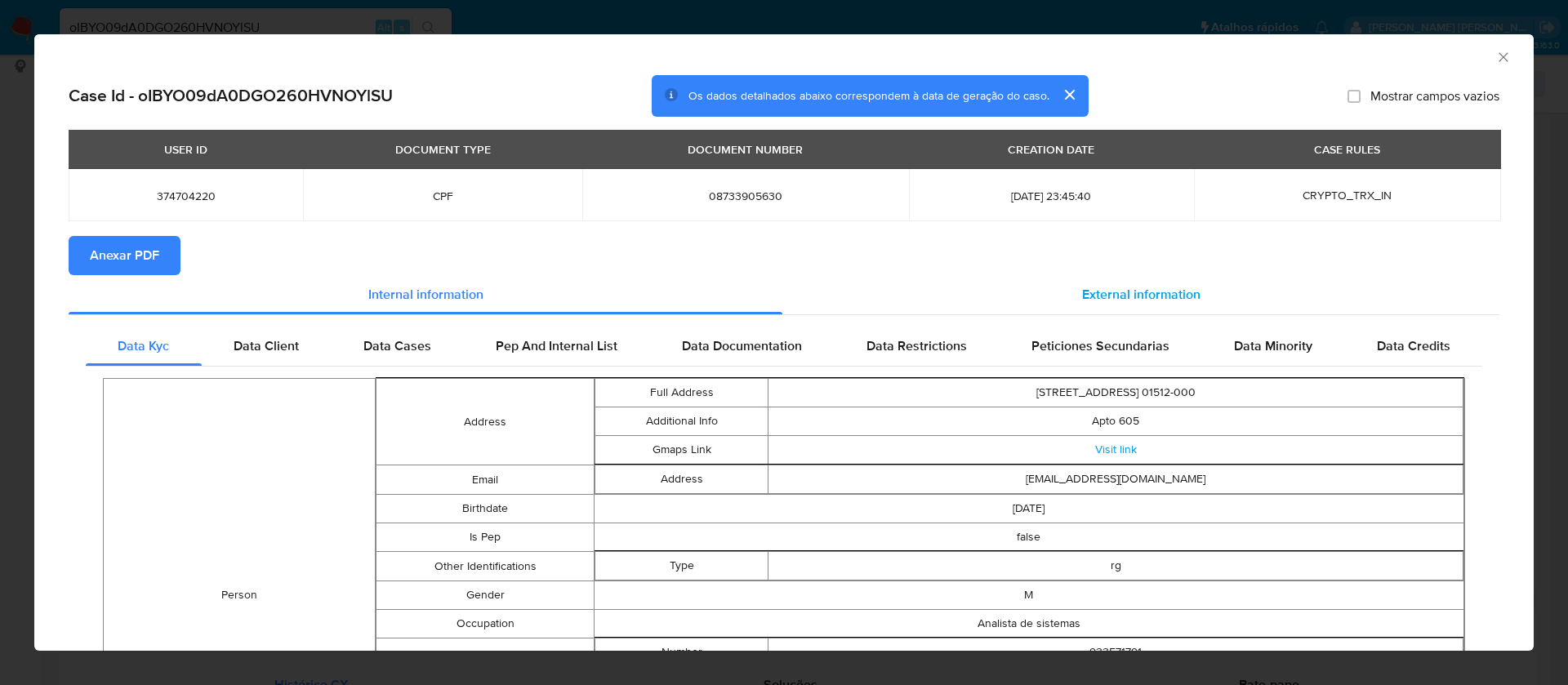
click at [1093, 289] on span "External information" at bounding box center [1142, 295] width 119 height 19
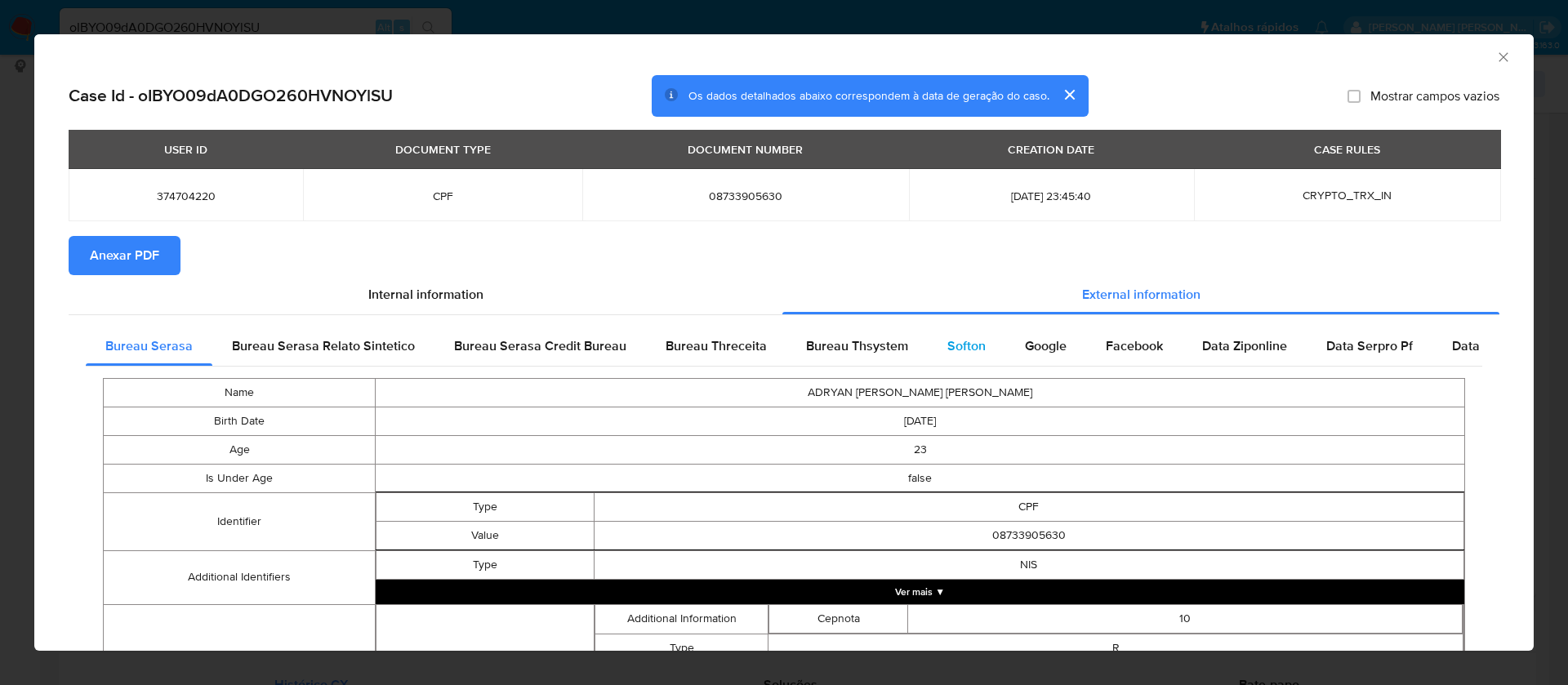
click at [947, 341] on span "Softon" at bounding box center [966, 346] width 39 height 19
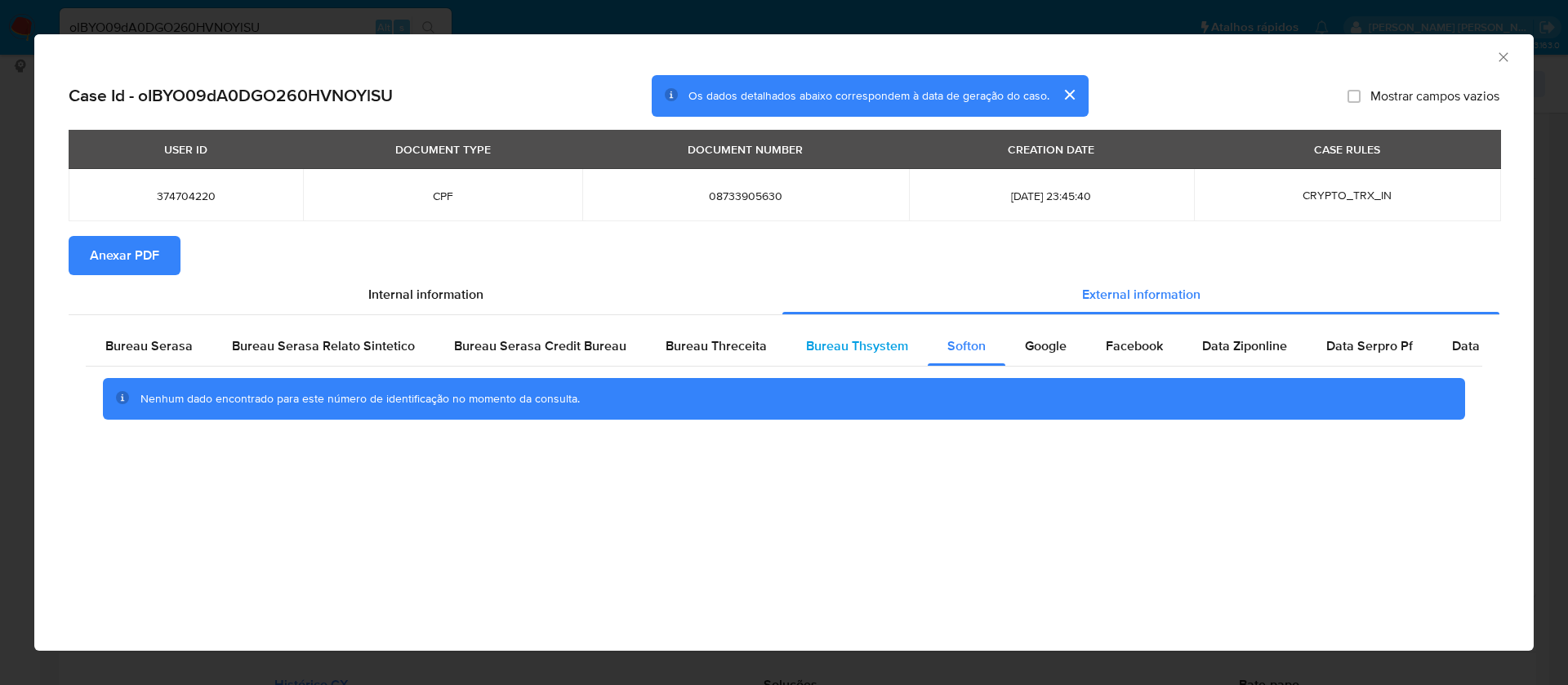
click at [865, 342] on span "Bureau Thsystem" at bounding box center [857, 346] width 102 height 19
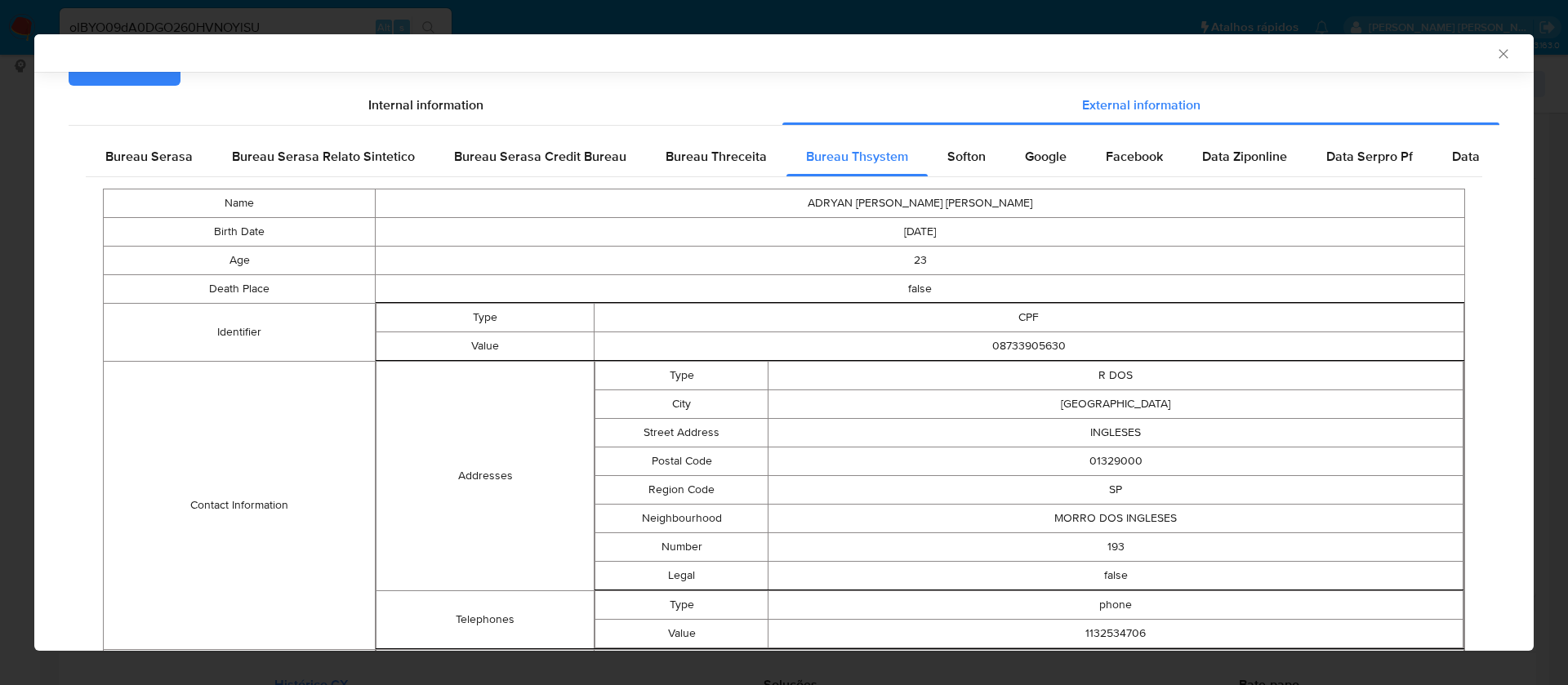
scroll to position [523, 0]
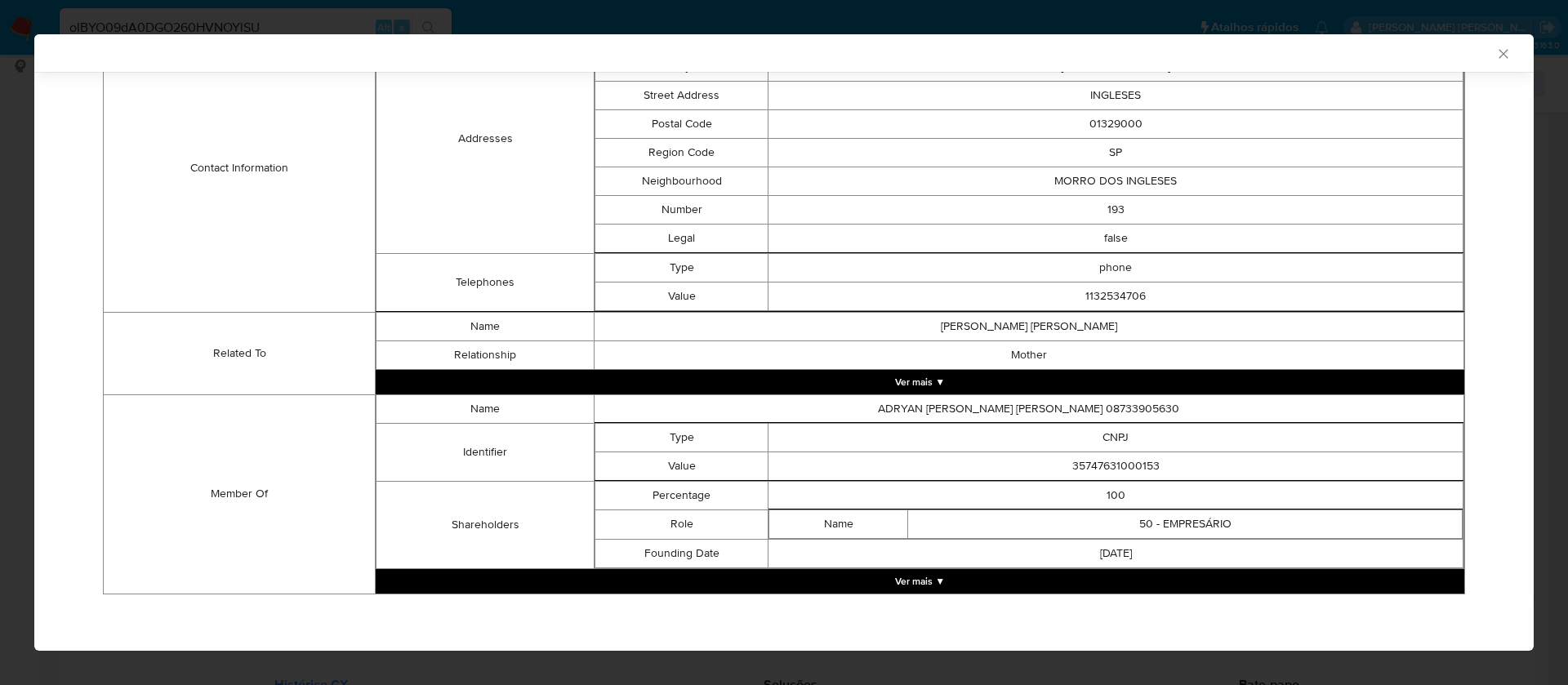
click at [1096, 462] on td "35747631000153" at bounding box center [1116, 465] width 695 height 28
copy td "35747631000153"
click at [929, 575] on button "Ver mais ▼" at bounding box center [920, 581] width 1088 height 24
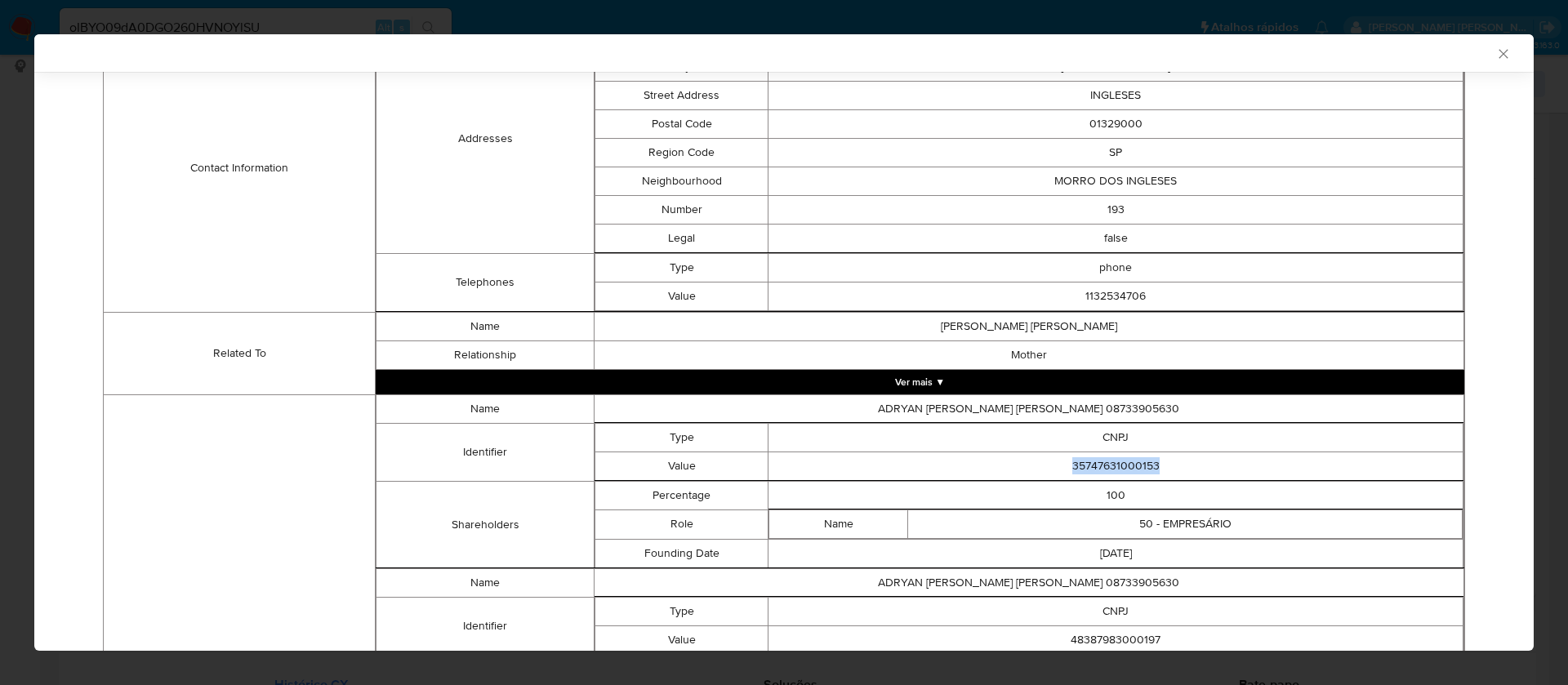
scroll to position [645, 0]
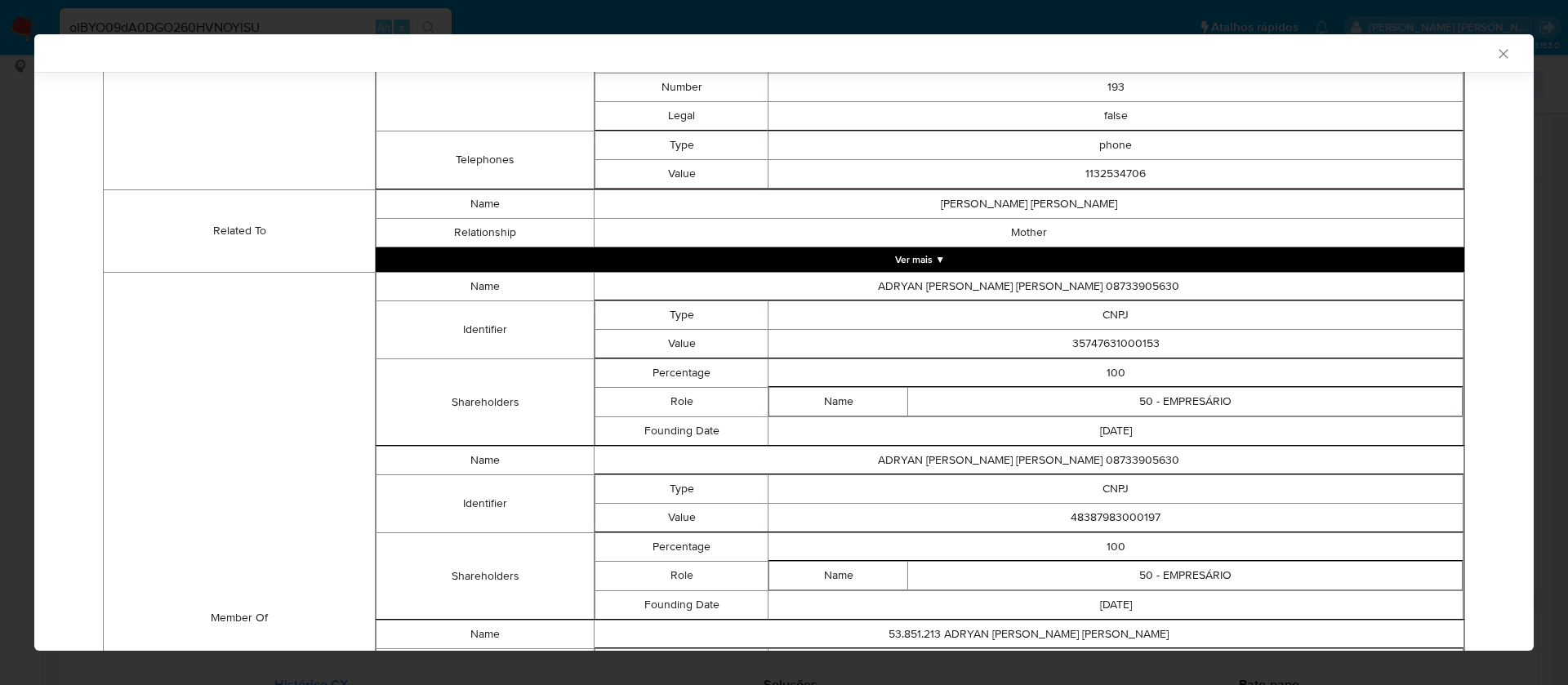
click at [1112, 515] on td "48387983000197" at bounding box center [1116, 517] width 695 height 28
copy td "48387983000197"
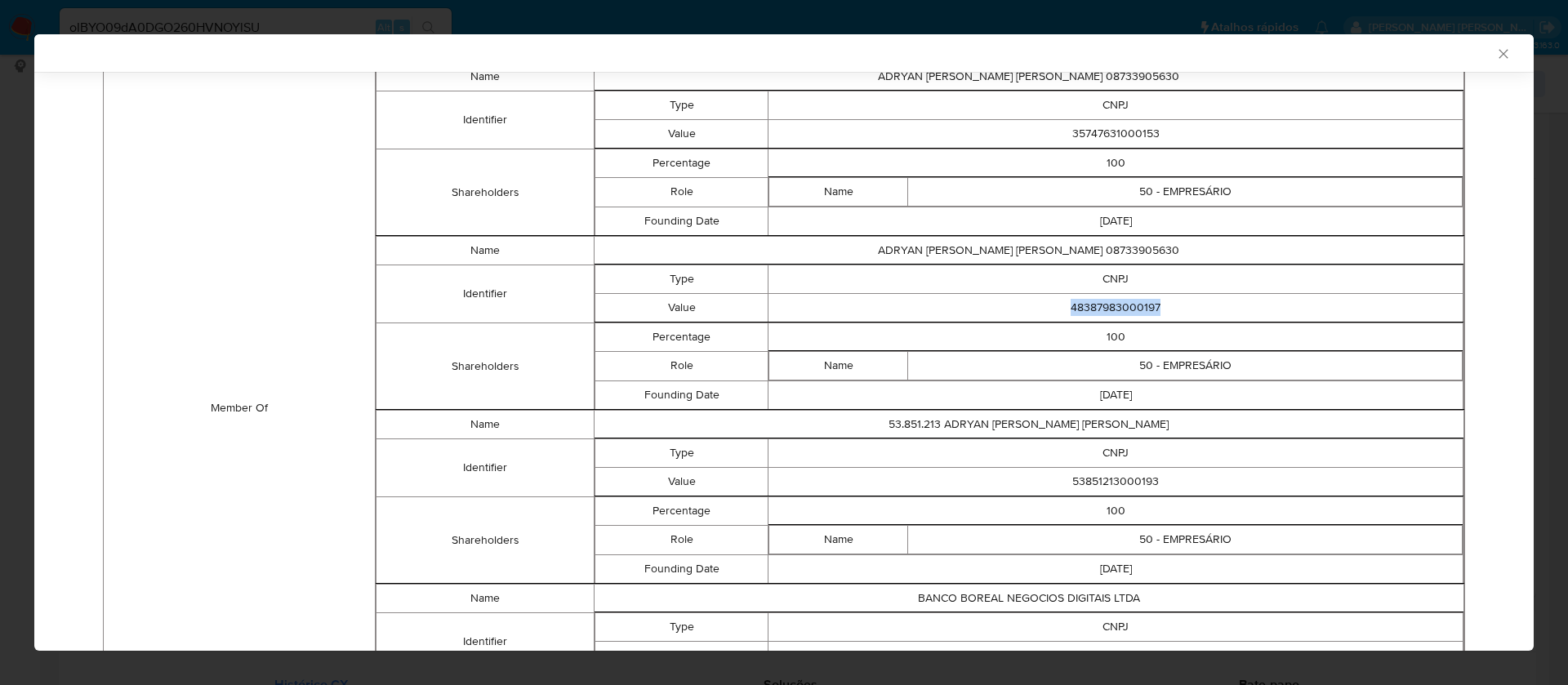
scroll to position [890, 0]
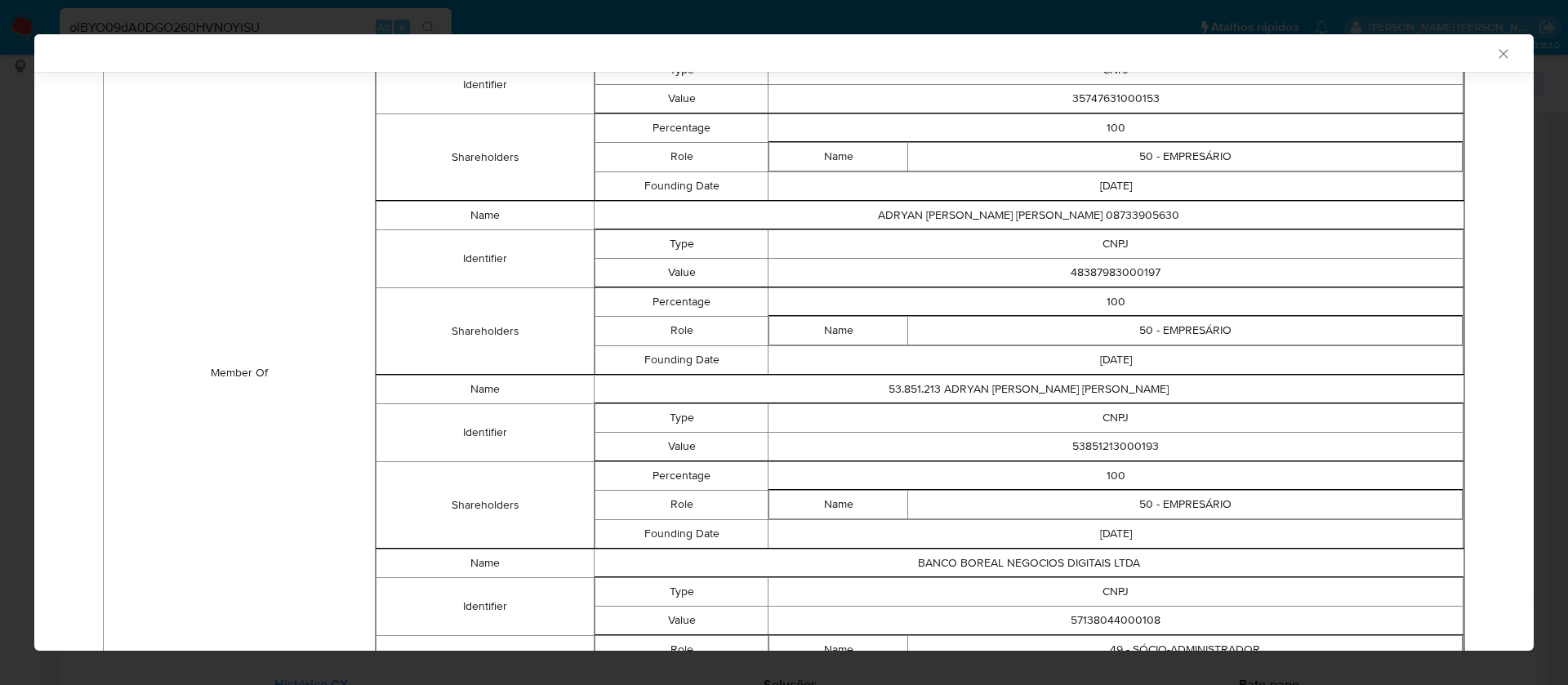
click at [1131, 439] on td "53851213000193" at bounding box center [1116, 446] width 695 height 28
click at [1131, 438] on td "53851213000193" at bounding box center [1116, 446] width 695 height 28
copy td "53851213000193"
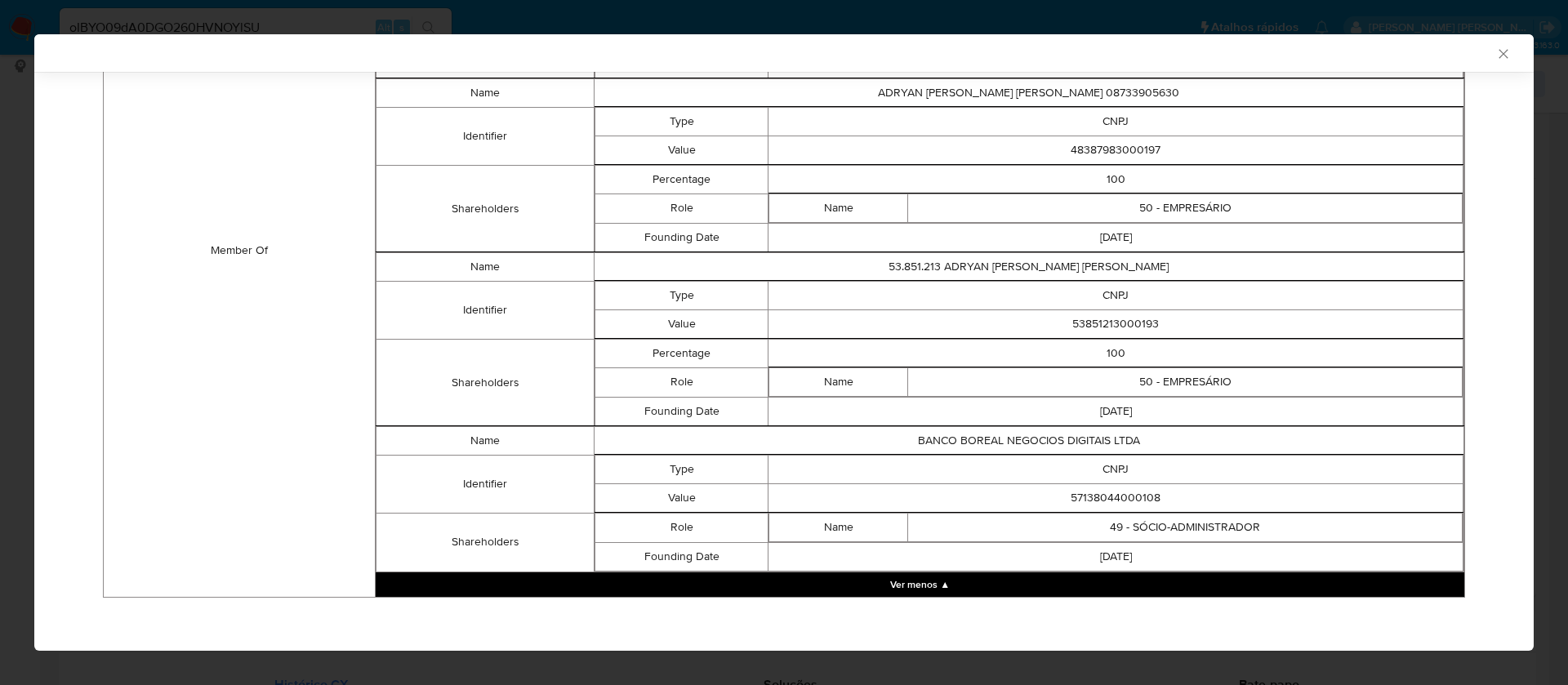
click at [1091, 499] on td "57138044000108" at bounding box center [1116, 497] width 695 height 28
copy td "57138044000108"
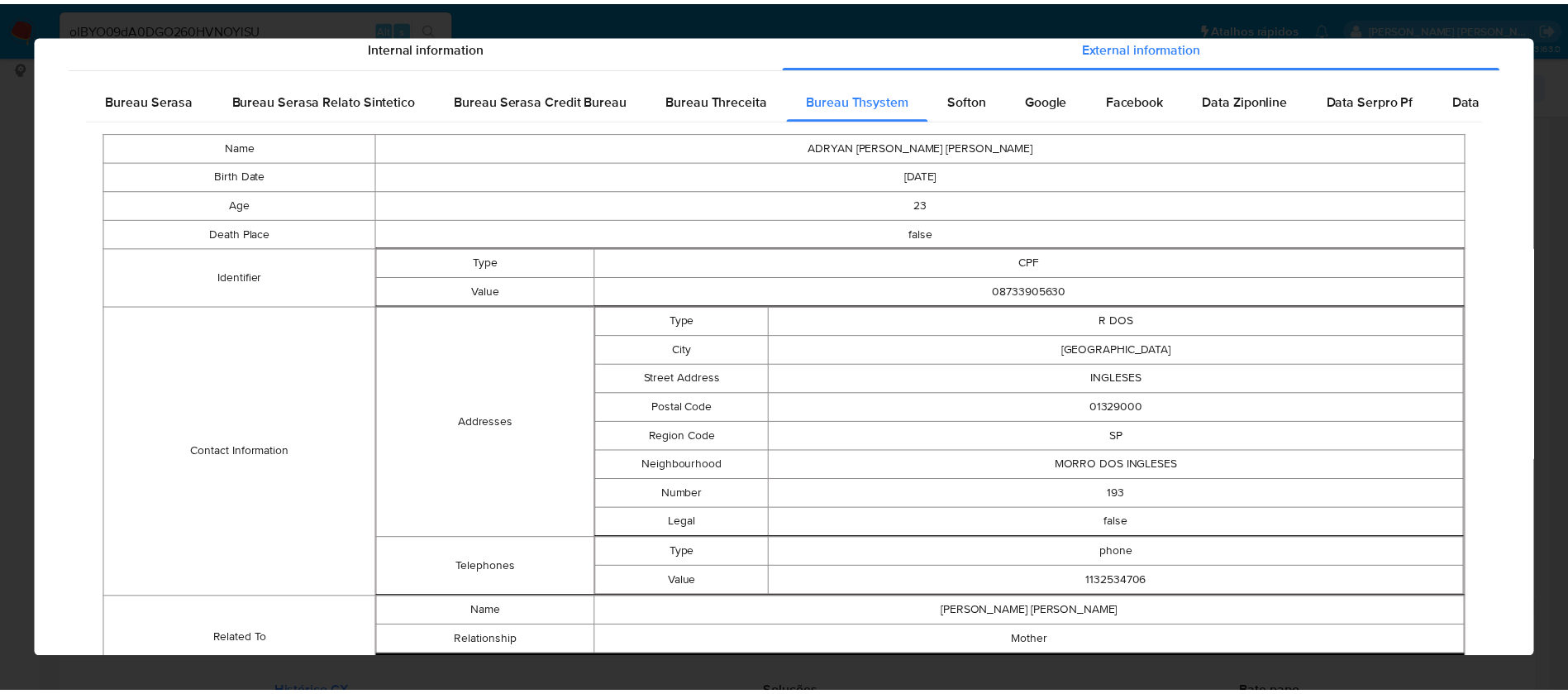
scroll to position [0, 0]
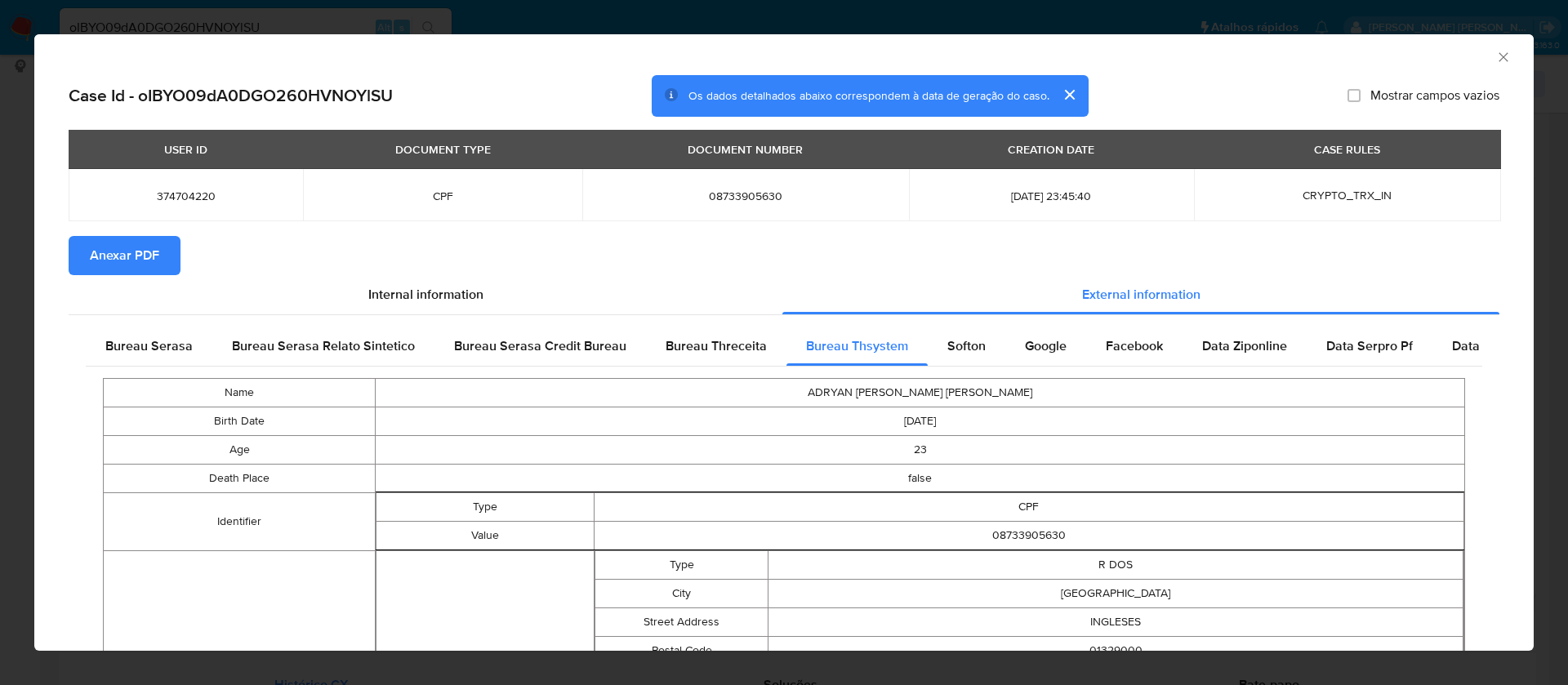
click at [113, 244] on span "Anexar PDF" at bounding box center [124, 255] width 70 height 36
click at [1495, 61] on icon "Fechar a janela" at bounding box center [1503, 57] width 16 height 16
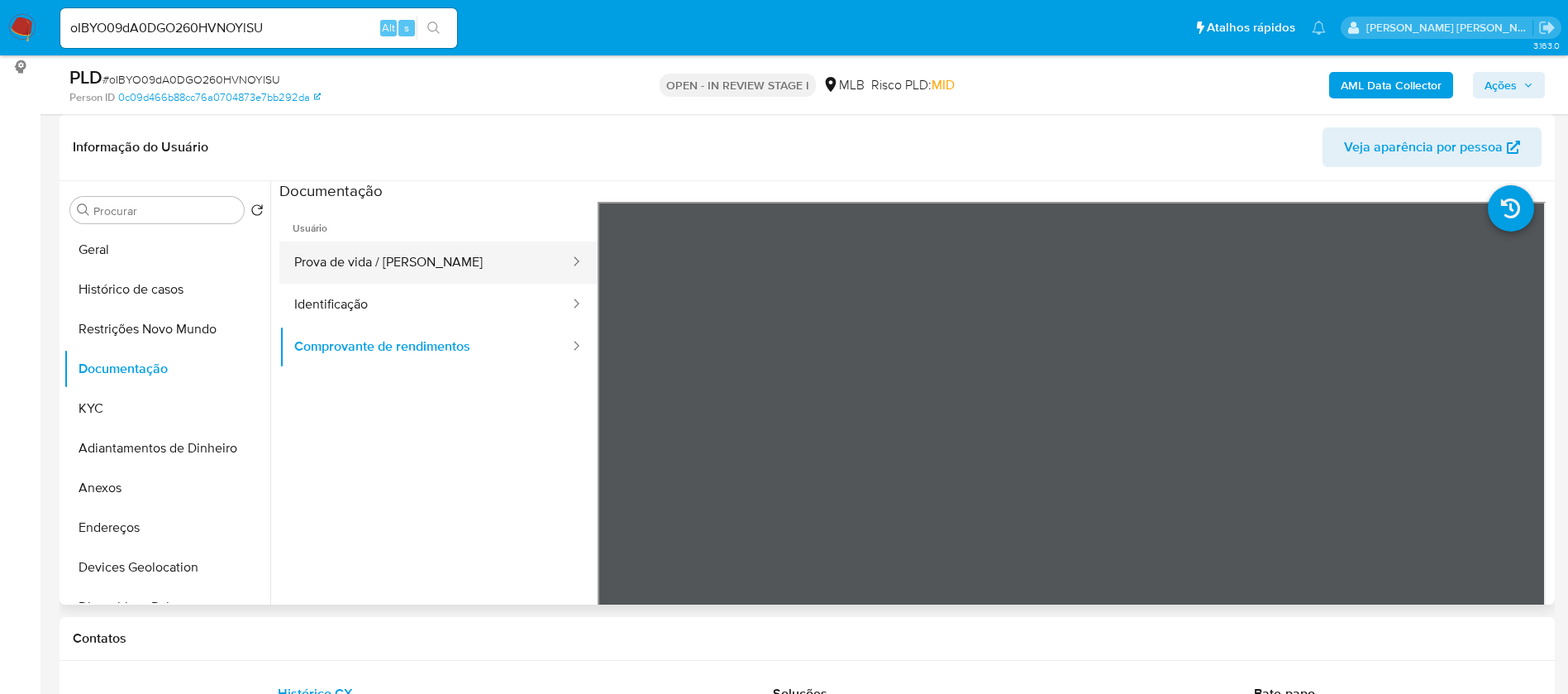
click at [361, 260] on button "Prova de vida / Selfie" at bounding box center [425, 262] width 291 height 42
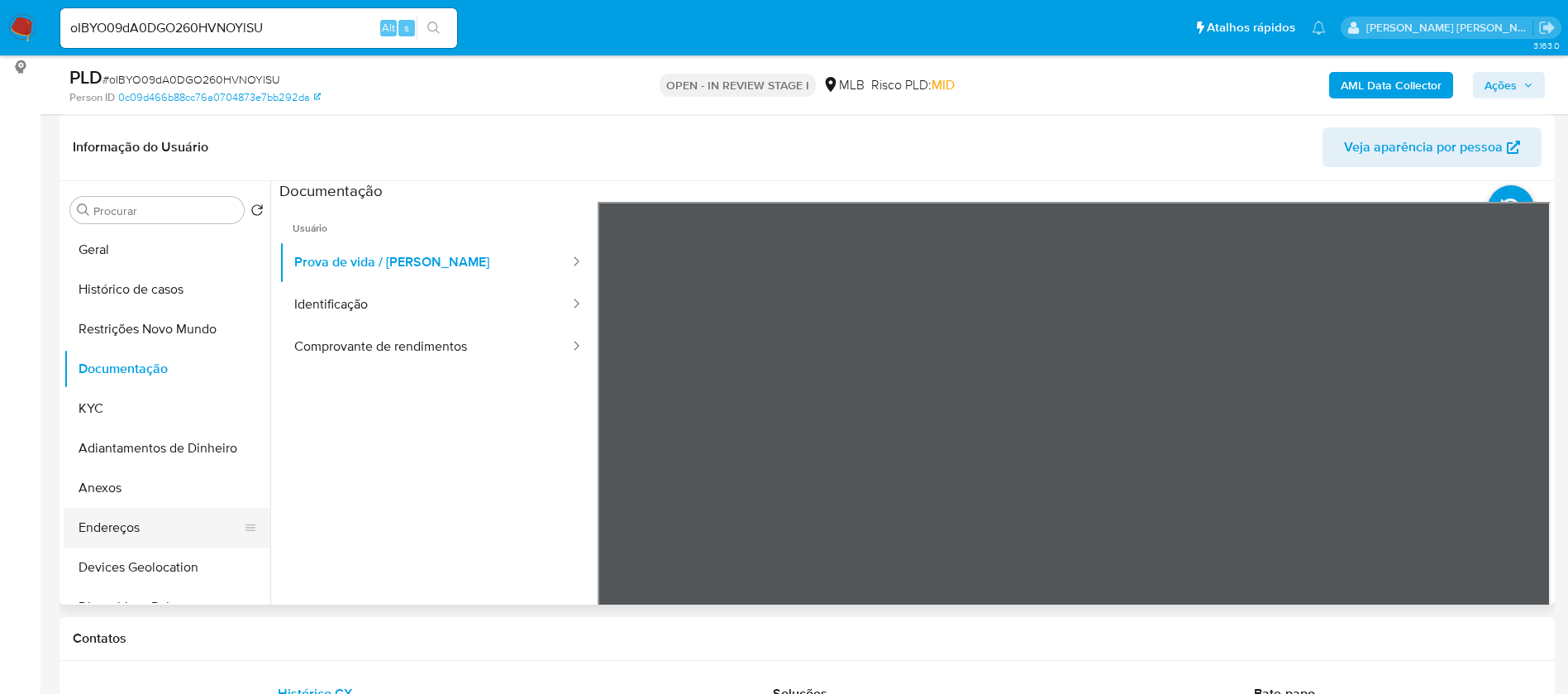
click at [144, 518] on button "Endereços" at bounding box center [160, 528] width 193 height 40
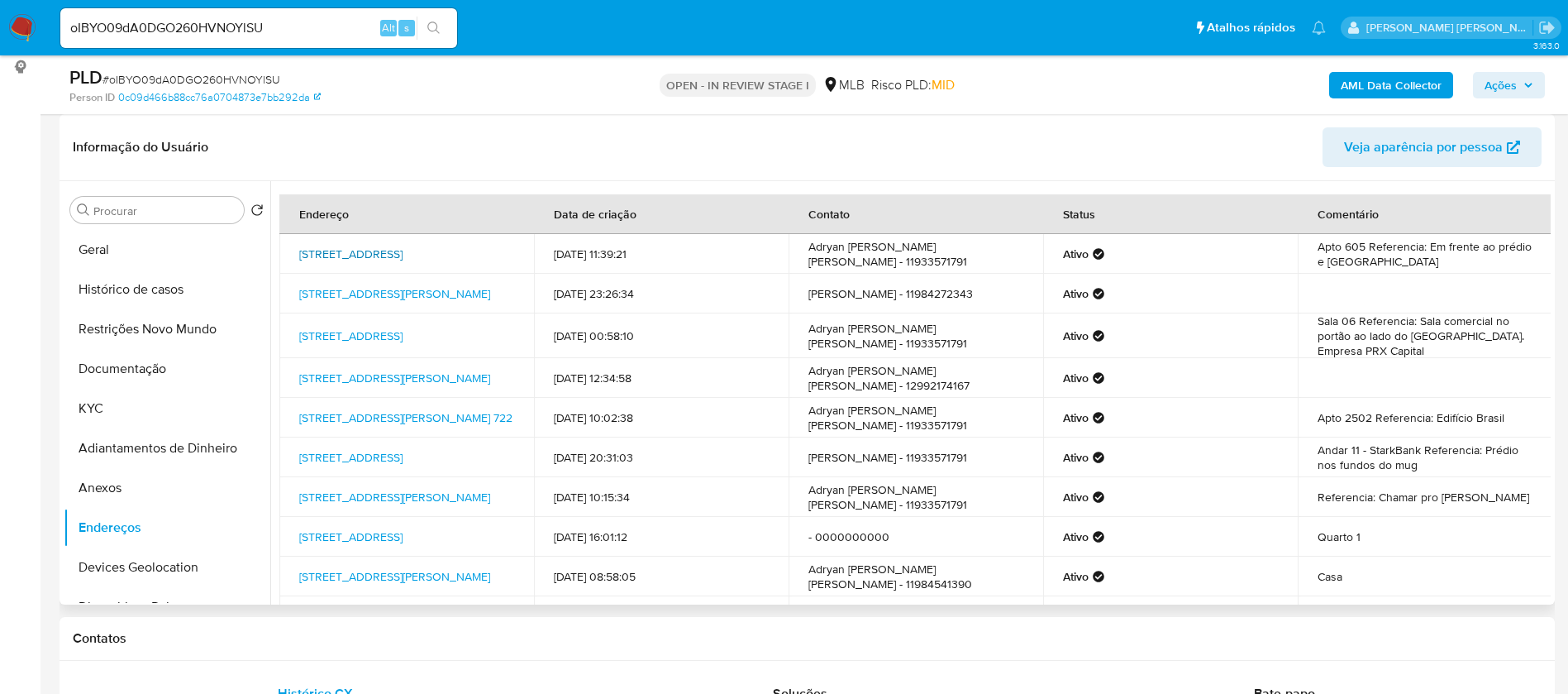
click at [403, 256] on link "Rua Conde De Sarzedas 135, São Paulo, São Paulo, 01512000, Brasil 135" at bounding box center [351, 253] width 104 height 17
click at [129, 261] on button "Geral" at bounding box center [160, 250] width 193 height 40
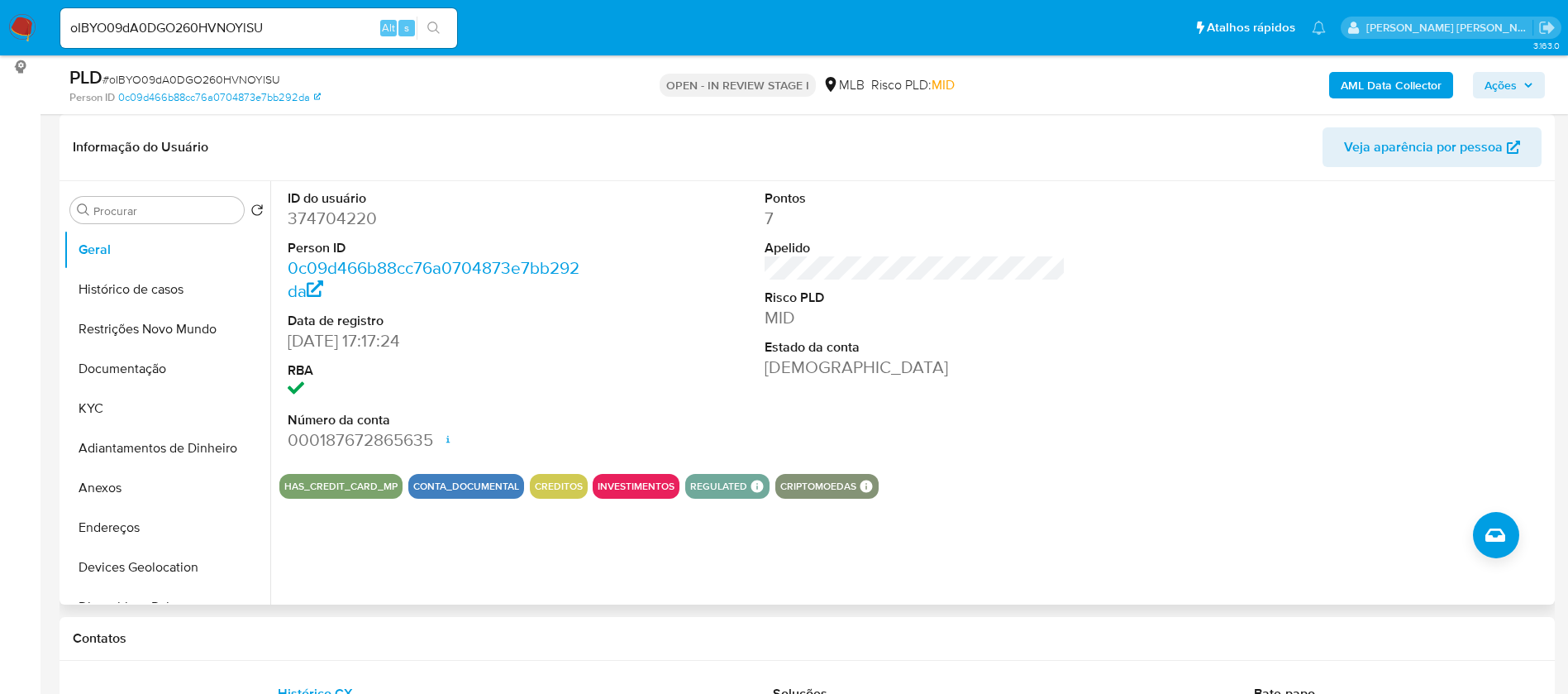
click at [354, 223] on dd "374704220" at bounding box center [439, 218] width 302 height 24
copy dd "374704220"
click at [367, 226] on dd "374704220" at bounding box center [439, 218] width 302 height 24
click at [366, 226] on dd "374704220" at bounding box center [439, 218] width 302 height 24
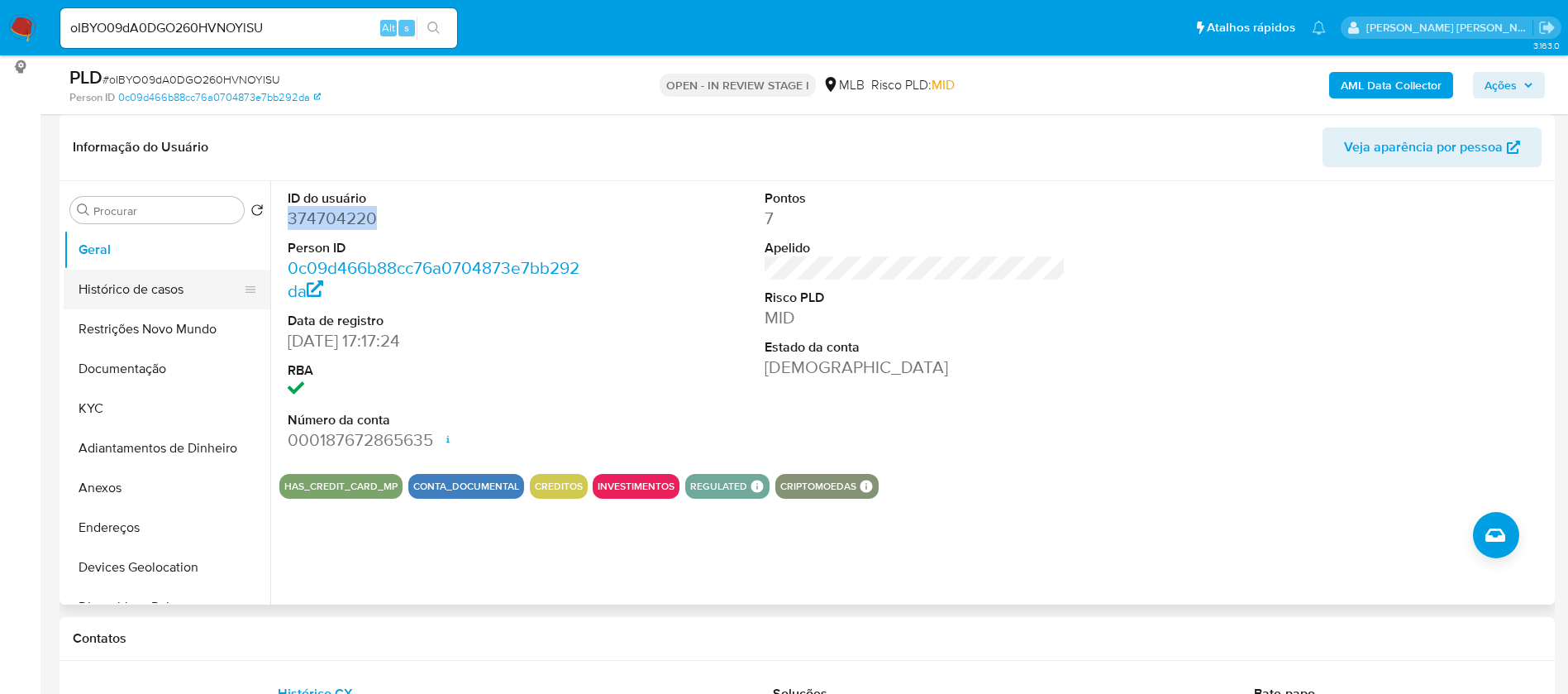
click at [137, 287] on button "Histórico de casos" at bounding box center [160, 290] width 193 height 40
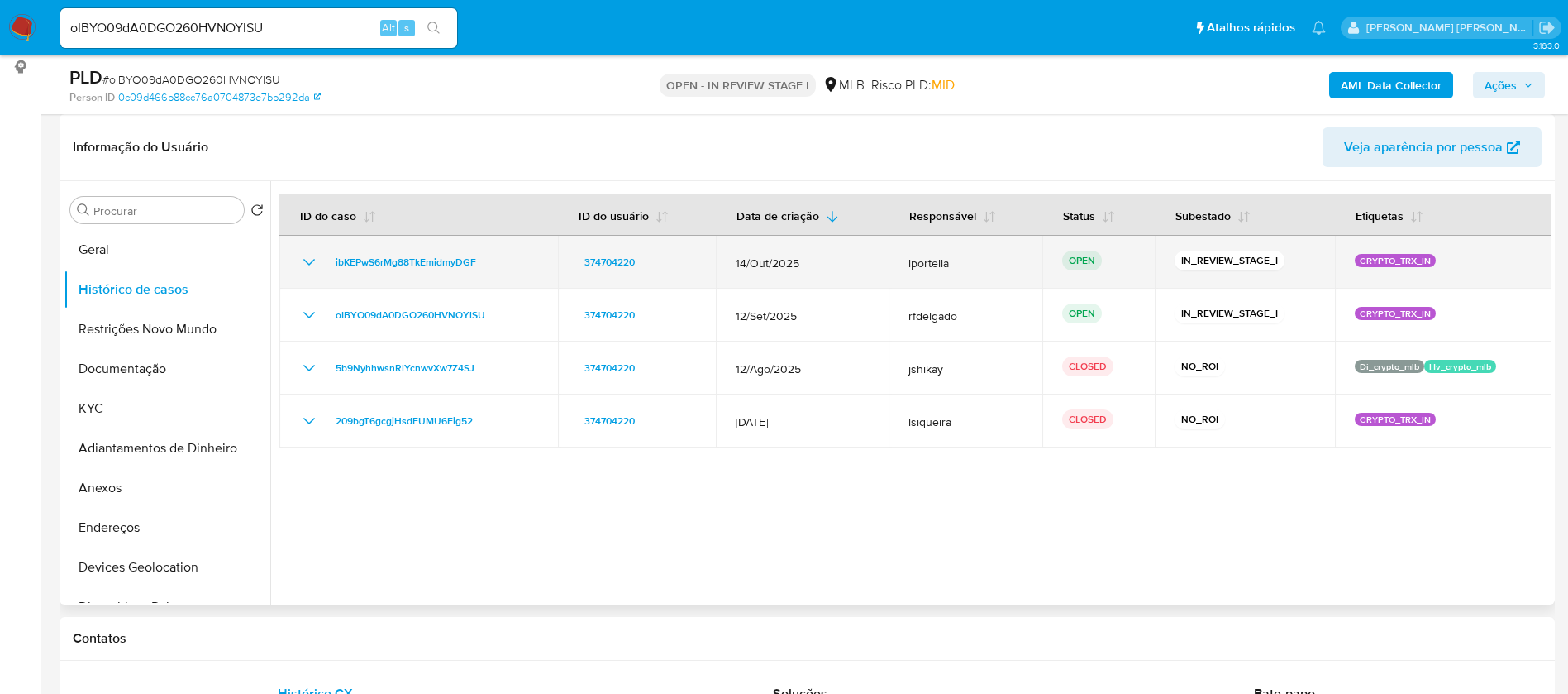
drag, startPoint x: 493, startPoint y: 256, endPoint x: 325, endPoint y: 264, distance: 168.2
click at [325, 264] on div "ibKEPwS6rMg88TkEmidmyDGF" at bounding box center [419, 262] width 239 height 20
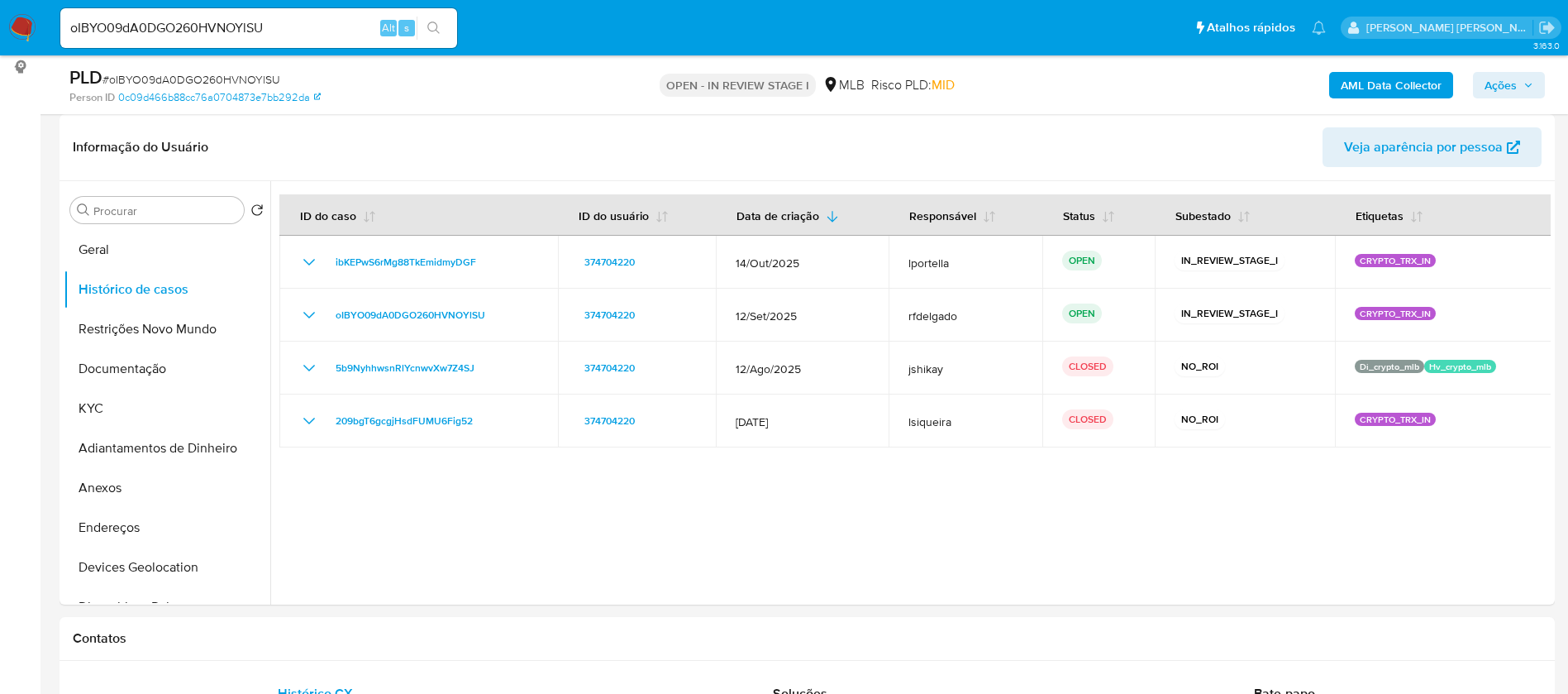
click at [301, 35] on input "oIBYO09dA0DGO260HVNOYlSU" at bounding box center [258, 28] width 397 height 22
click at [301, 34] on input "oIBYO09dA0DGO260HVNOYlSU" at bounding box center [258, 28] width 397 height 22
click at [178, 488] on button "Anexos" at bounding box center [160, 488] width 193 height 40
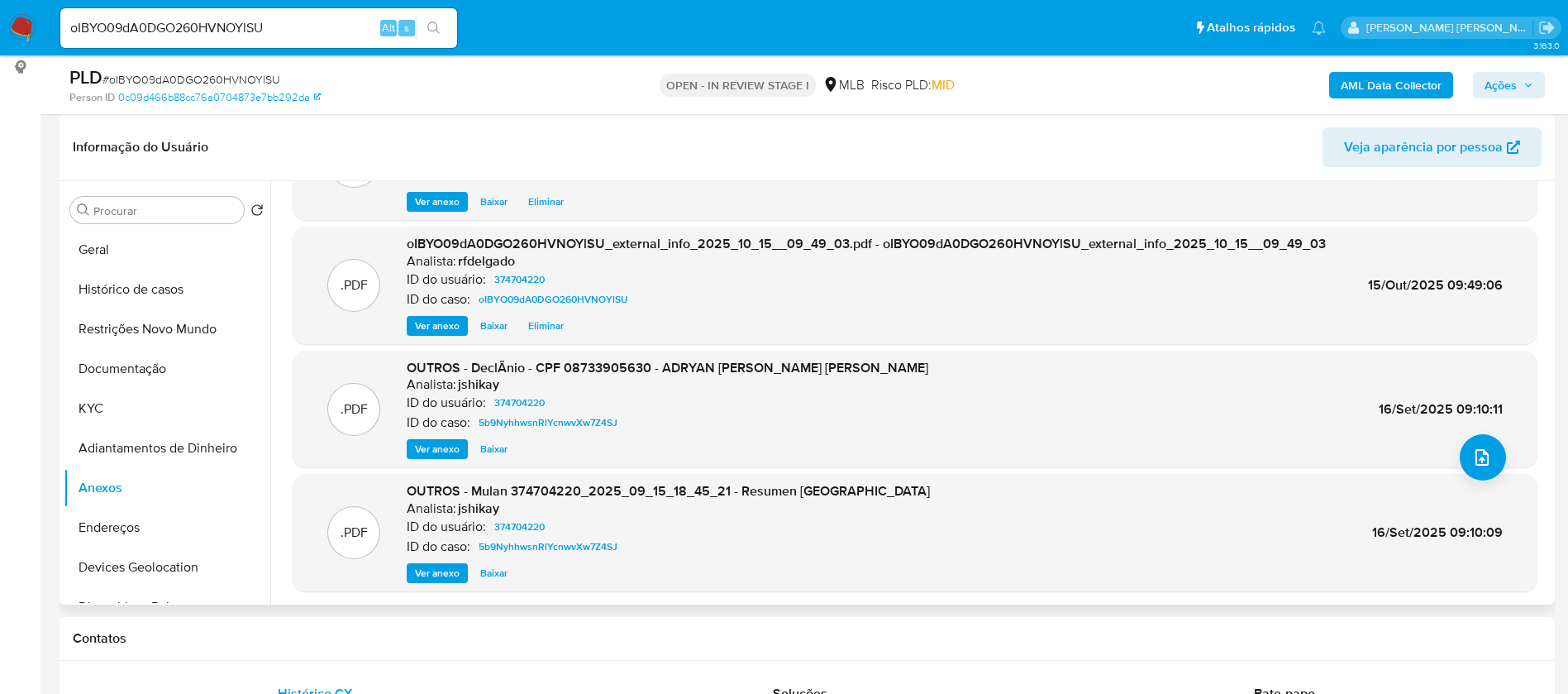
scroll to position [124, 0]
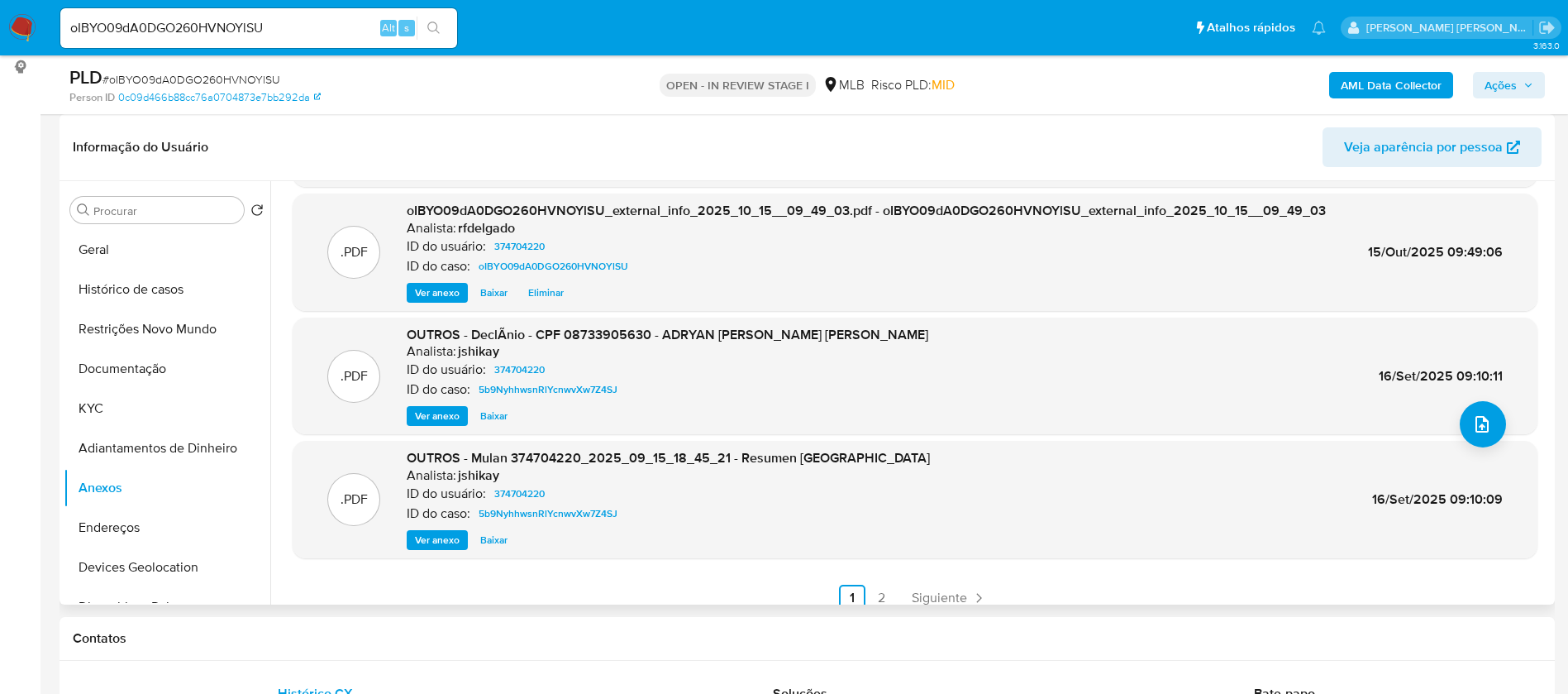
click at [432, 416] on span "Ver anexo" at bounding box center [437, 415] width 44 height 17
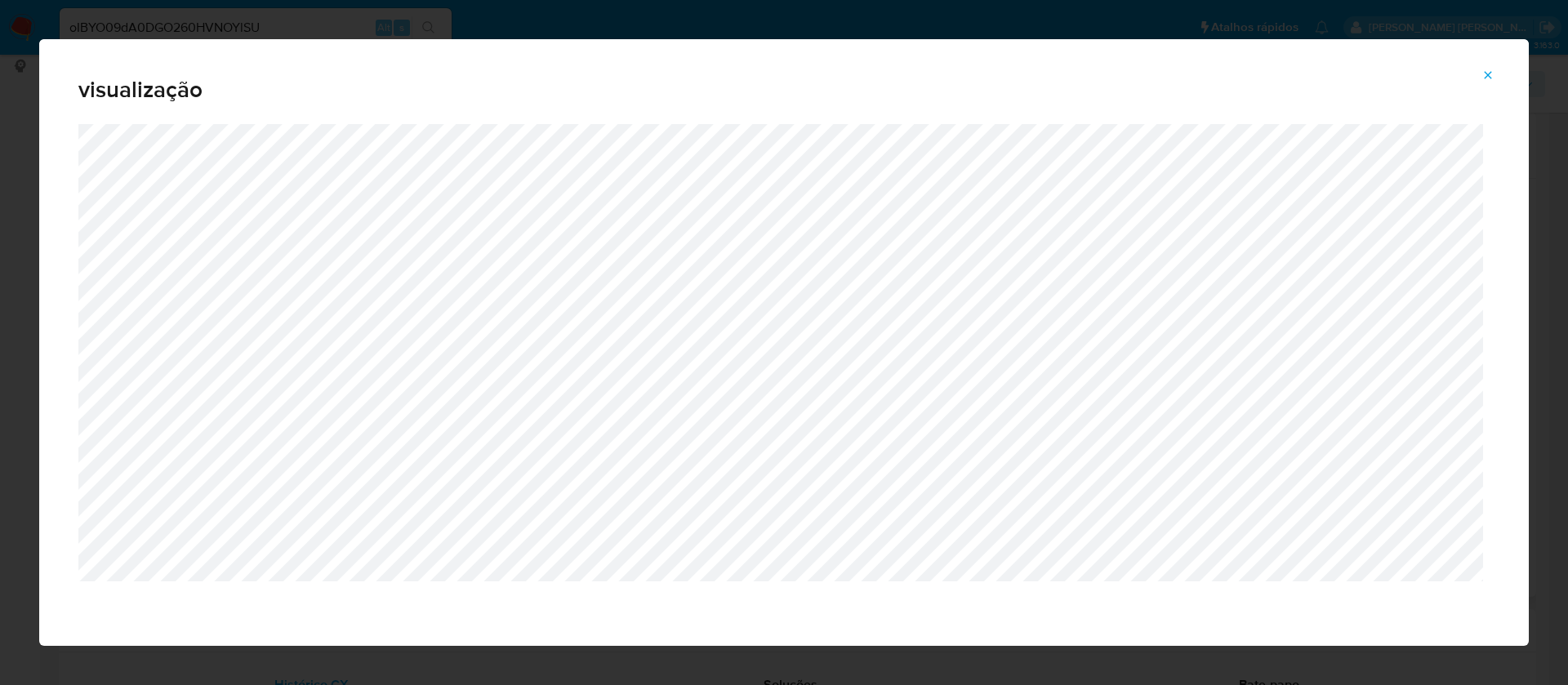
click at [1495, 77] on button "Attachment preview" at bounding box center [1488, 75] width 36 height 26
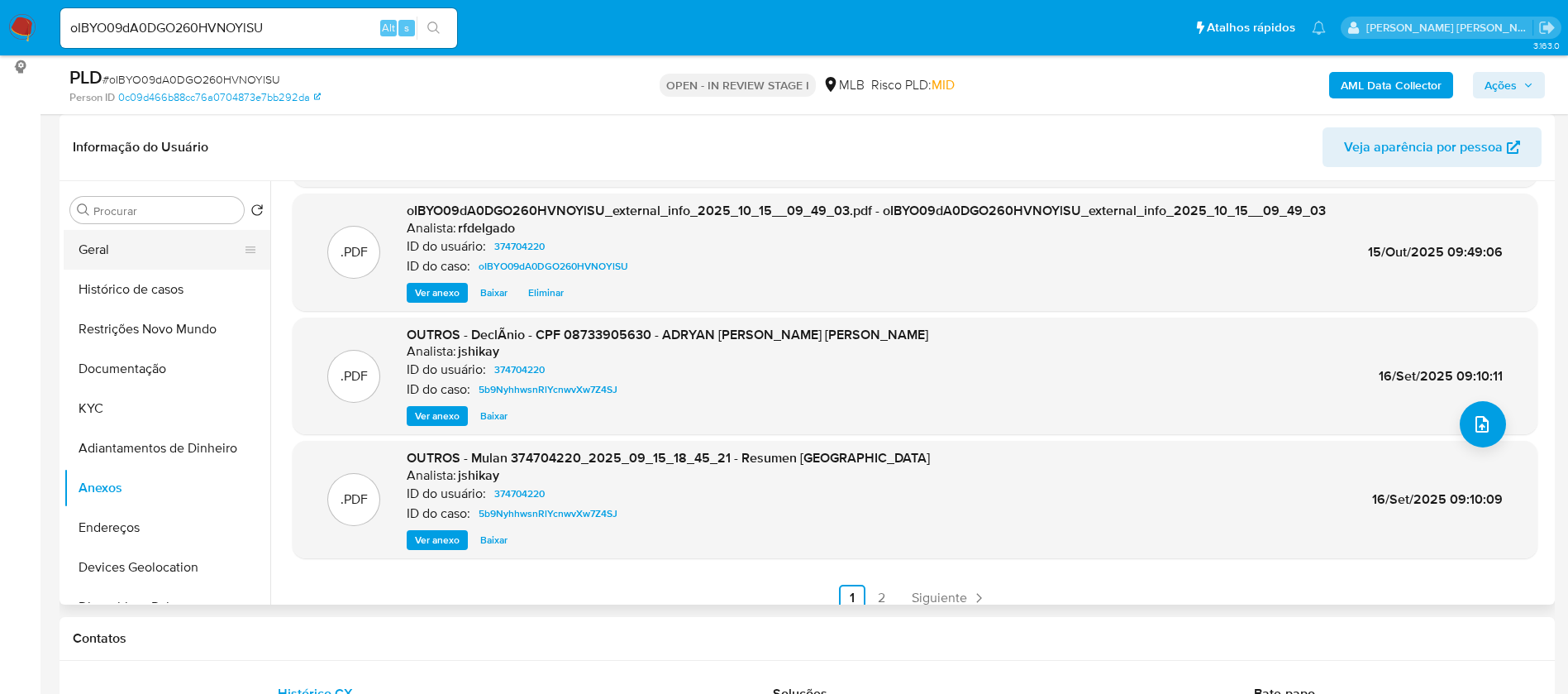
click at [173, 252] on button "Geral" at bounding box center [160, 250] width 193 height 40
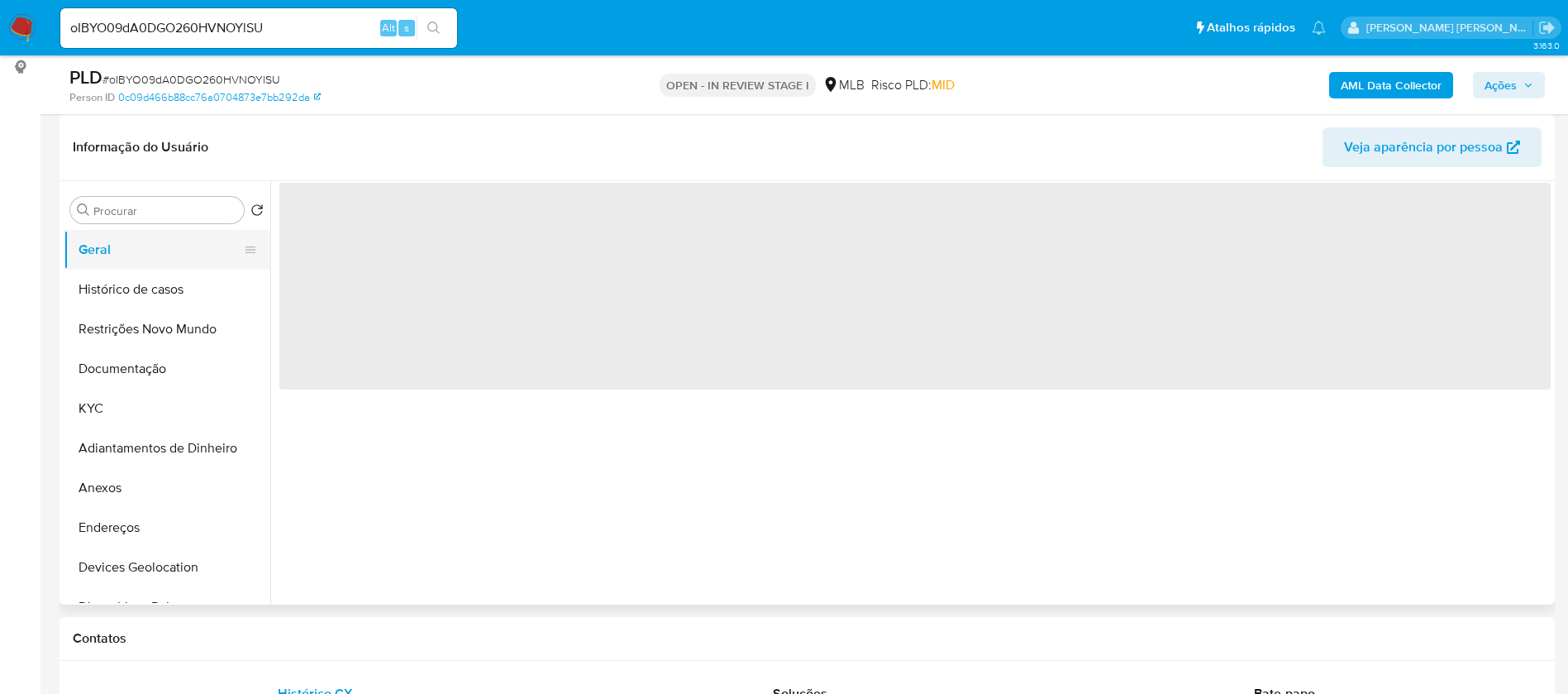
scroll to position [0, 0]
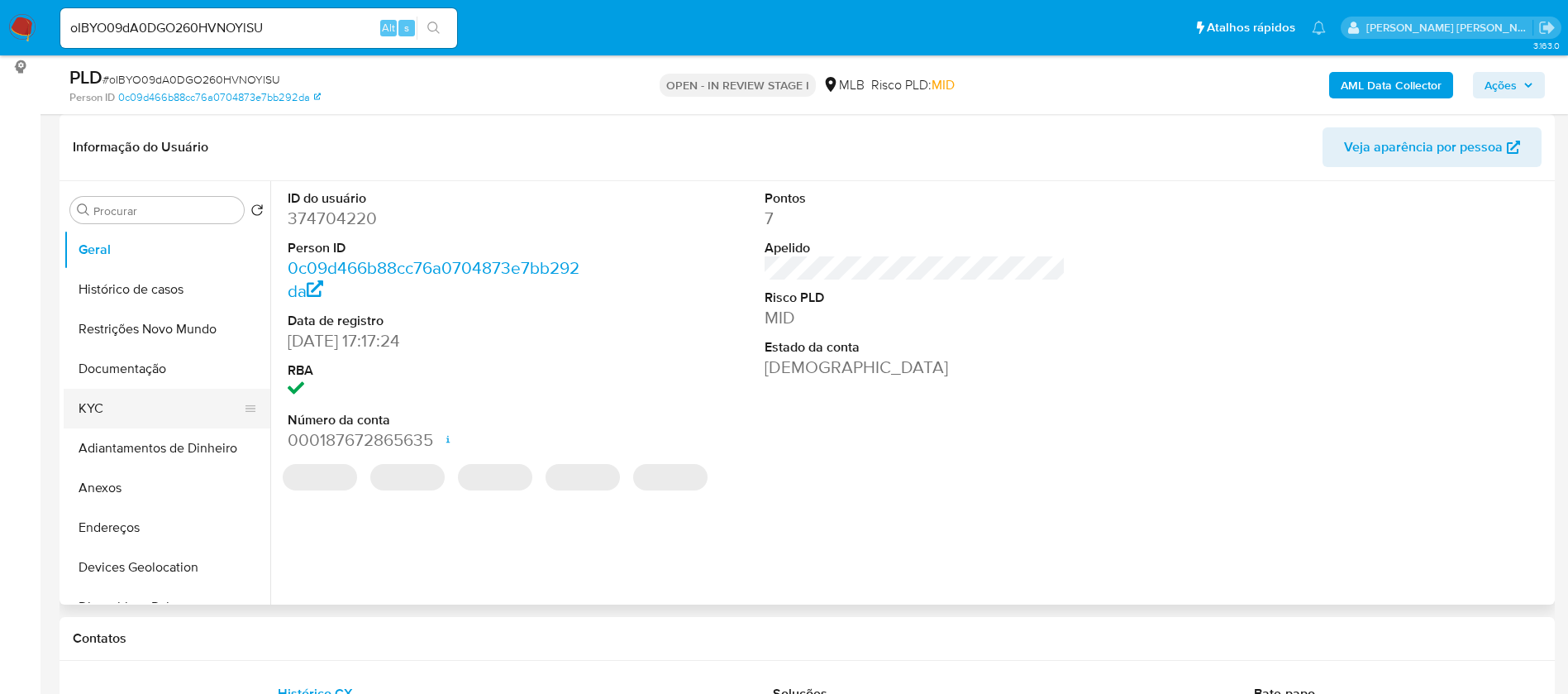
click at [96, 414] on button "KYC" at bounding box center [160, 408] width 193 height 40
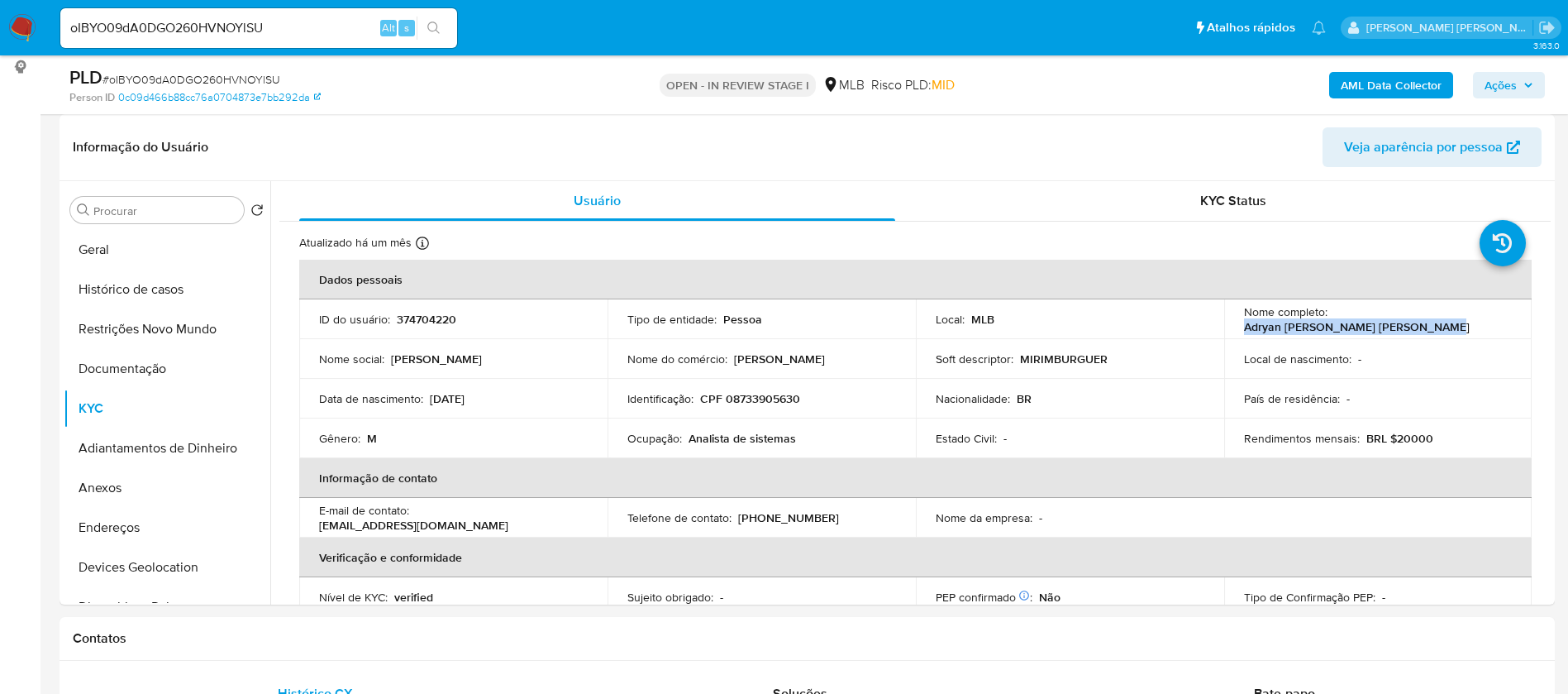
drag, startPoint x: 1413, startPoint y: 322, endPoint x: 1238, endPoint y: 326, distance: 175.0
click at [1244, 326] on div "Nome completo : Adryan Felipe Alencar de Oliveira" at bounding box center [1378, 320] width 269 height 30
copy p "Adryan [PERSON_NAME] [PERSON_NAME]"
click at [432, 320] on p "374704220" at bounding box center [426, 319] width 59 height 15
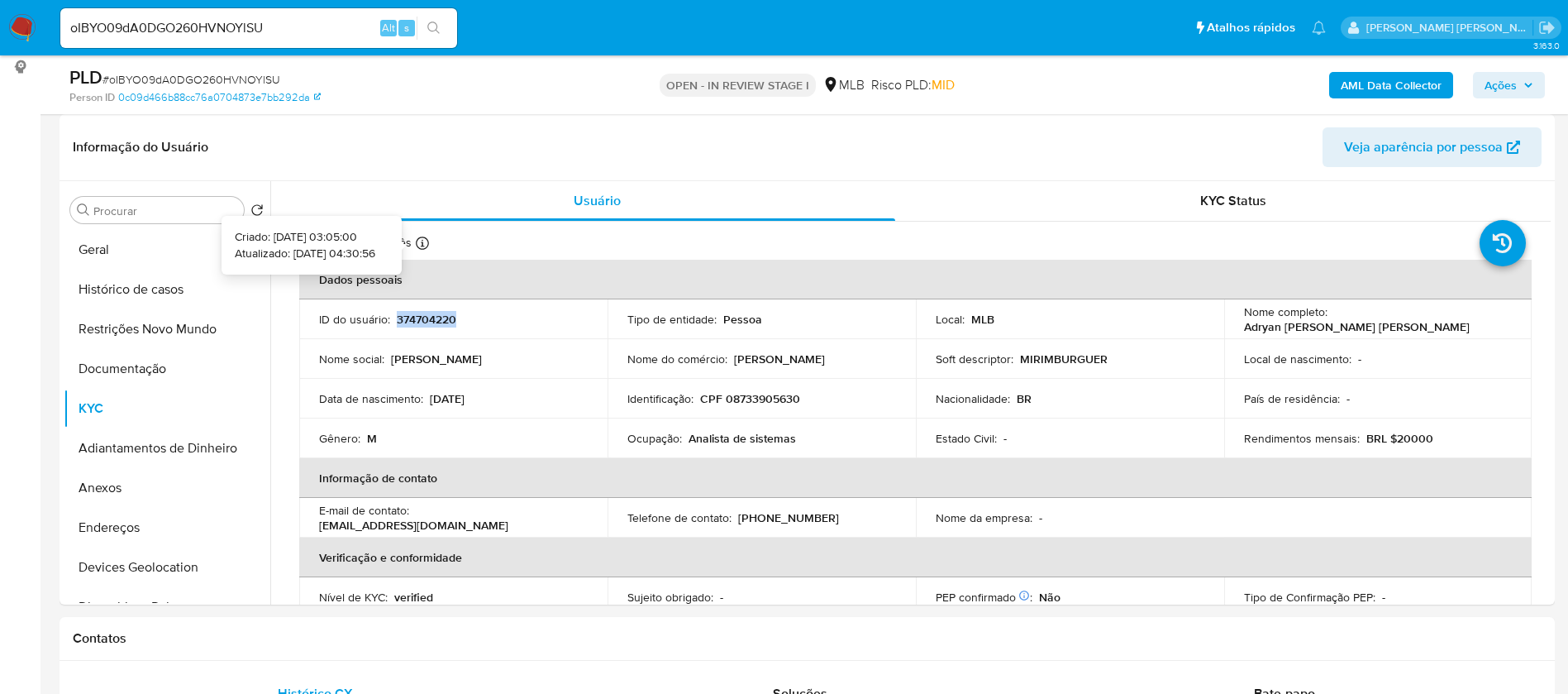
copy p "374704220"
click at [111, 256] on button "Geral" at bounding box center [160, 250] width 193 height 40
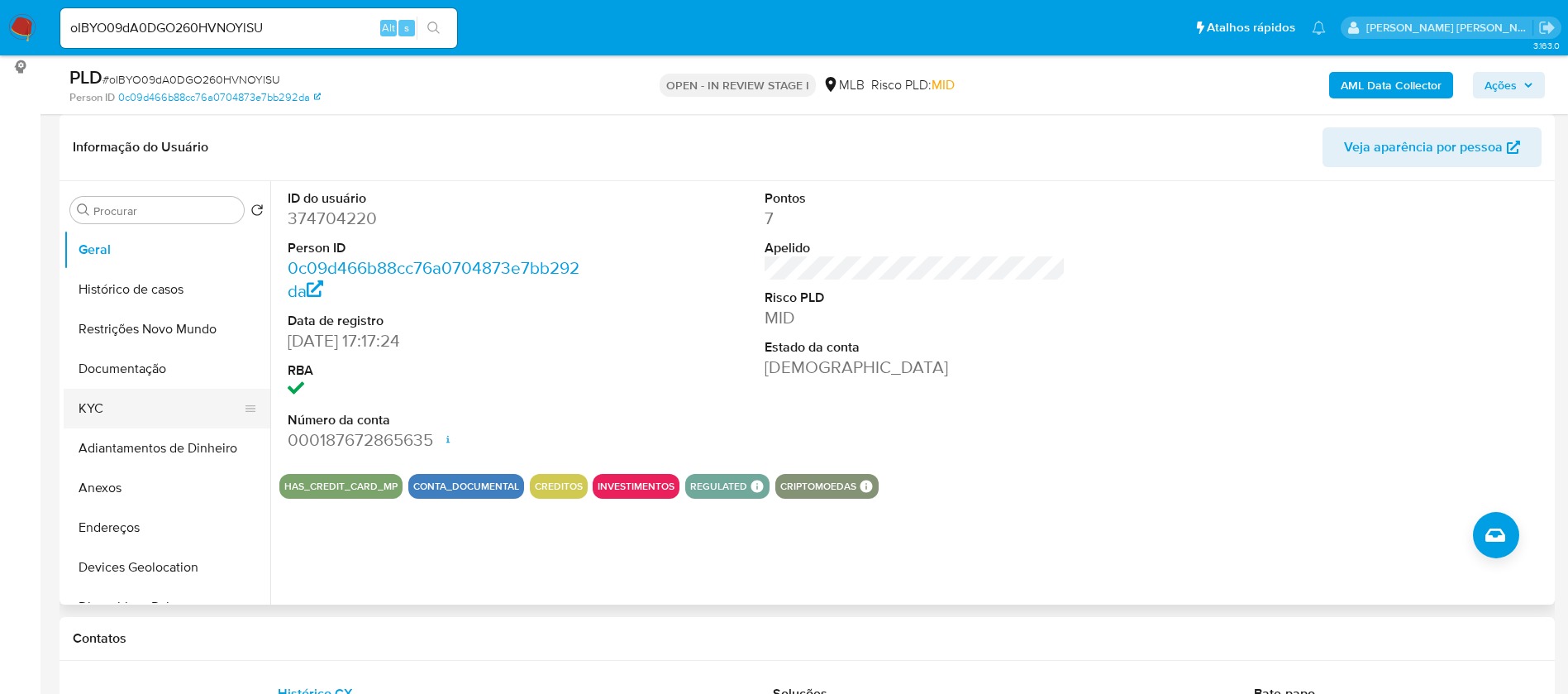
click at [135, 414] on button "KYC" at bounding box center [160, 408] width 193 height 40
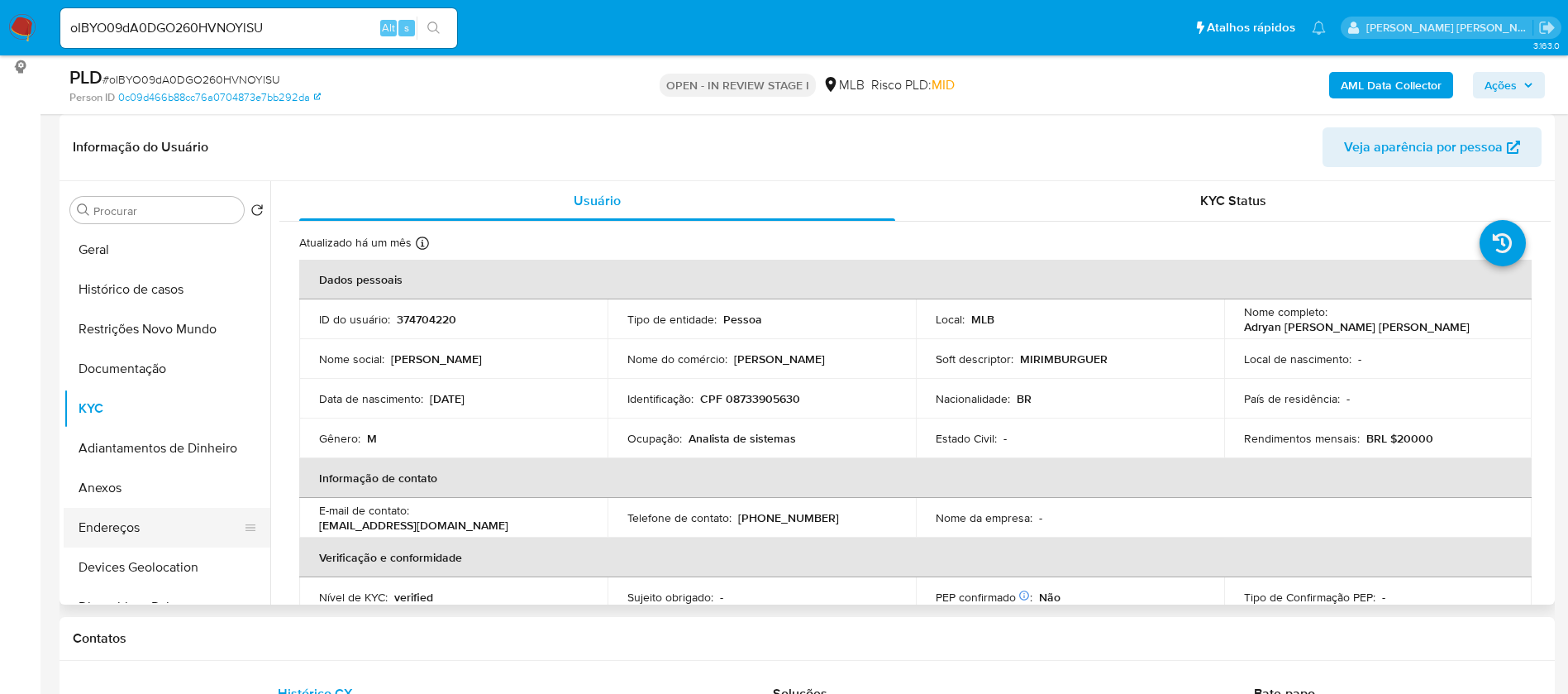
click at [151, 518] on button "Endereços" at bounding box center [160, 528] width 193 height 40
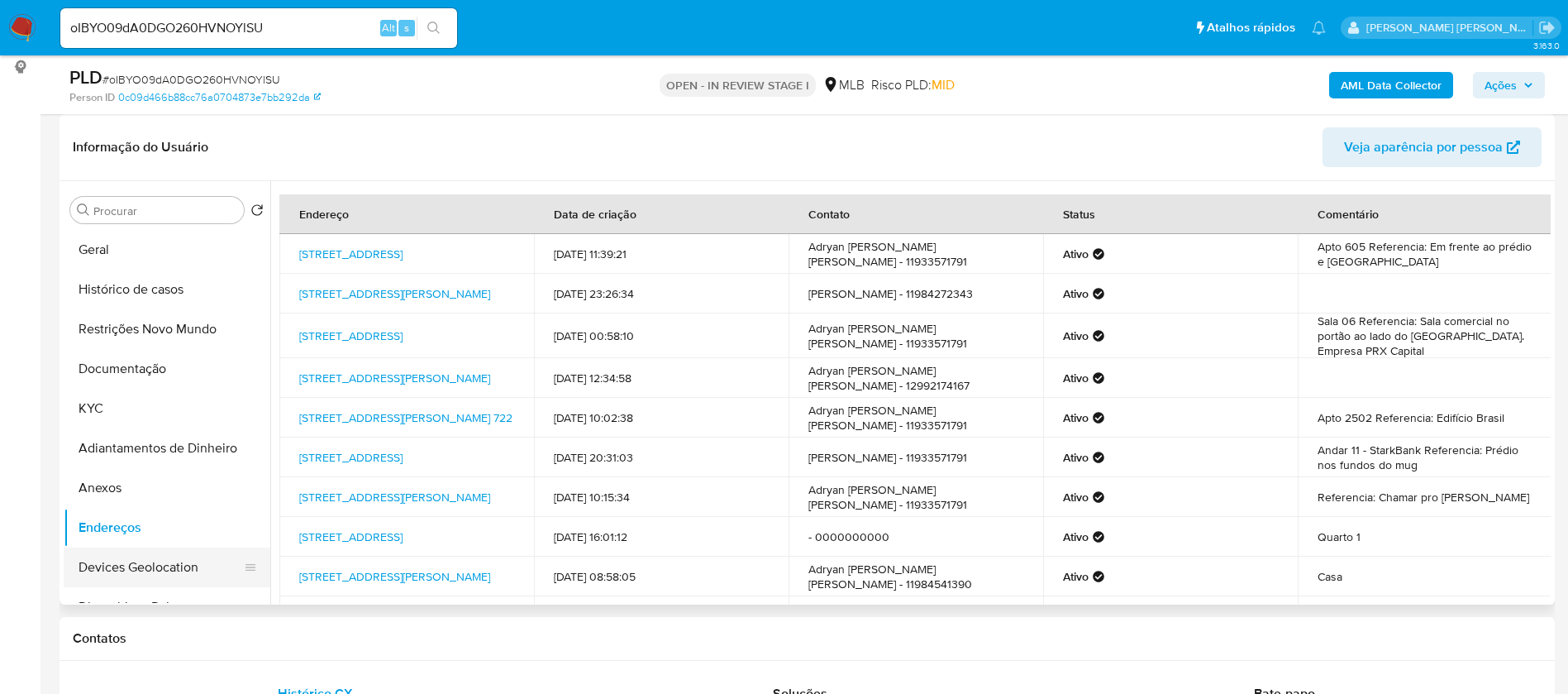
click at [163, 558] on button "Devices Geolocation" at bounding box center [160, 568] width 193 height 40
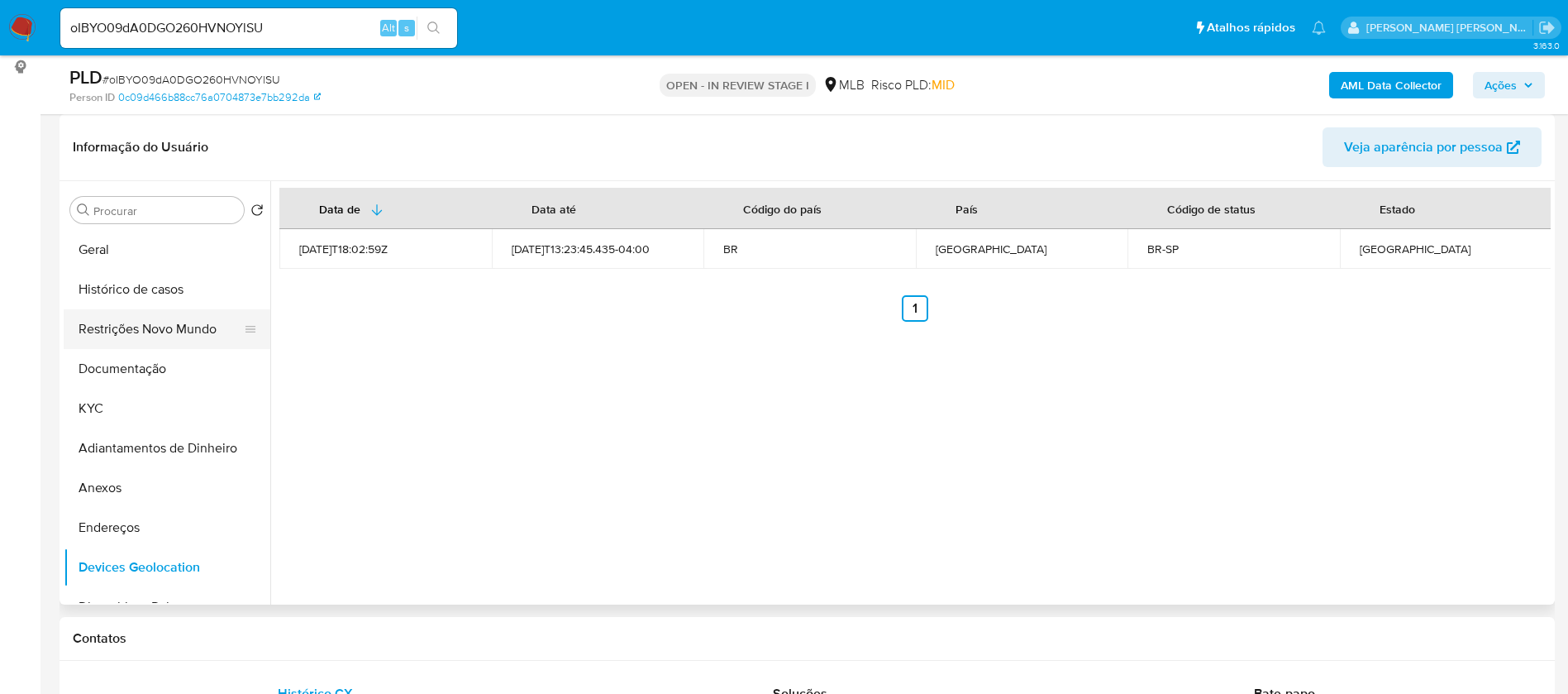
click at [99, 331] on button "Restrições Novo Mundo" at bounding box center [160, 329] width 193 height 40
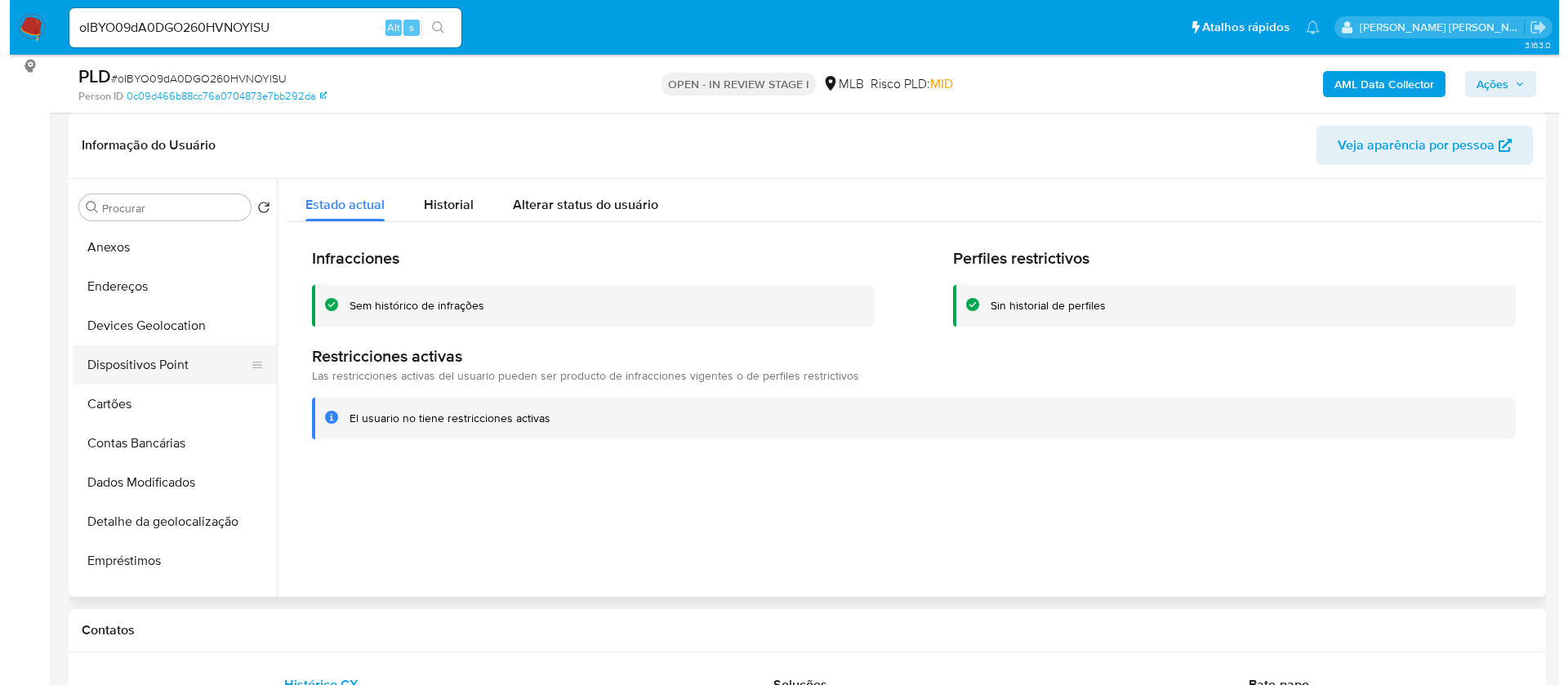
scroll to position [245, 0]
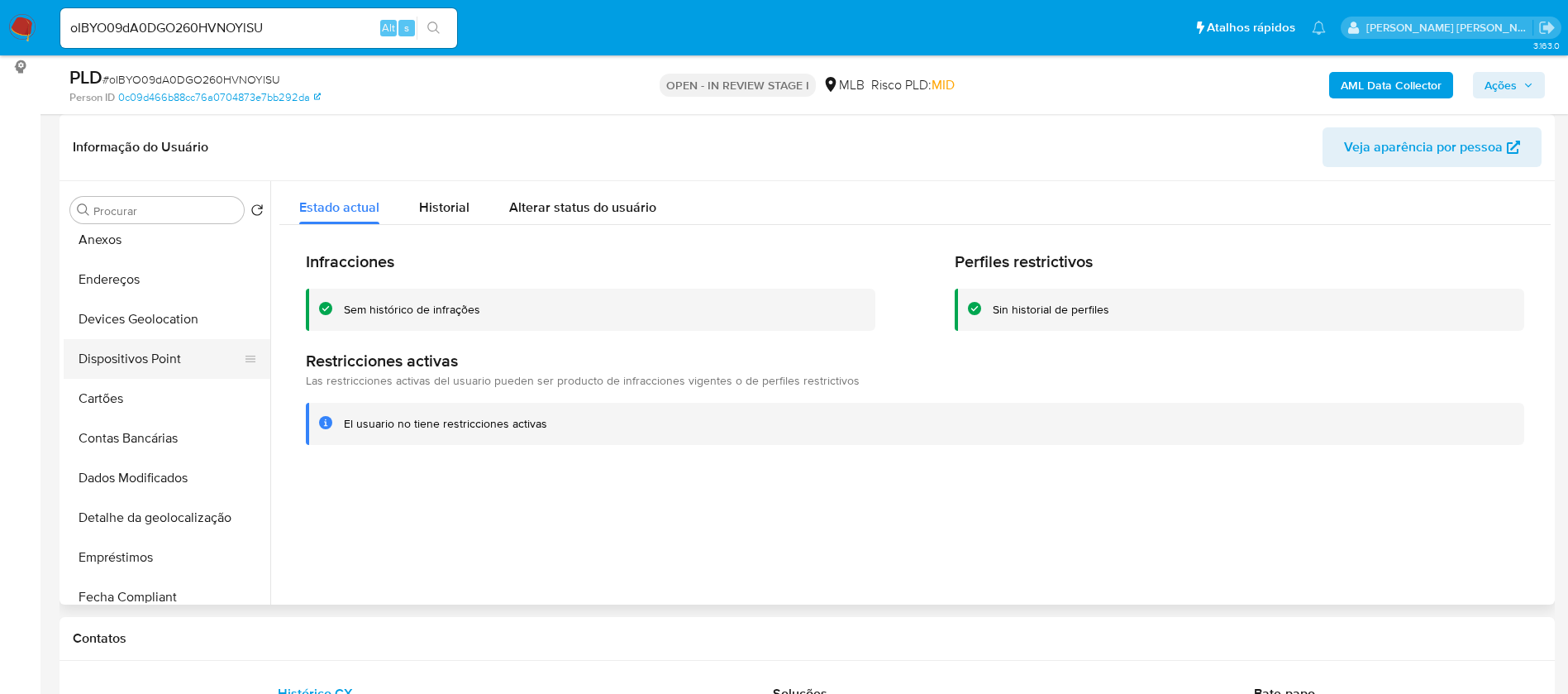
click at [165, 351] on button "Dispositivos Point" at bounding box center [160, 359] width 193 height 40
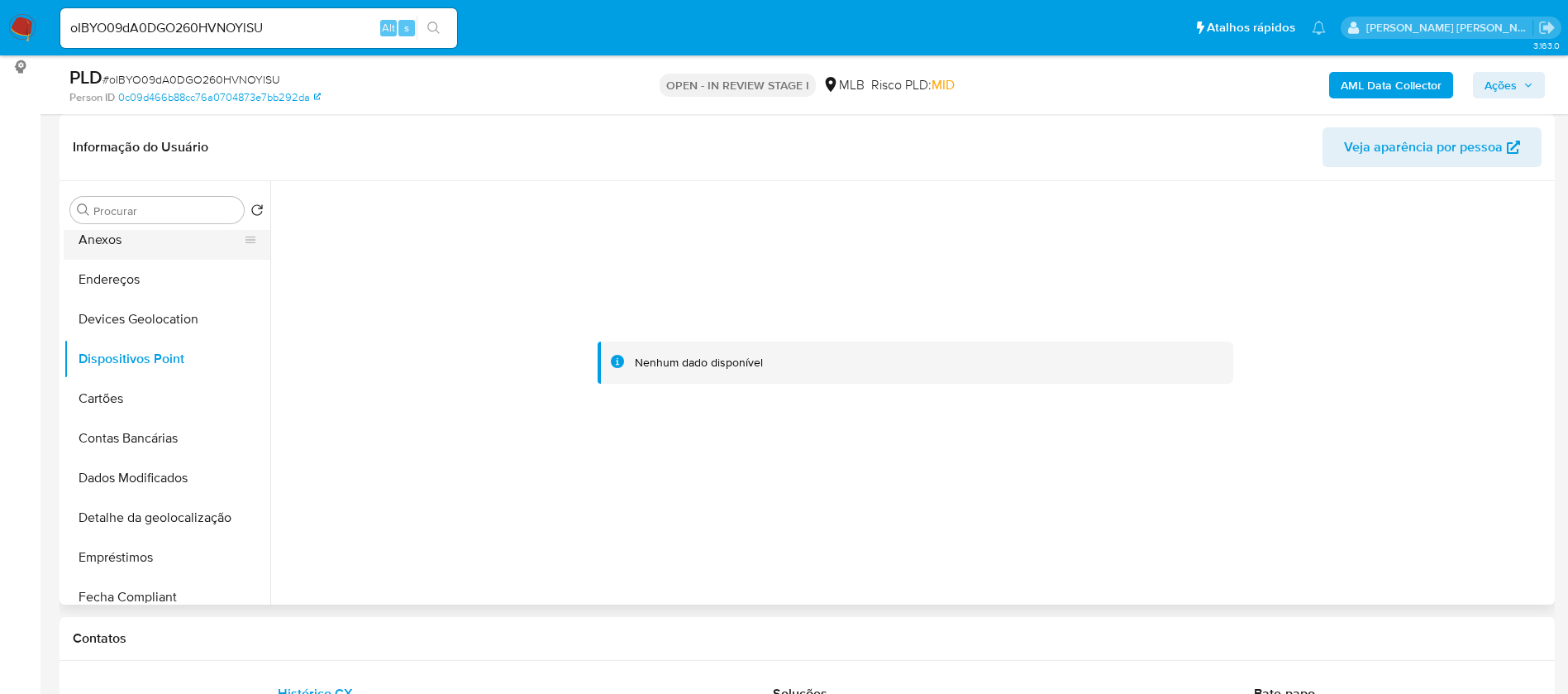
click at [131, 234] on button "Anexos" at bounding box center [160, 240] width 193 height 40
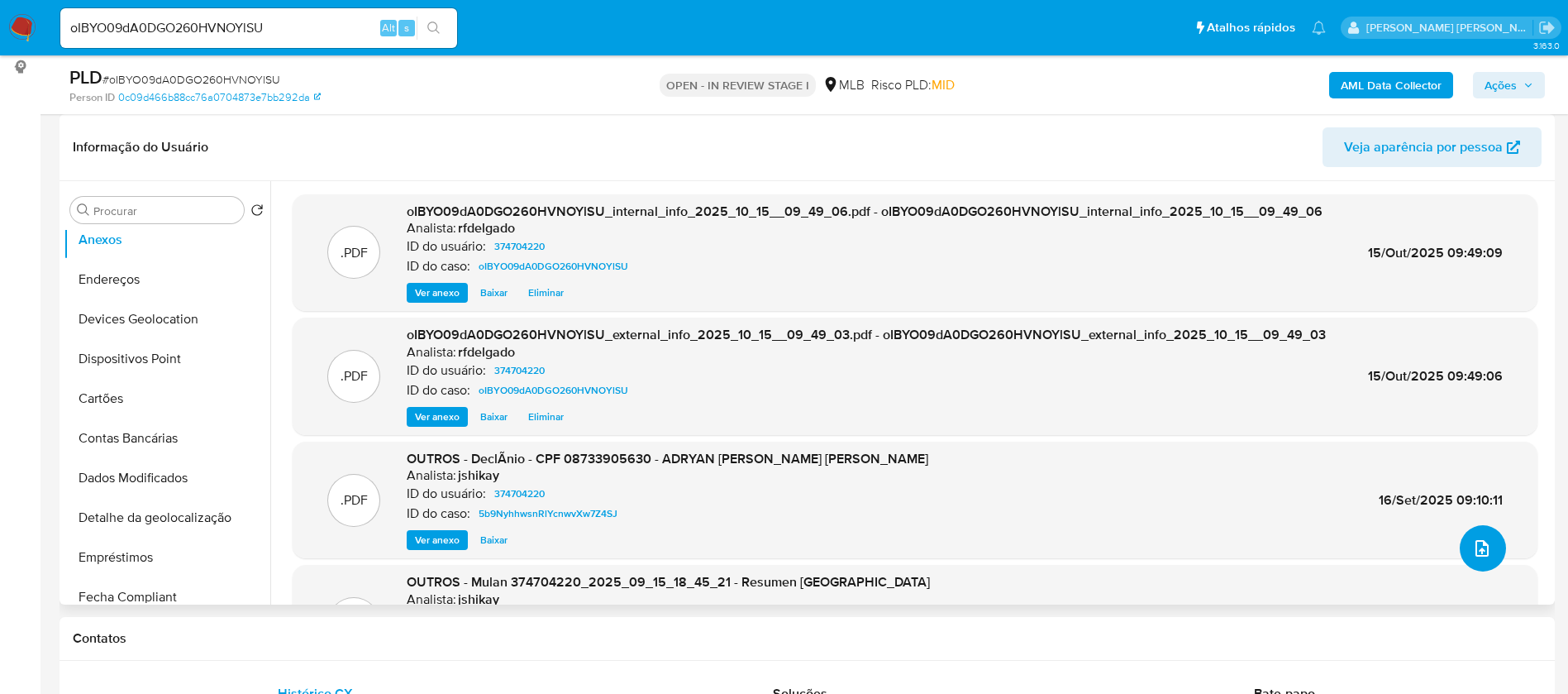
click at [1482, 545] on icon "upload-file" at bounding box center [1482, 548] width 20 height 20
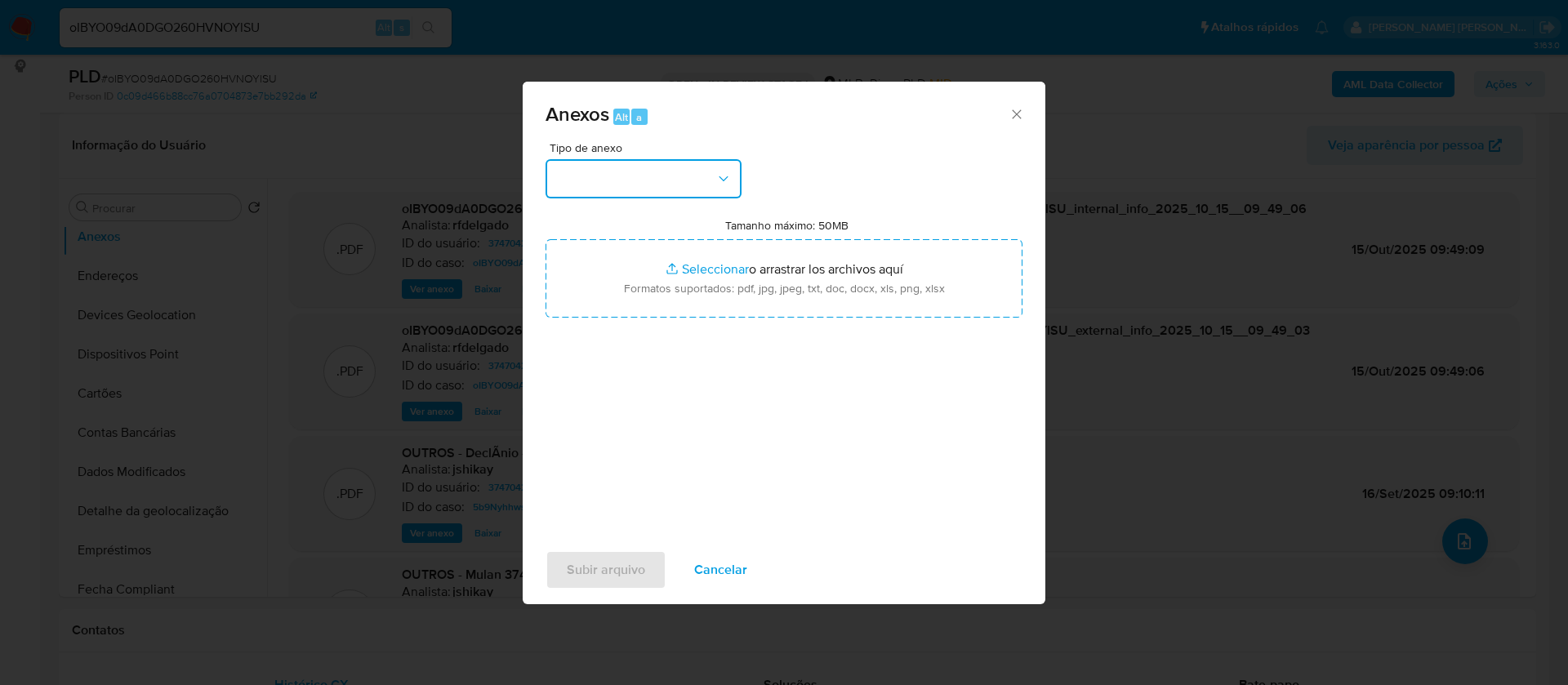
click at [707, 164] on button "button" at bounding box center [644, 179] width 196 height 40
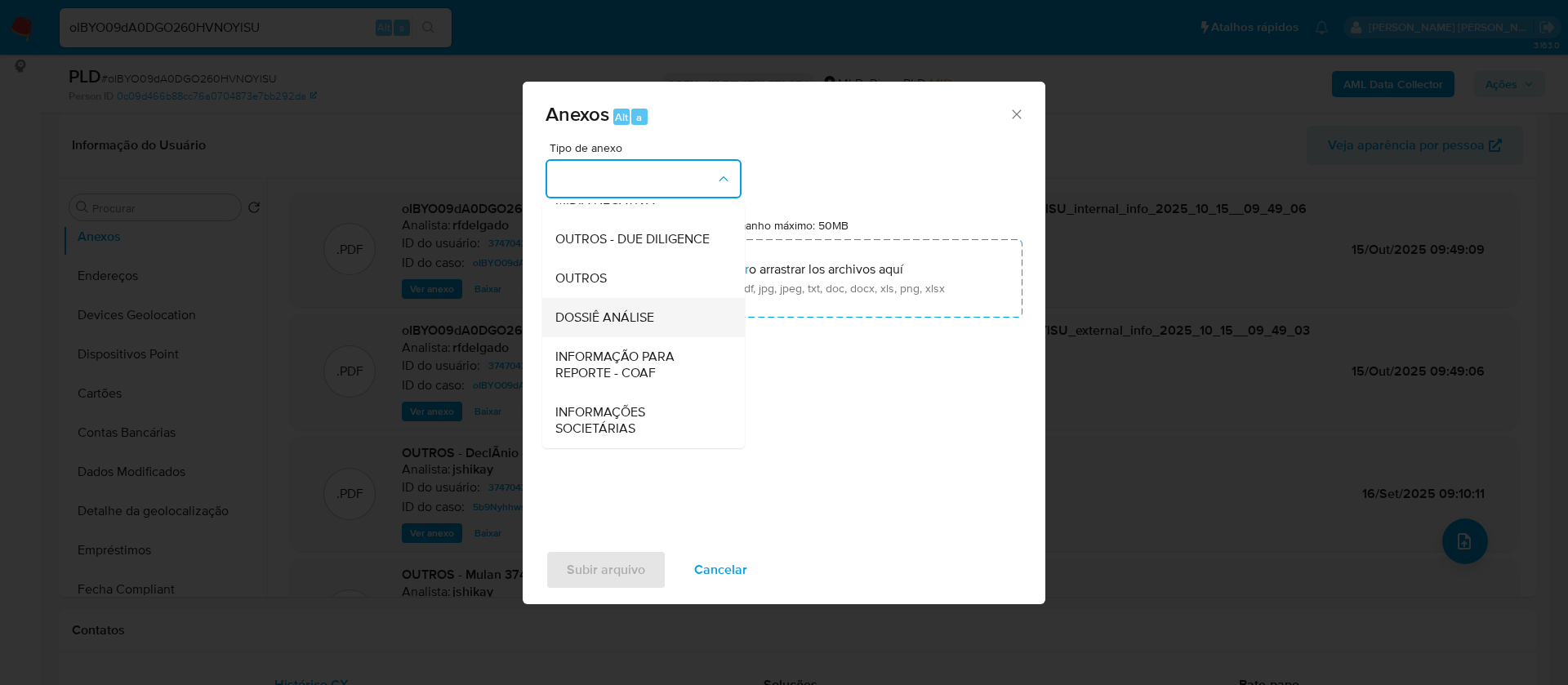
click at [650, 321] on span "DOSSIÊ ANÁLISE" at bounding box center [604, 317] width 99 height 16
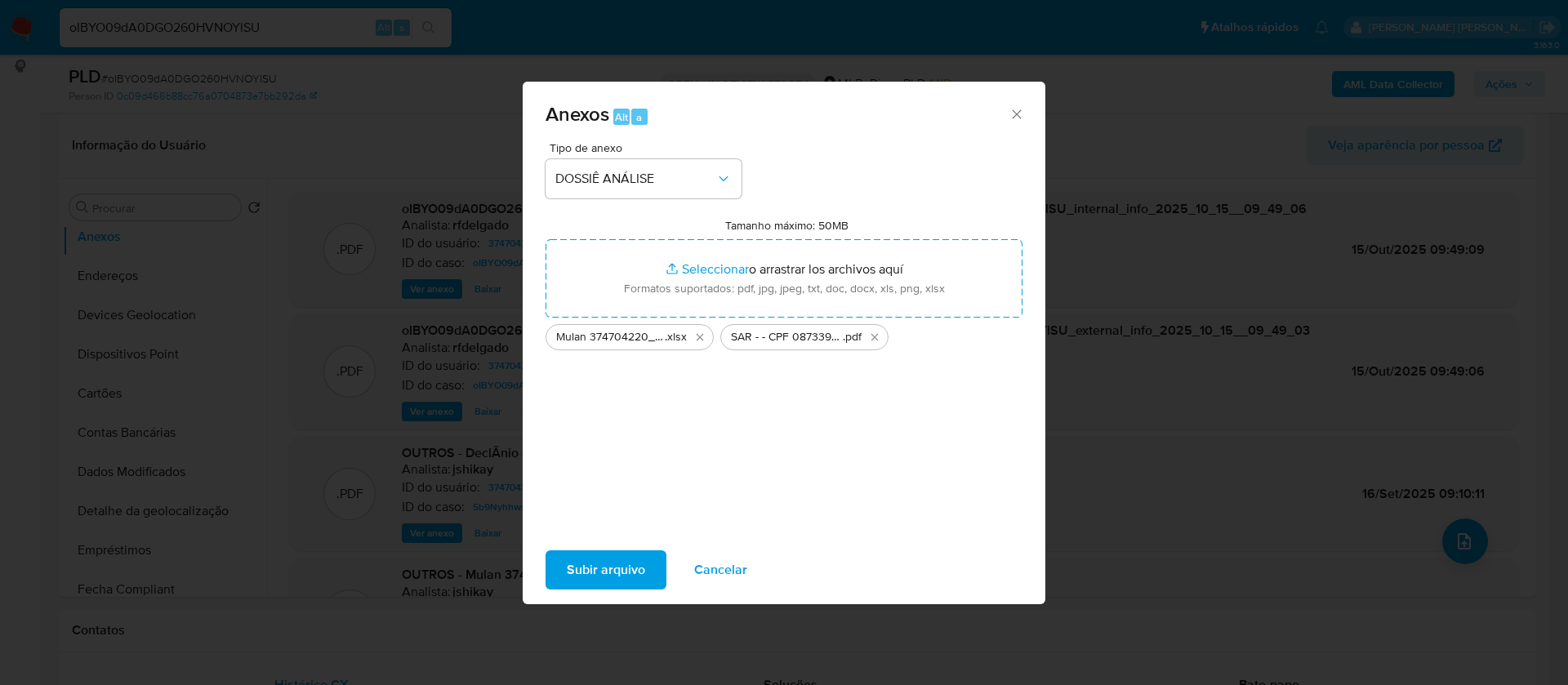
click at [612, 572] on span "Subir arquivo" at bounding box center [605, 570] width 78 height 36
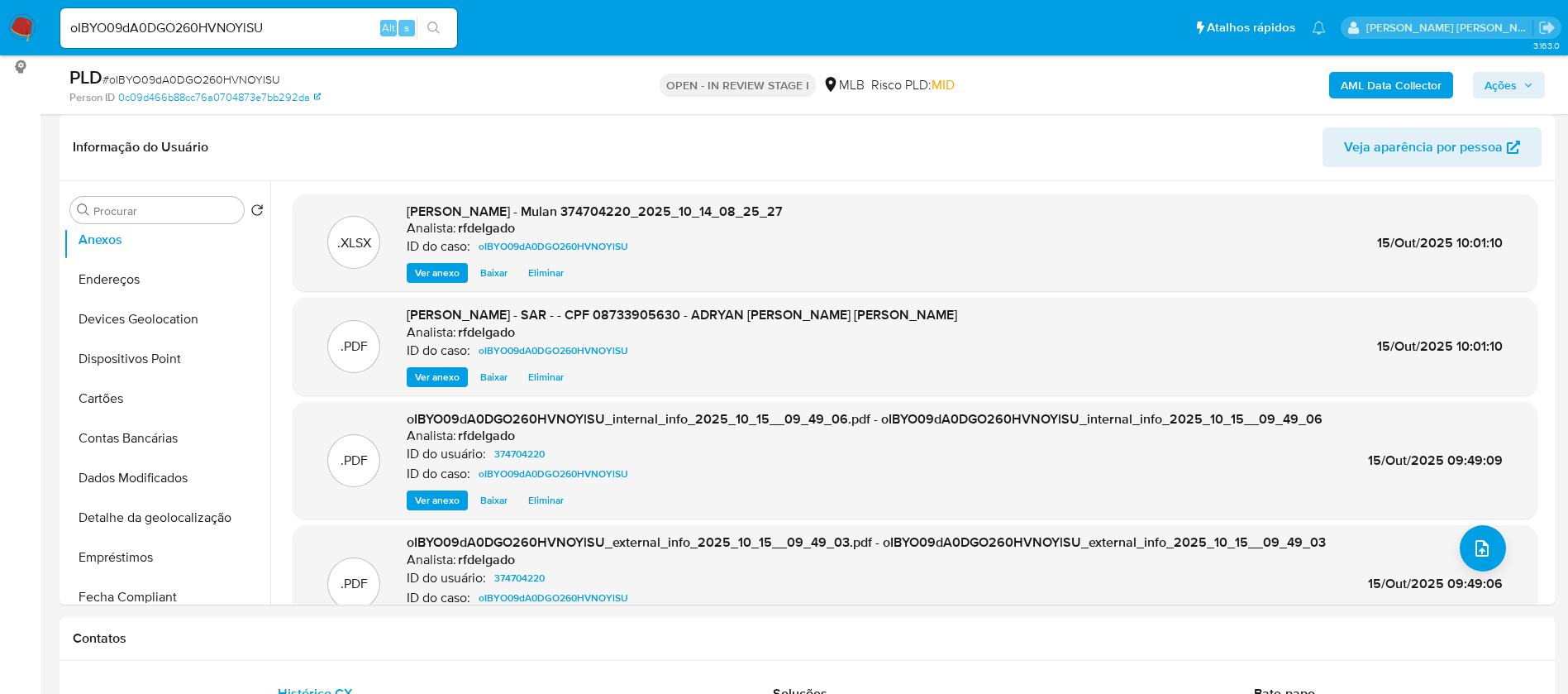
click at [1523, 83] on span "Ações" at bounding box center [1509, 85] width 49 height 24
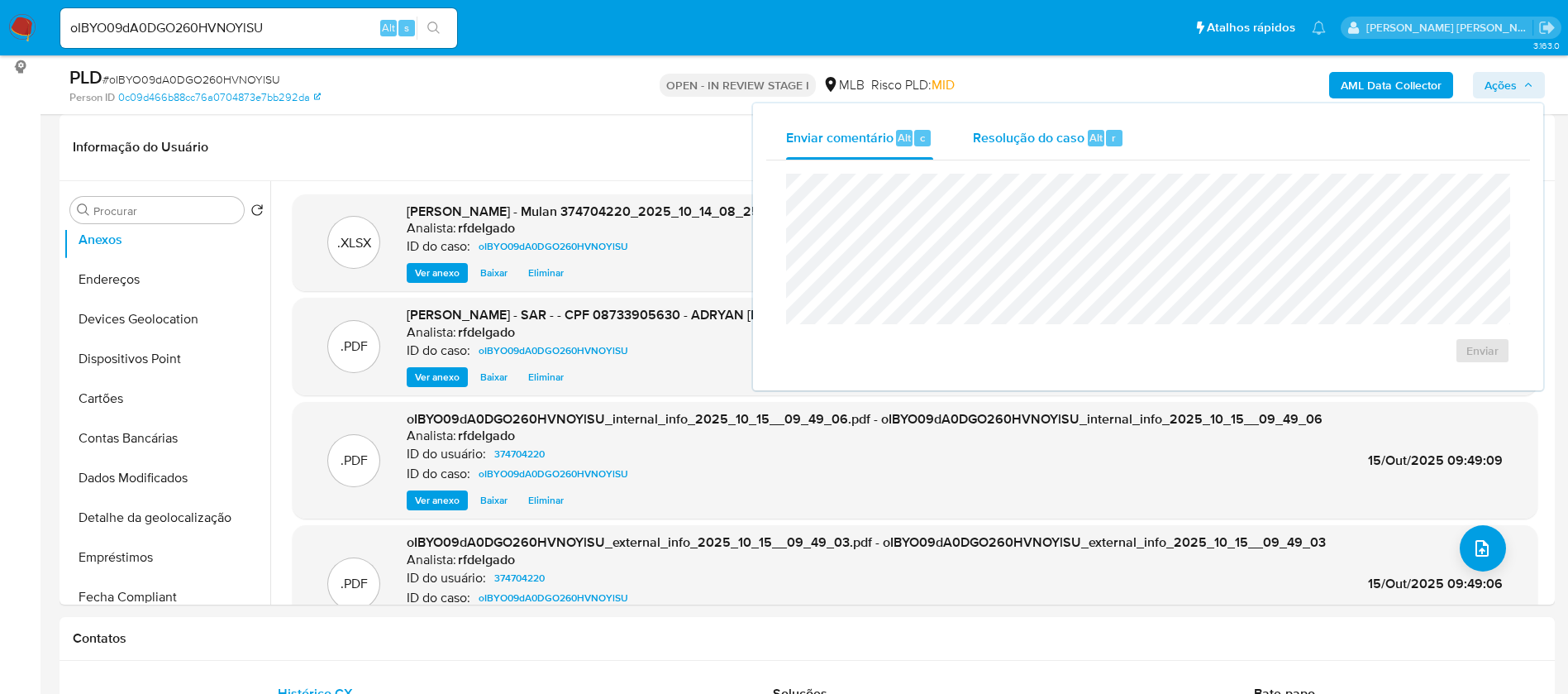
click at [1000, 135] on span "Resolução do caso" at bounding box center [1029, 137] width 111 height 19
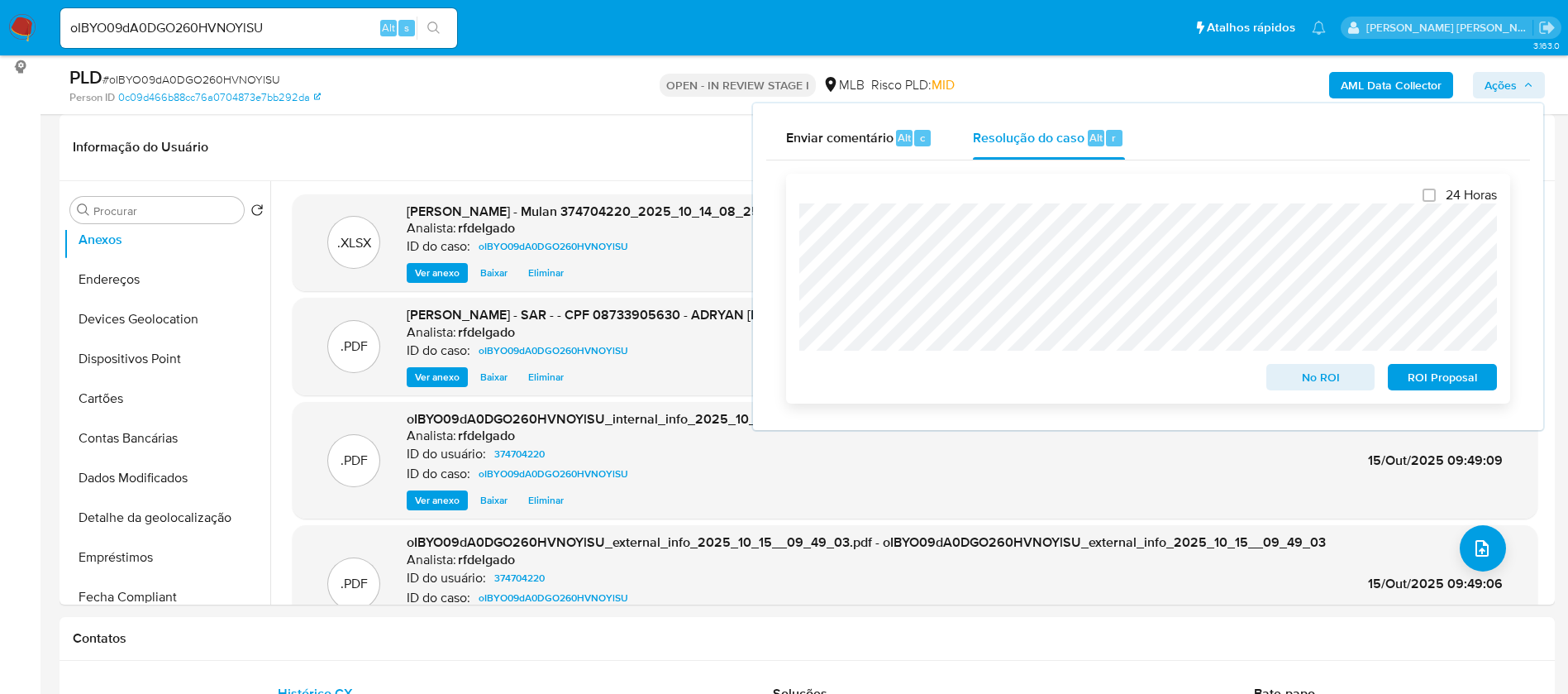
click at [1358, 388] on span "No ROI" at bounding box center [1321, 377] width 86 height 24
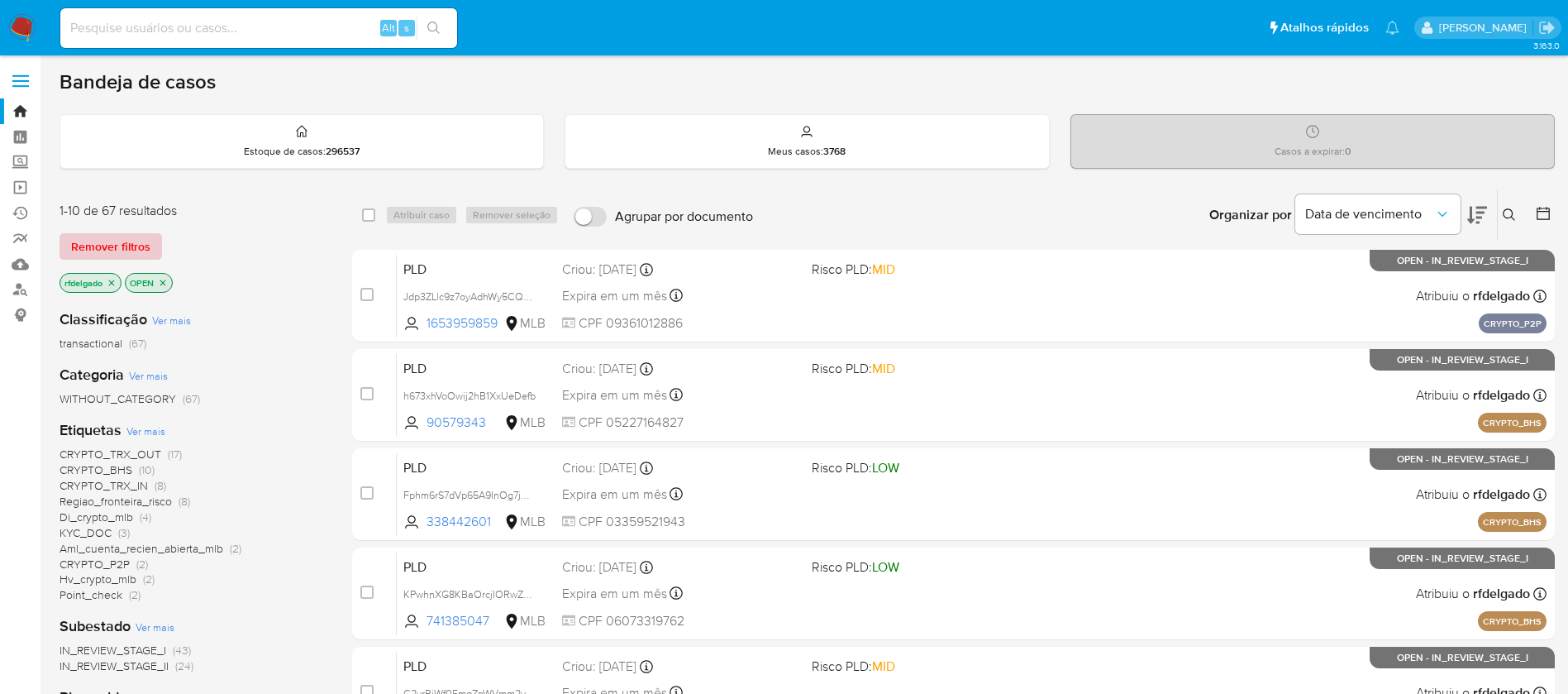
click at [135, 240] on span "Remover filtros" at bounding box center [111, 246] width 79 height 24
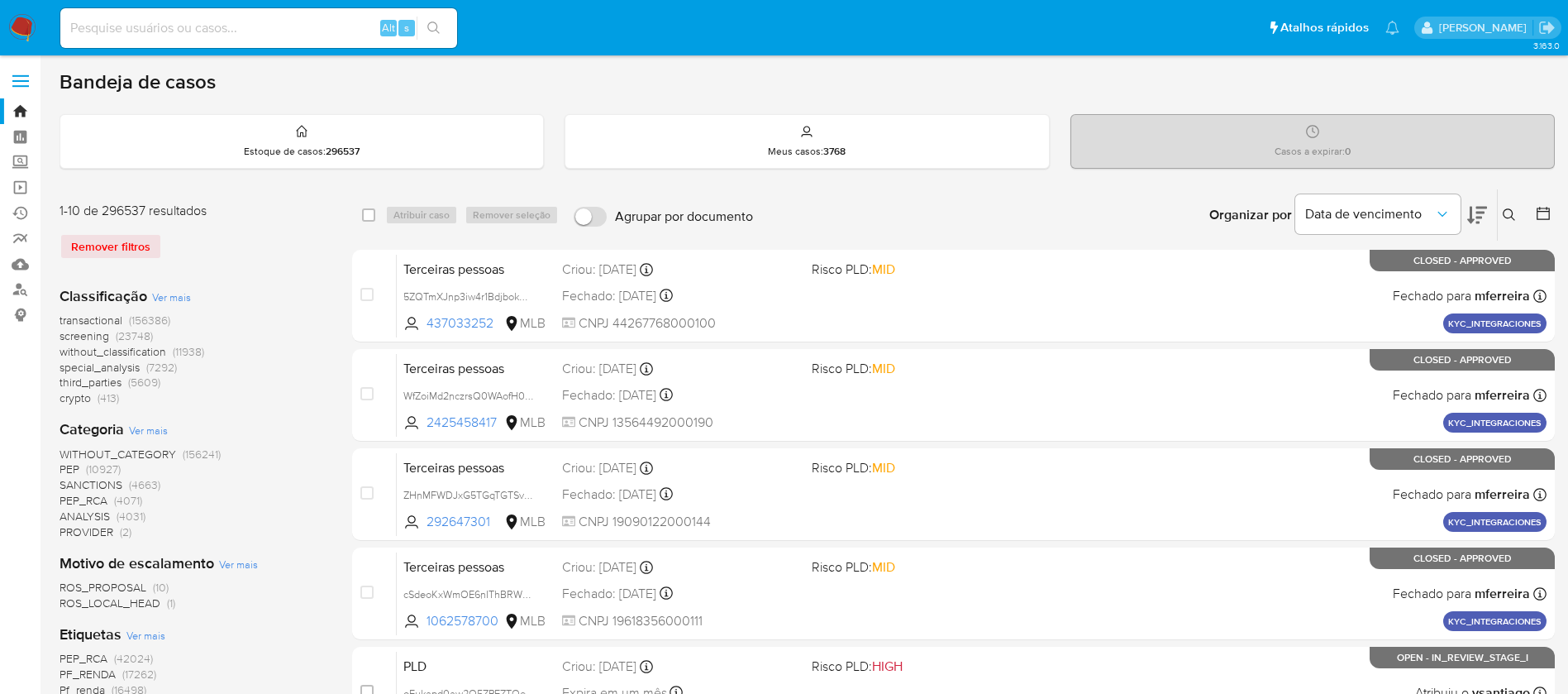
click at [1508, 213] on icon at bounding box center [1509, 214] width 13 height 13
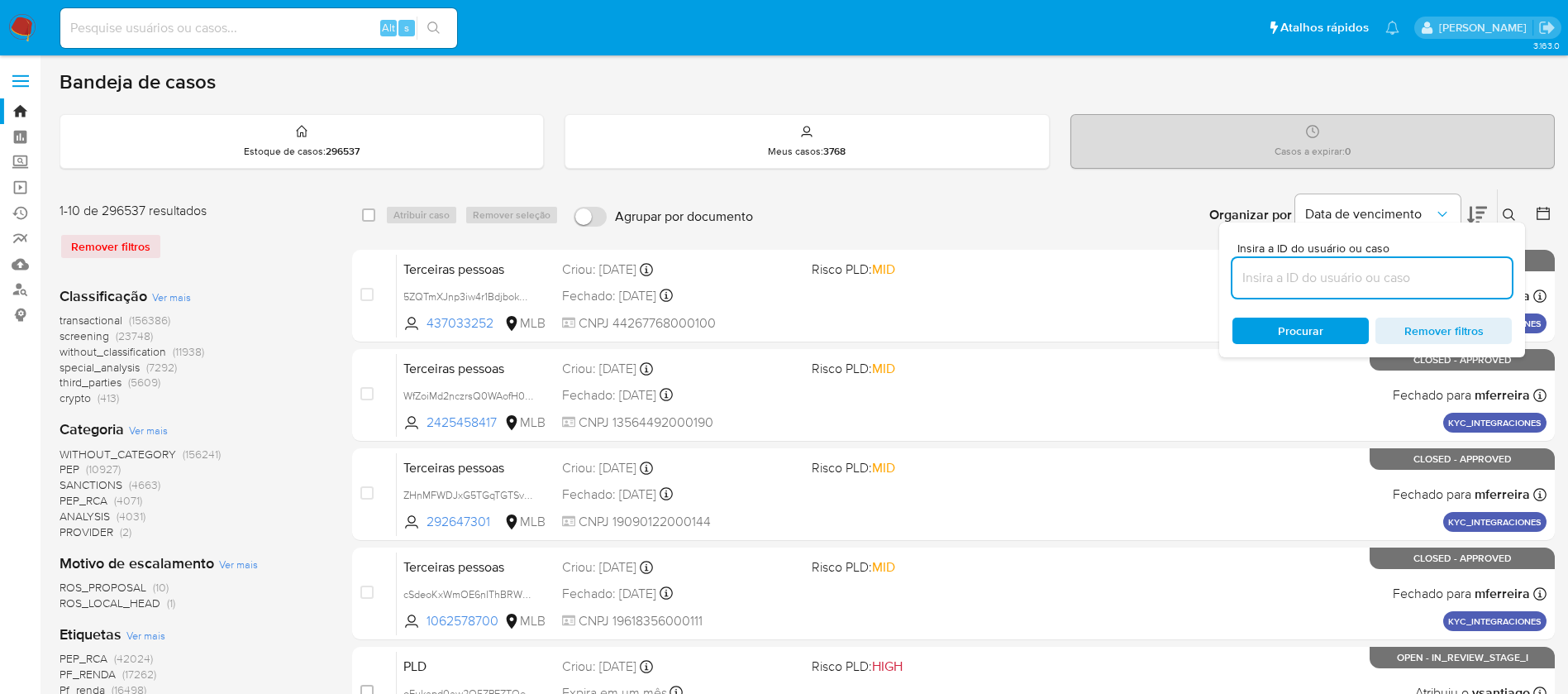
click at [1330, 284] on input at bounding box center [1371, 278] width 279 height 22
type input "ibKEPwS6rMg88TkEmidmyDGF"
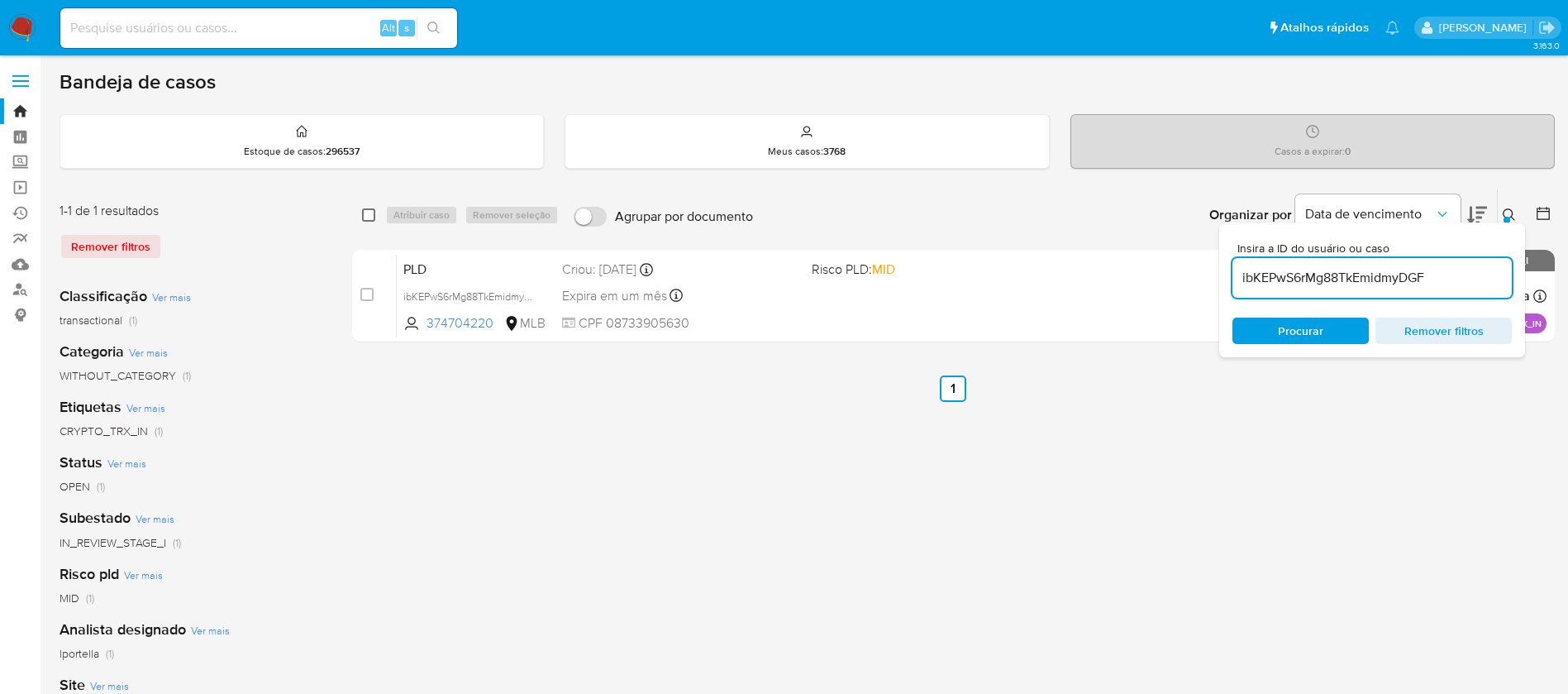
click at [370, 212] on input "checkbox" at bounding box center [368, 214] width 13 height 13
checkbox input "true"
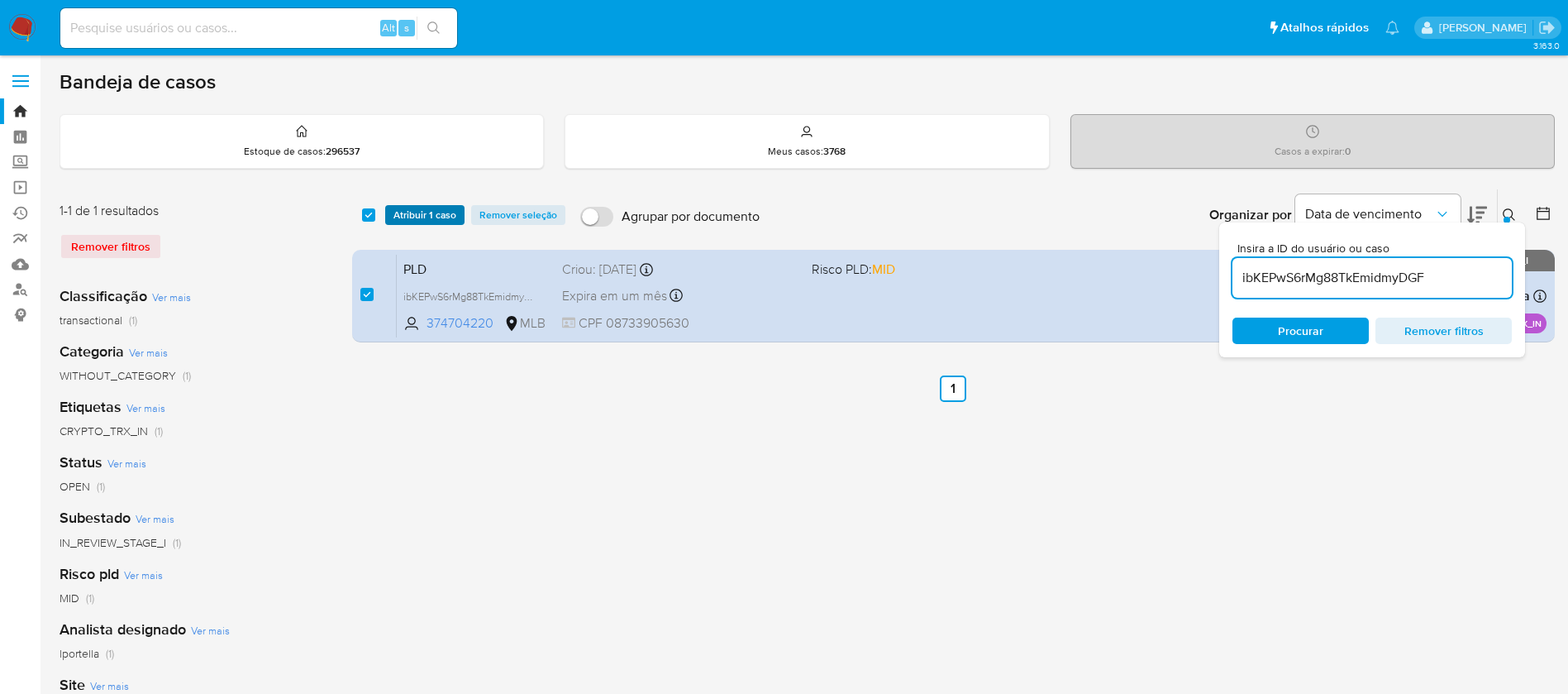
click at [435, 219] on span "Atribuir 1 caso" at bounding box center [425, 214] width 63 height 17
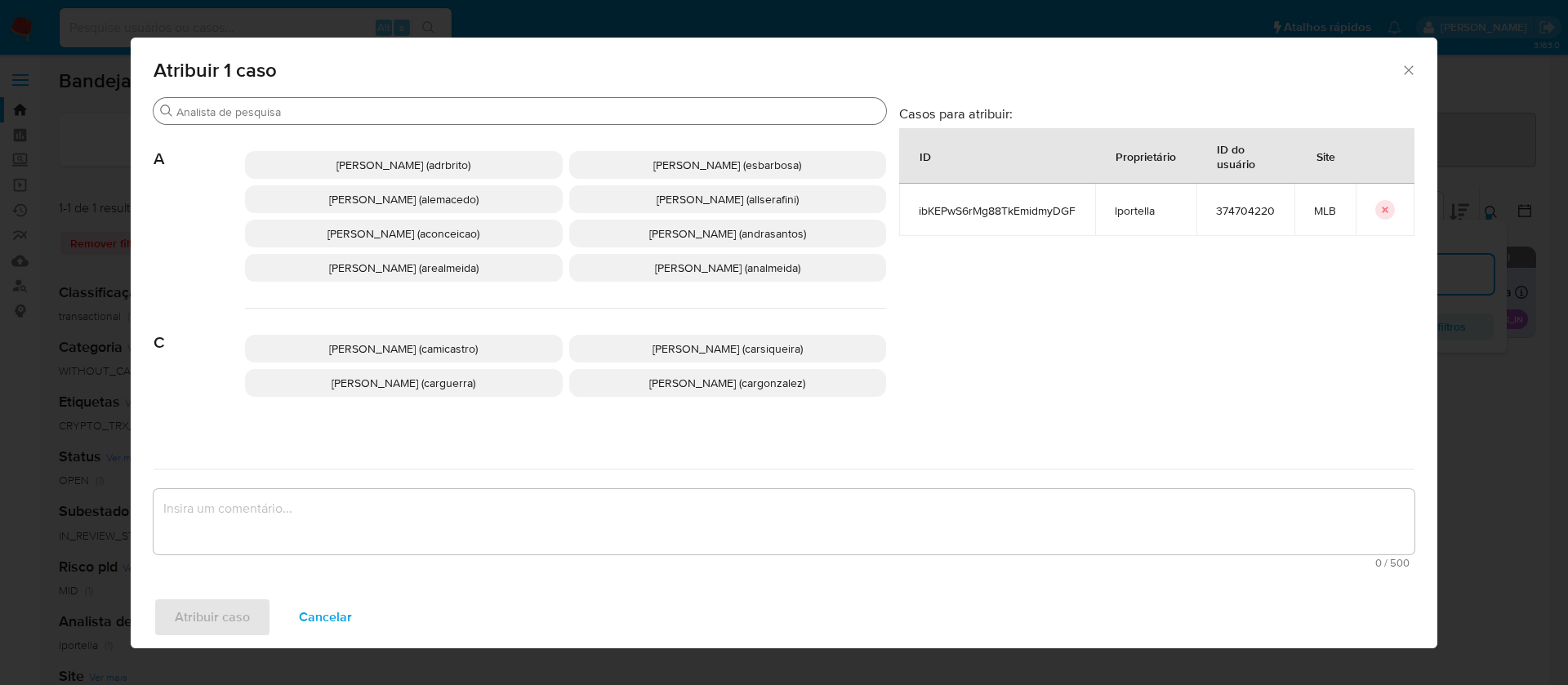
click at [577, 114] on input "Buscar" at bounding box center [528, 112] width 703 height 15
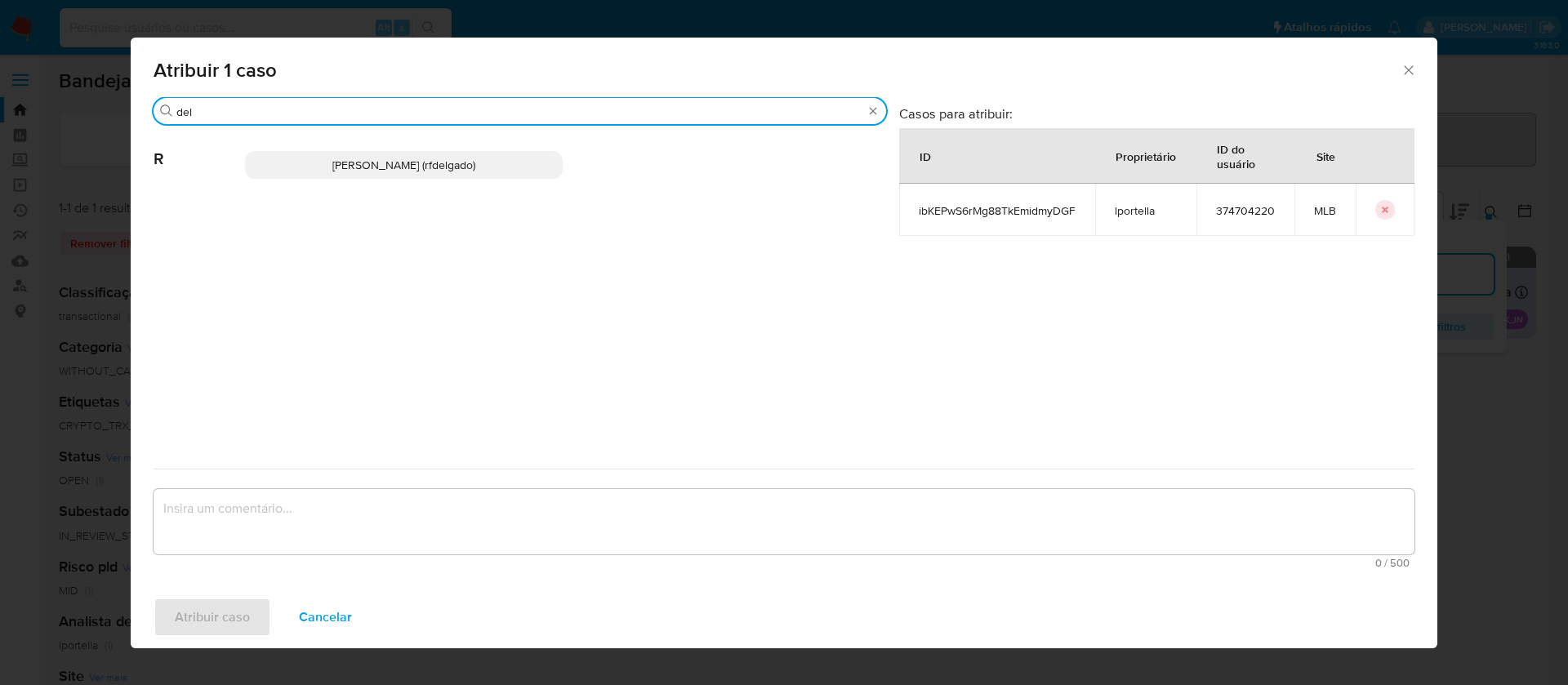
type input "del"
click at [542, 162] on p "Renata De Freitas Delgado (rfdelgado)" at bounding box center [404, 165] width 318 height 28
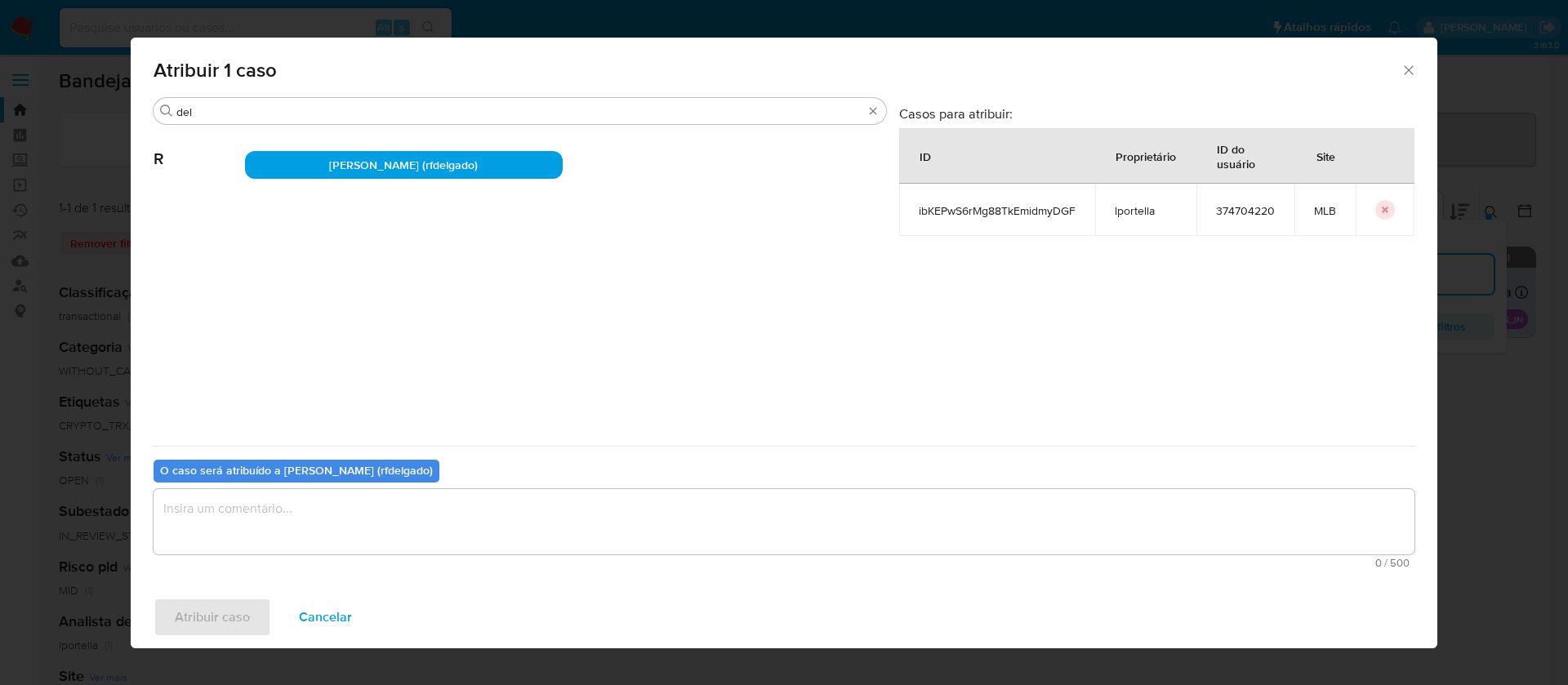
click at [645, 523] on textarea "assign-modal" at bounding box center [784, 522] width 1261 height 65
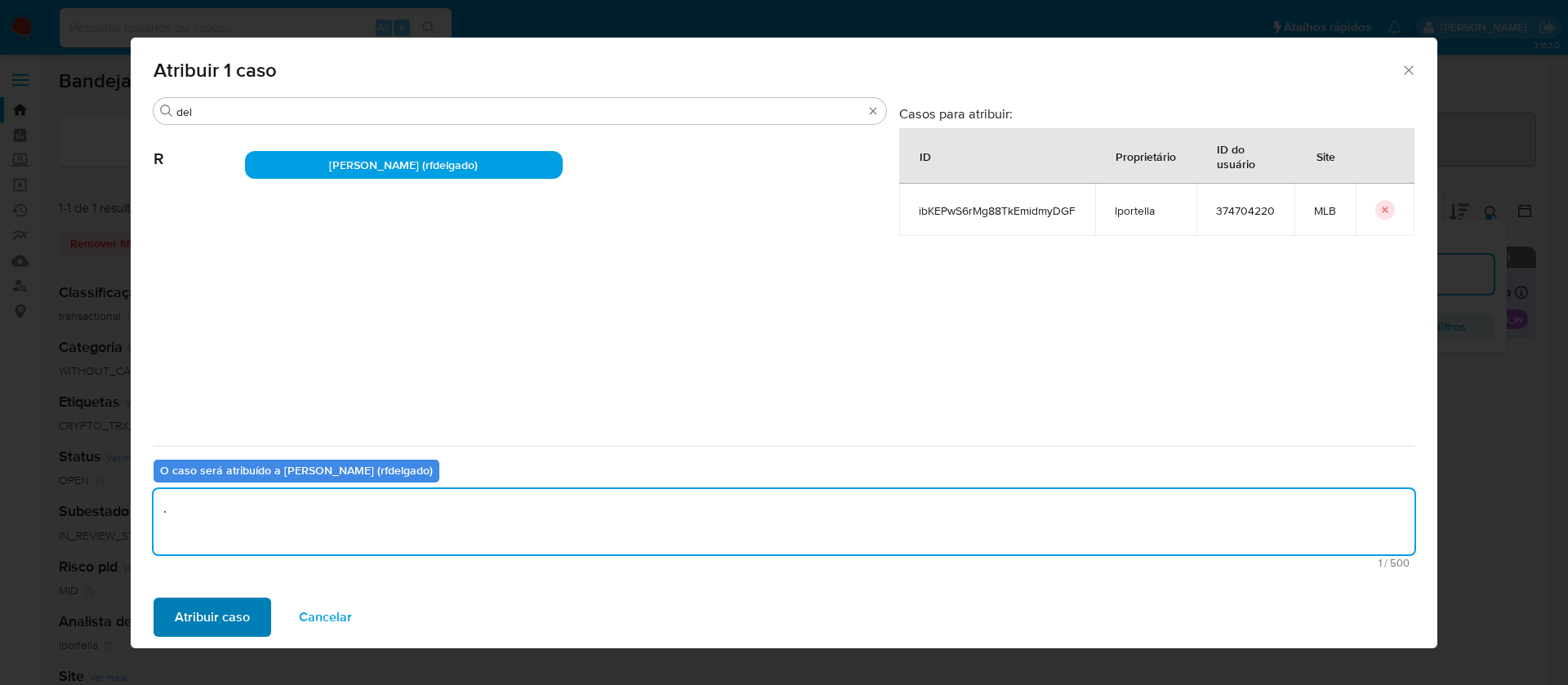
type textarea "."
click at [228, 607] on span "Atribuir caso" at bounding box center [211, 617] width 75 height 36
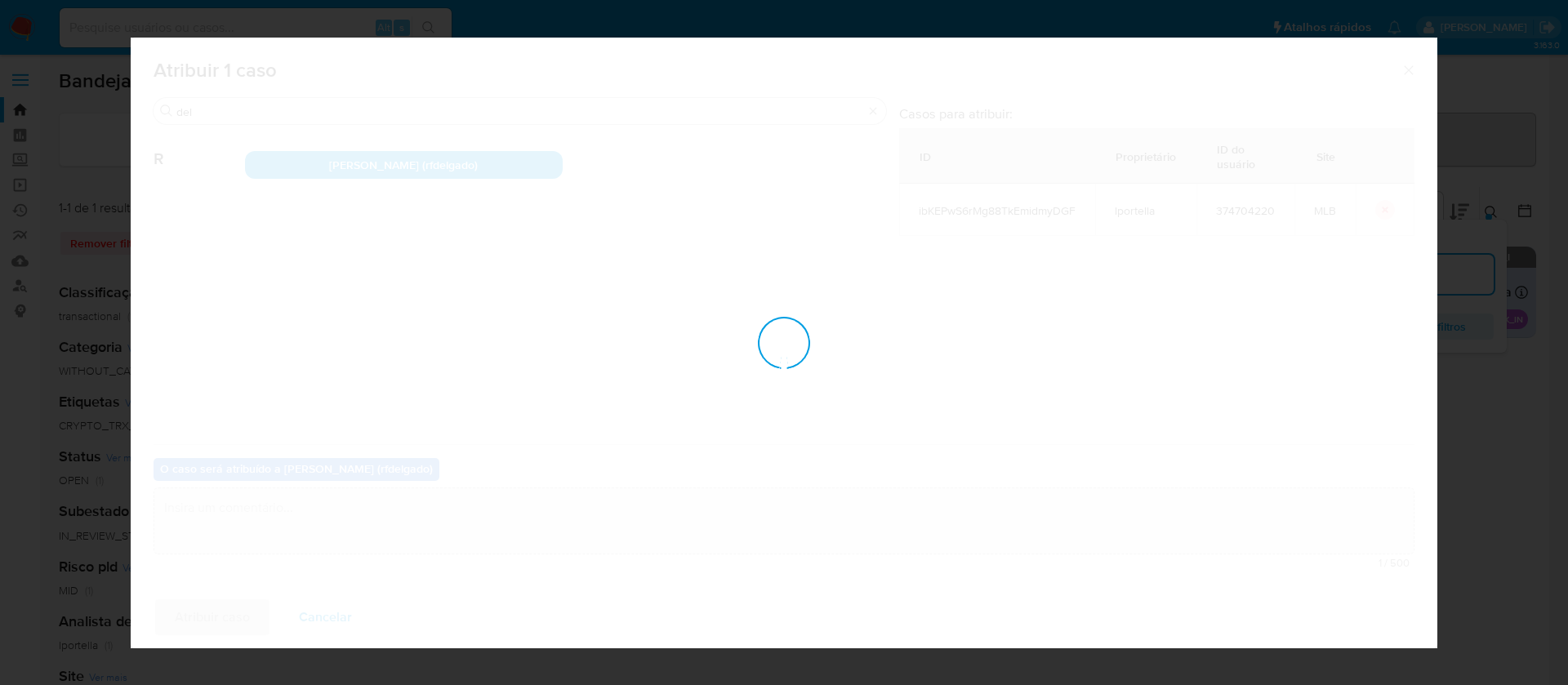
checkbox input "false"
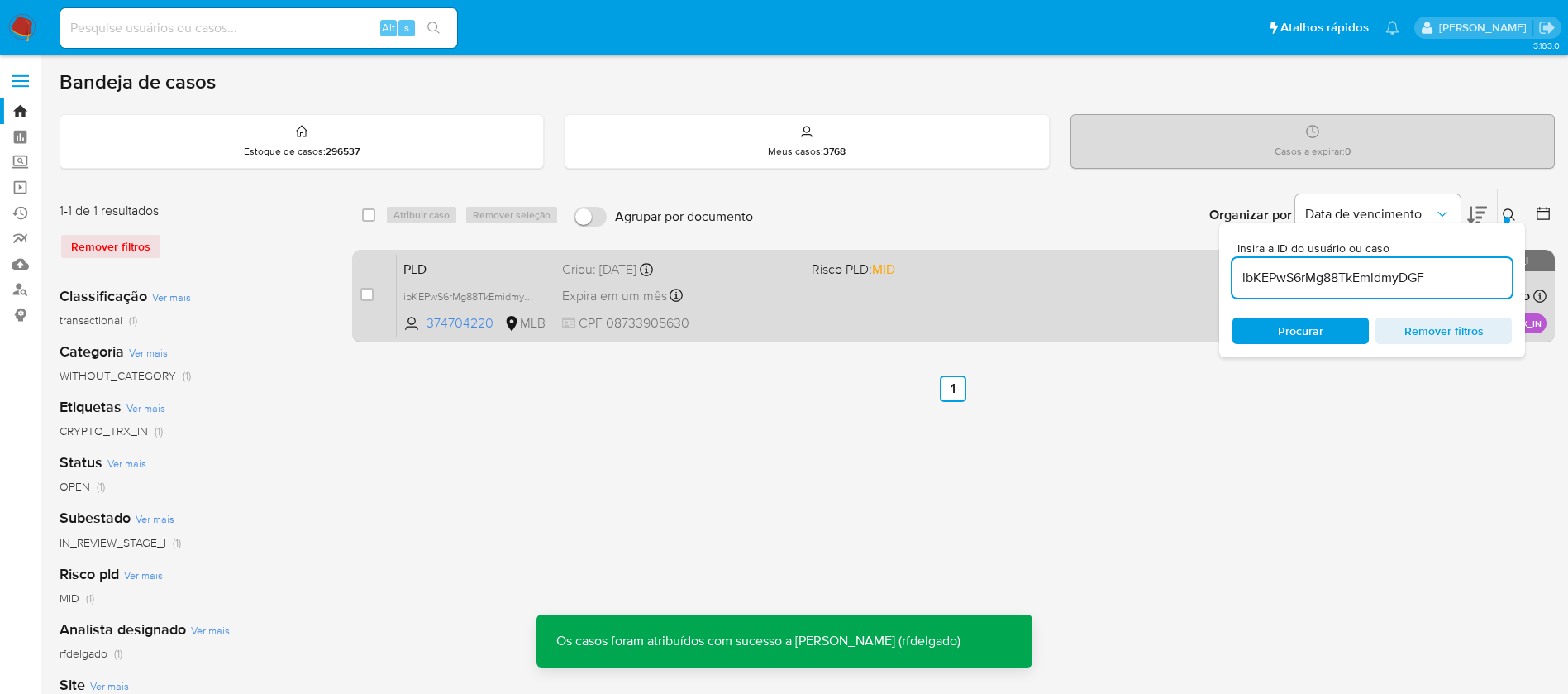
click at [886, 300] on div "PLD ibKEPwS6rMg88TkEmidmyDGF 374704220 MLB Risco PLD: MID Criou: 14/10/2025 Cri…" at bounding box center [971, 296] width 1149 height 84
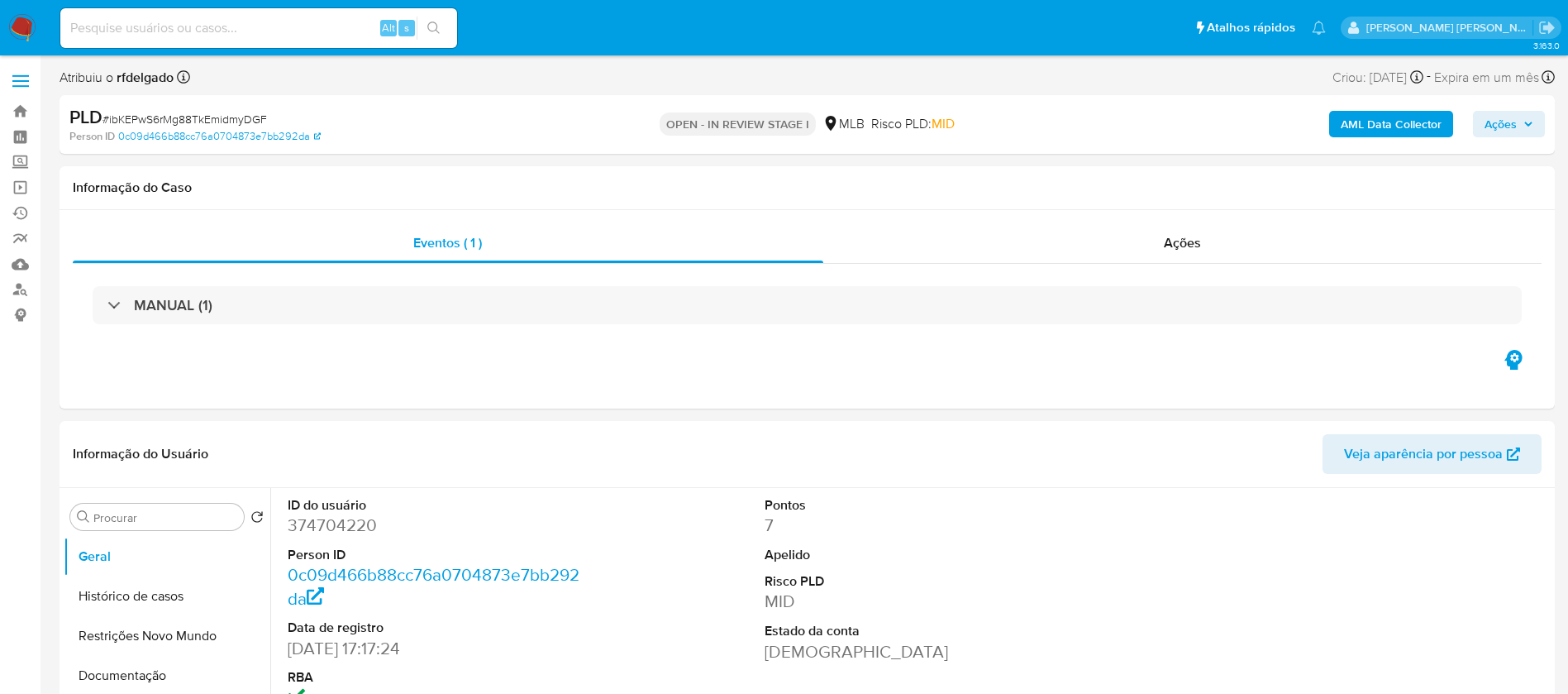
click at [1506, 122] on span "Ações" at bounding box center [1500, 124] width 32 height 26
select select "10"
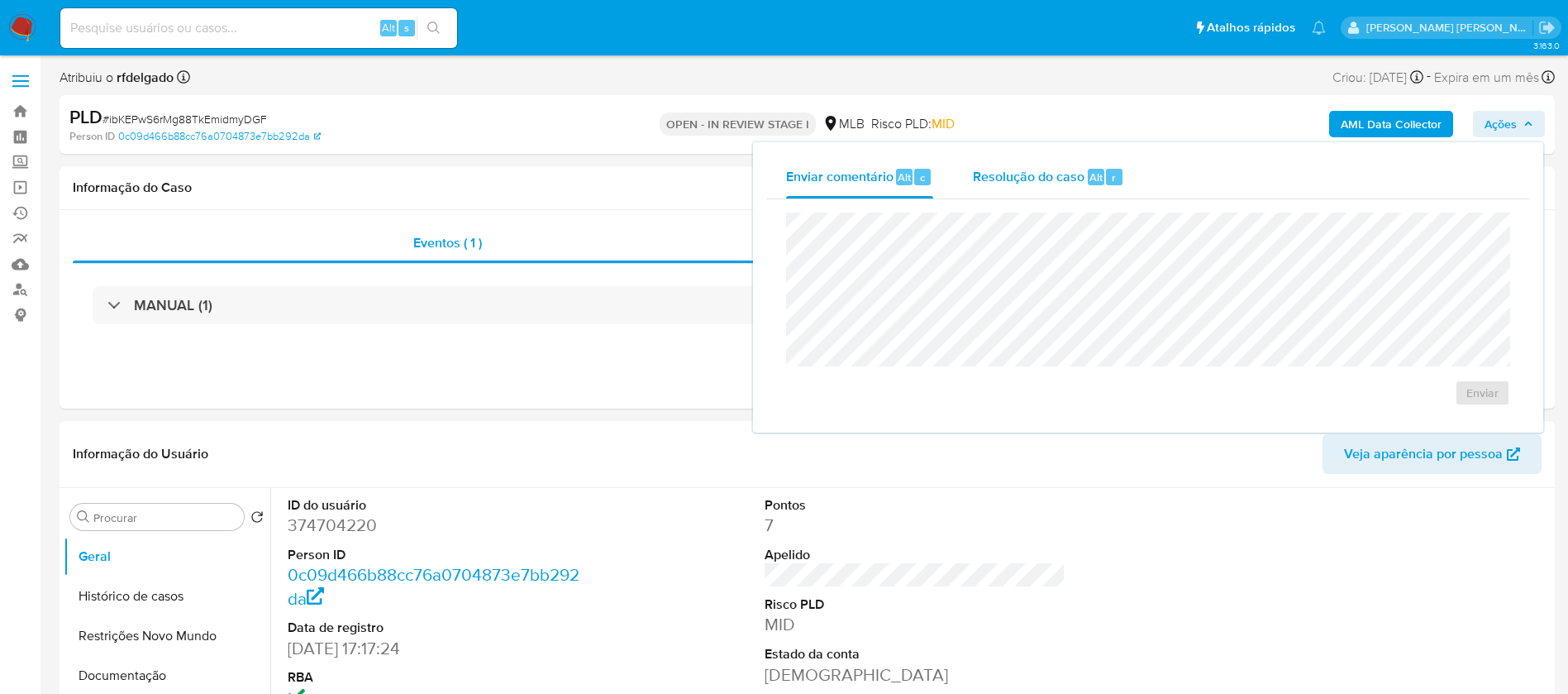
click at [1084, 167] on div "Resolução do caso Alt r" at bounding box center [1049, 177] width 151 height 43
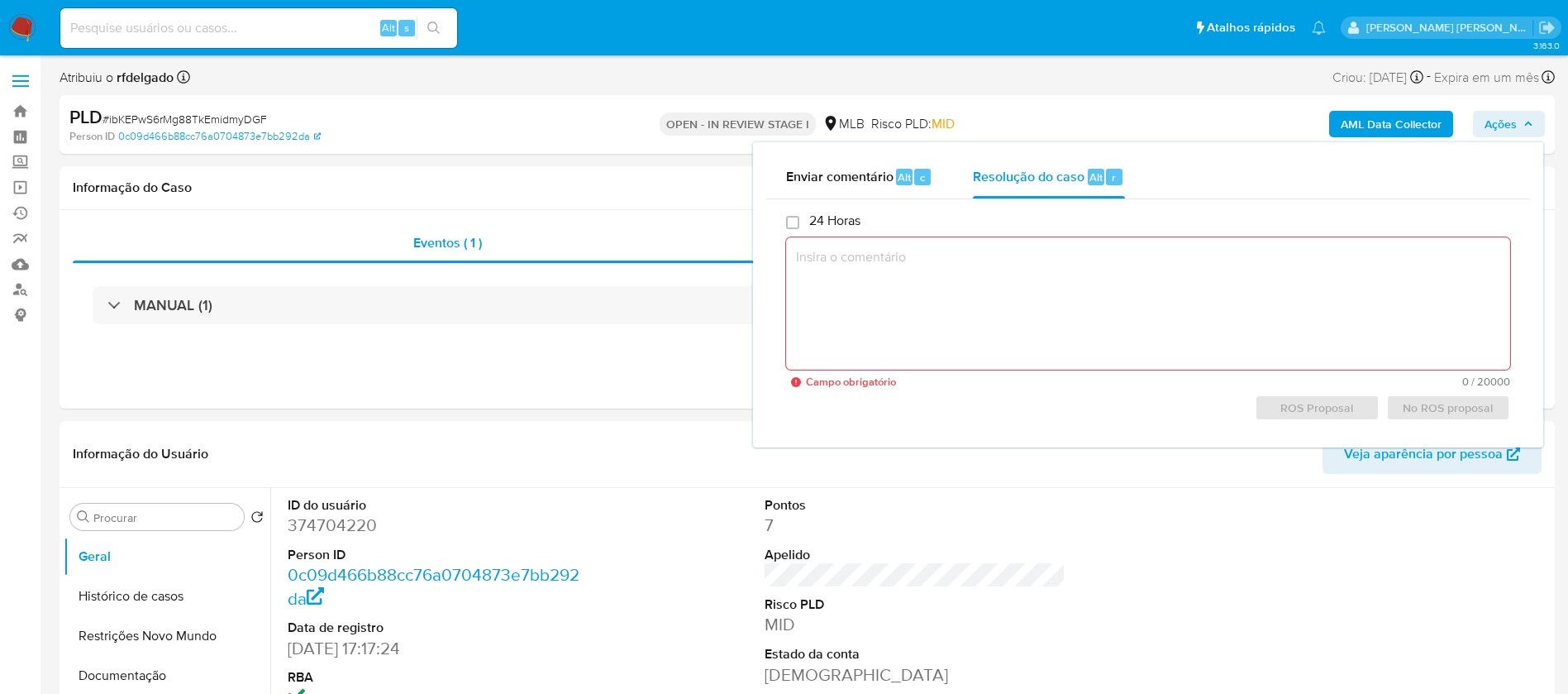
click at [848, 285] on textarea at bounding box center [1148, 304] width 724 height 132
paste textarea "Cliente analisado recentemente, caso tip7VyPUYVsk5fwqTe6S2qdZ. Mediante ao expo…"
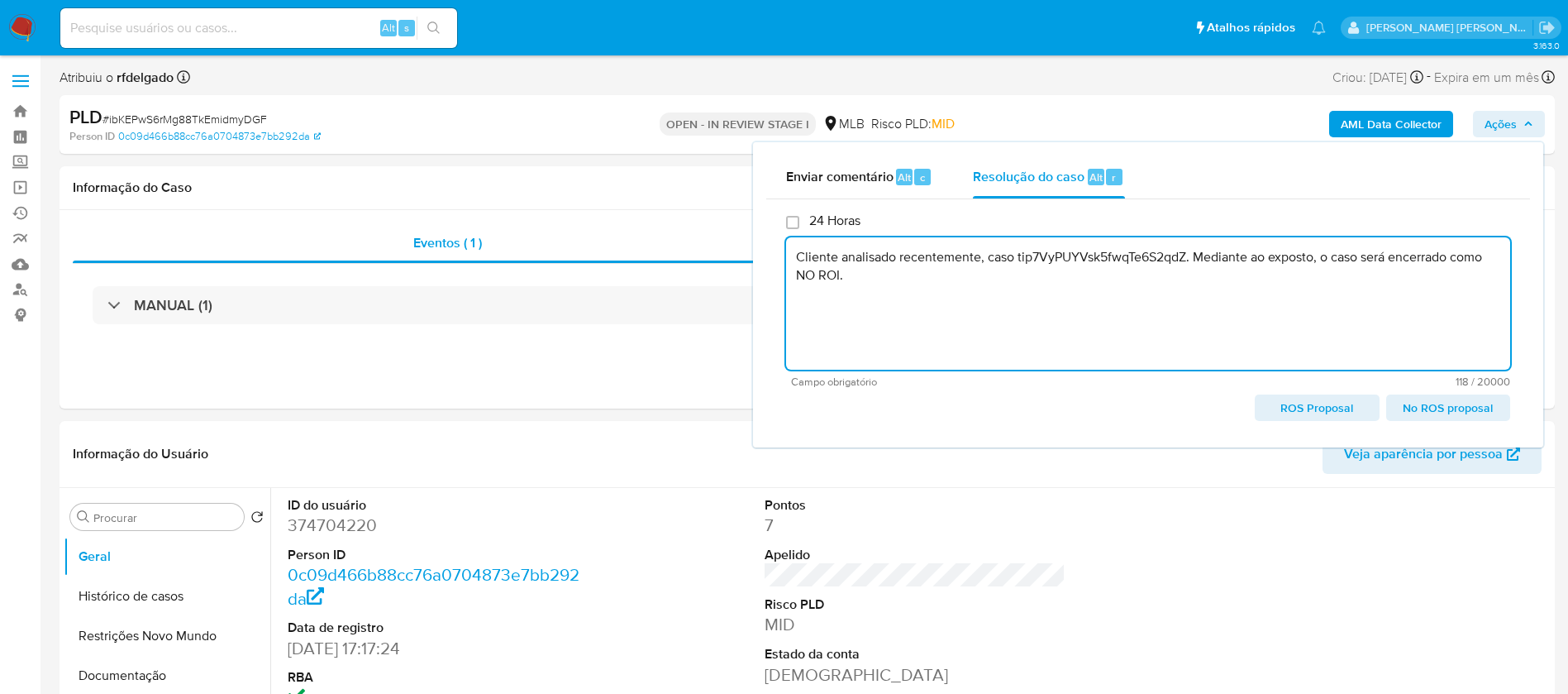
drag, startPoint x: 1016, startPoint y: 260, endPoint x: 1196, endPoint y: 314, distance: 187.9
click at [1187, 252] on textarea "Cliente analisado recentemente, caso tip7VyPUYVsk5fwqTe6S2qdZ. Mediante ao expo…" at bounding box center [1148, 304] width 724 height 132
paste textarea "oIBYO09dA0DGO260HVNOYlSU"
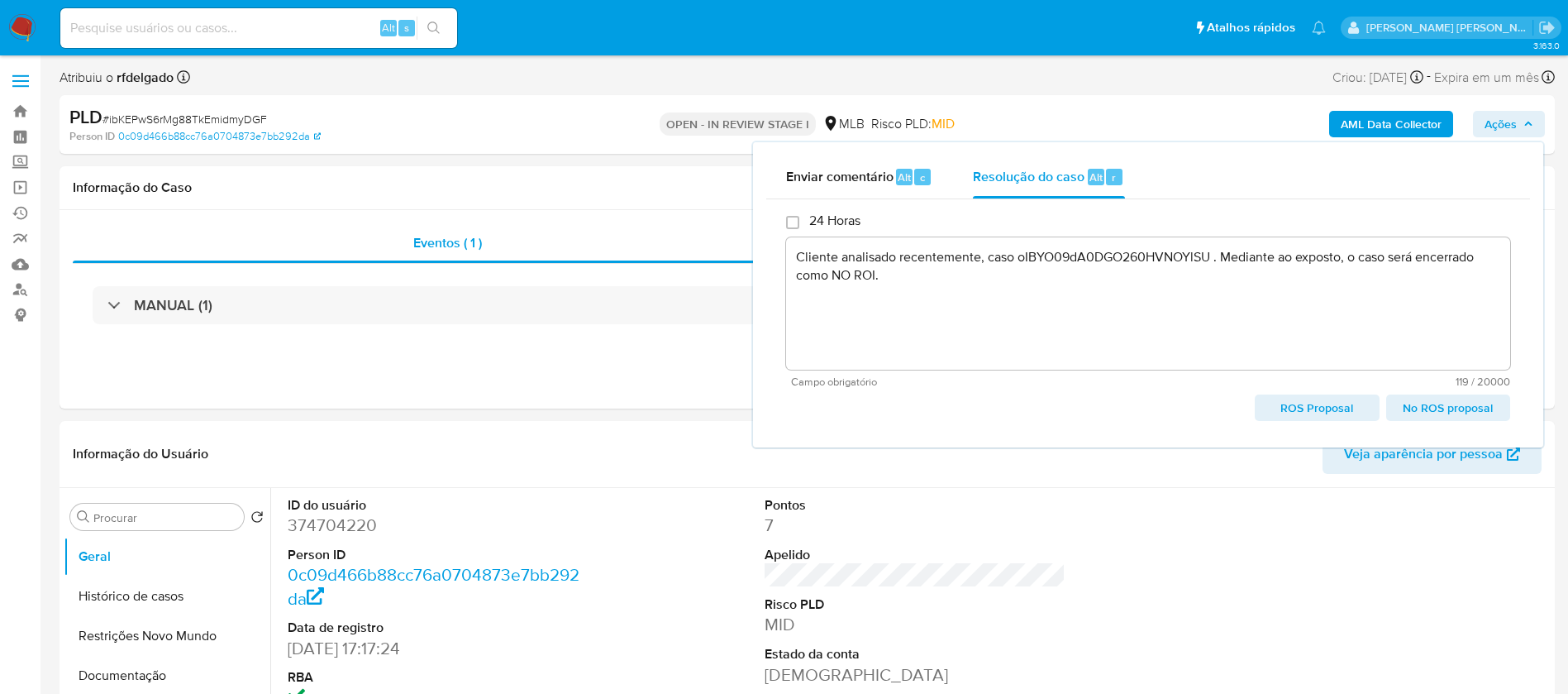
click at [1499, 408] on button "No ROS proposal" at bounding box center [1448, 408] width 124 height 26
type textarea "Cliente analisado recentemente, caso oIBYO09dA0DGO260HVNOYlSU . Mediante ao exp…"
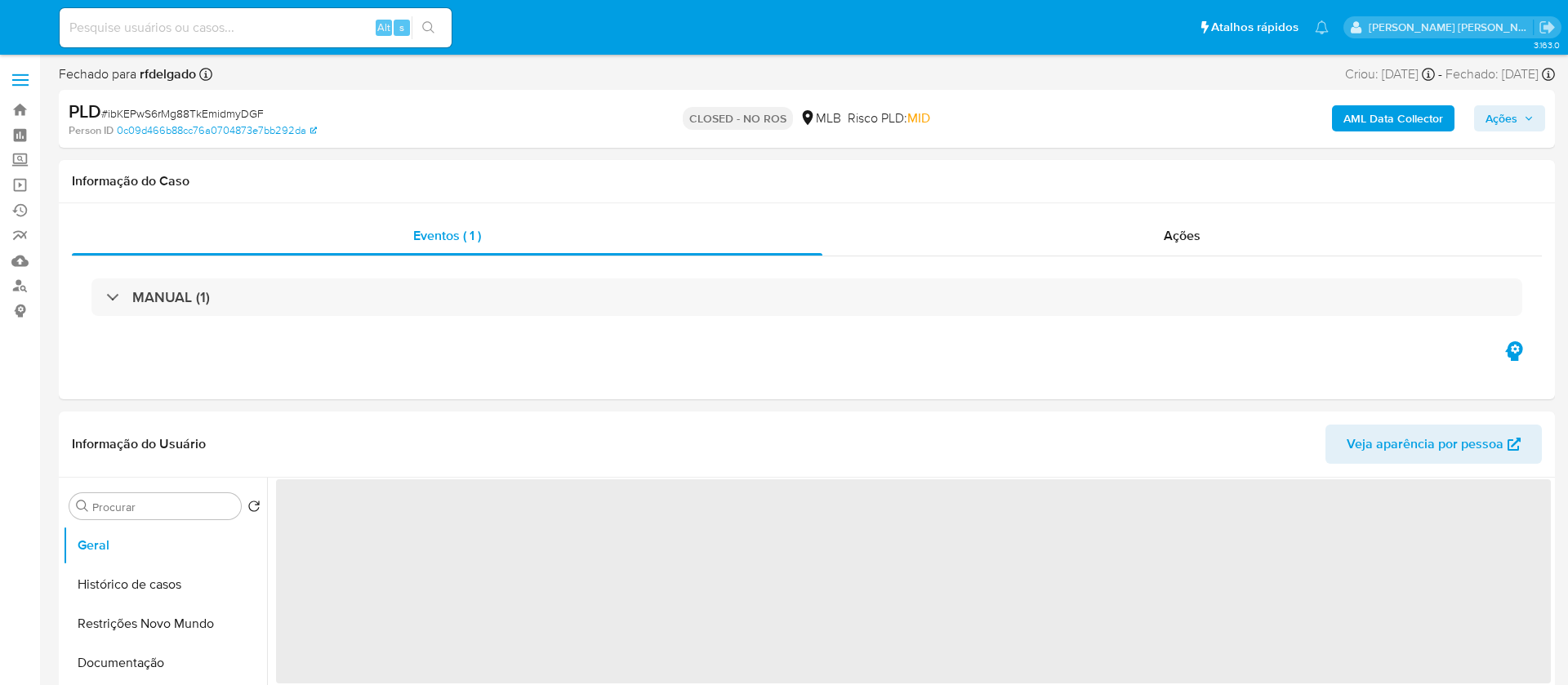
select select "10"
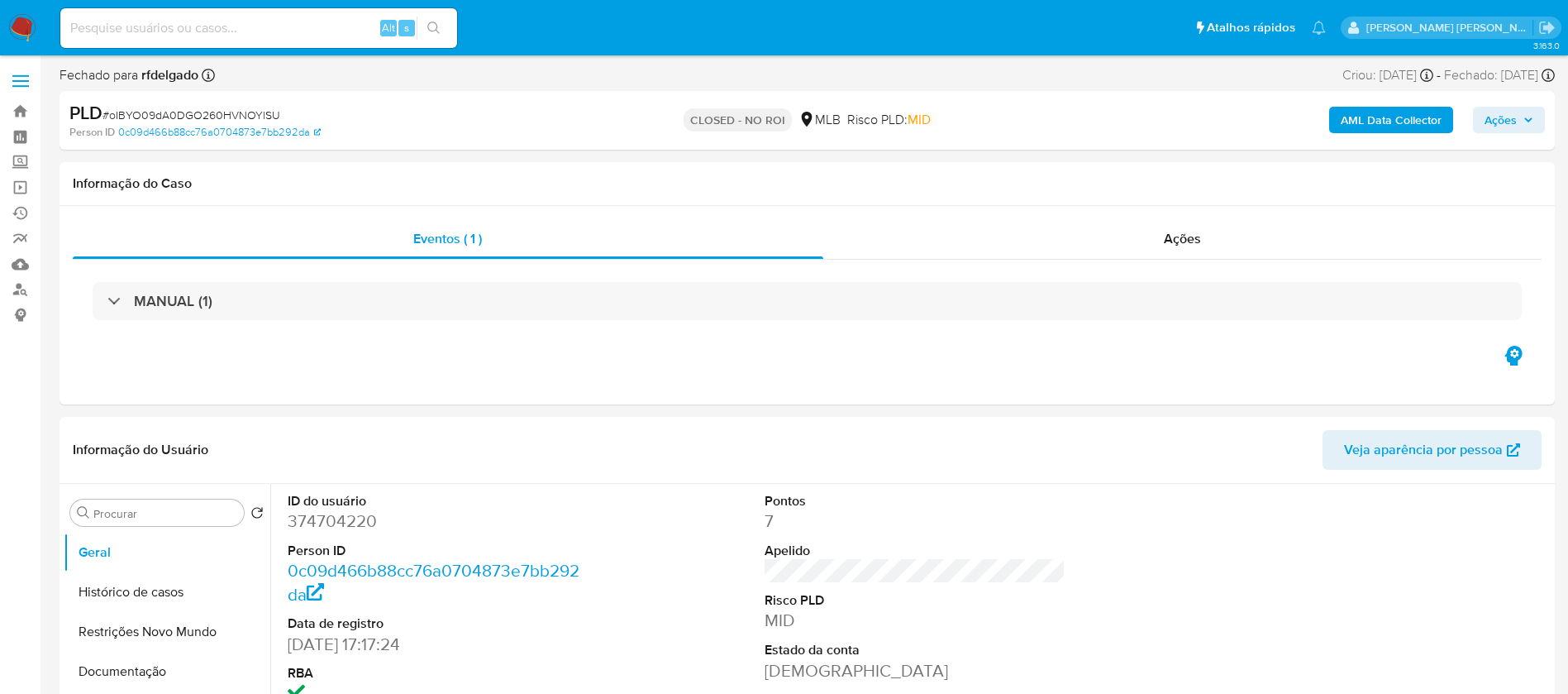
click at [314, 20] on input at bounding box center [258, 28] width 397 height 22
paste input "lghnumXvAiCX9IV0dYzvj6Sk"
type input "lghnumXvAiCX9IV0dYzvj6Sk"
click at [437, 30] on icon "search-icon" at bounding box center [433, 28] width 13 height 13
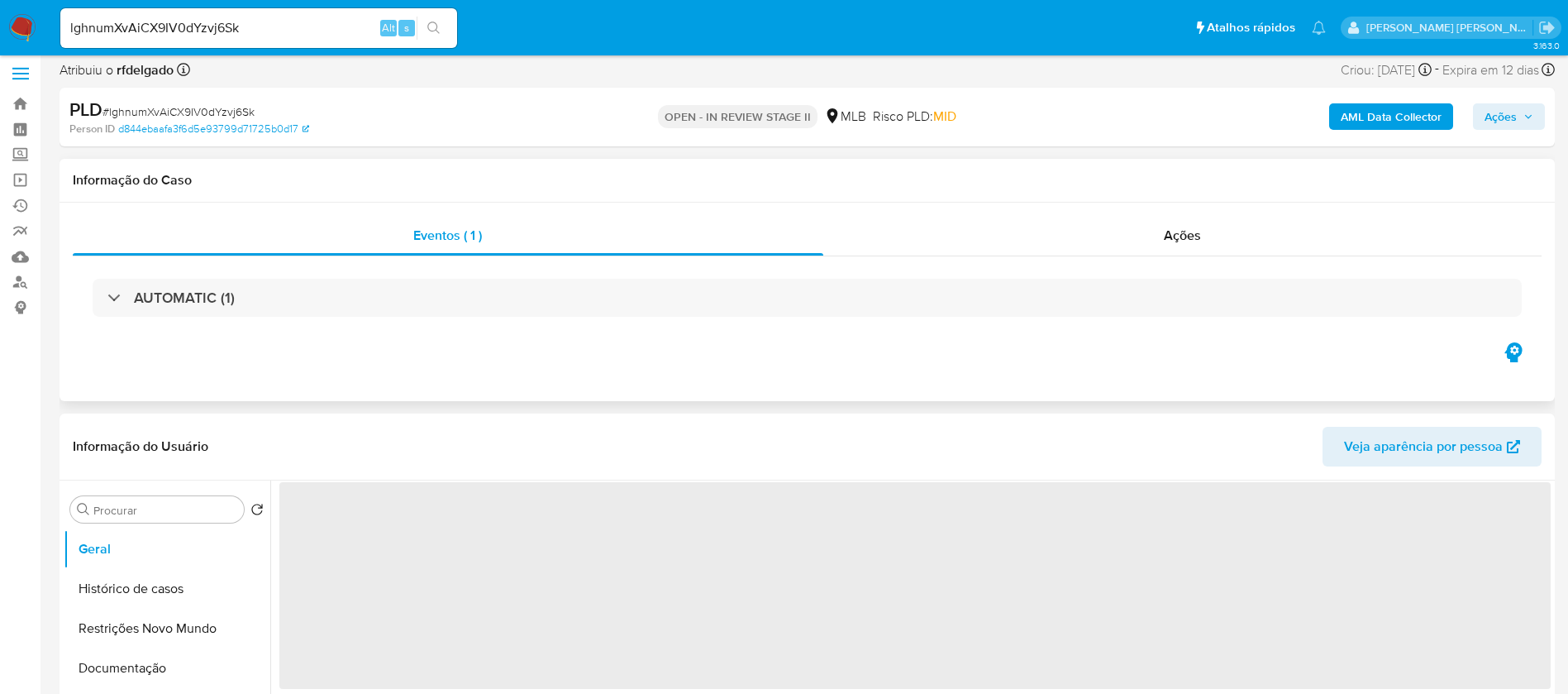
select select "10"
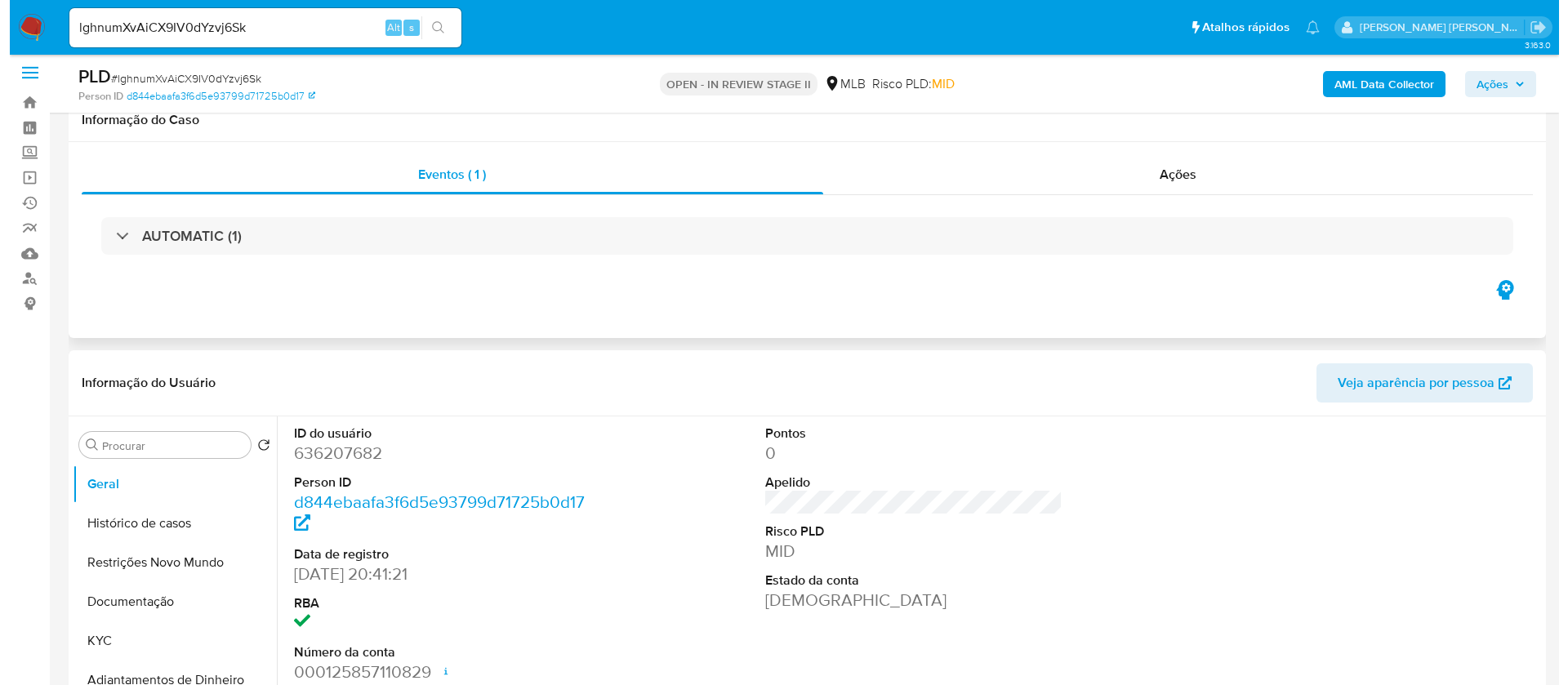
scroll to position [245, 0]
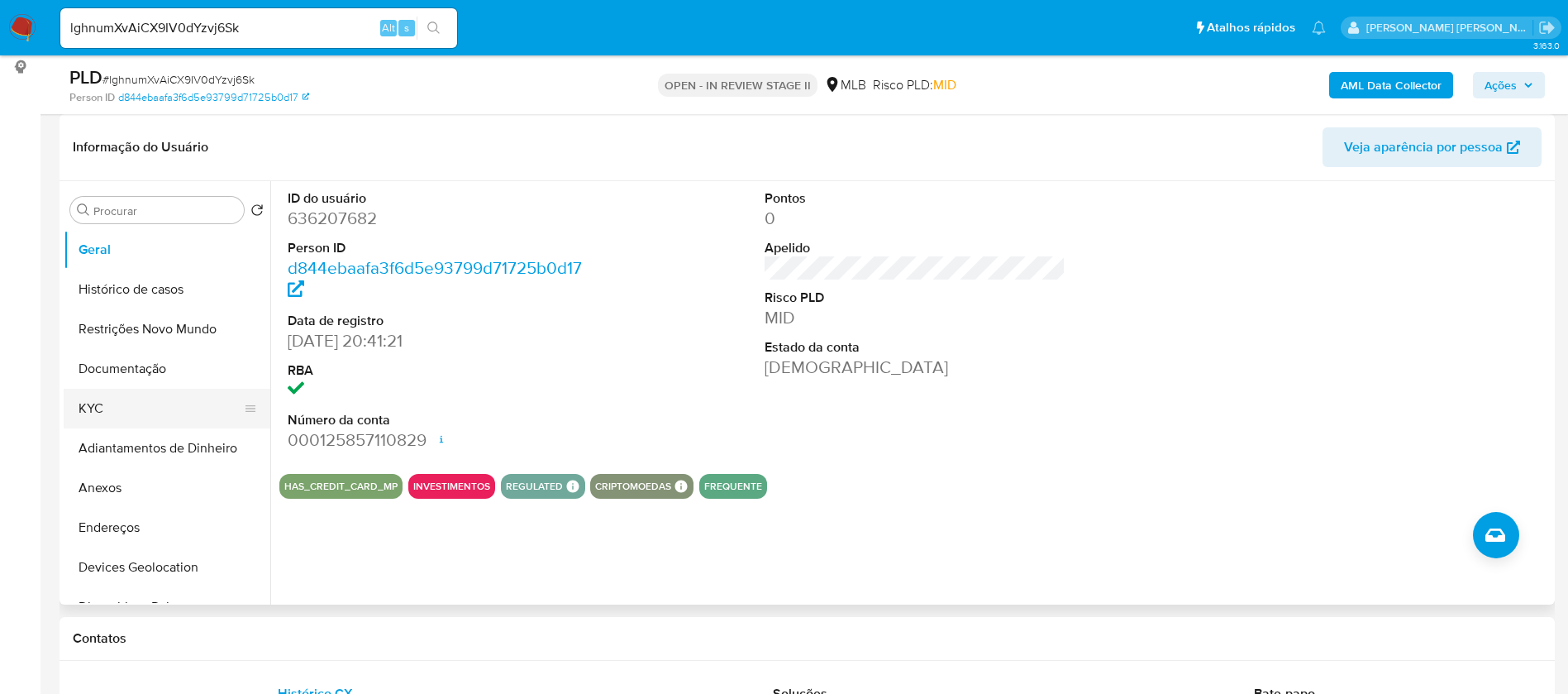
click at [131, 418] on button "KYC" at bounding box center [160, 408] width 193 height 40
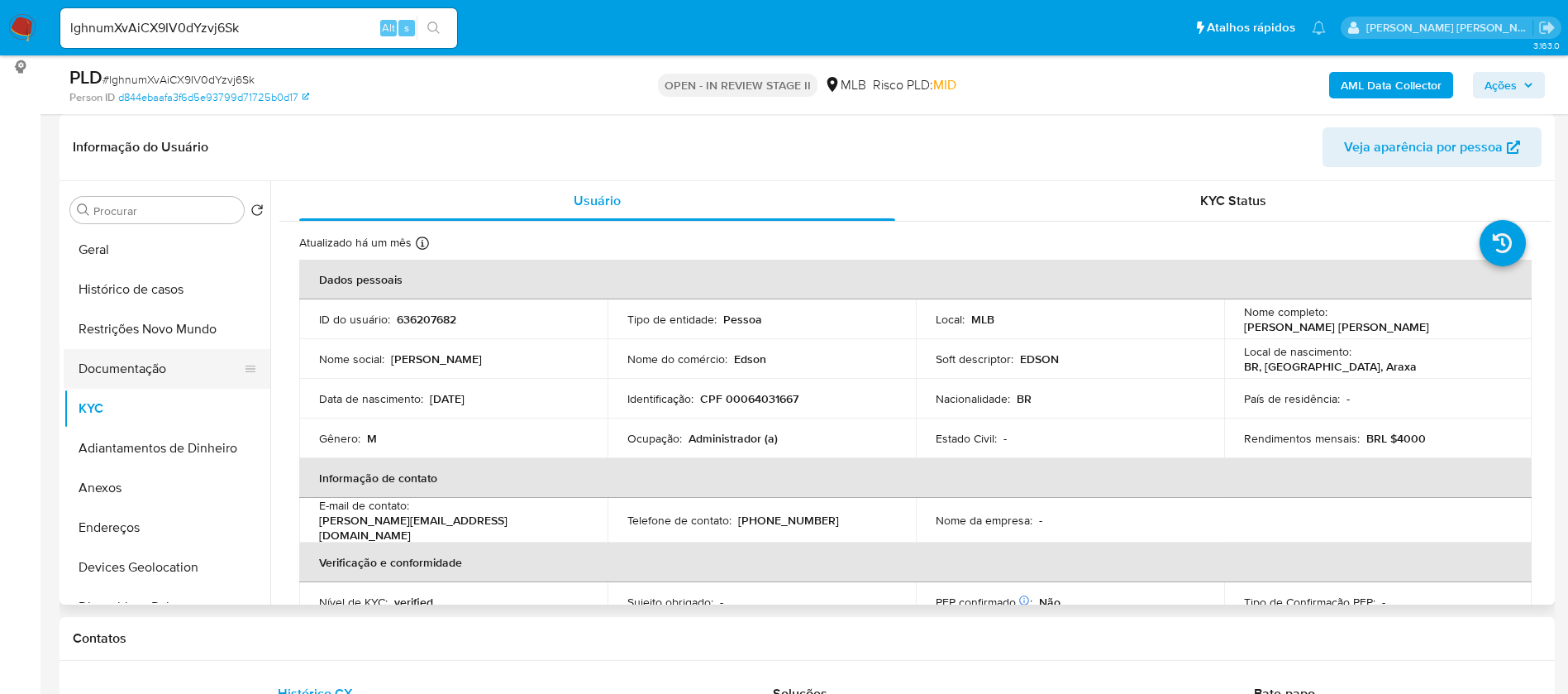
click at [175, 367] on button "Documentação" at bounding box center [160, 369] width 193 height 40
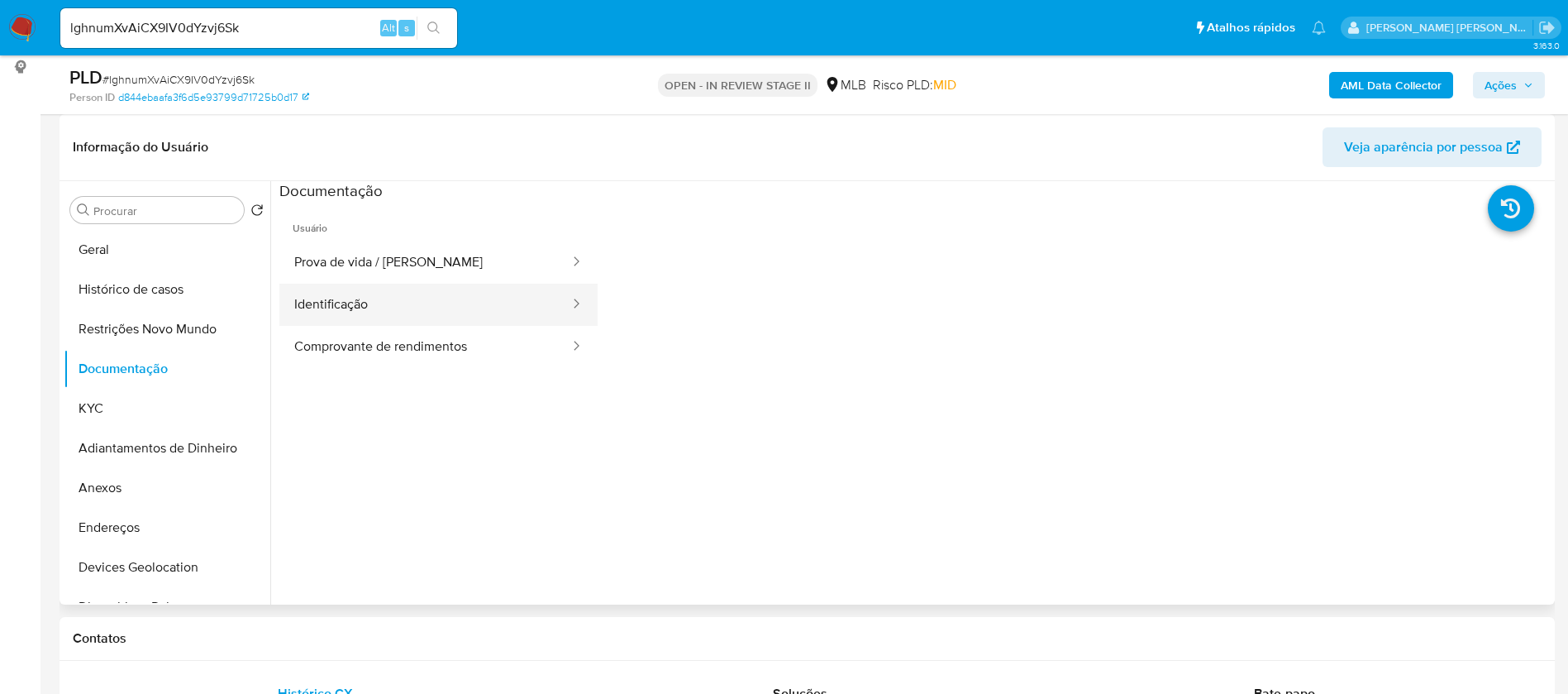
click at [398, 294] on button "Identificação" at bounding box center [425, 305] width 291 height 42
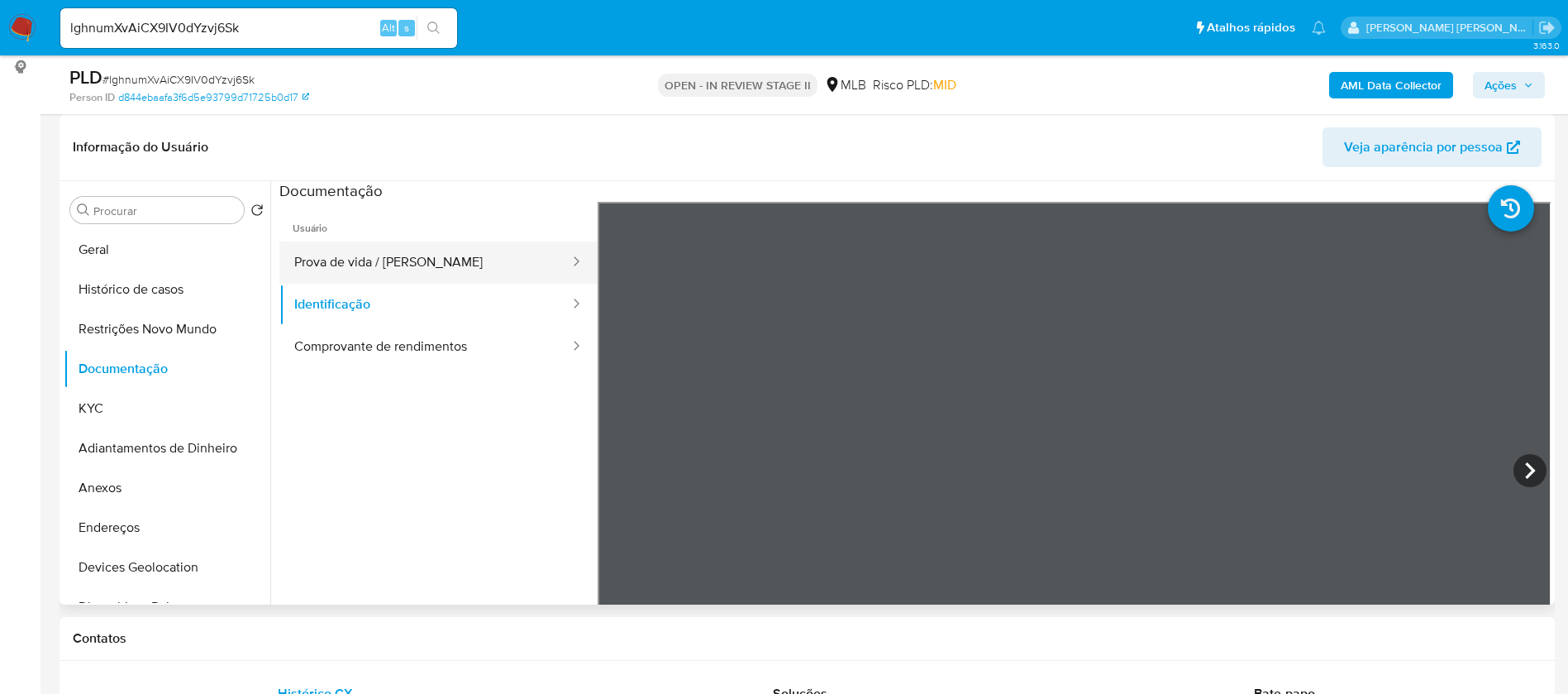
click at [409, 257] on button "Prova de vida / Selfie" at bounding box center [425, 262] width 291 height 42
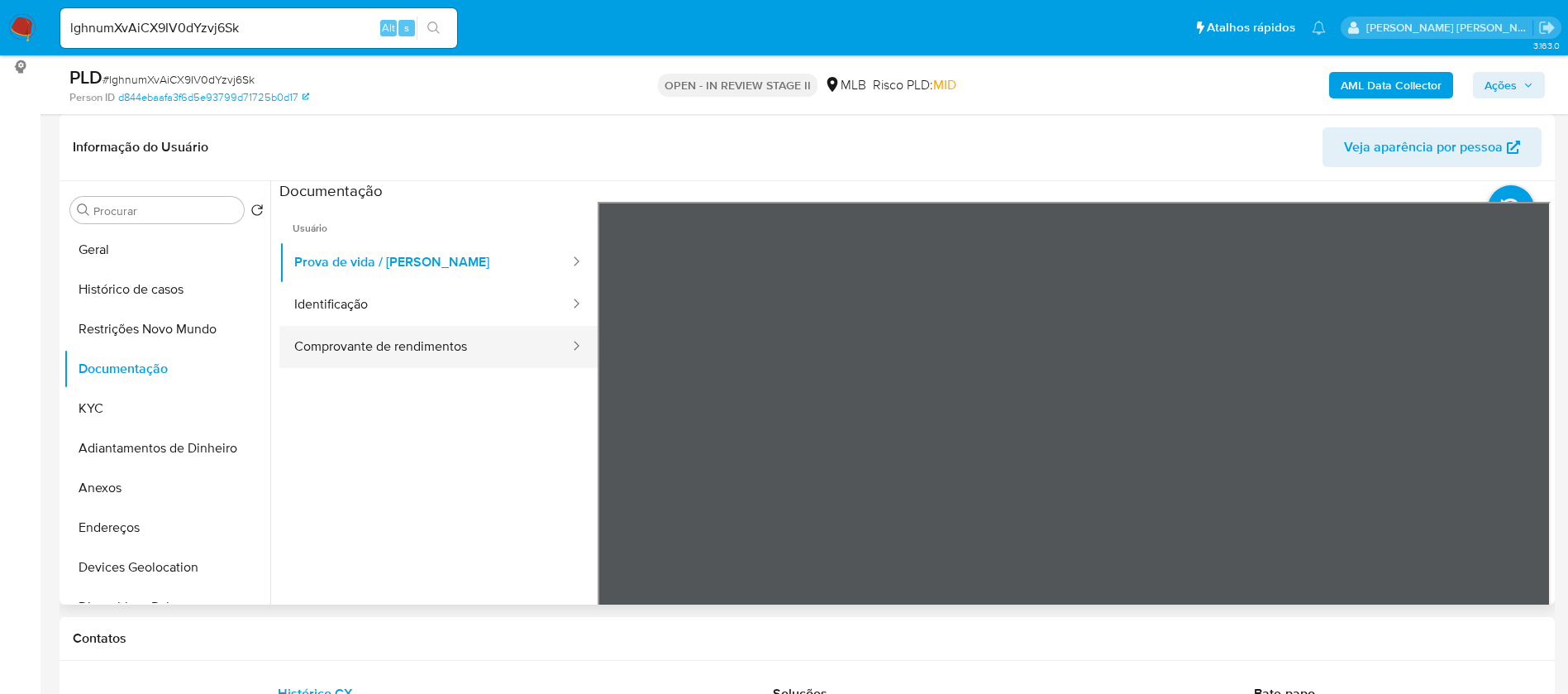
click at [458, 347] on button "Comprovante de rendimentos" at bounding box center [425, 347] width 291 height 42
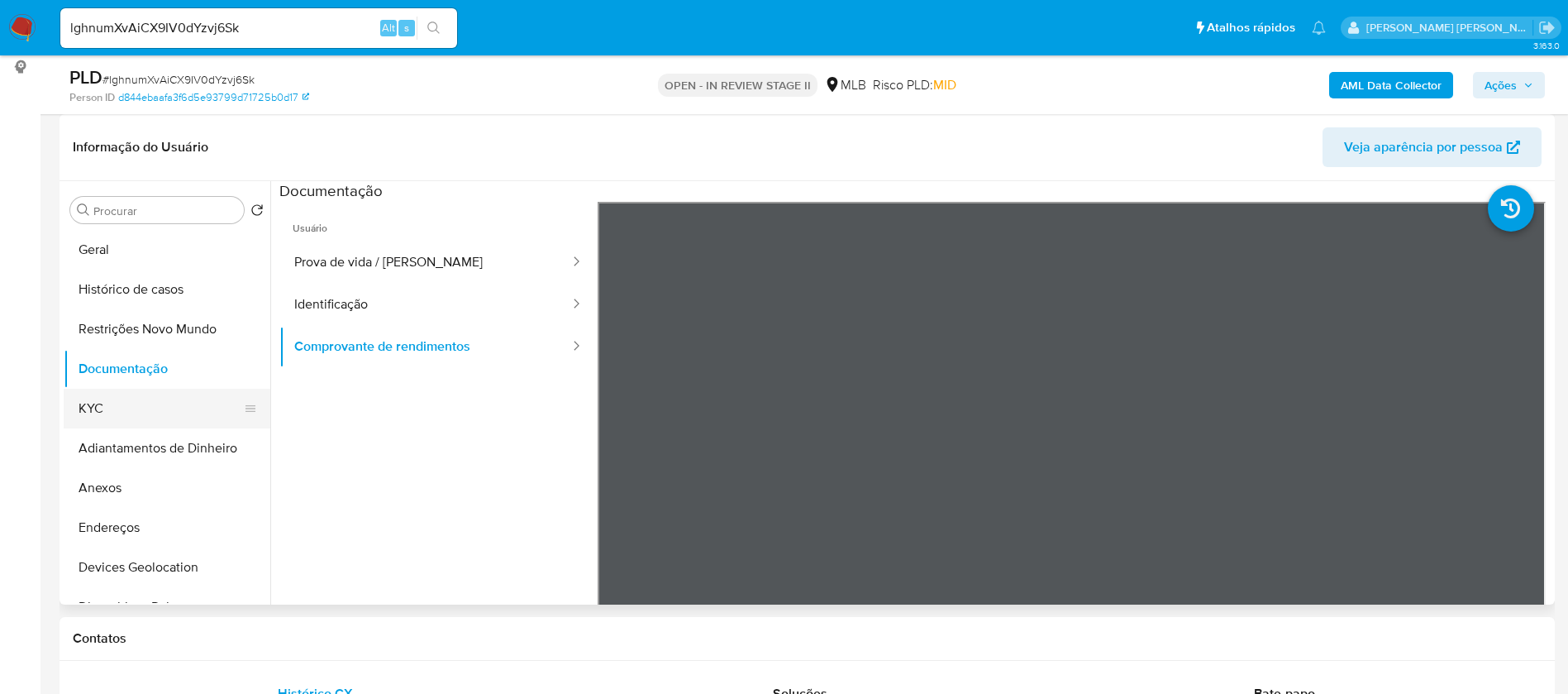
click at [124, 394] on button "KYC" at bounding box center [160, 408] width 193 height 40
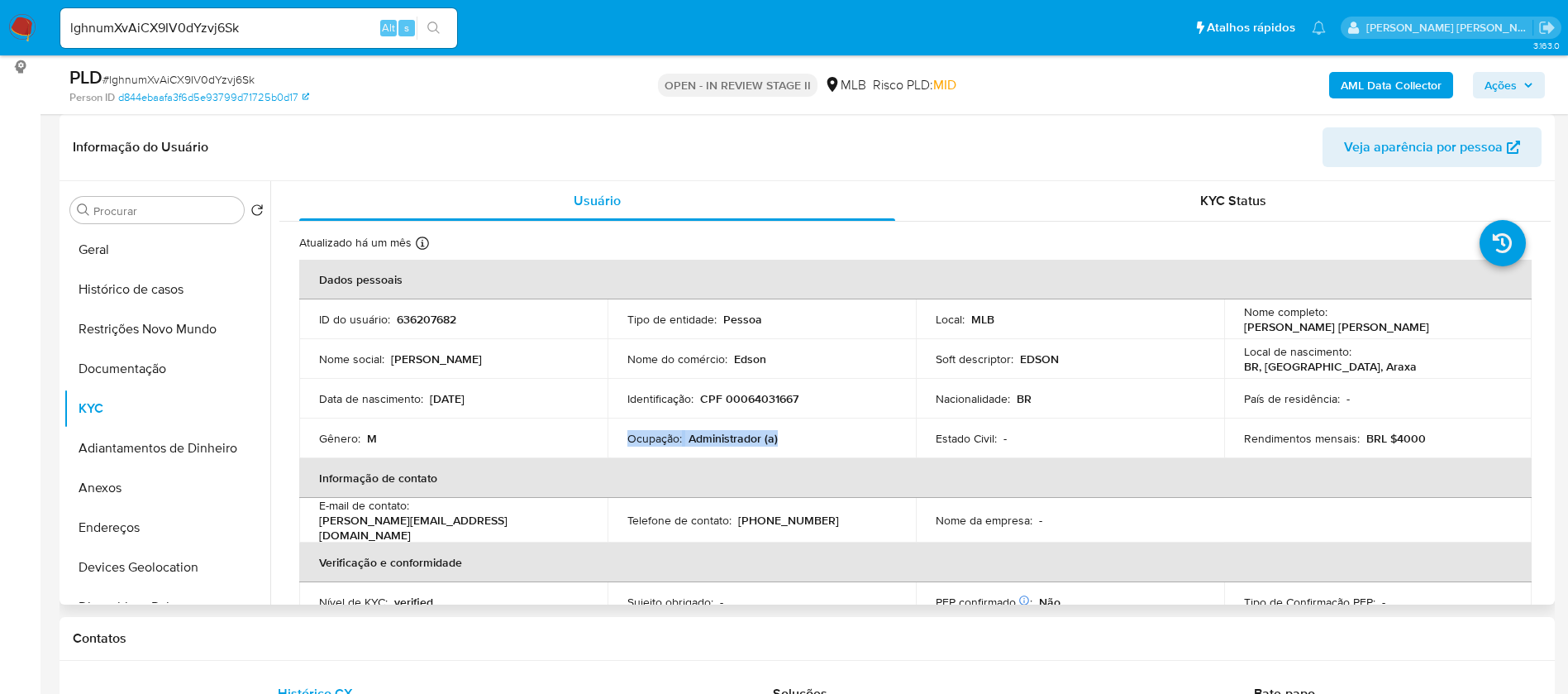
drag, startPoint x: 678, startPoint y: 439, endPoint x: 623, endPoint y: 438, distance: 55.0
click at [623, 438] on td "Ocupação : Administrador (a)" at bounding box center [761, 439] width 308 height 40
copy div "Ocupação : Administrador (a)"
click at [1384, 90] on b "AML Data Collector" at bounding box center [1391, 85] width 101 height 26
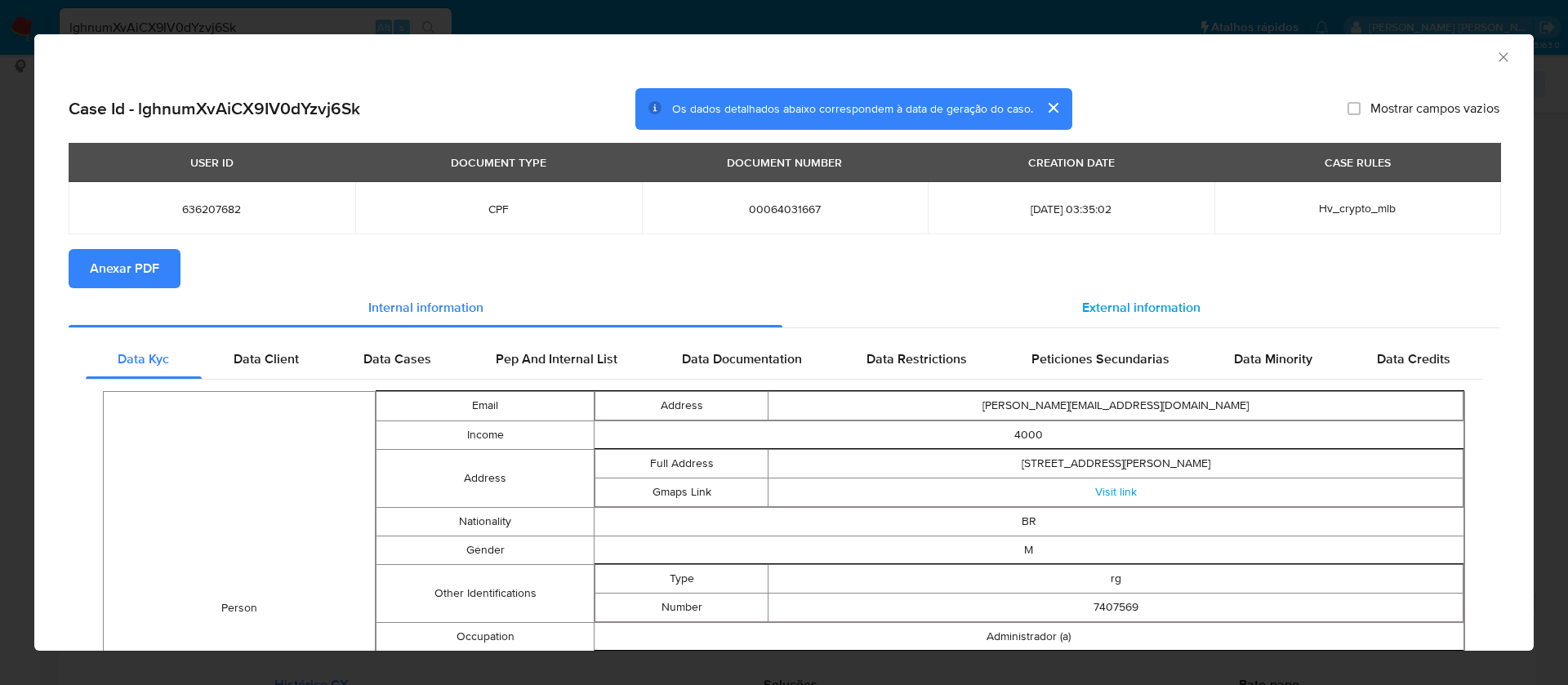
click at [1168, 310] on span "External information" at bounding box center [1142, 308] width 119 height 19
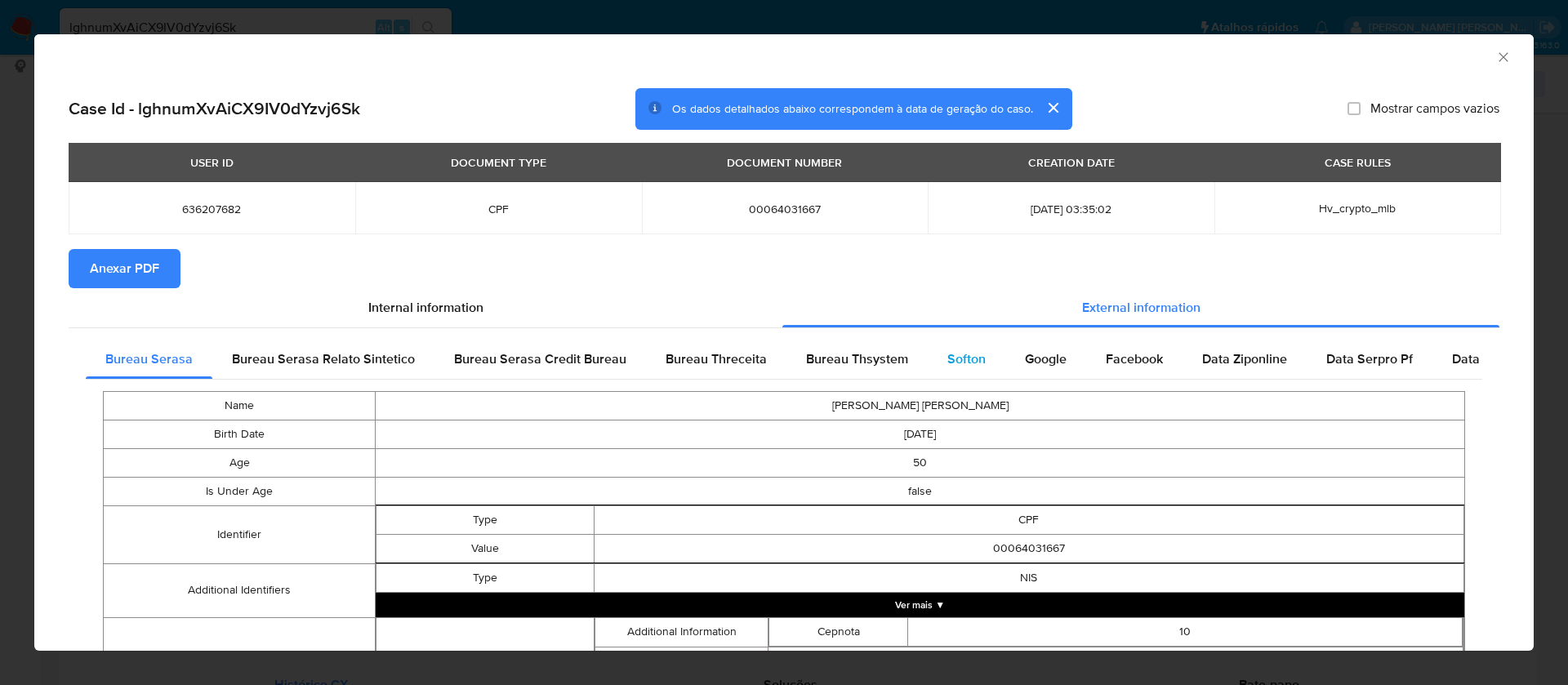
click at [964, 356] on span "Softon" at bounding box center [966, 359] width 39 height 19
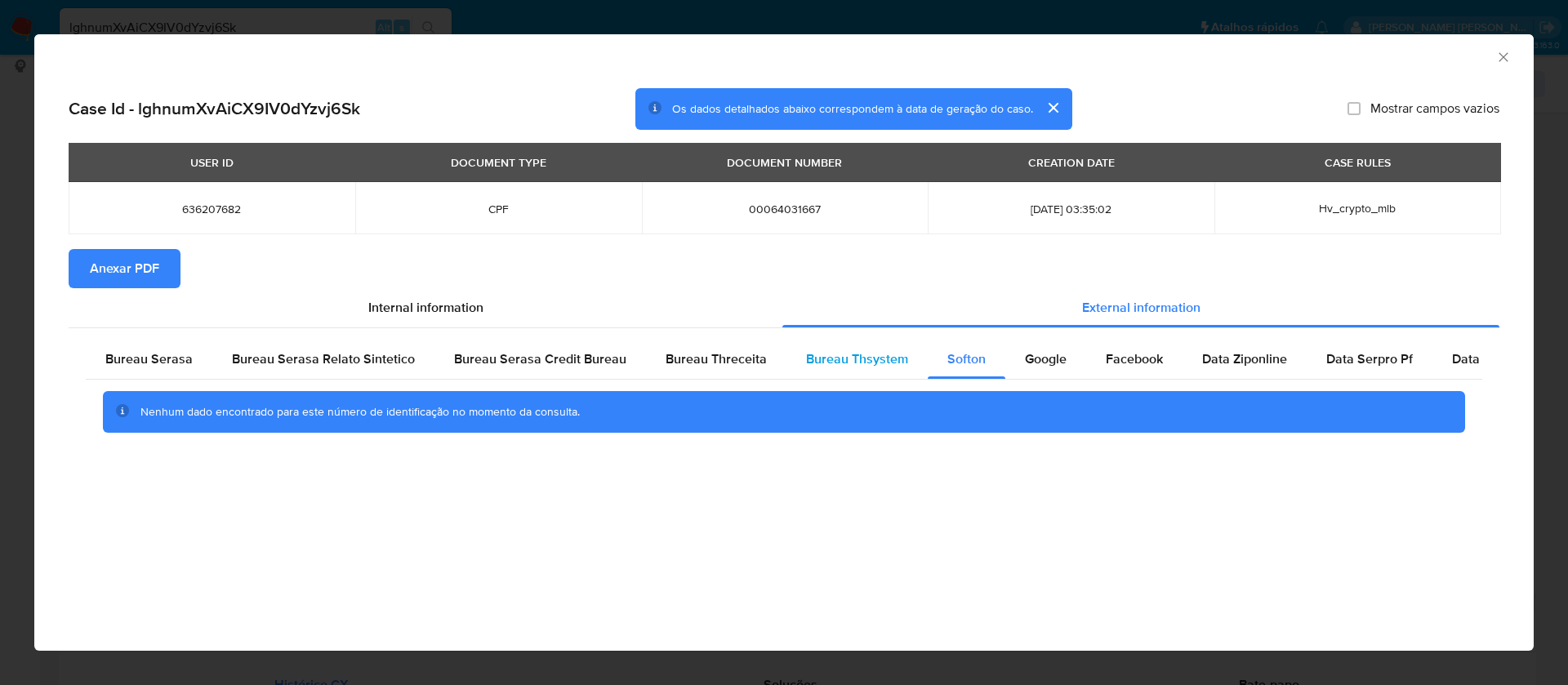
click at [840, 354] on span "Bureau Thsystem" at bounding box center [857, 359] width 102 height 19
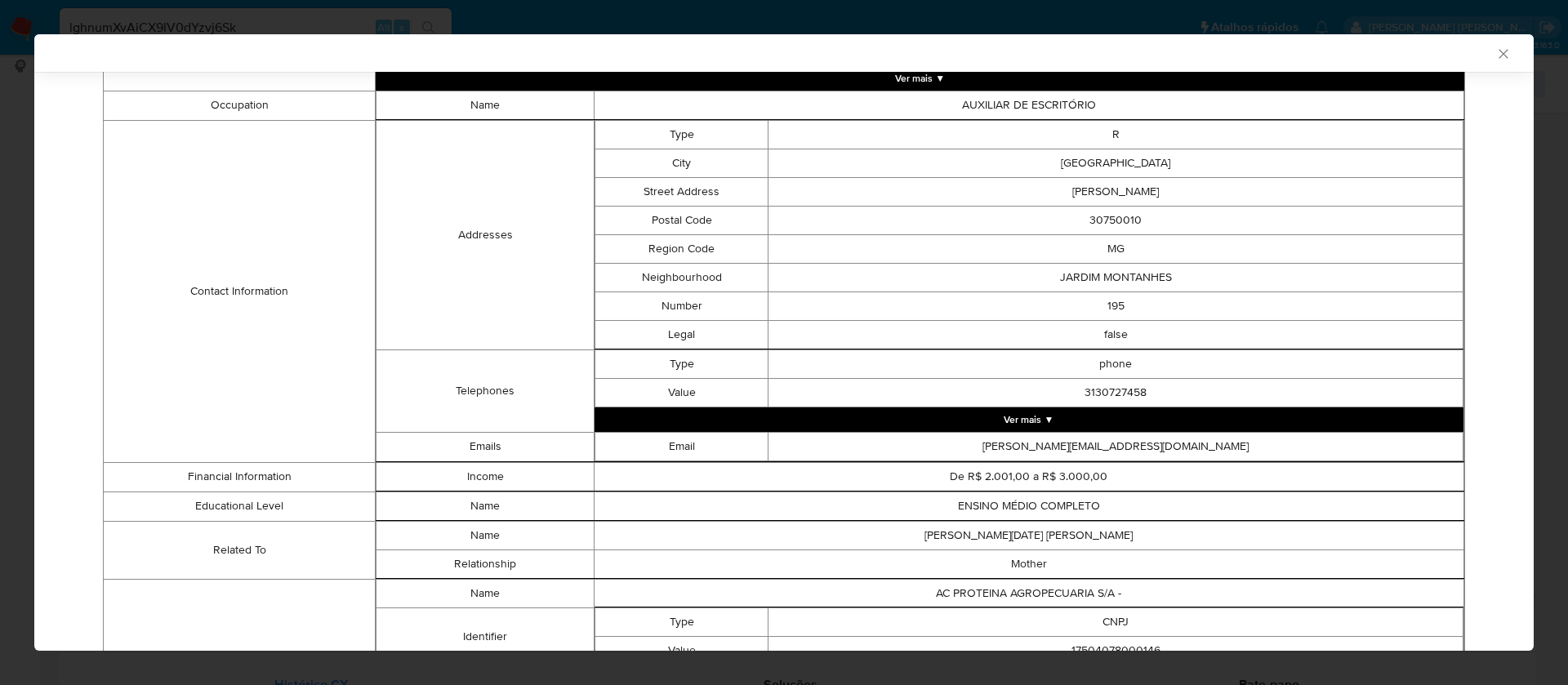
scroll to position [1145, 0]
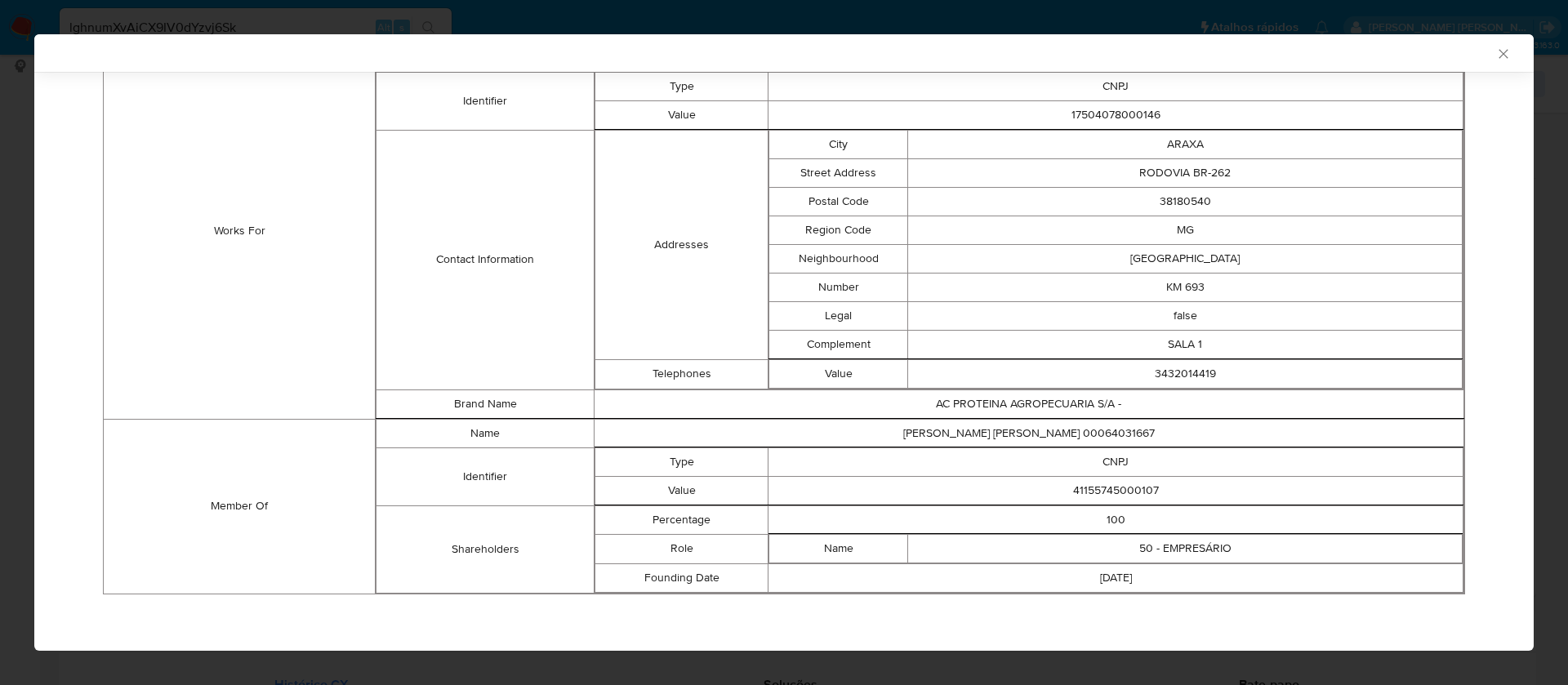
click at [1119, 496] on td "41155745000107" at bounding box center [1116, 490] width 695 height 28
copy td "41155745000107"
